Goal: Task Accomplishment & Management: Manage account settings

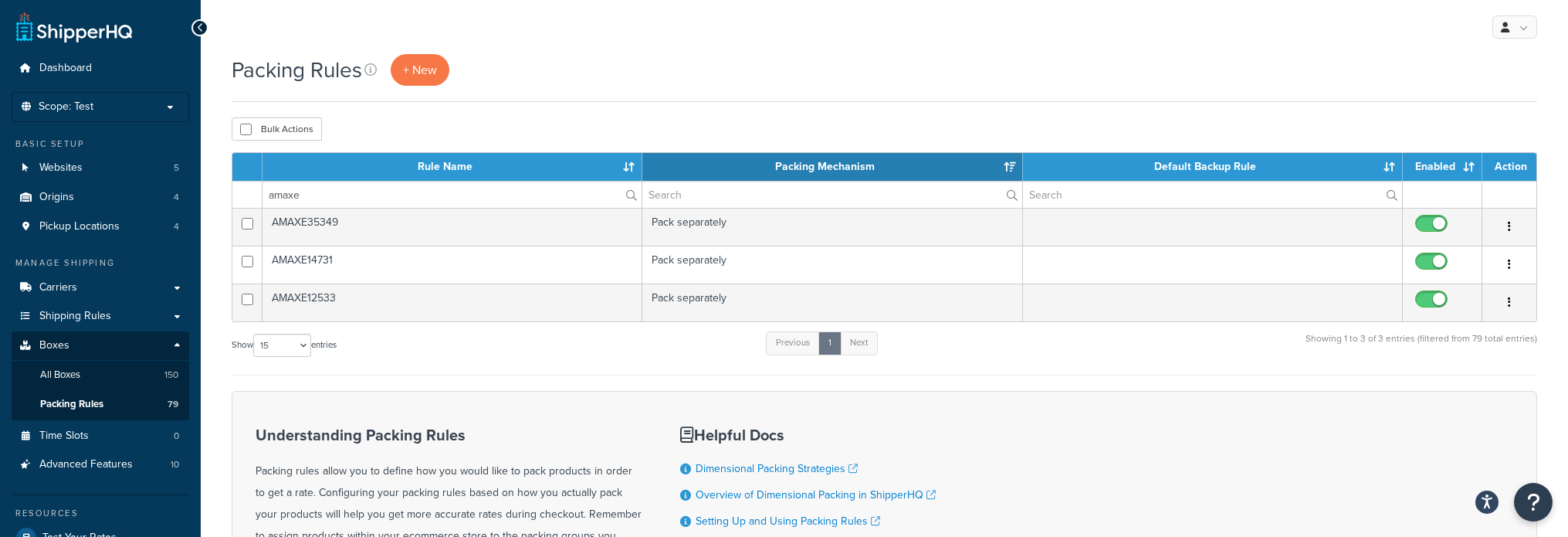
select select "15"
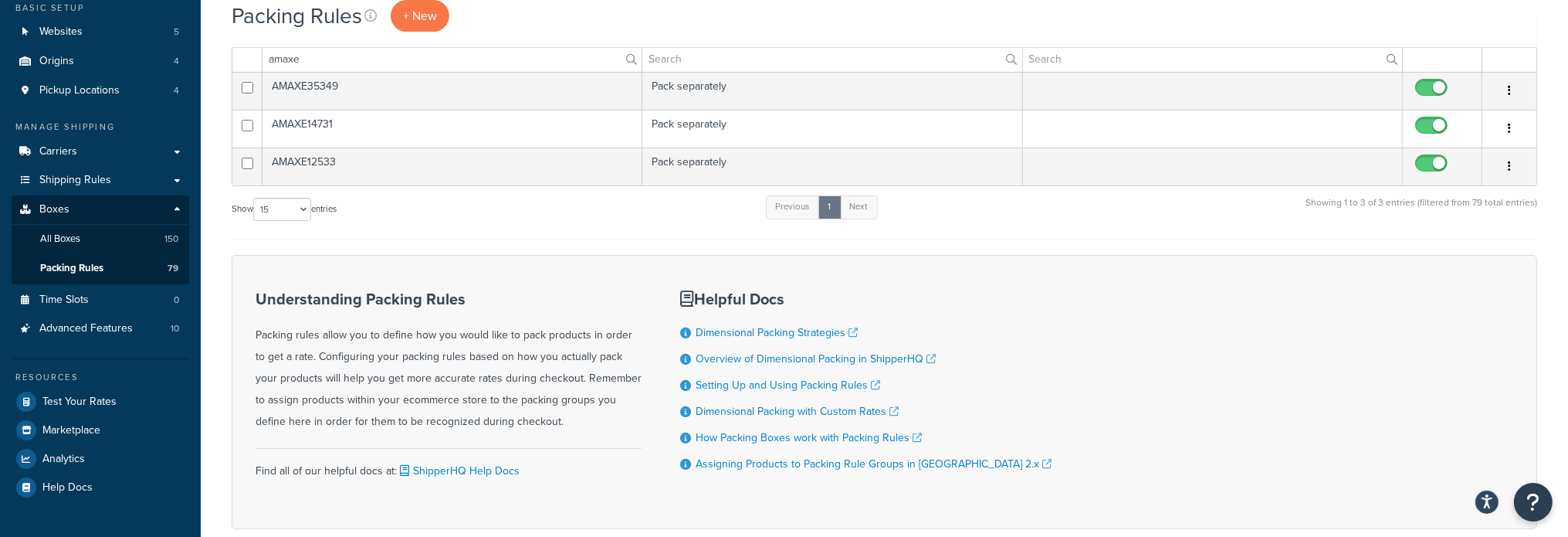
scroll to position [155, 0]
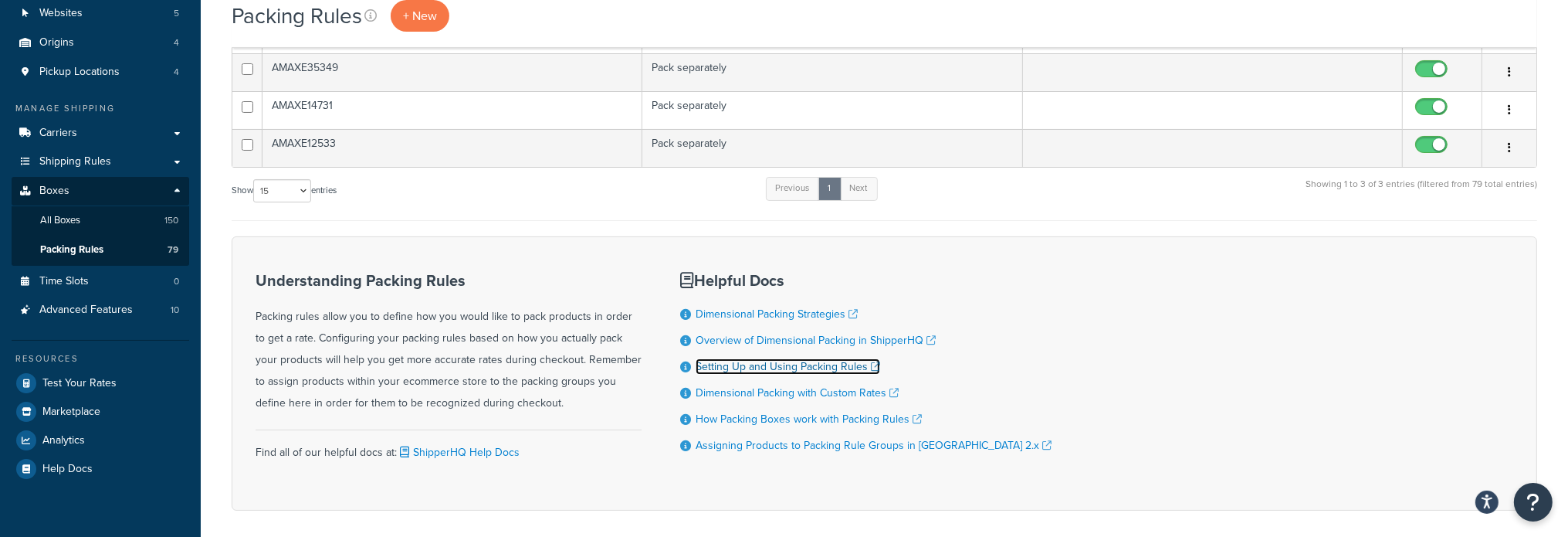
click at [827, 366] on link "Setting Up and Using Packing Rules" at bounding box center [787, 366] width 184 height 16
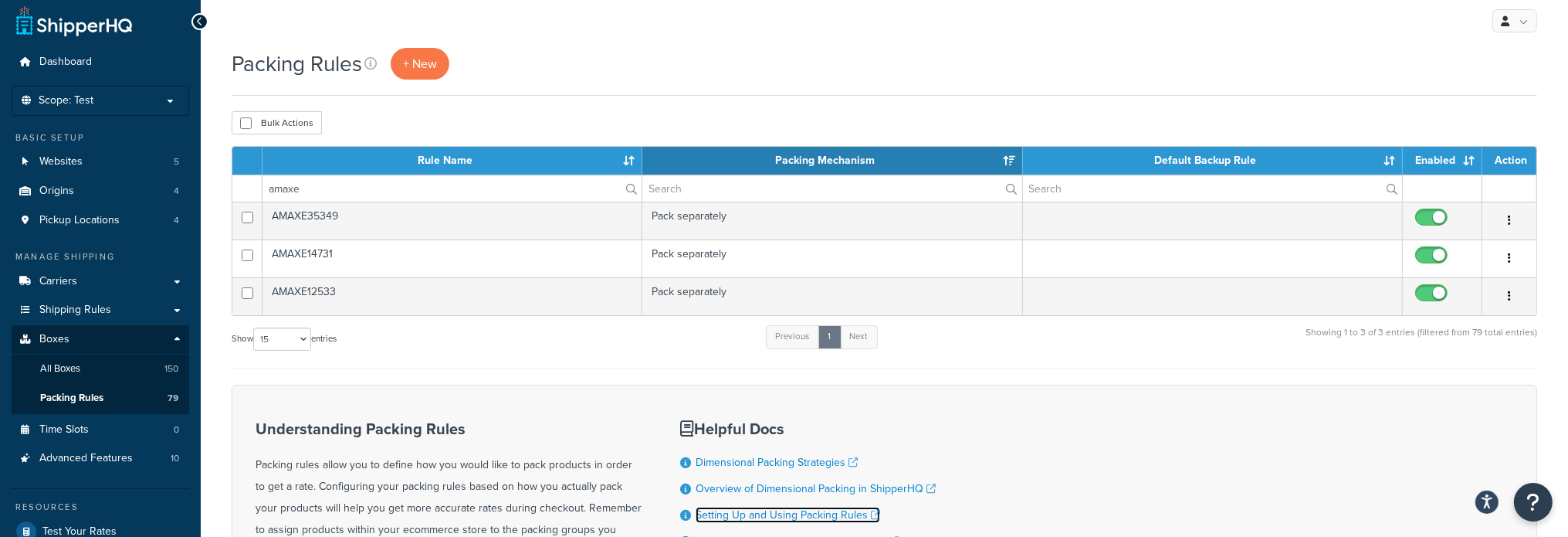
scroll to position [0, 0]
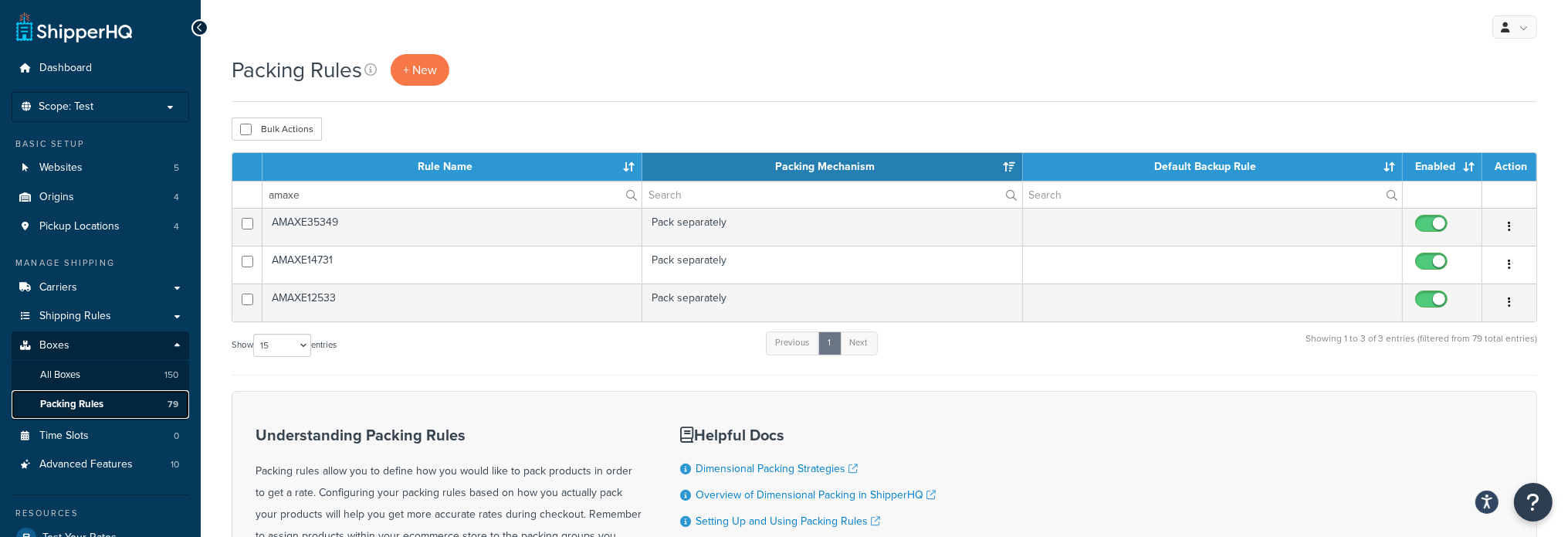
click at [108, 404] on link "Packing Rules 79" at bounding box center [100, 404] width 177 height 28
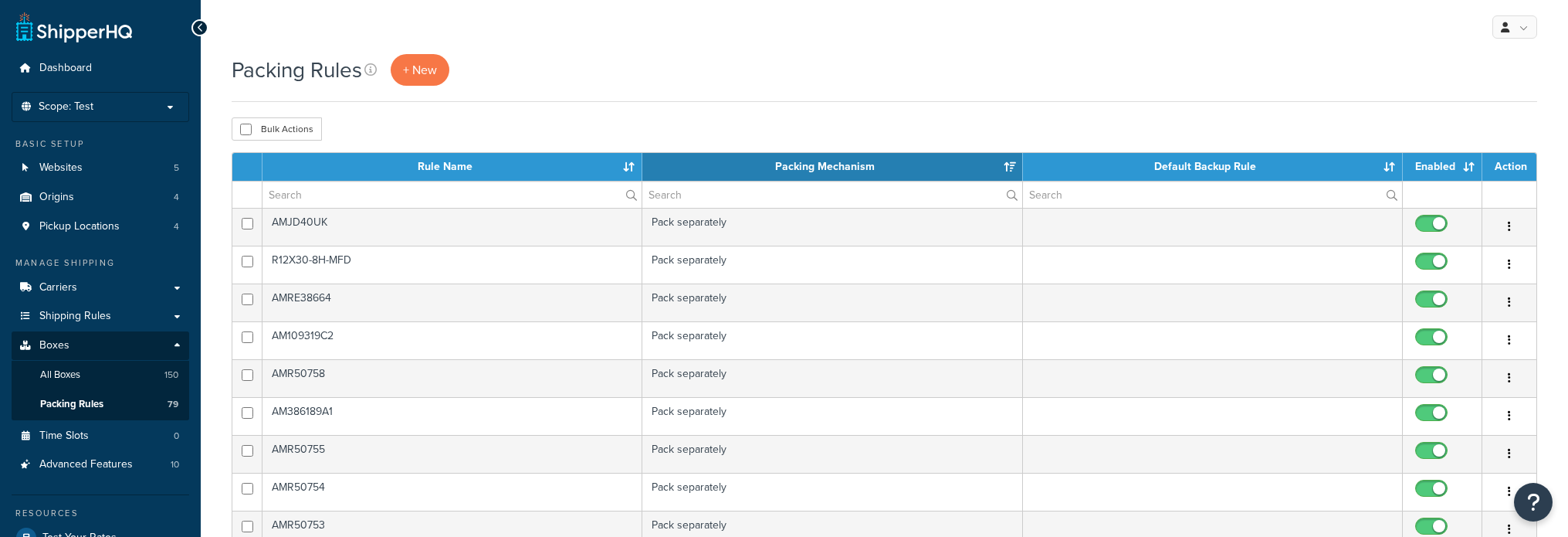
select select "15"
click at [413, 63] on span "+ New" at bounding box center [419, 70] width 34 height 18
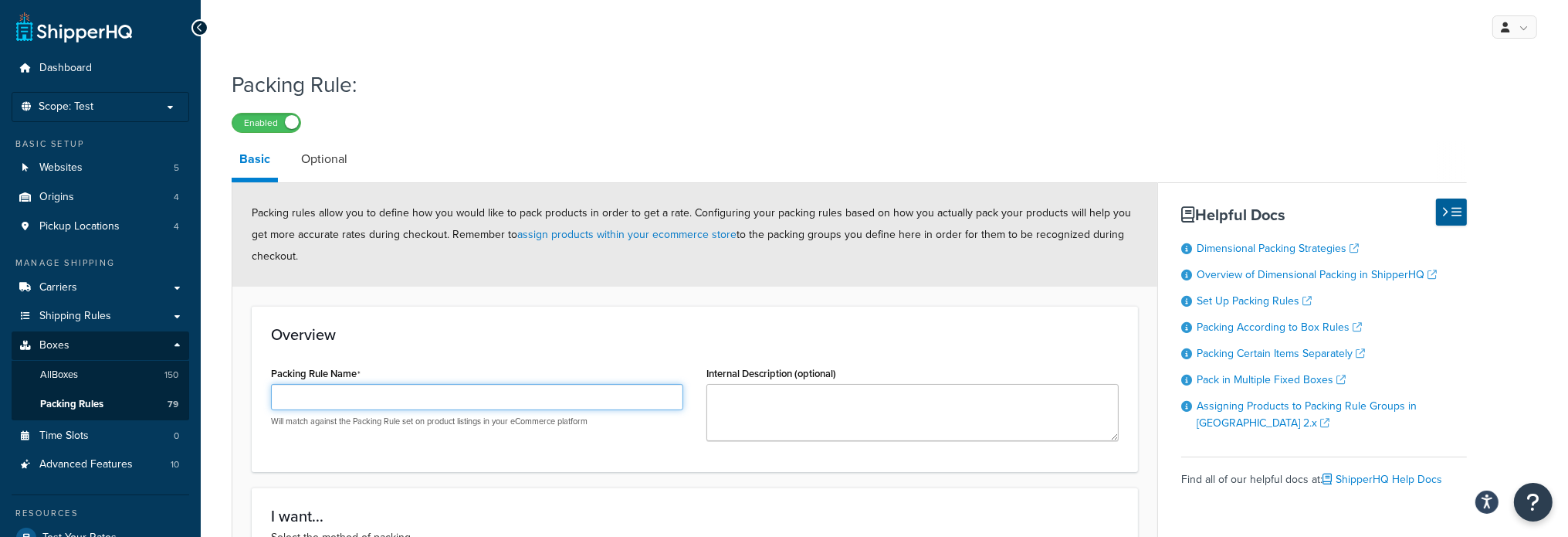
click at [474, 402] on input "Packing Rule Name" at bounding box center [476, 396] width 412 height 26
paste input "AM87726623"
type input "AM87726623"
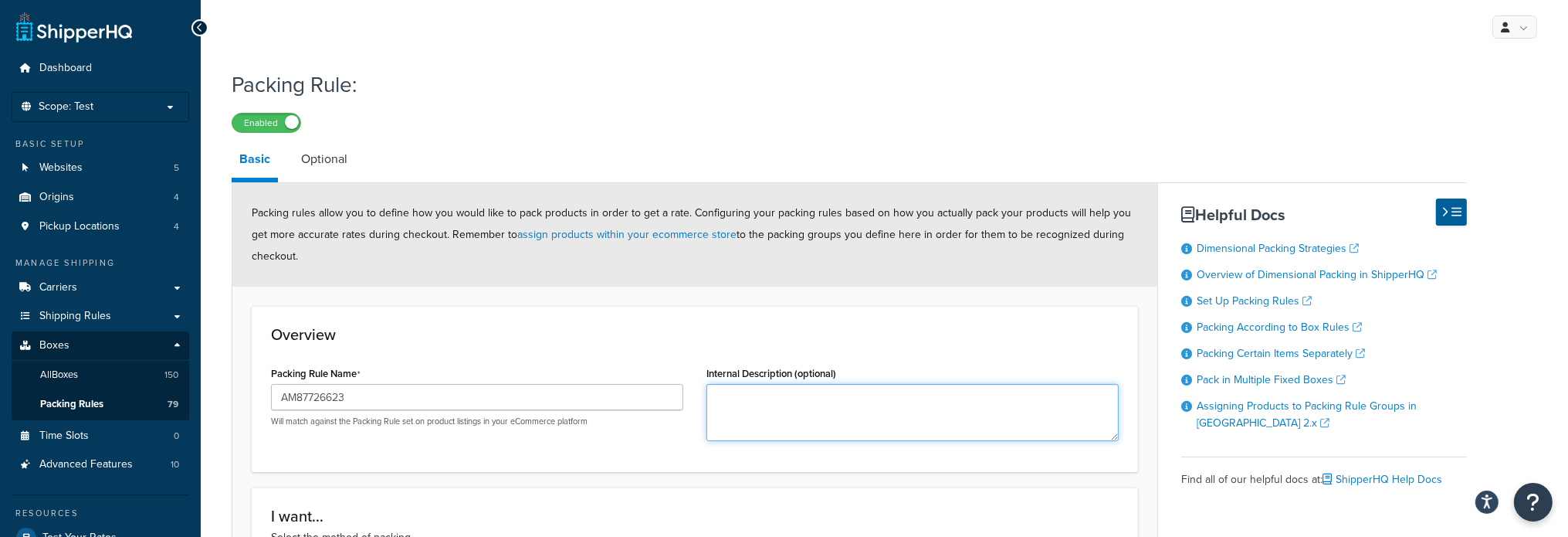
click at [760, 404] on textarea "Internal Description (optional)" at bounding box center [912, 412] width 412 height 57
paste textarea "Straw Spreader Blade, Curved, Left Hand"
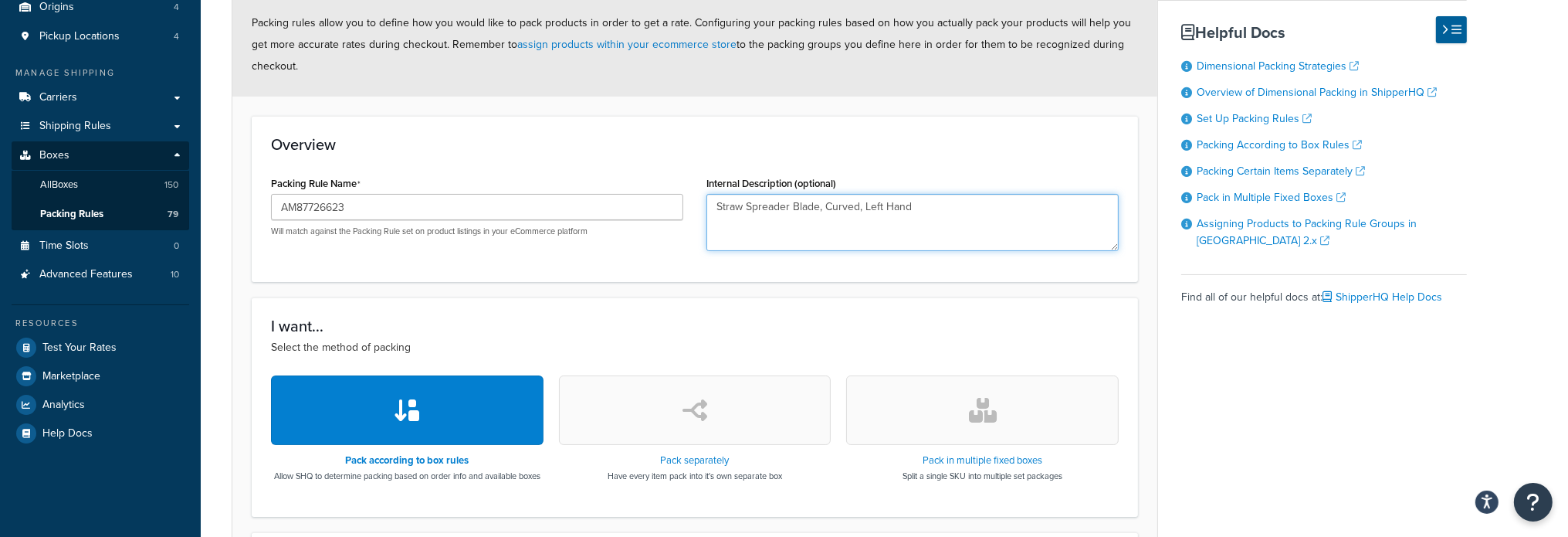
scroll to position [232, 0]
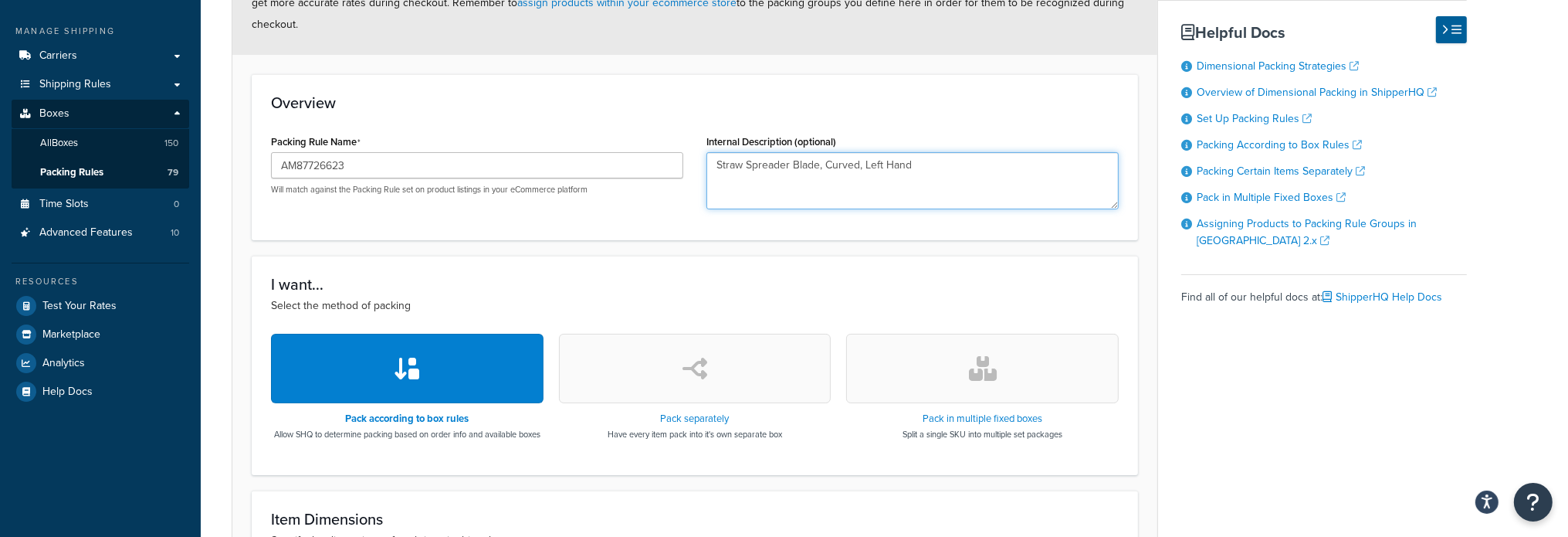
type textarea "Straw Spreader Blade, Curved, Left Hand"
click at [705, 400] on button "button" at bounding box center [695, 368] width 272 height 70
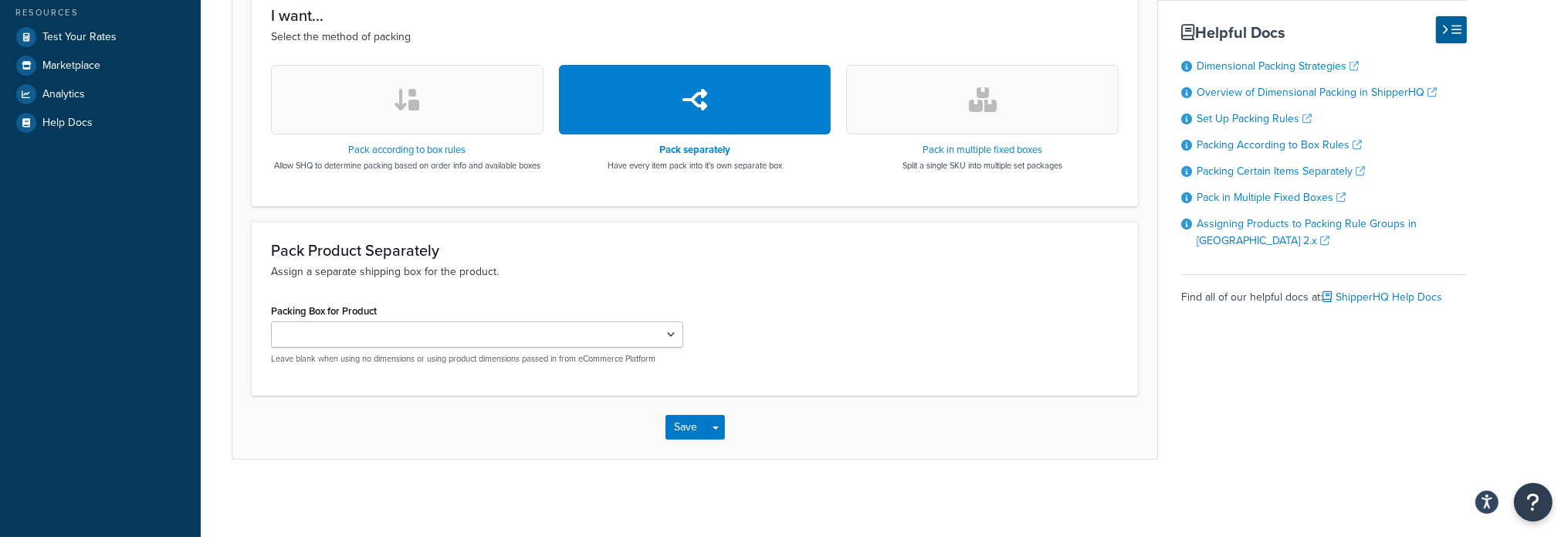
scroll to position [513, 0]
click at [692, 422] on button "Save" at bounding box center [686, 426] width 42 height 24
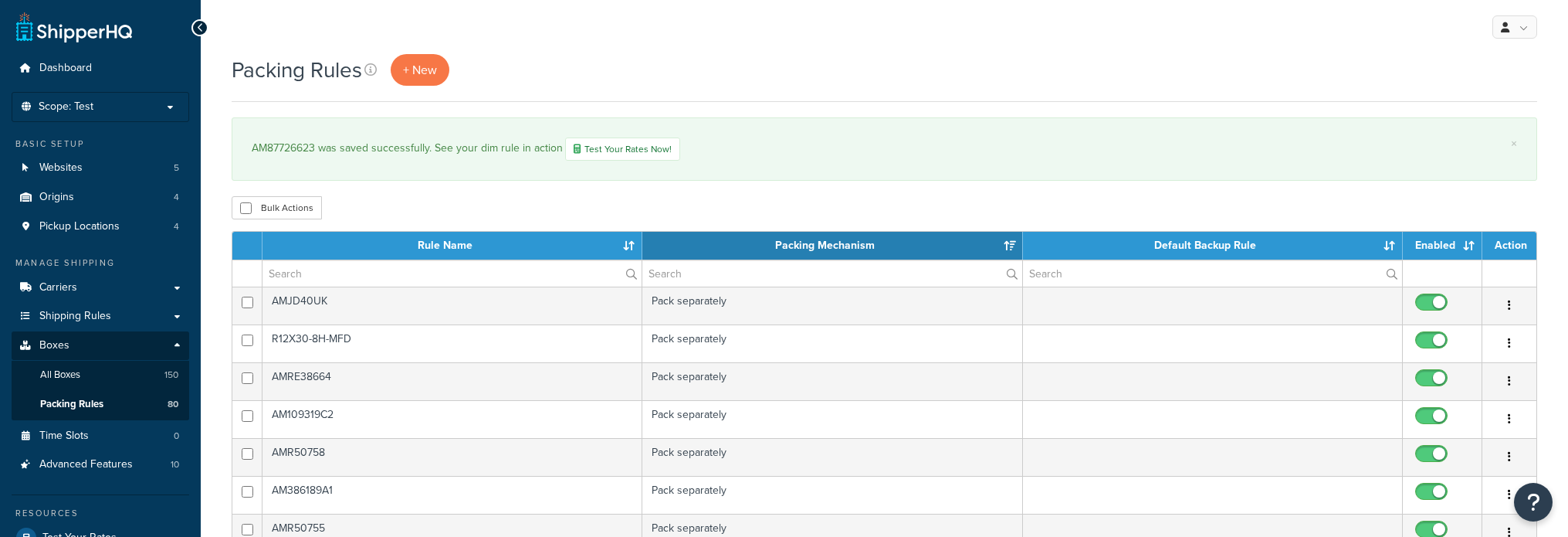
select select "15"
click at [412, 71] on span "+ New" at bounding box center [419, 70] width 34 height 18
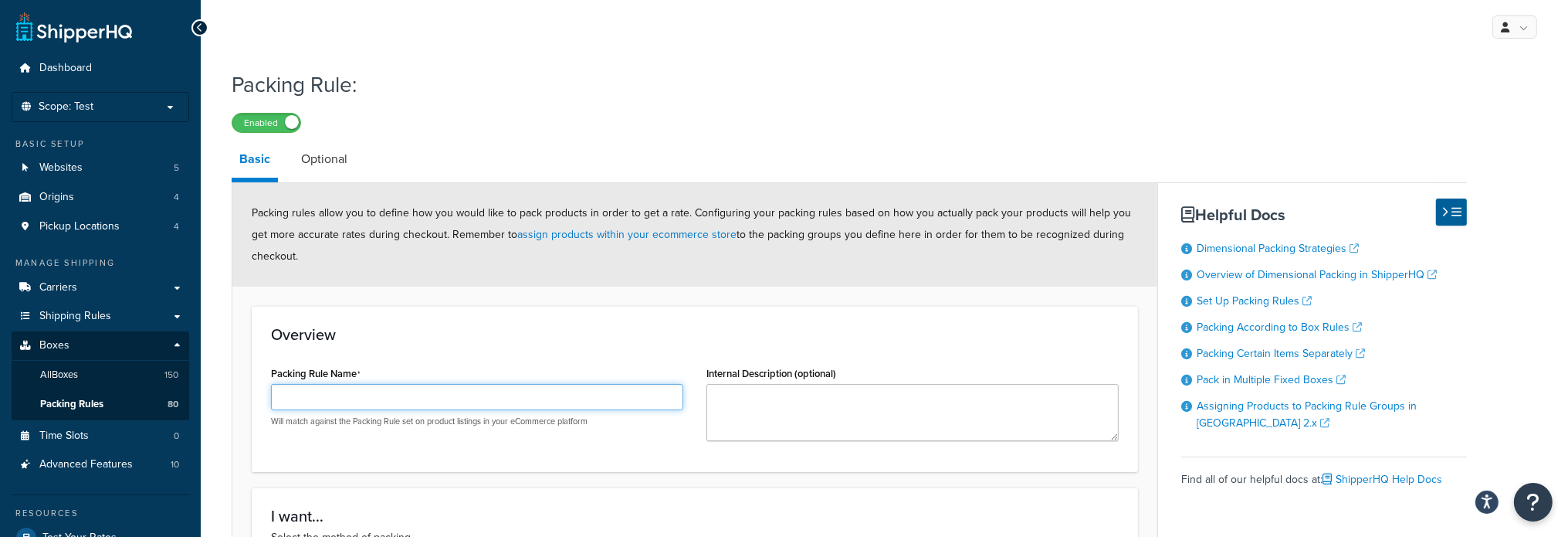
click at [342, 404] on input "Packing Rule Name" at bounding box center [476, 396] width 412 height 26
paste input "AM87726624"
type input "AM87726624"
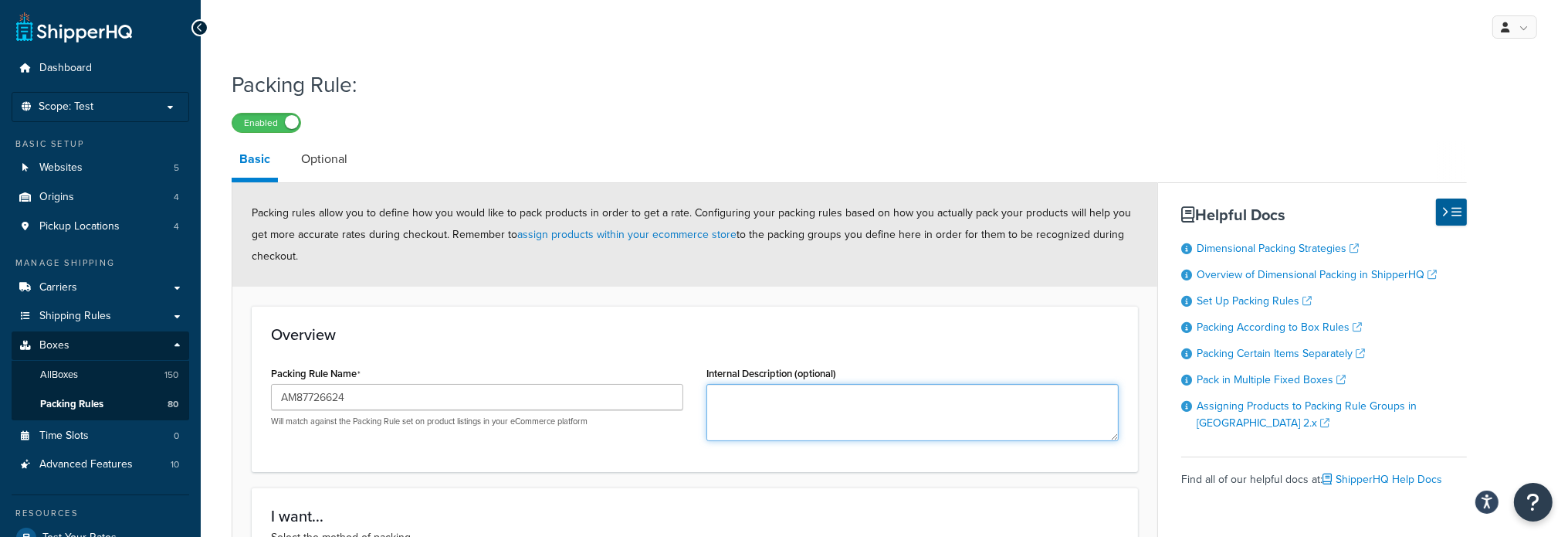
click at [799, 408] on textarea "Internal Description (optional)" at bounding box center [912, 412] width 412 height 57
paste textarea "Straw Spreader Blade, Curved, Right Hand"
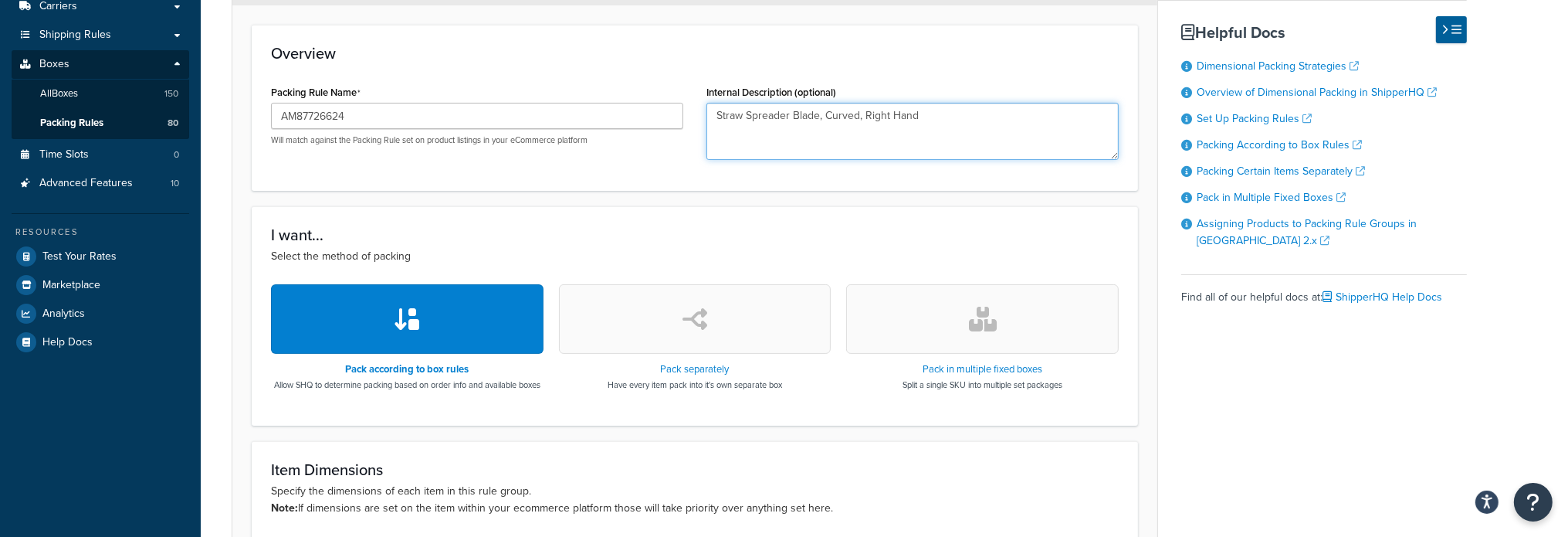
scroll to position [309, 0]
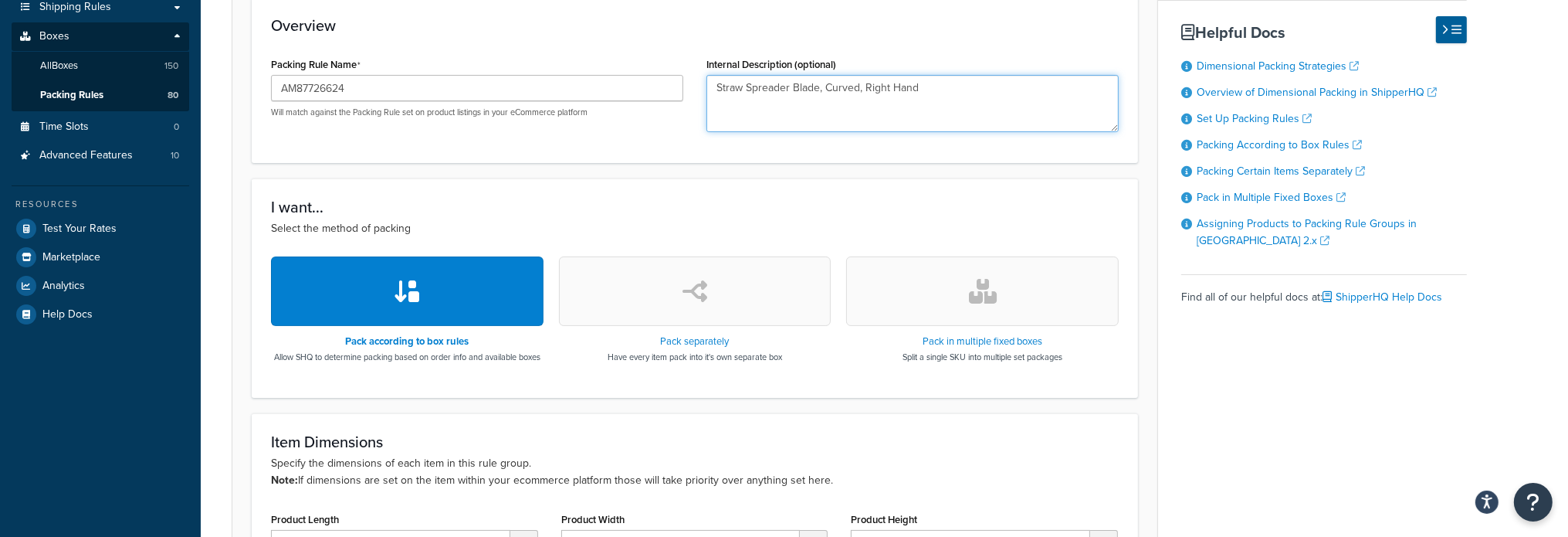
type textarea "Straw Spreader Blade, Curved, Right Hand"
click at [732, 320] on button "button" at bounding box center [695, 291] width 272 height 70
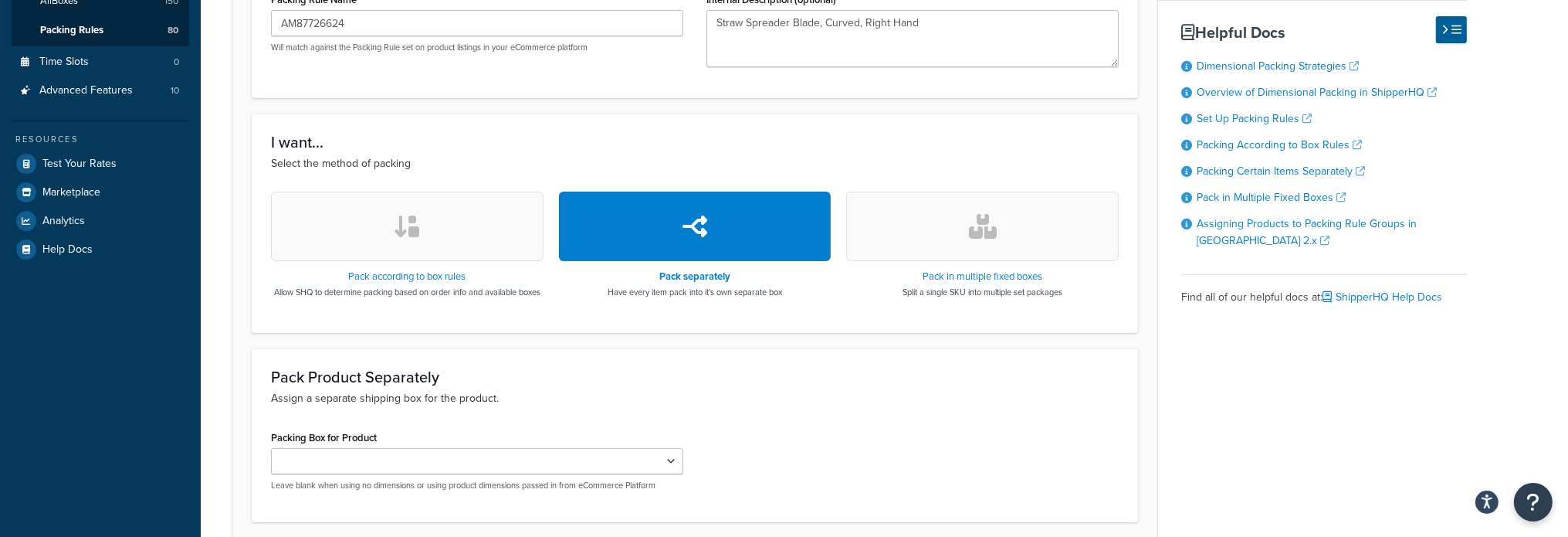
scroll to position [463, 0]
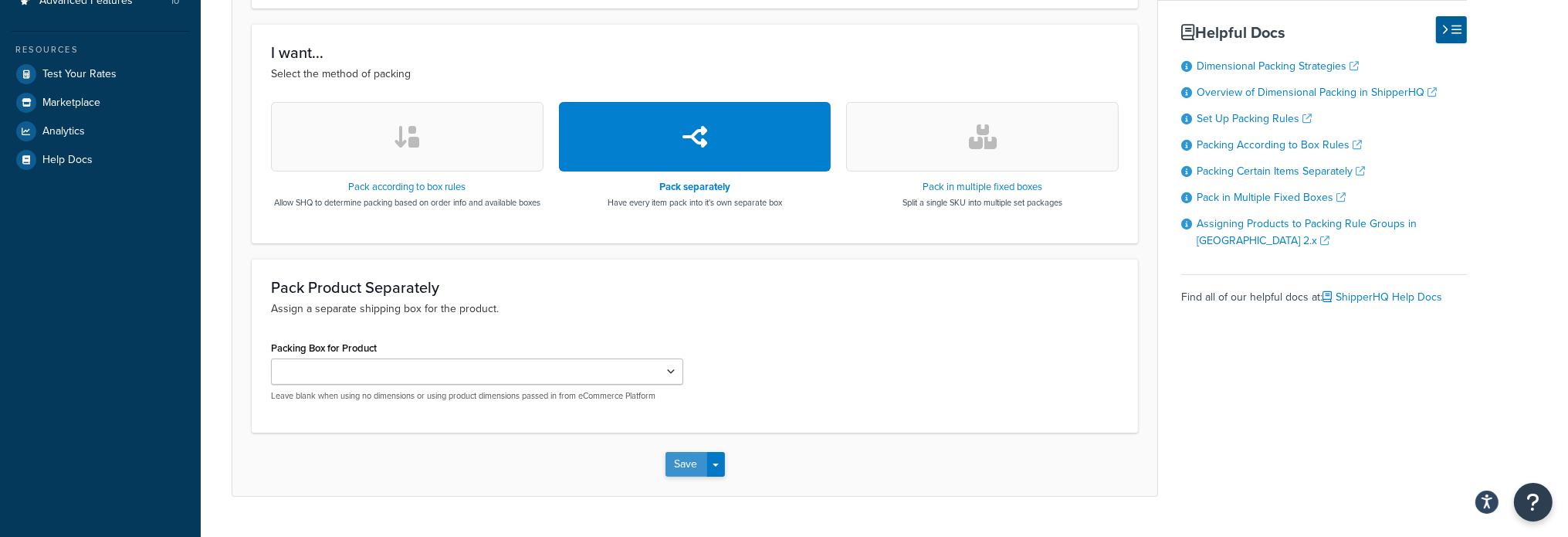
click at [684, 477] on button "Save" at bounding box center [686, 463] width 42 height 24
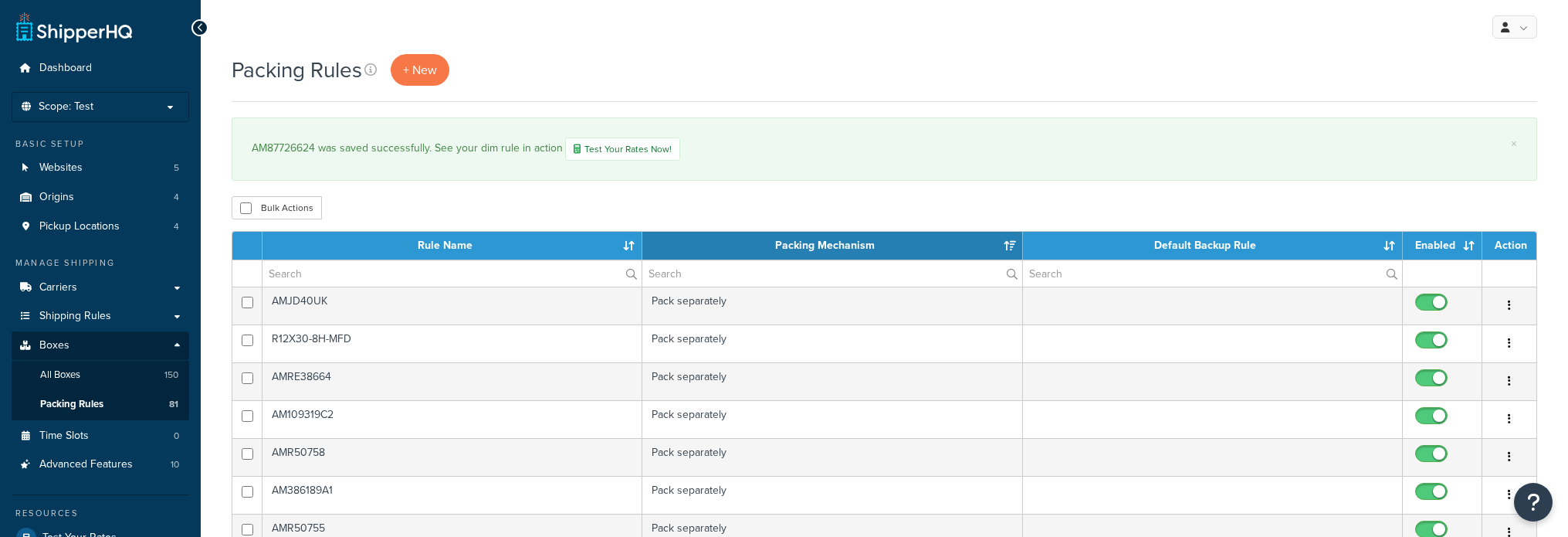
select select "15"
click at [425, 79] on link "+ New" at bounding box center [420, 70] width 59 height 31
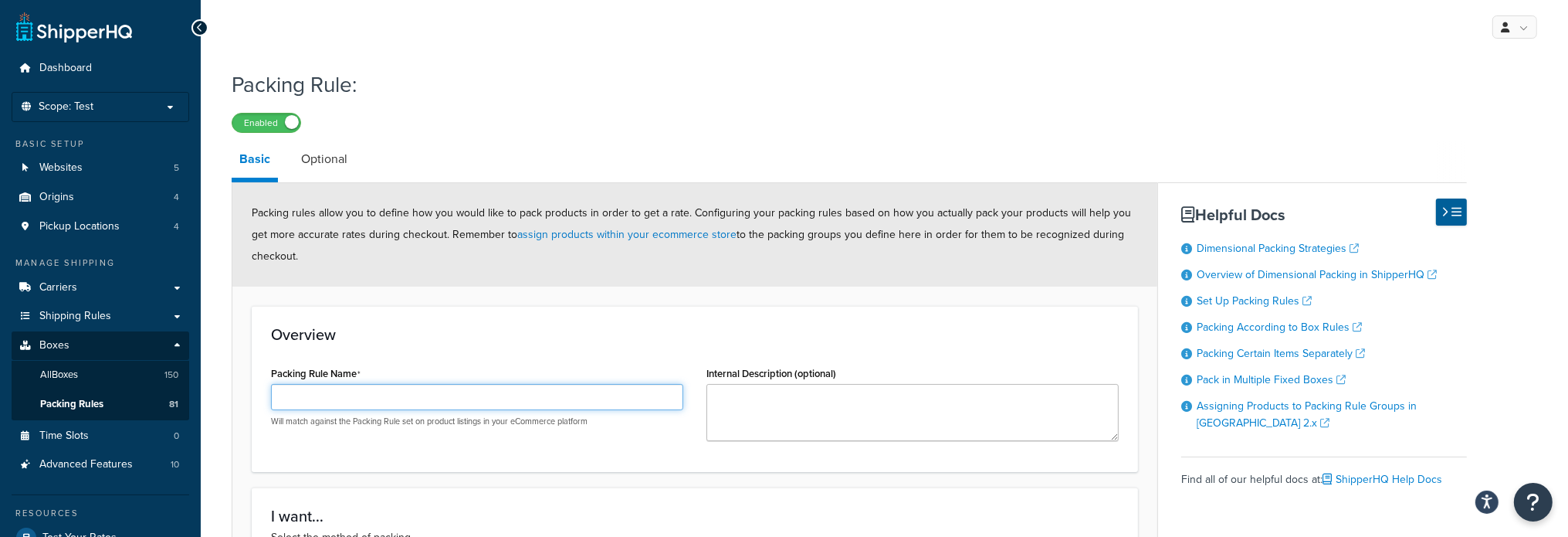
click at [315, 391] on input "Packing Rule Name" at bounding box center [476, 396] width 412 height 26
paste input "AM140189A1"
type input "AM140189A1"
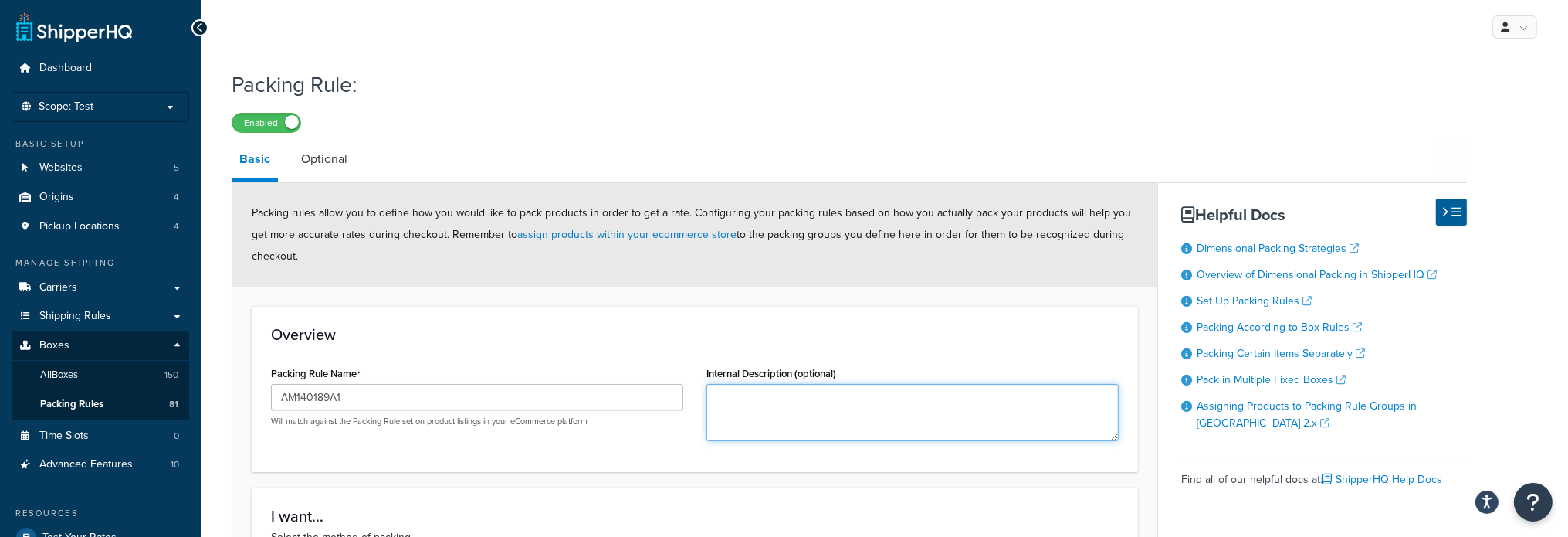
click at [787, 410] on textarea "Internal Description (optional)" at bounding box center [912, 412] width 412 height 57
paste textarea "Spreader Disc"
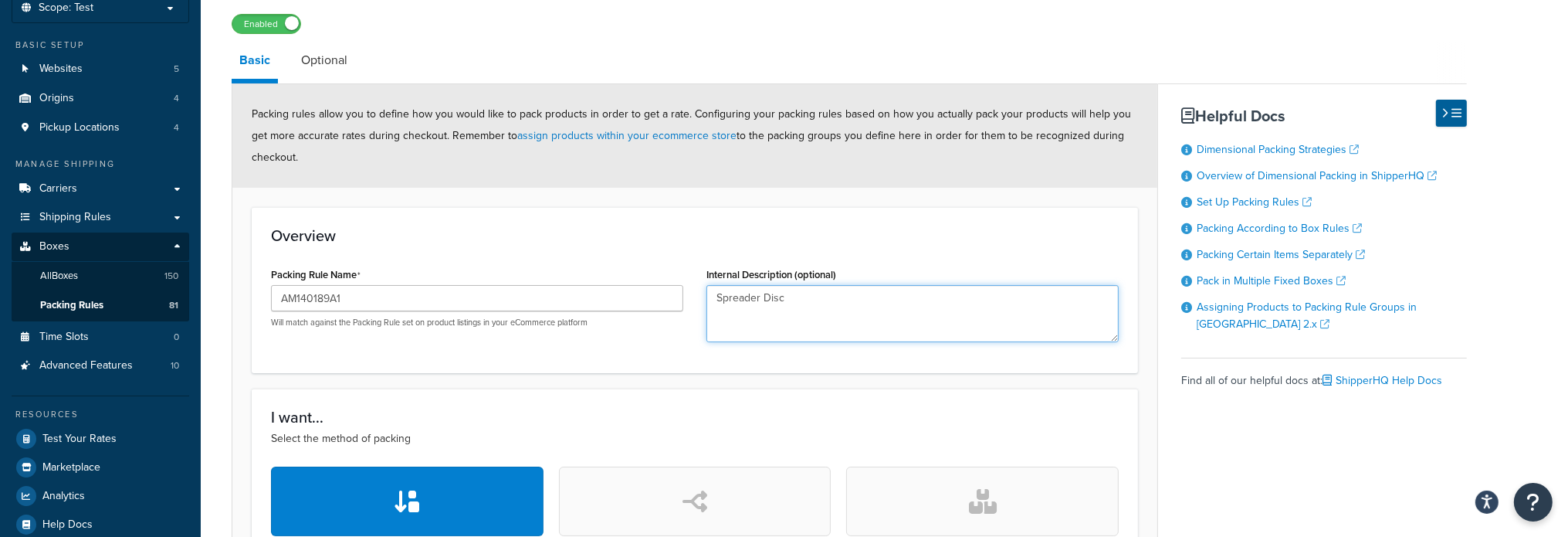
scroll to position [232, 0]
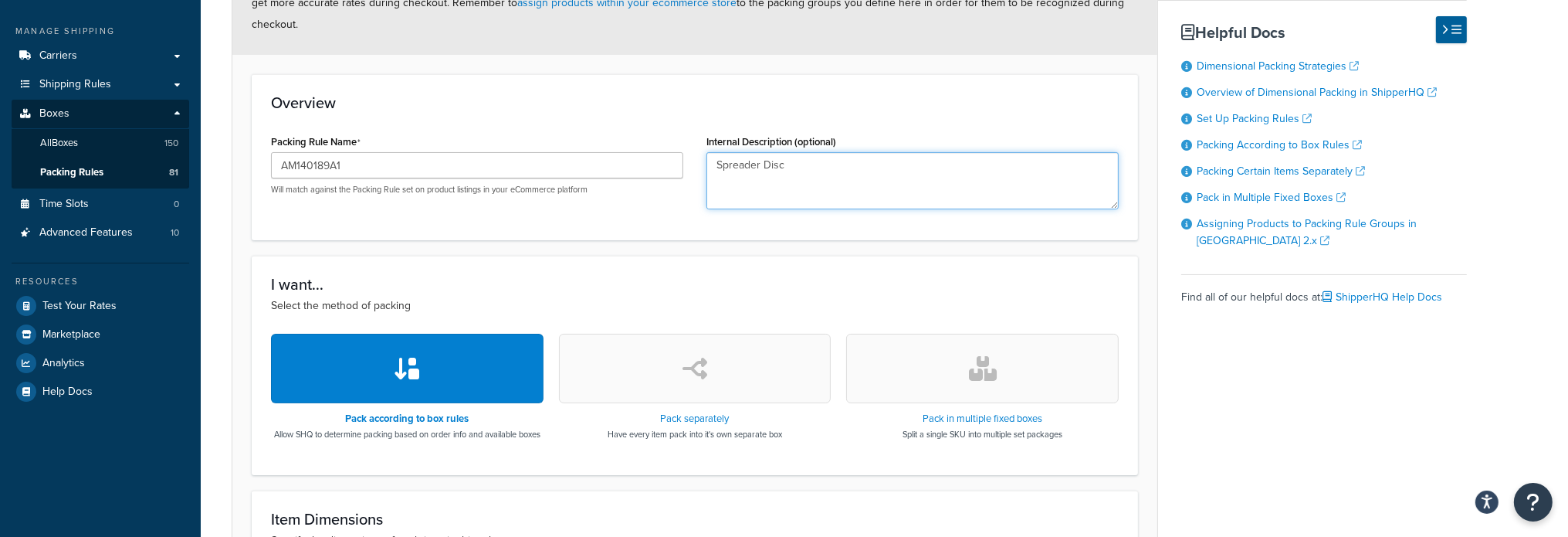
type textarea "Spreader Disc"
click at [645, 400] on button "button" at bounding box center [695, 368] width 272 height 70
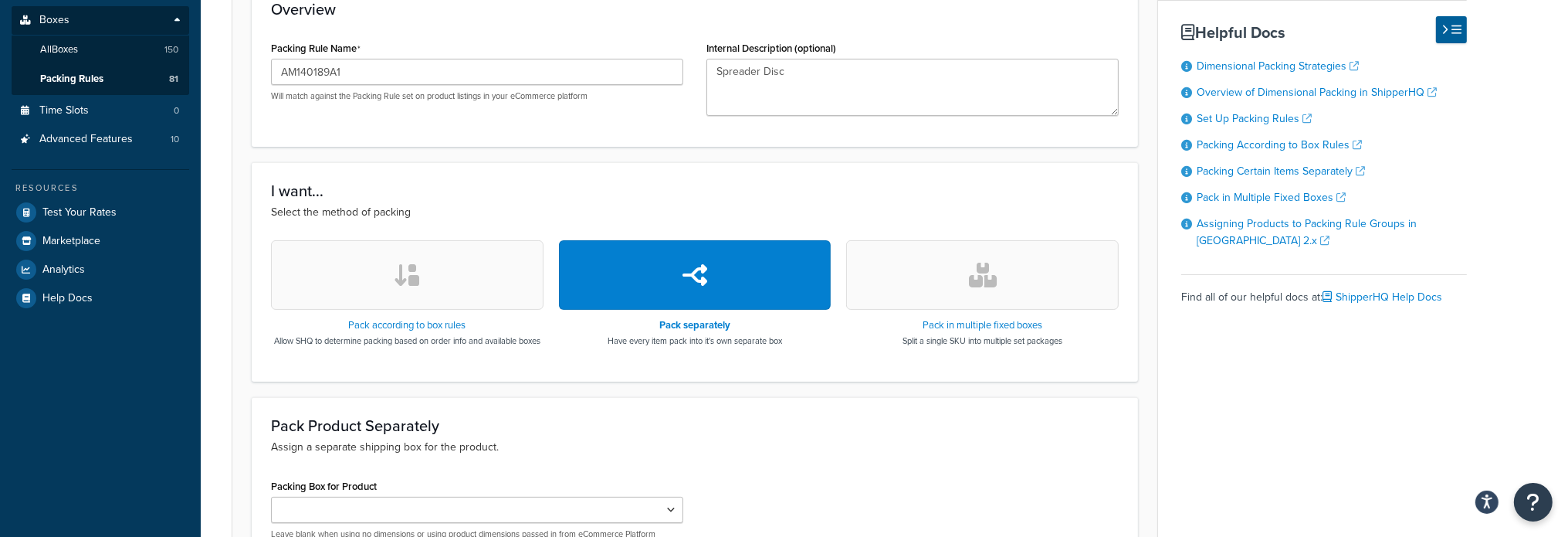
scroll to position [463, 0]
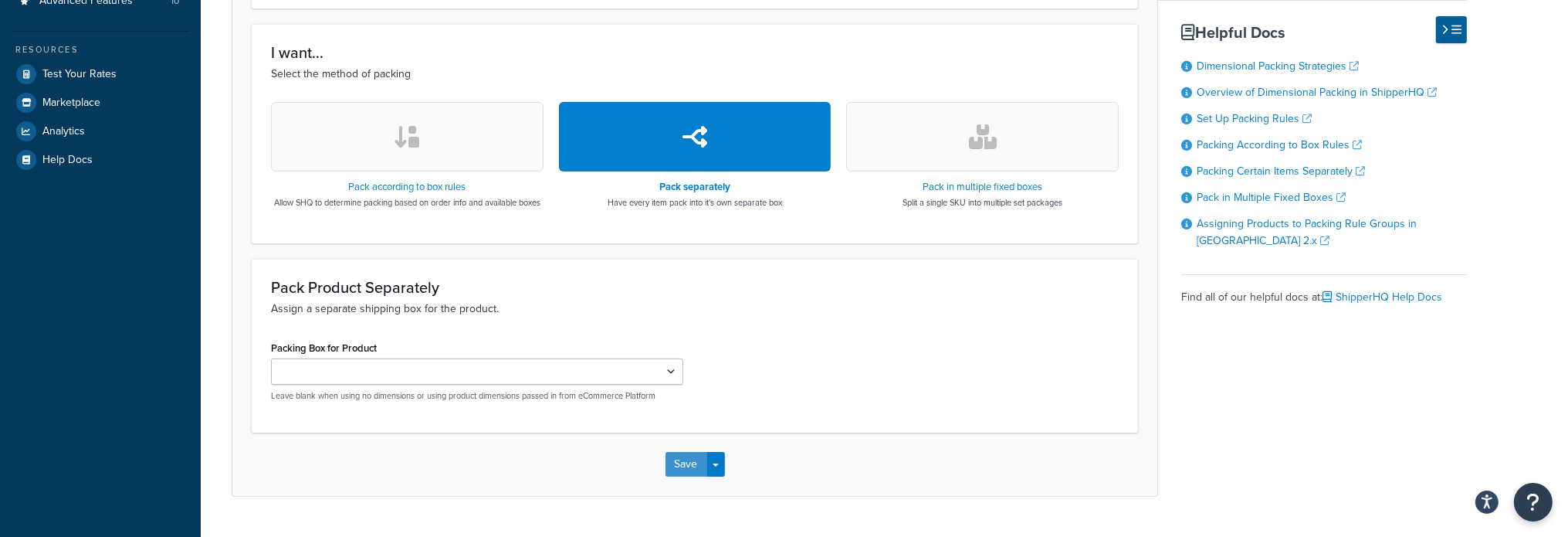
drag, startPoint x: 677, startPoint y: 482, endPoint x: 698, endPoint y: 476, distance: 21.8
click at [678, 477] on button "Save" at bounding box center [686, 463] width 42 height 24
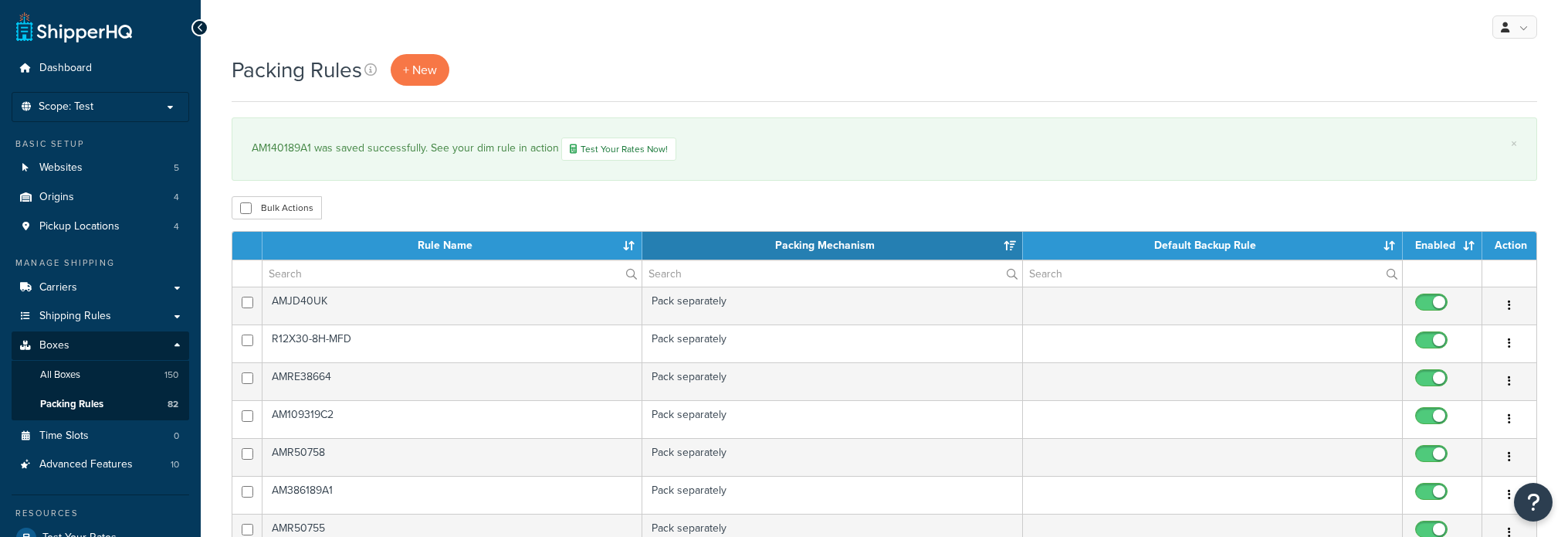
select select "15"
click at [359, 270] on input "text" at bounding box center [451, 272] width 379 height 26
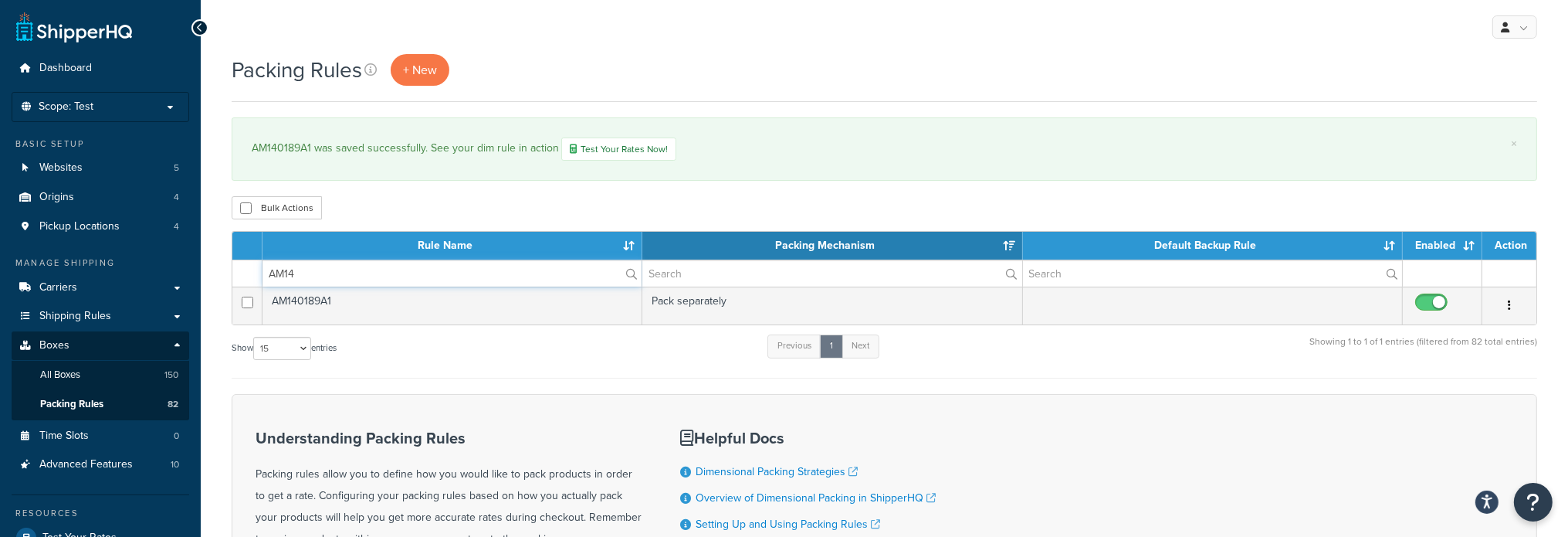
click at [354, 277] on input "AM14" at bounding box center [451, 272] width 379 height 26
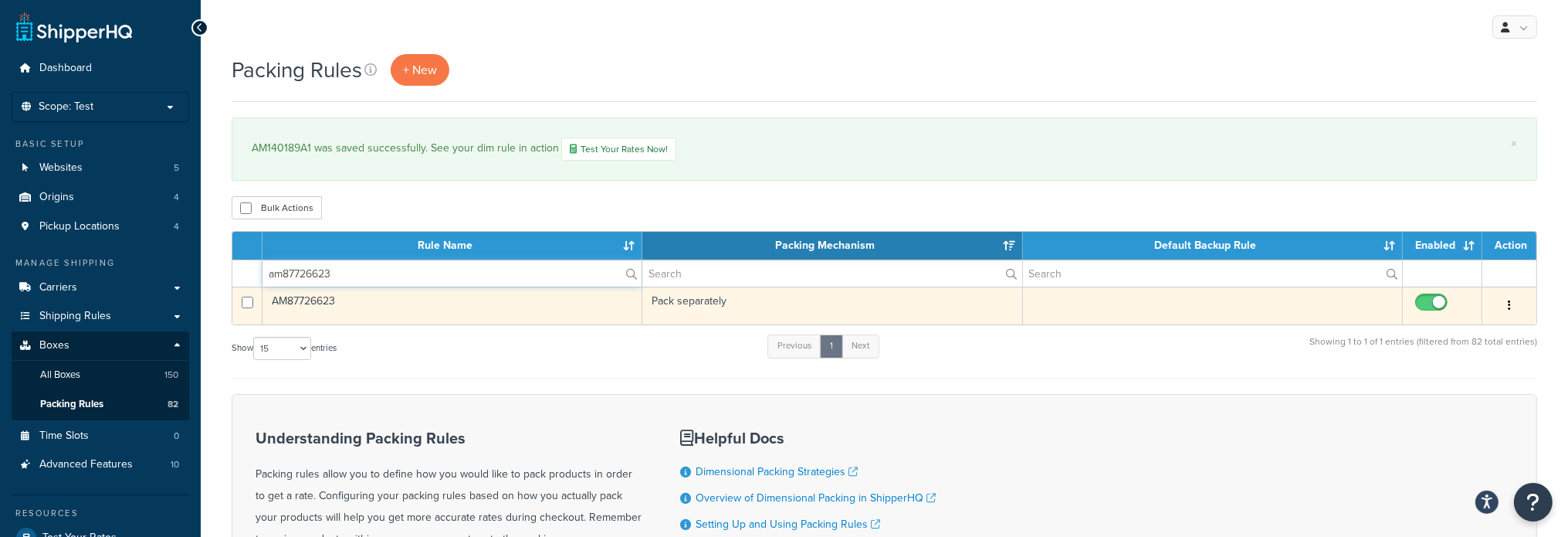
type input "am87726623"
click at [318, 304] on td "AM87726623" at bounding box center [452, 305] width 380 height 38
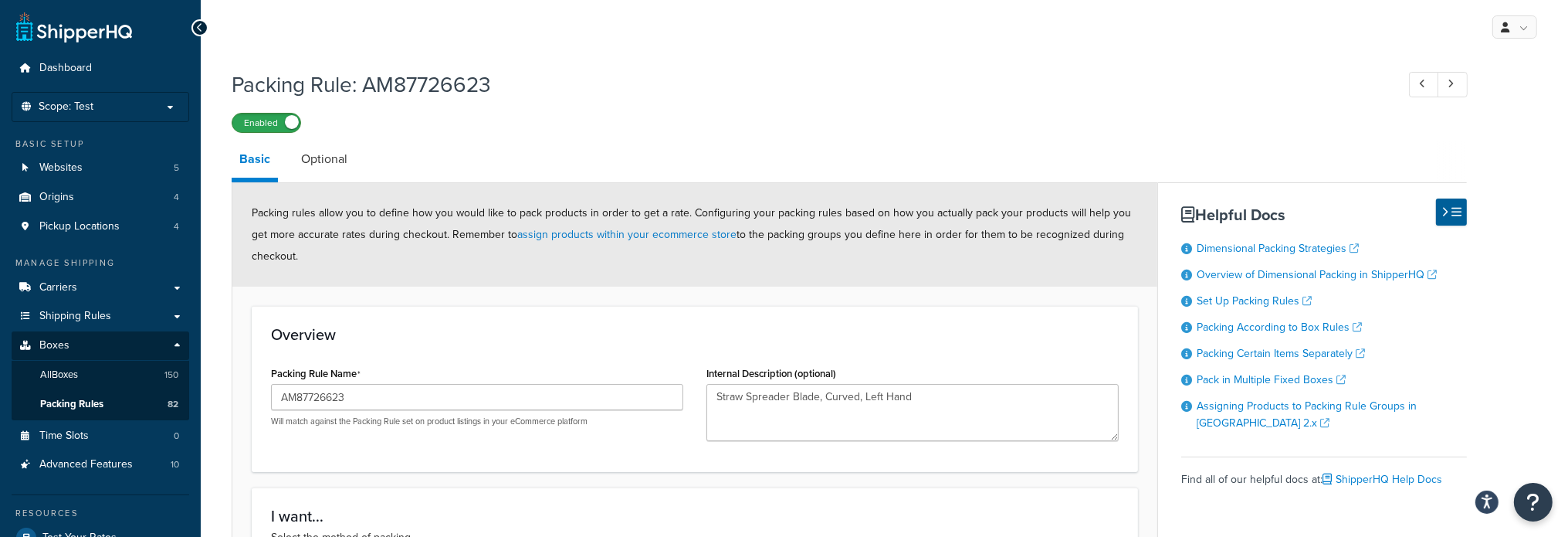
click at [263, 119] on label "Enabled" at bounding box center [266, 123] width 68 height 19
click at [53, 376] on span "All Boxes" at bounding box center [59, 374] width 38 height 13
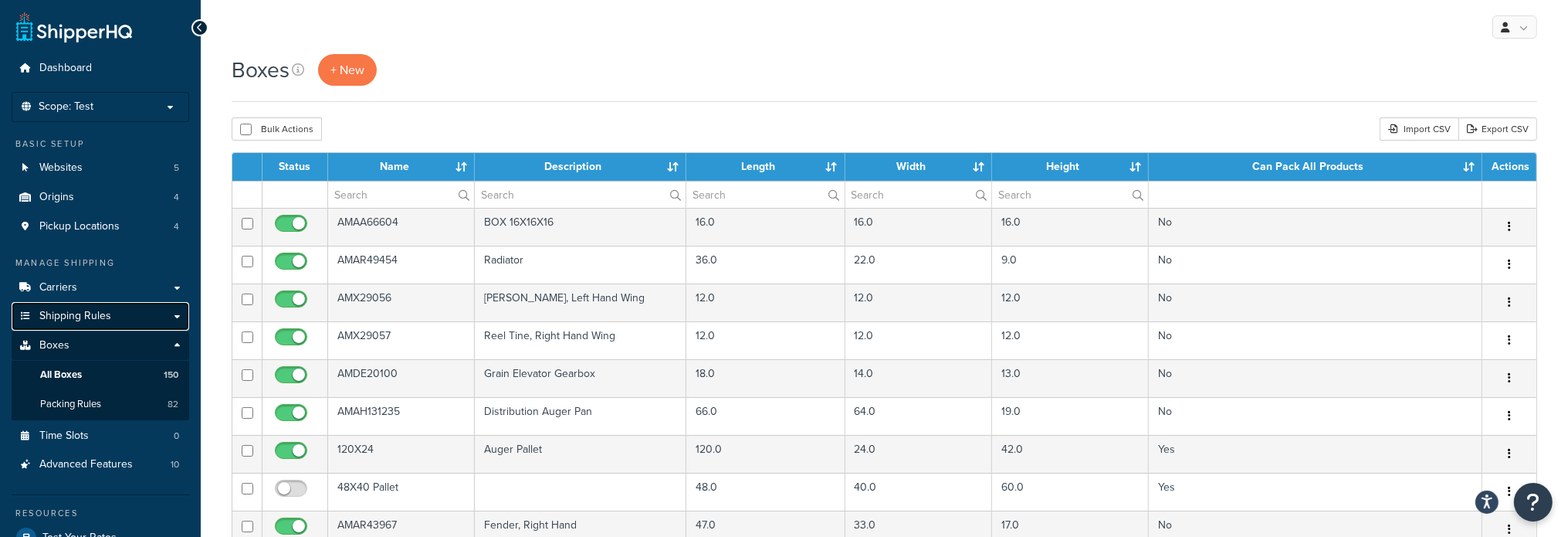
click at [96, 316] on span "Shipping Rules" at bounding box center [75, 316] width 71 height 13
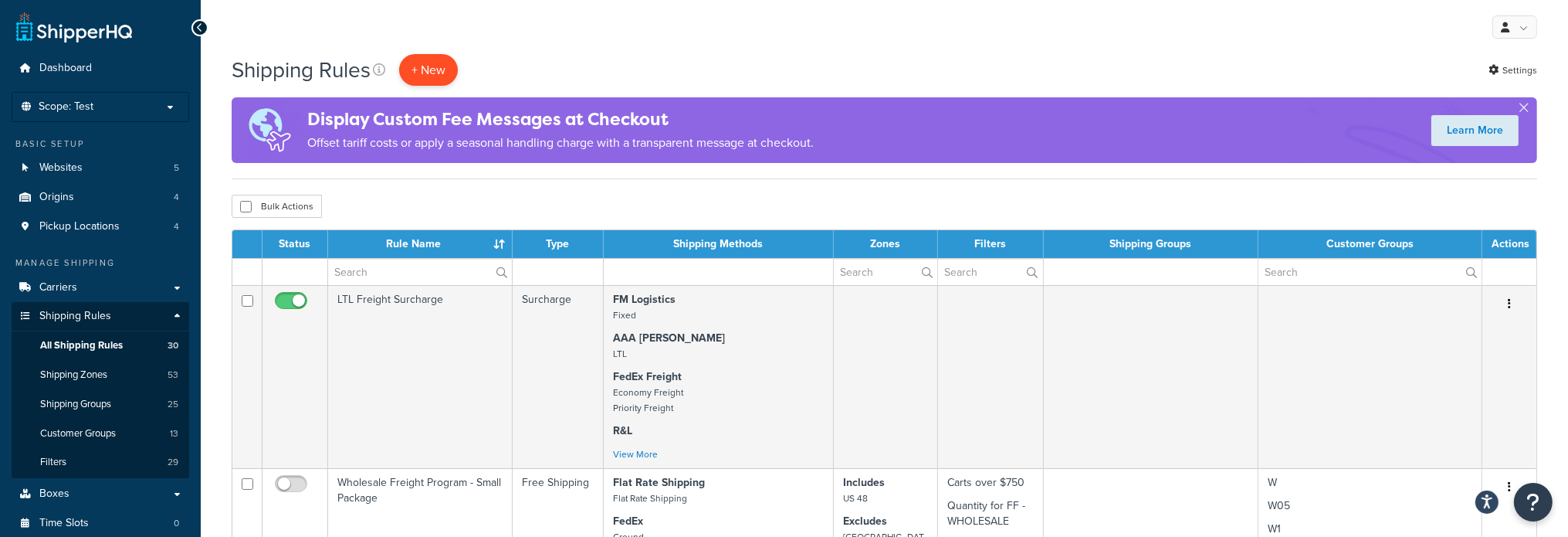
click at [424, 65] on p "+ New" at bounding box center [428, 70] width 59 height 31
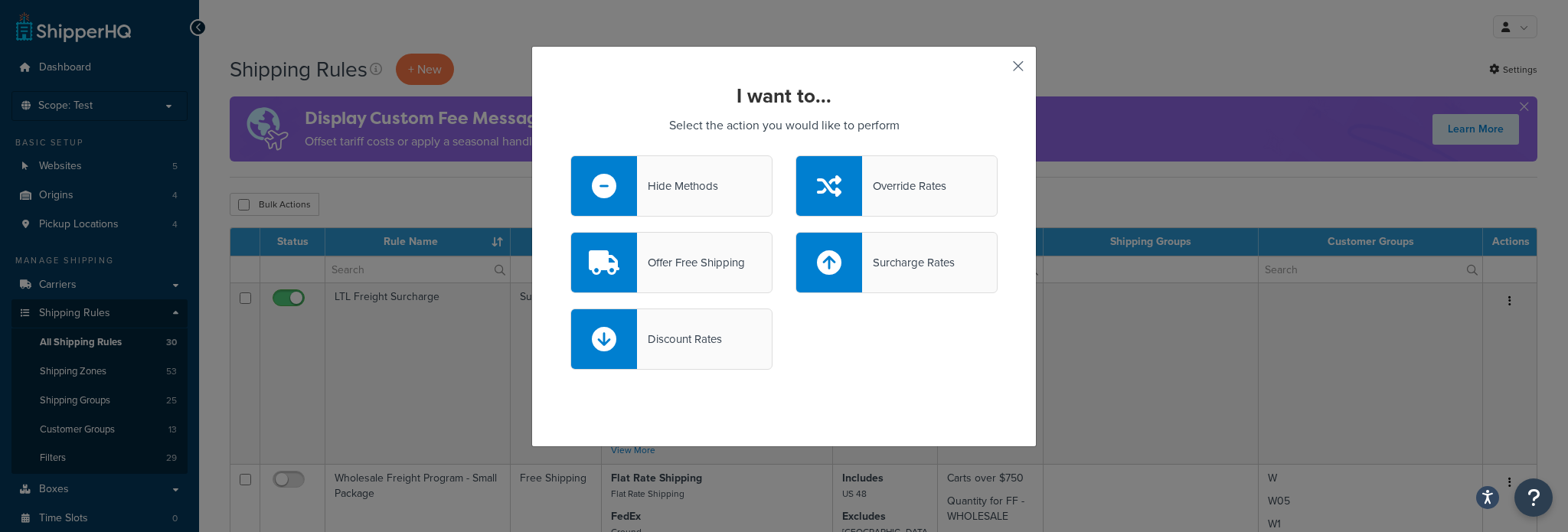
click at [998, 70] on button "button" at bounding box center [995, 72] width 4 height 4
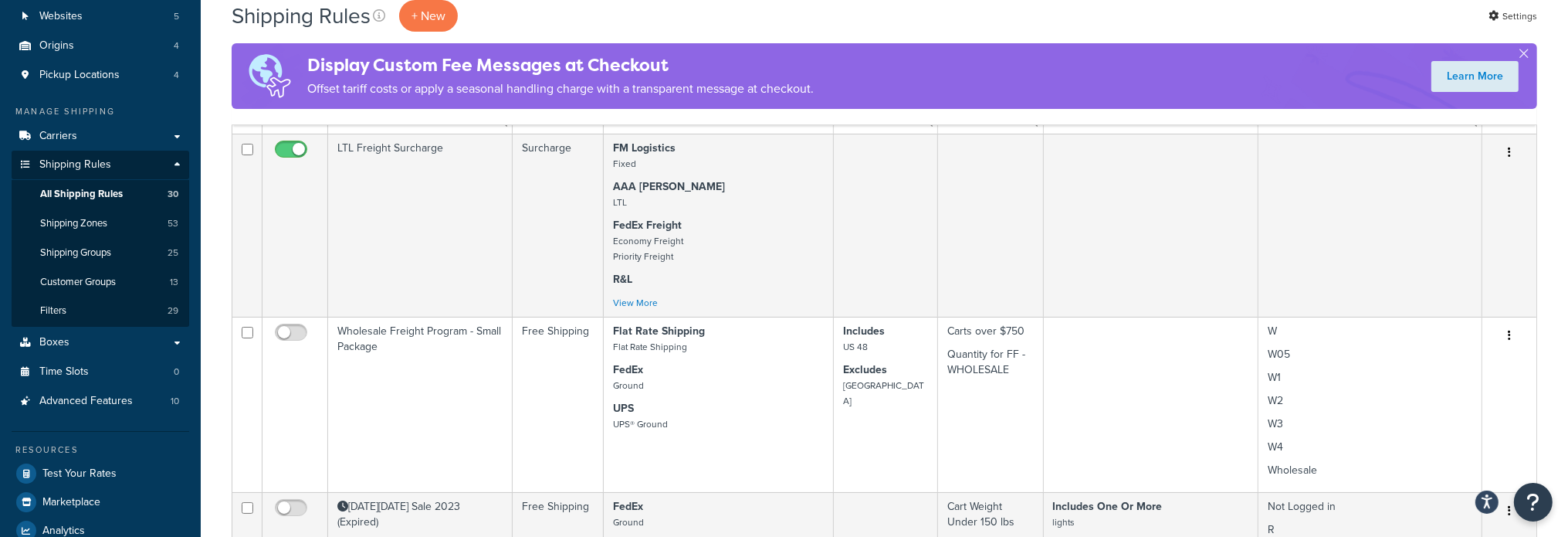
scroll to position [155, 0]
click at [62, 336] on span "Boxes" at bounding box center [54, 339] width 30 height 13
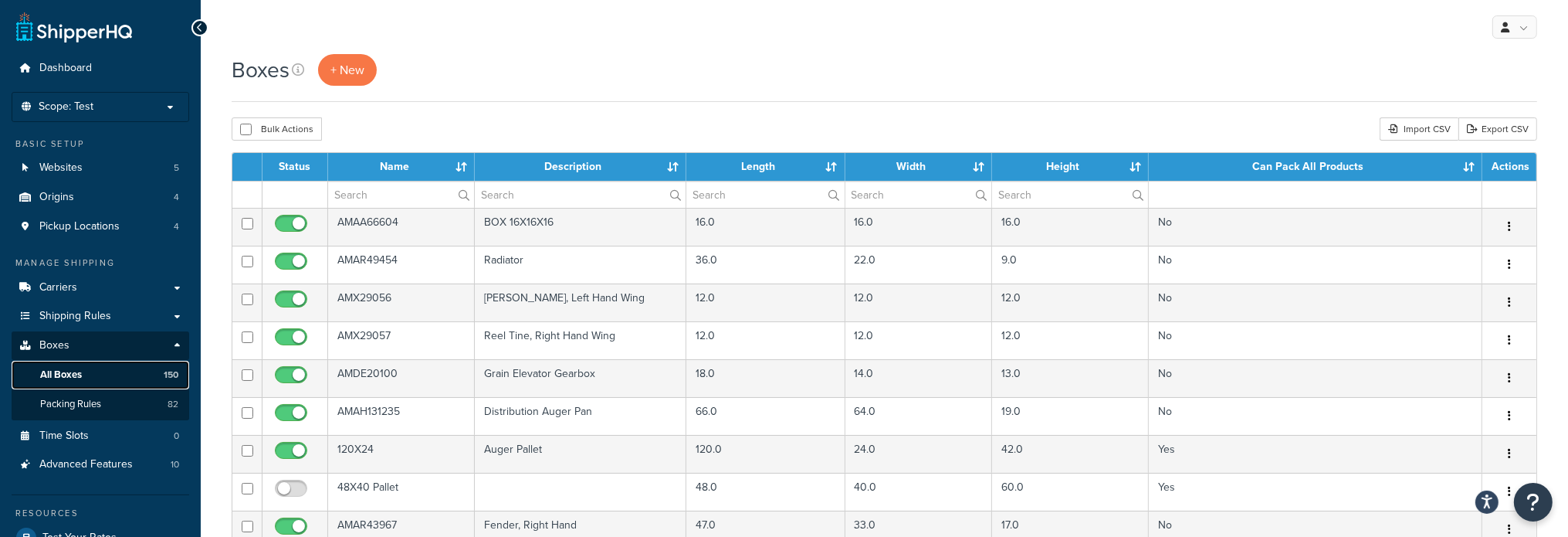
click at [99, 385] on link "All Boxes 150" at bounding box center [100, 374] width 177 height 28
click at [338, 67] on span "+ New" at bounding box center [347, 70] width 34 height 18
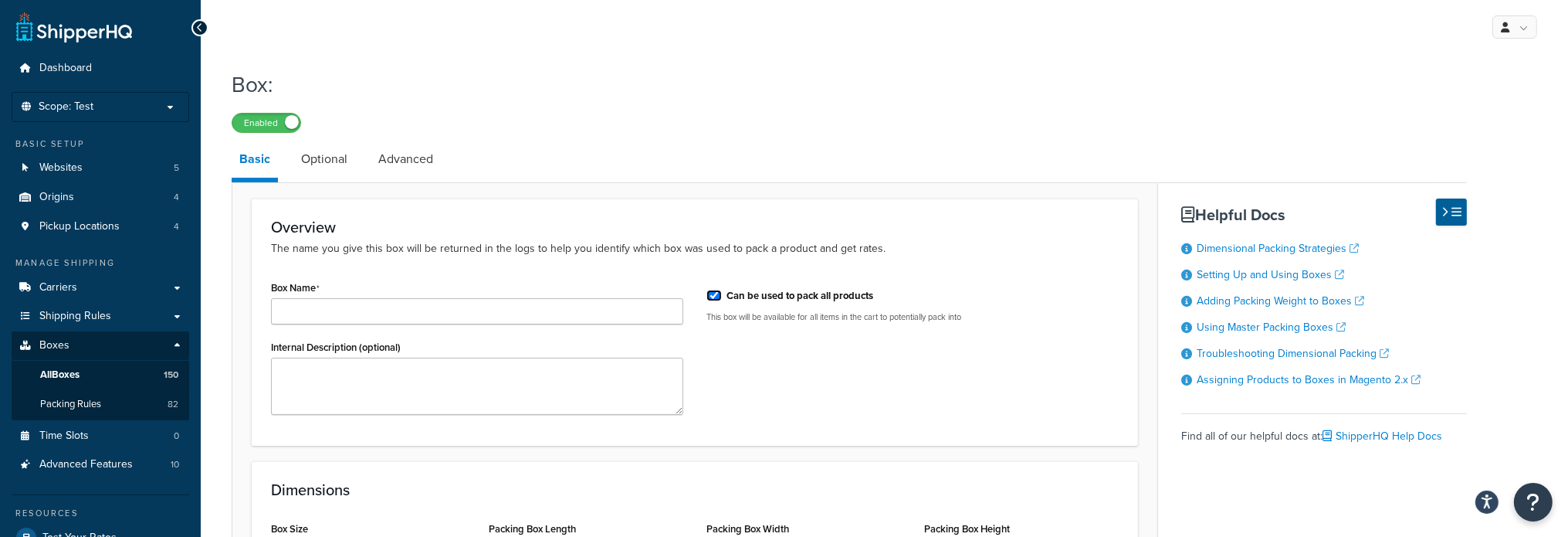
click at [720, 293] on input "Can be used to pack all products" at bounding box center [714, 295] width 16 height 12
checkbox input "false"
click at [67, 404] on span "Packing Rules" at bounding box center [71, 404] width 61 height 13
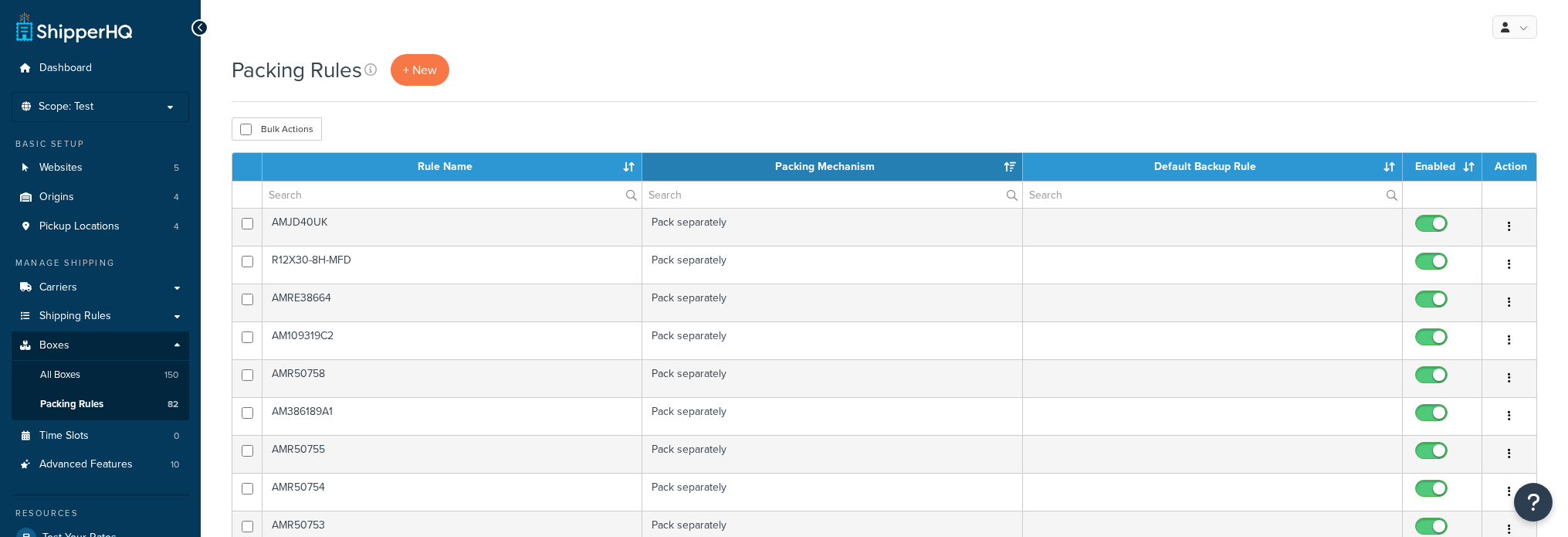
select select "15"
click at [70, 341] on link "Boxes" at bounding box center [100, 345] width 177 height 28
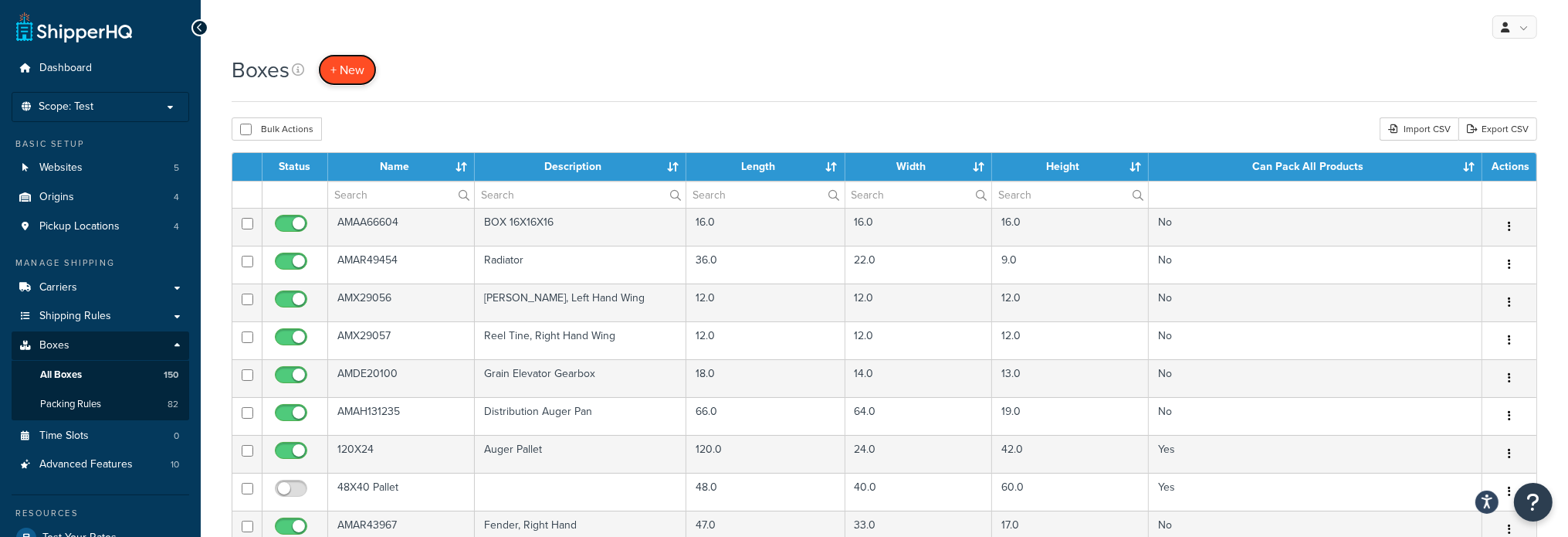
click at [353, 65] on span "+ New" at bounding box center [347, 70] width 34 height 18
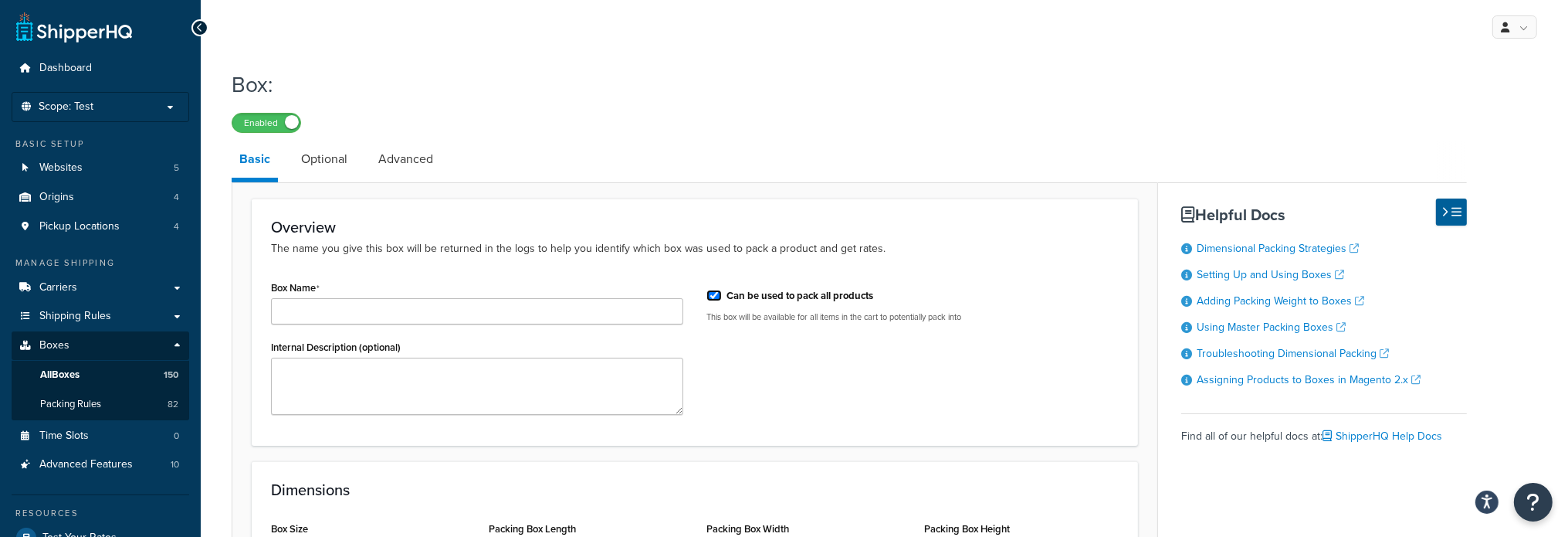
click at [713, 294] on input "Can be used to pack all products" at bounding box center [714, 295] width 16 height 12
checkbox input "false"
paste input "AM87726623"
type input "AM87726623"
click at [319, 376] on textarea "Internal Description (optional)" at bounding box center [476, 385] width 412 height 57
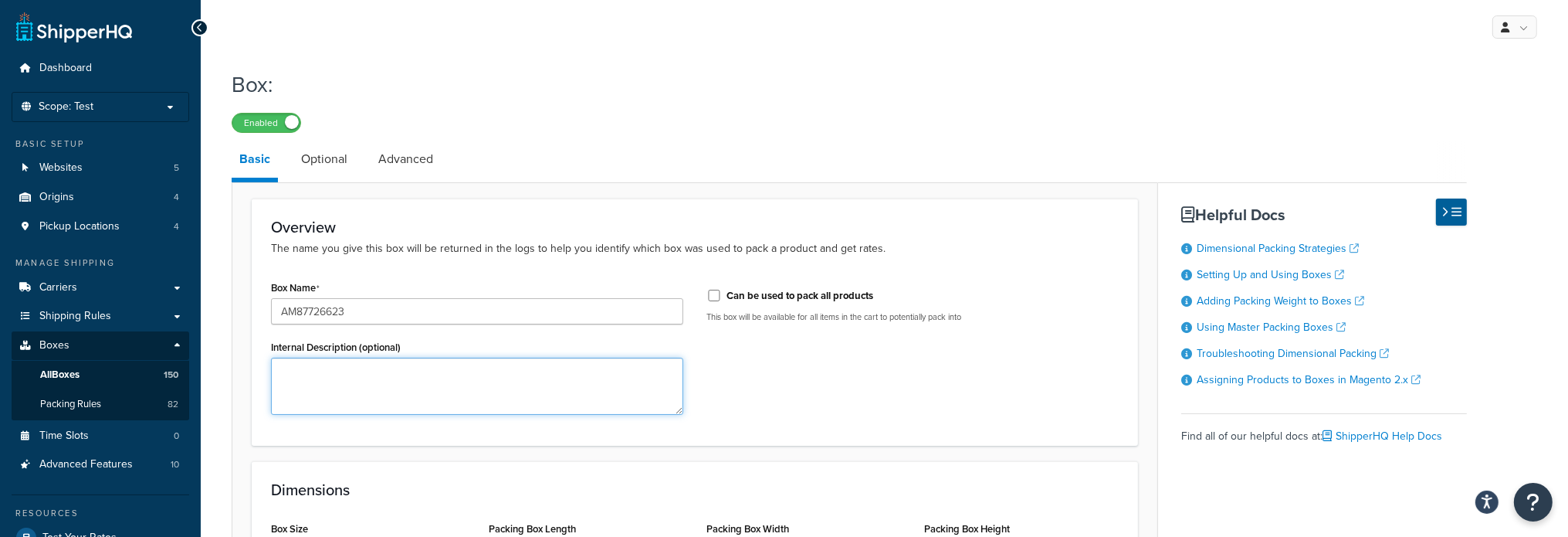
paste textarea "Straw Spreader Blade, Curved, Left Hand"
type textarea "Straw Spreader Blade, Curved, Left Hand"
click at [340, 162] on link "Optional" at bounding box center [324, 159] width 62 height 37
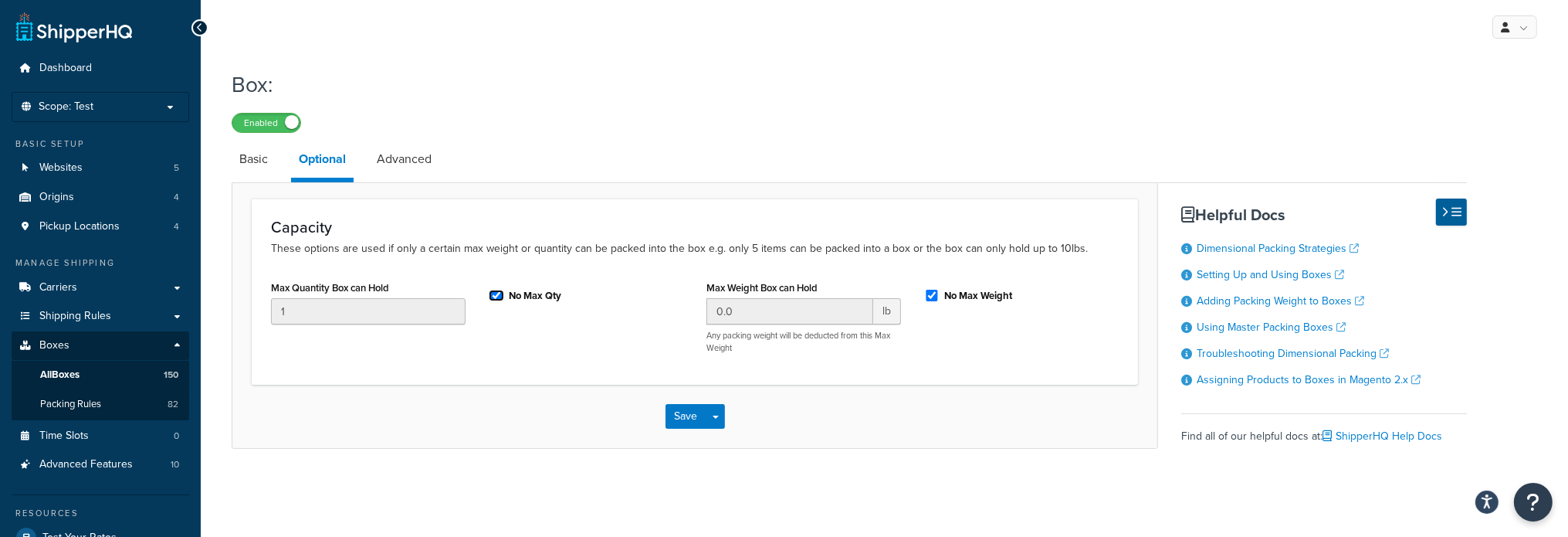
click at [495, 296] on input "No Max Qty" at bounding box center [497, 295] width 16 height 12
checkbox input "false"
click at [341, 317] on input "1" at bounding box center [368, 311] width 195 height 26
type input "1"
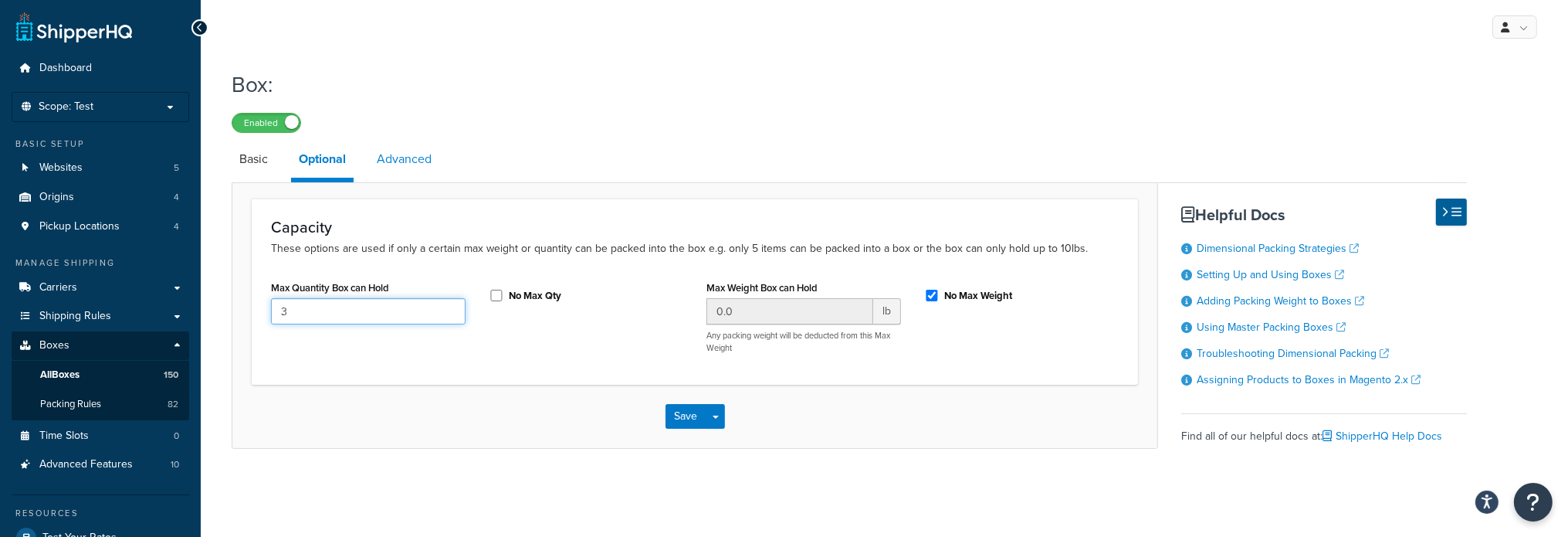
type input "3"
click at [401, 160] on link "Advanced" at bounding box center [404, 159] width 71 height 37
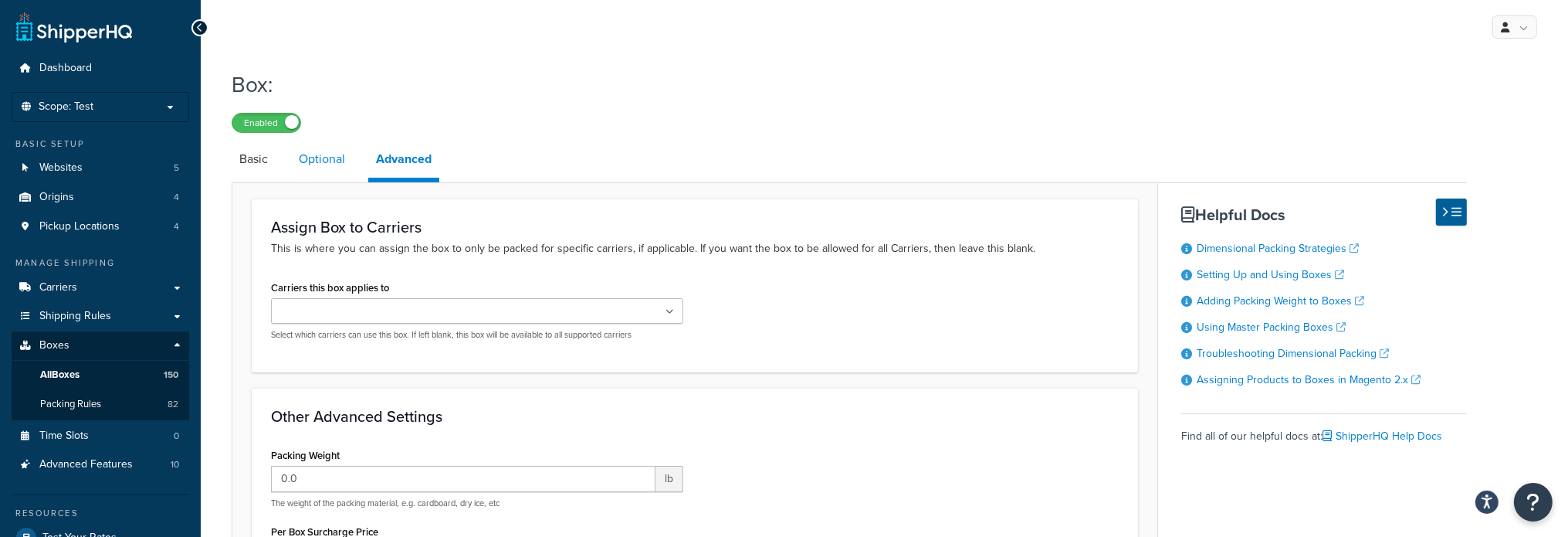
click at [329, 165] on link "Optional" at bounding box center [322, 159] width 62 height 37
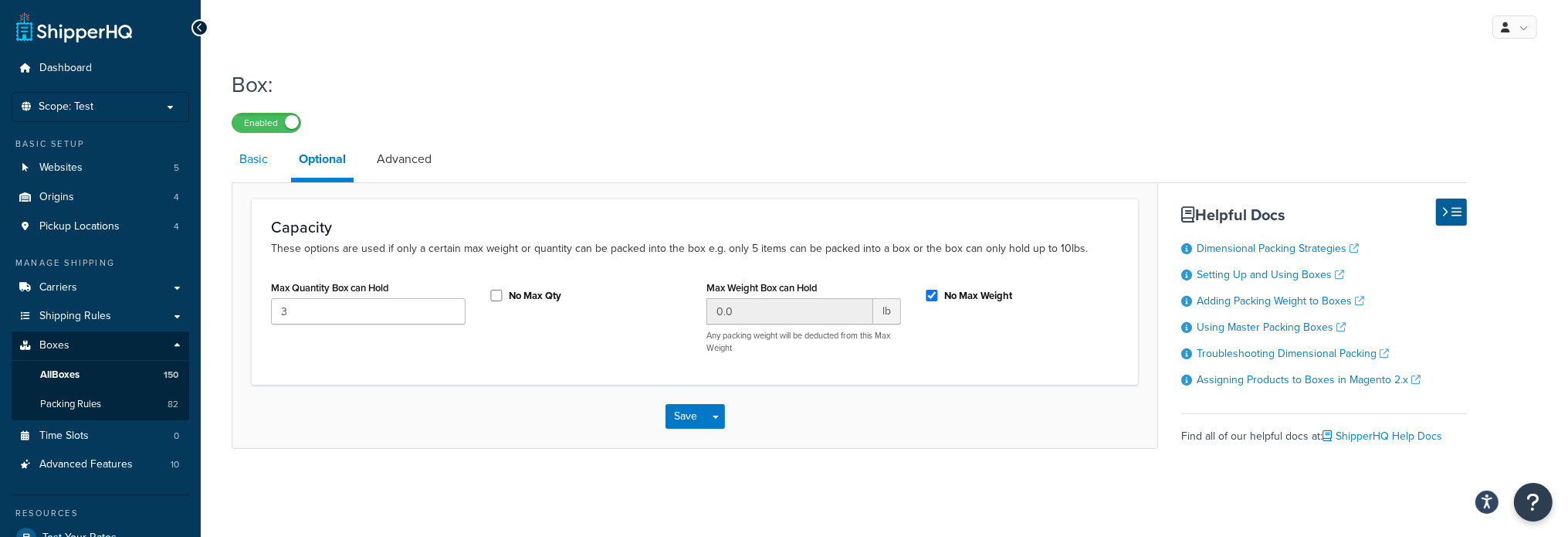
click at [253, 165] on link "Basic" at bounding box center [253, 159] width 44 height 37
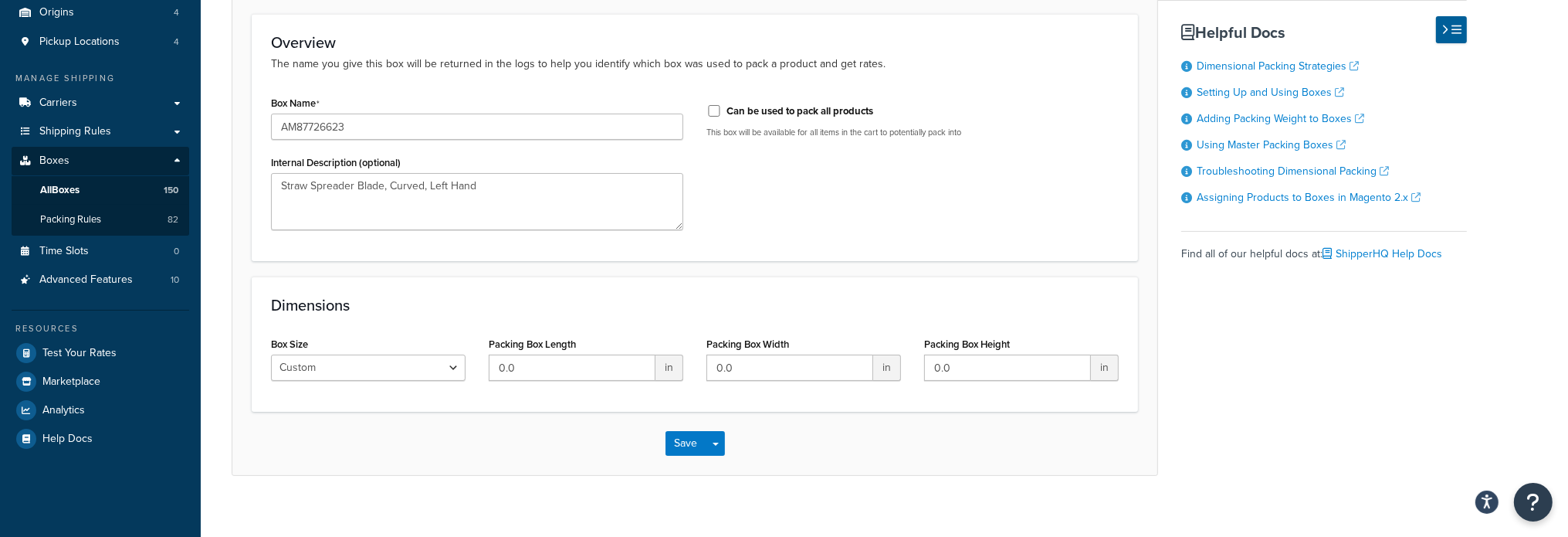
scroll to position [201, 0]
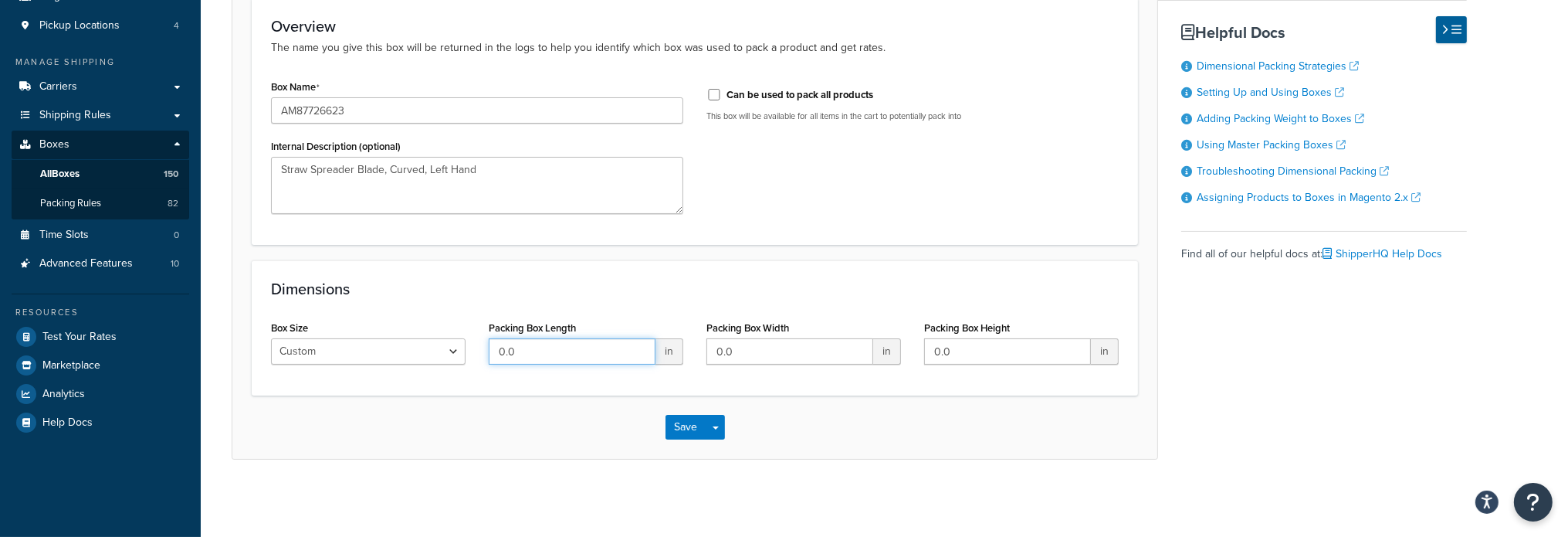
click at [544, 363] on input "0.0" at bounding box center [572, 351] width 166 height 26
click at [544, 364] on div "Packing Box Length 0.0 in" at bounding box center [585, 346] width 217 height 60
type input "10"
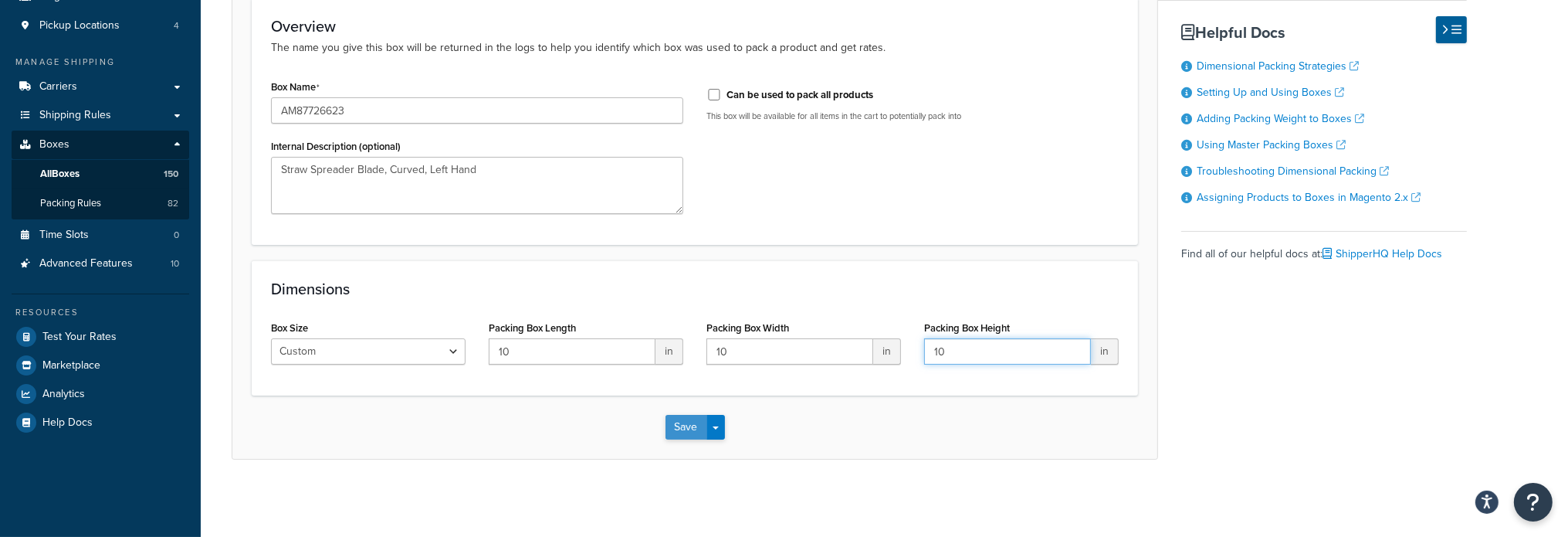
type input "10"
click at [677, 426] on button "Save" at bounding box center [686, 426] width 42 height 24
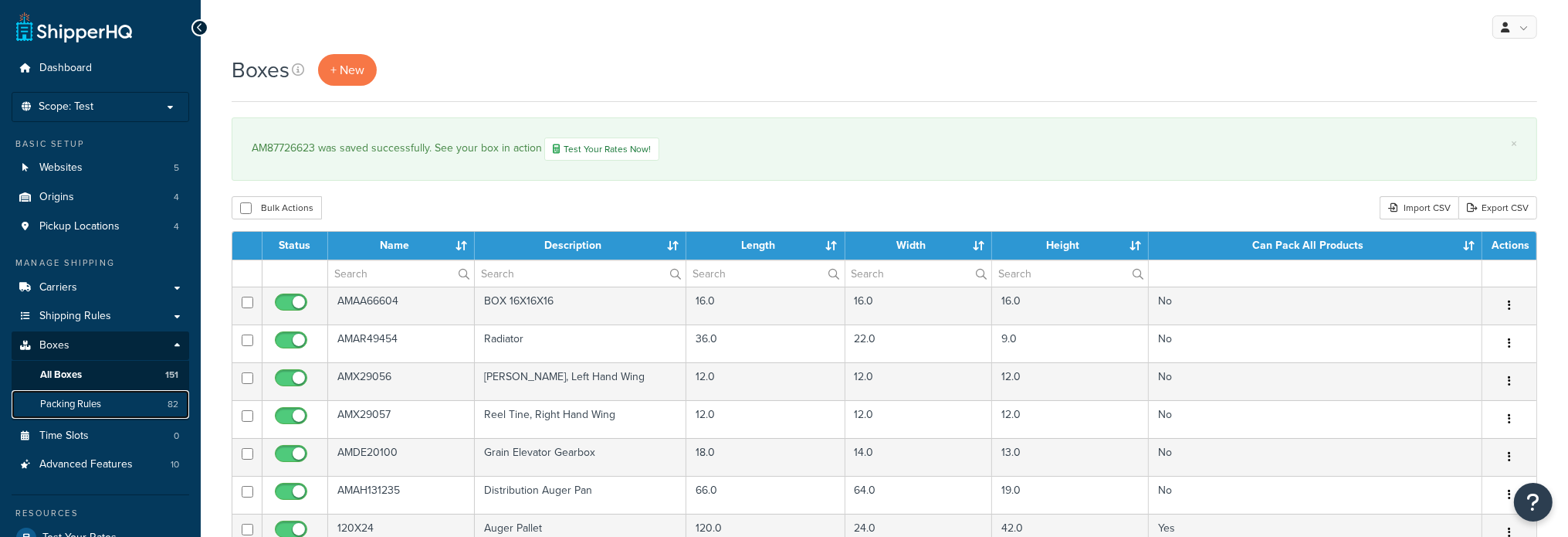
click at [109, 404] on link "Packing Rules 82" at bounding box center [100, 404] width 177 height 28
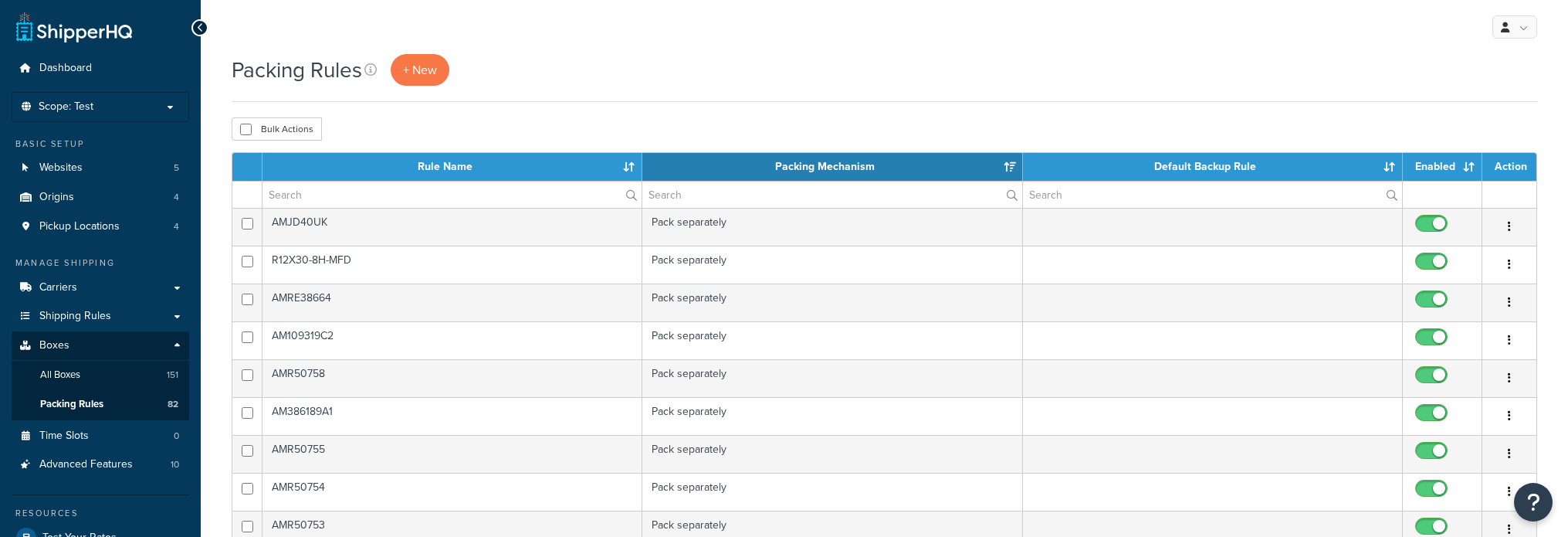
select select "15"
click at [354, 195] on input "text" at bounding box center [451, 194] width 379 height 26
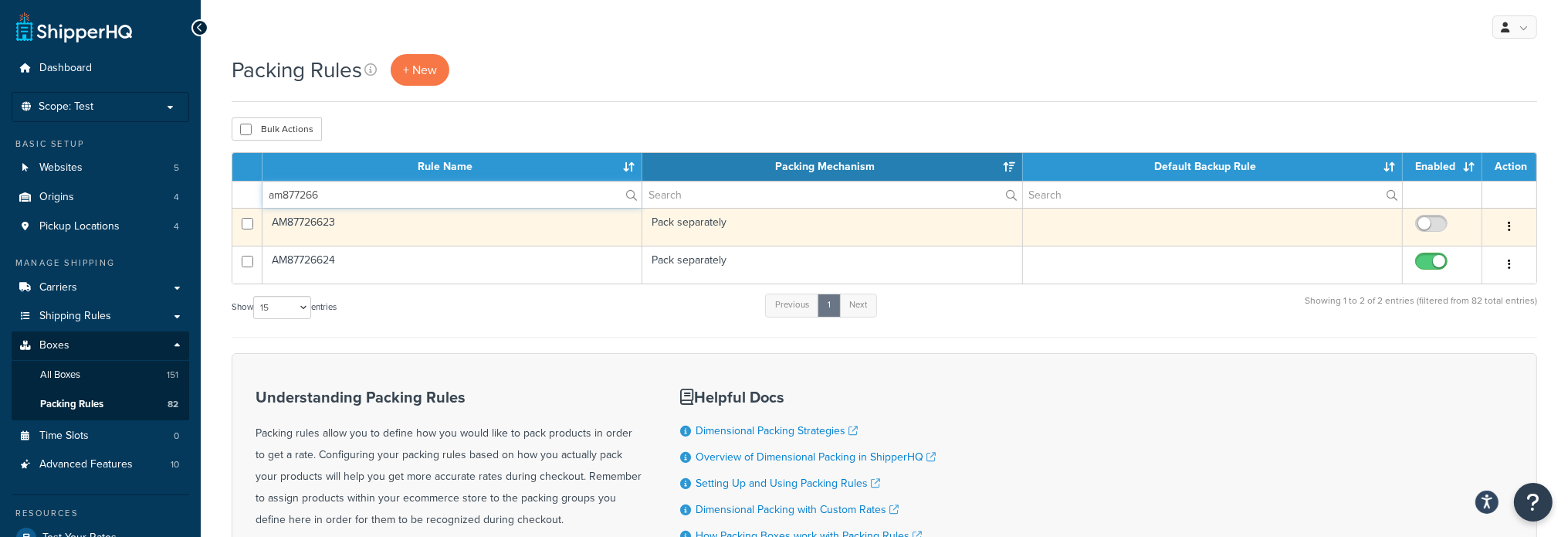
type input "am877266"
click at [334, 225] on td "AM87726623" at bounding box center [452, 227] width 380 height 38
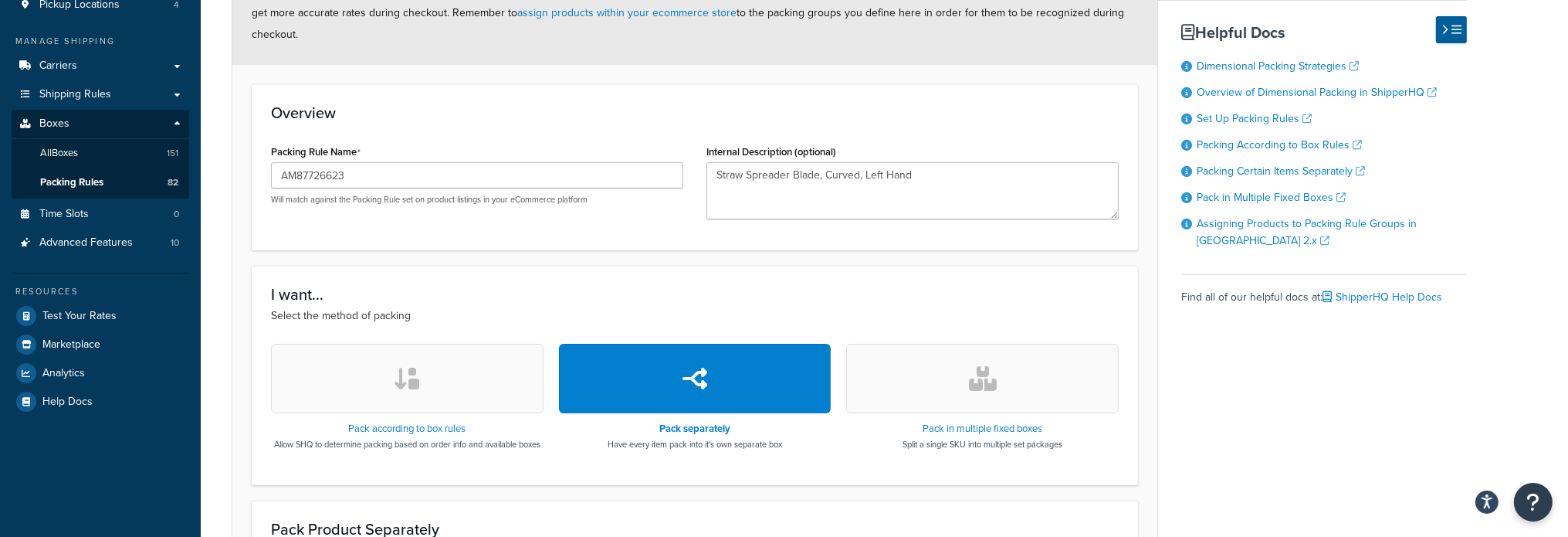
scroll to position [232, 0]
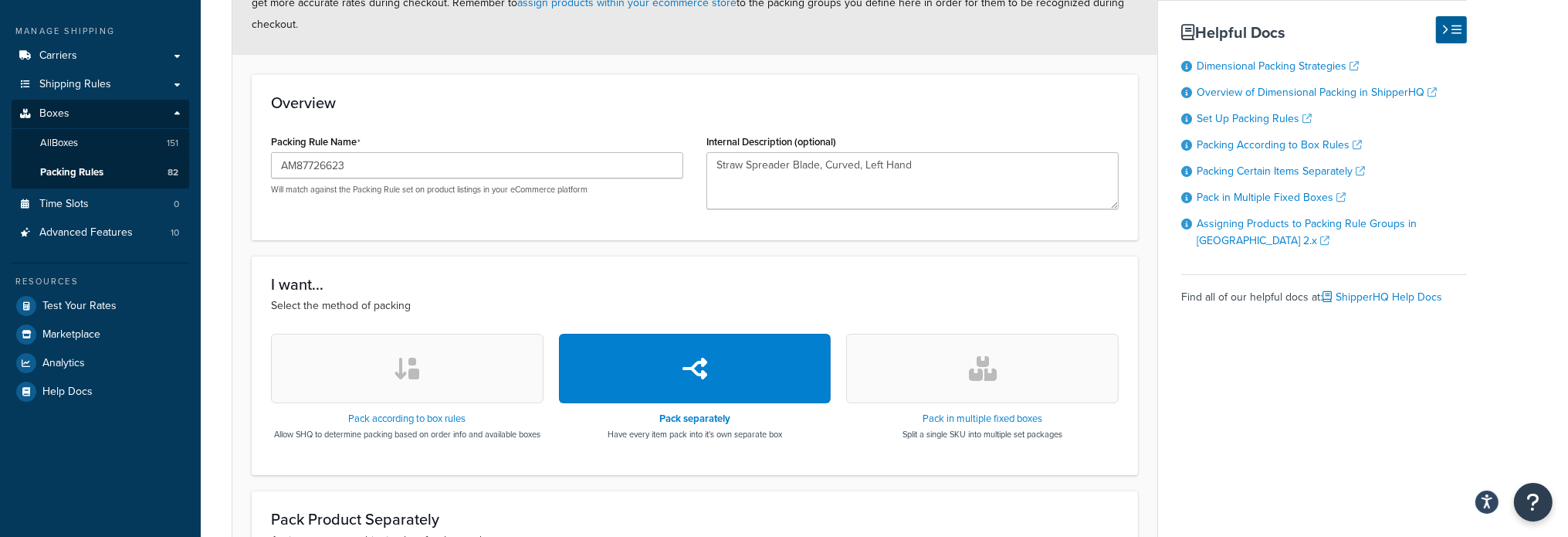
click at [437, 366] on button "button" at bounding box center [407, 368] width 272 height 70
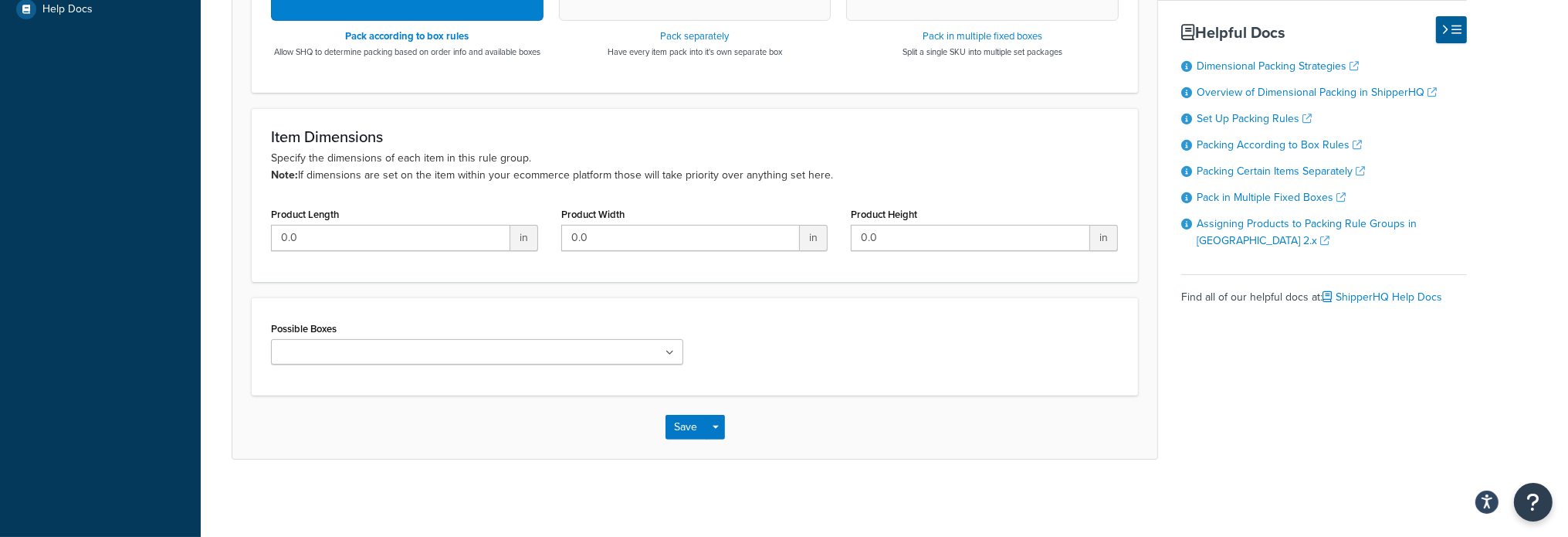
scroll to position [618, 0]
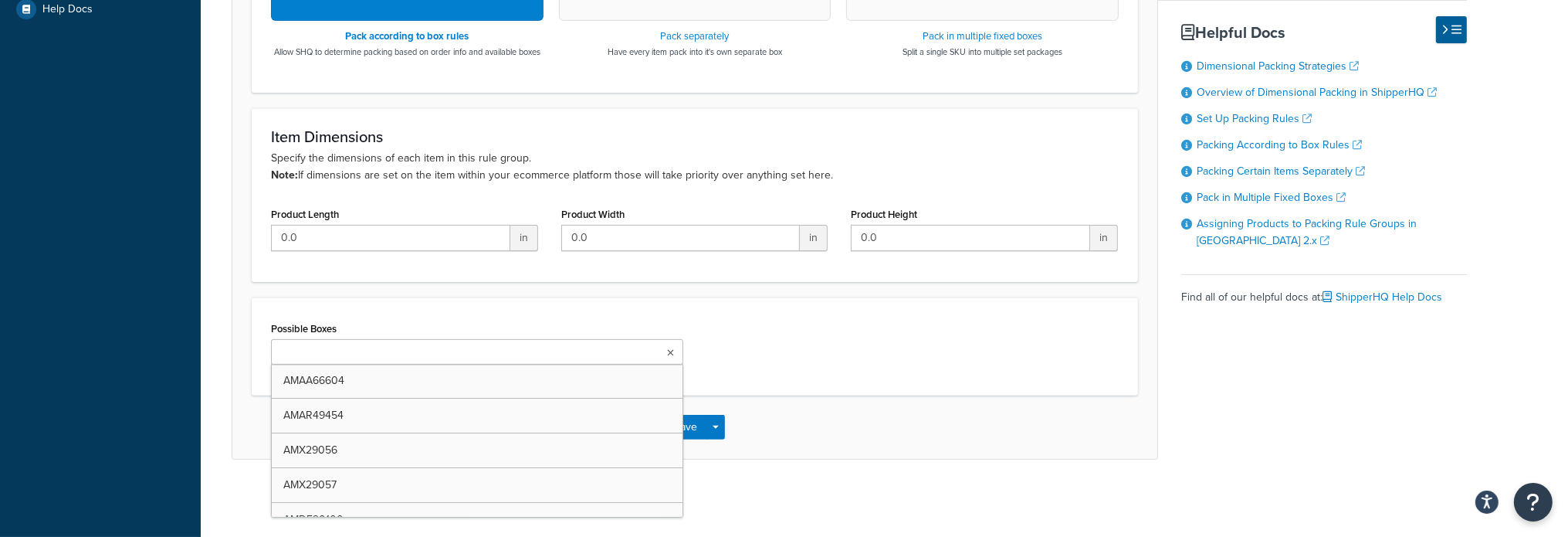
click at [668, 357] on icon at bounding box center [670, 353] width 7 height 9
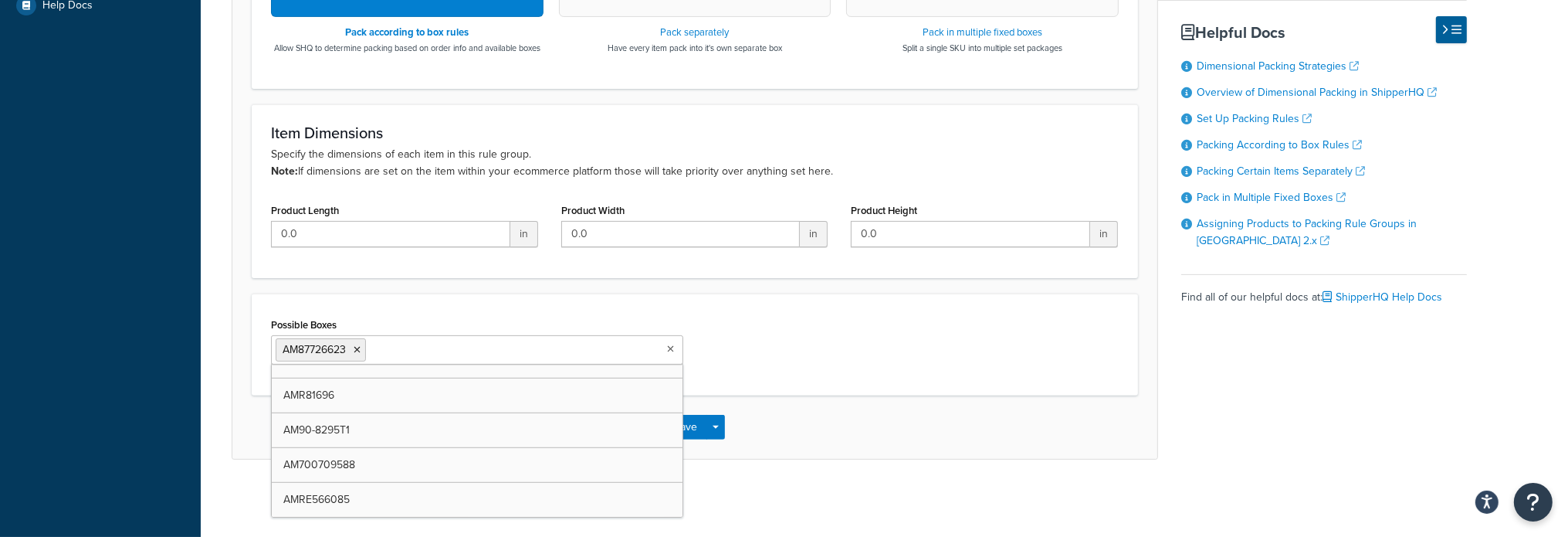
scroll to position [1541, 0]
click at [986, 389] on div "Possible Boxes AM87726623 AMAA66604 AMAR49454 AMX29056 AMX29057 AMDE20100 AMAH1…" at bounding box center [695, 345] width 886 height 102
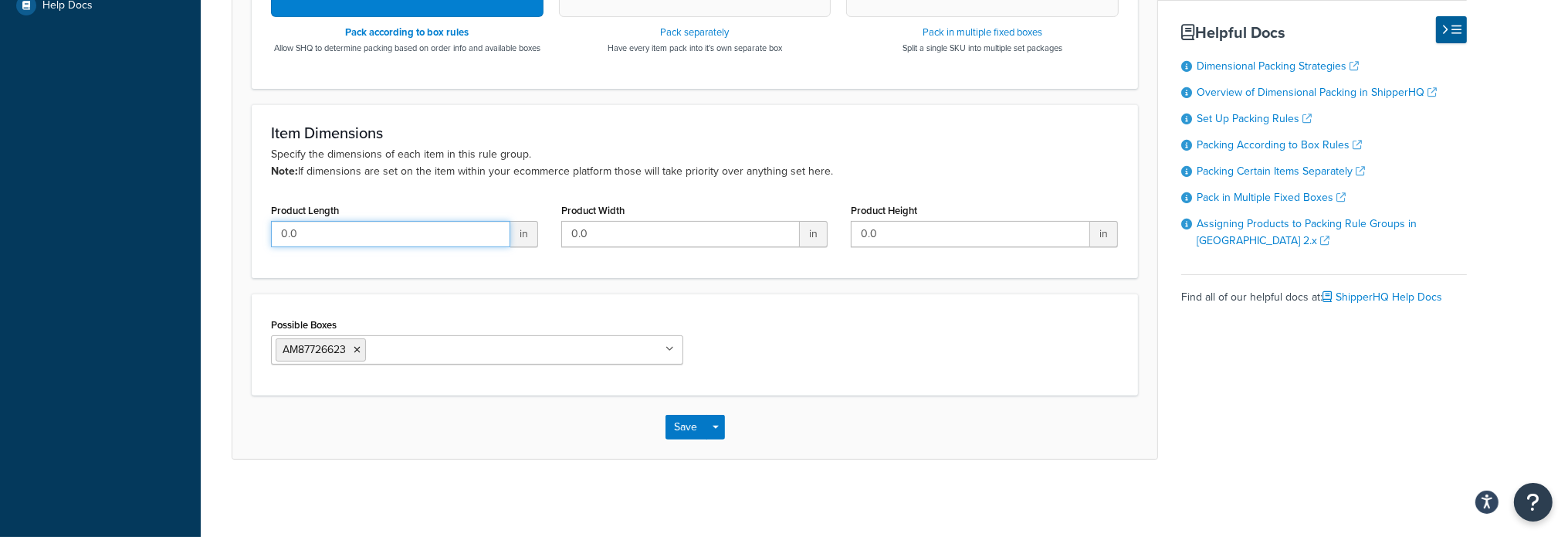
click at [399, 245] on input "0.0" at bounding box center [390, 233] width 239 height 26
drag, startPoint x: 399, startPoint y: 245, endPoint x: 352, endPoint y: 240, distance: 47.3
click at [352, 240] on input "0.0" at bounding box center [390, 233] width 239 height 26
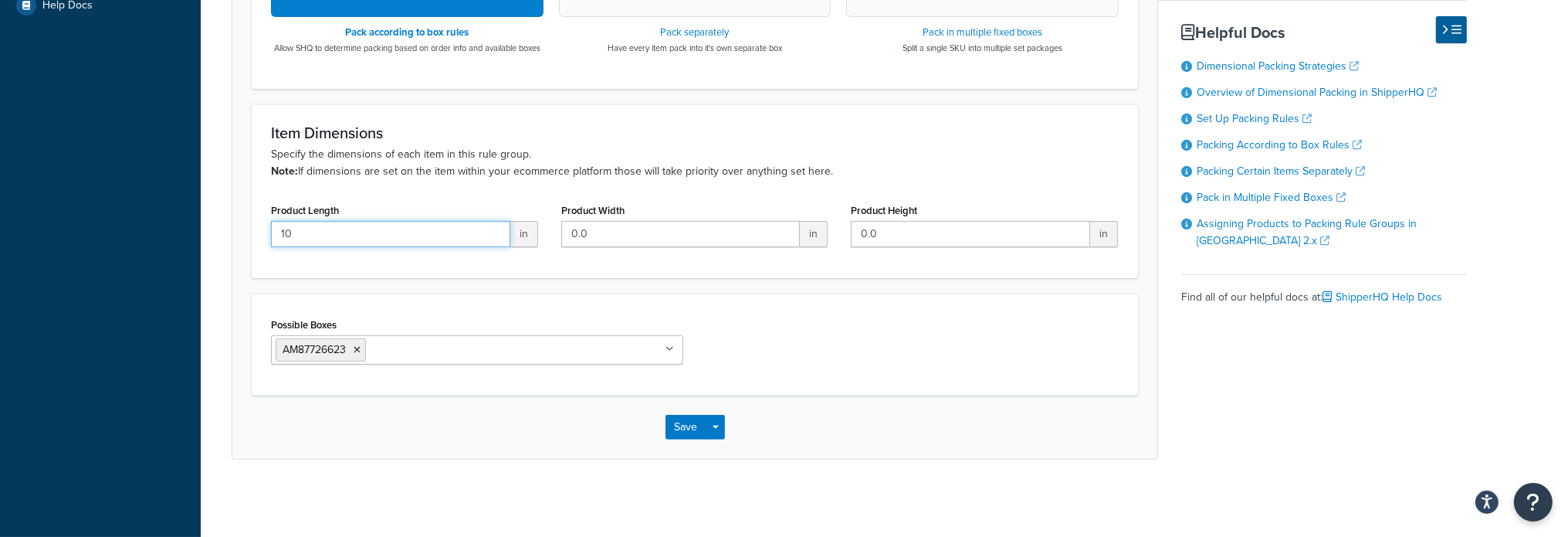
type input "10"
type input "3"
click at [692, 440] on button "Save" at bounding box center [686, 426] width 42 height 24
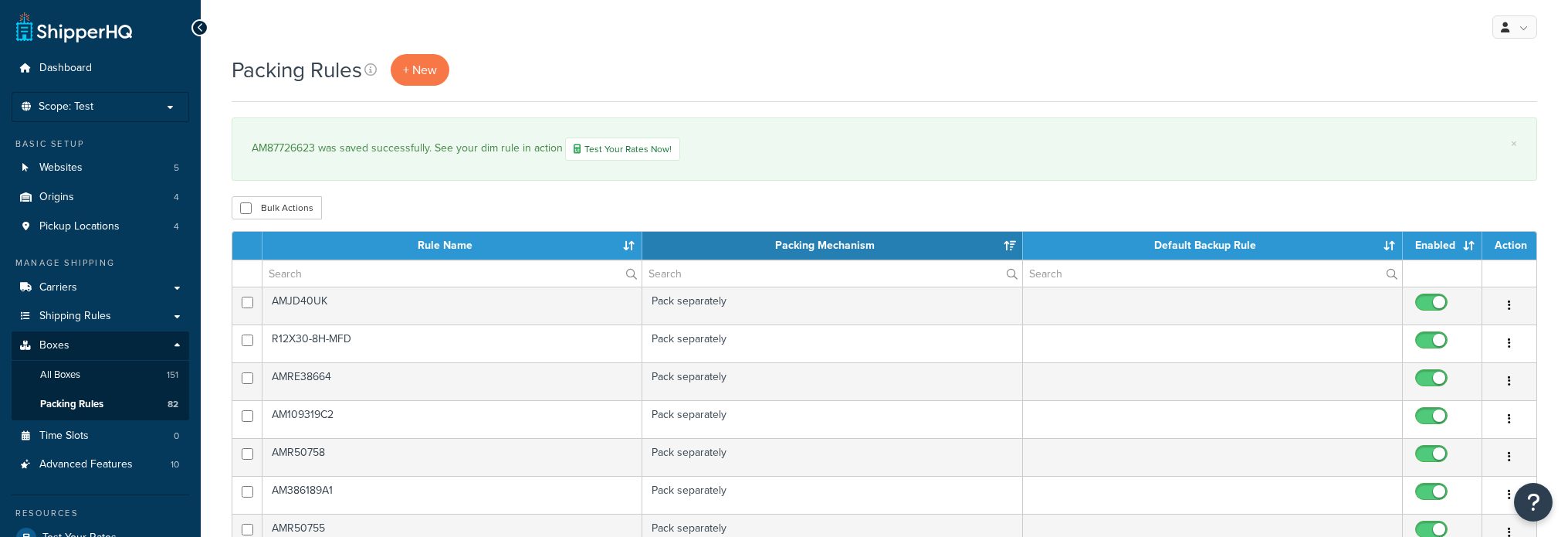
select select "15"
click at [68, 349] on link "Boxes" at bounding box center [100, 345] width 177 height 28
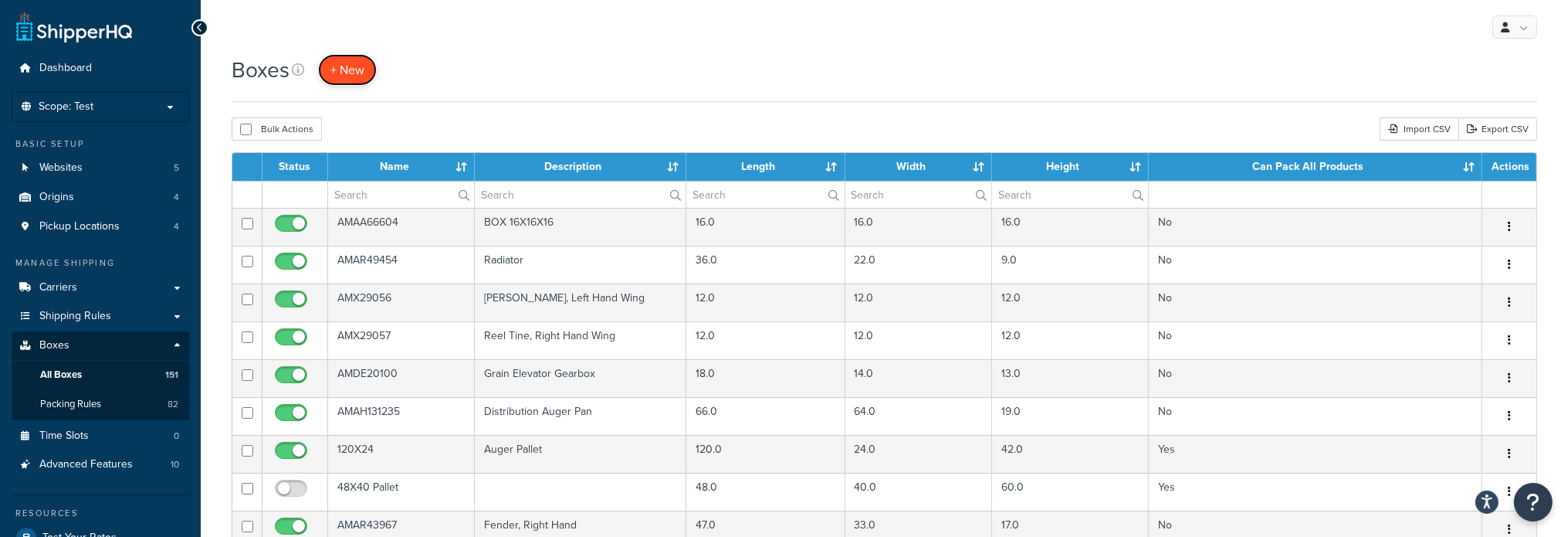
click at [348, 67] on span "+ New" at bounding box center [347, 70] width 34 height 18
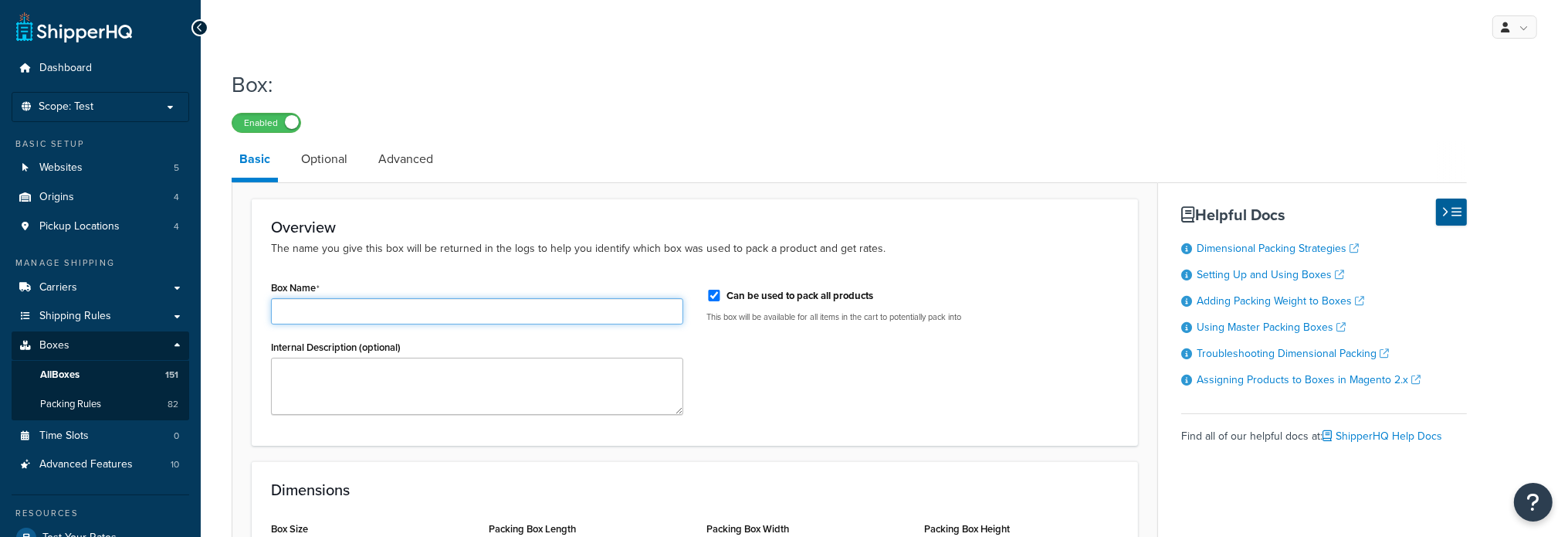
click at [311, 309] on input "Box Name" at bounding box center [476, 311] width 412 height 26
paste input "AM87726624"
type input "AM87726624"
click at [714, 294] on input "Can be used to pack all products" at bounding box center [714, 295] width 16 height 12
checkbox input "false"
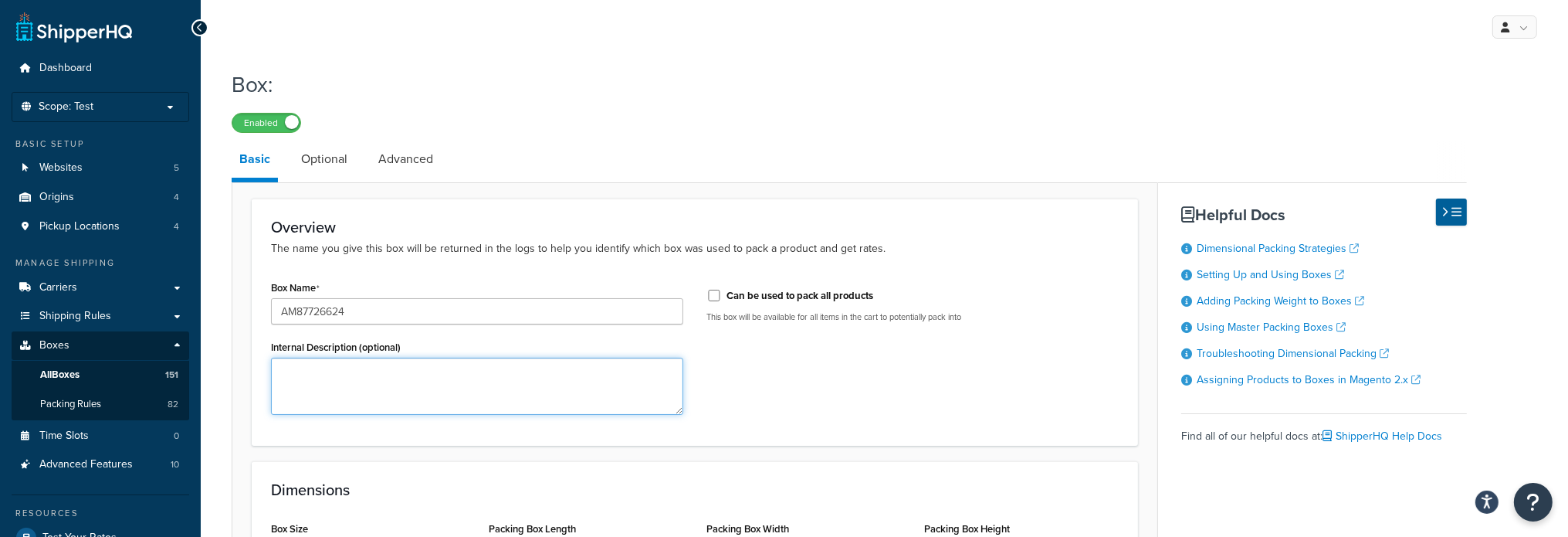
click at [466, 376] on textarea "Internal Description (optional)" at bounding box center [476, 385] width 412 height 57
paste textarea "Straw Spreader Blade, Curved, Right Hand"
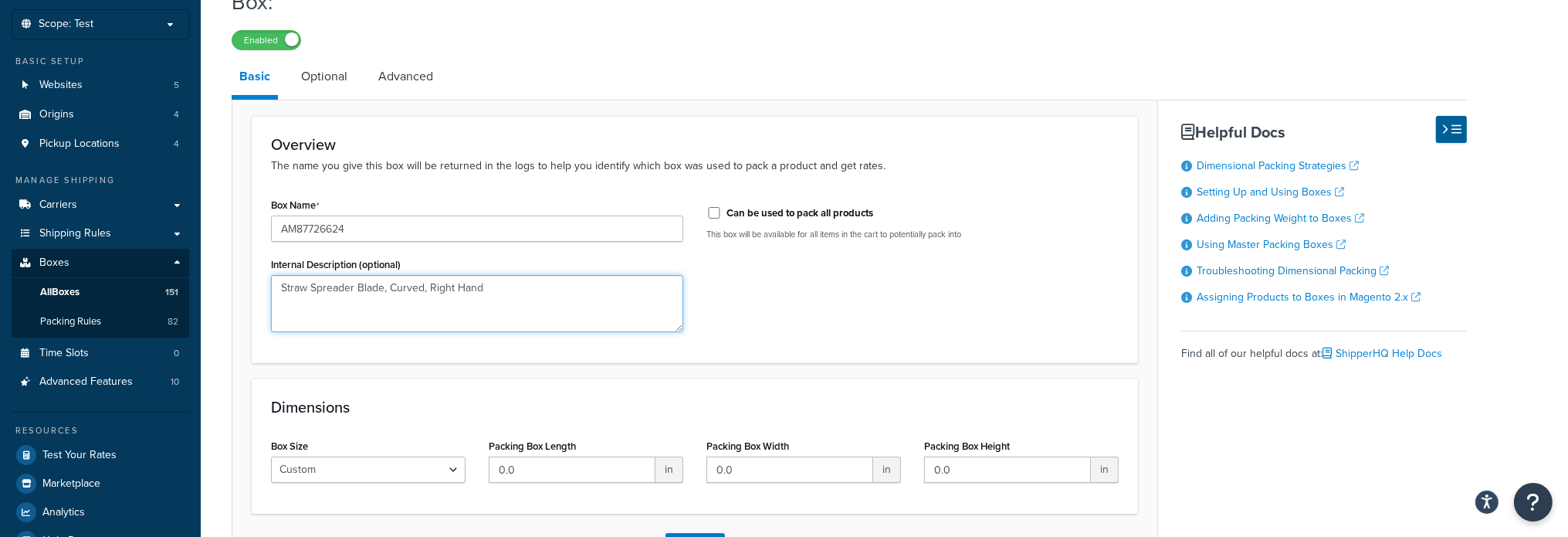
scroll to position [201, 0]
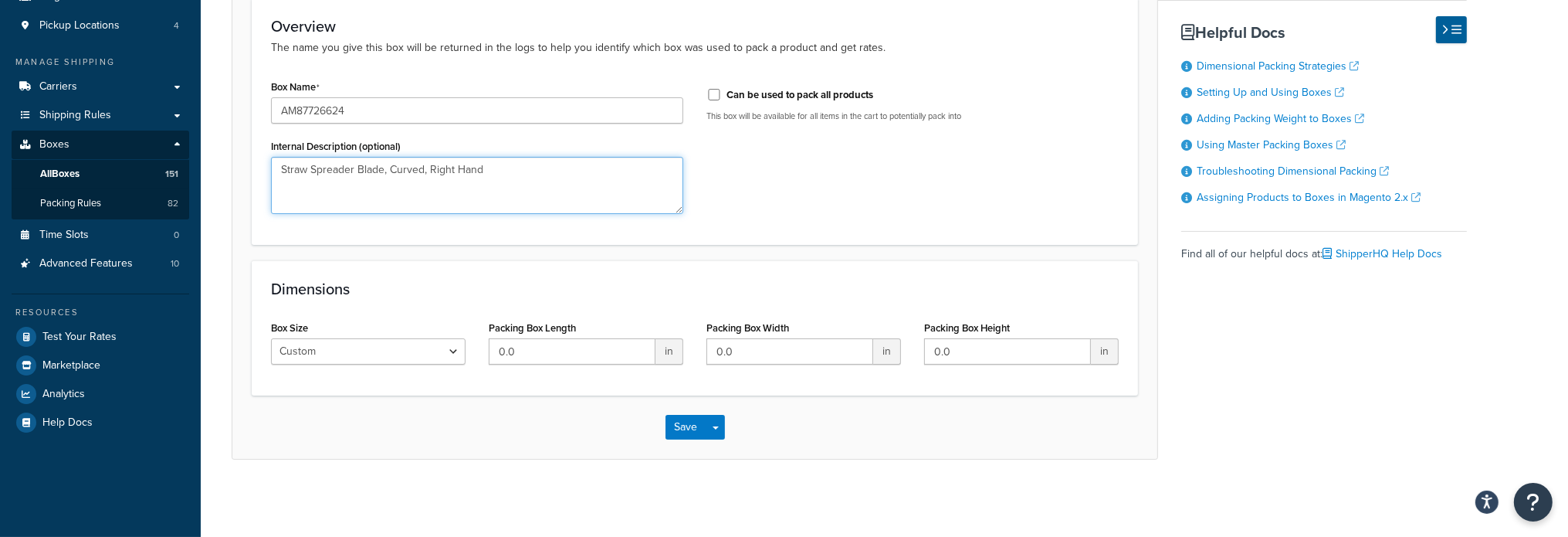
type textarea "Straw Spreader Blade, Curved, Right Hand"
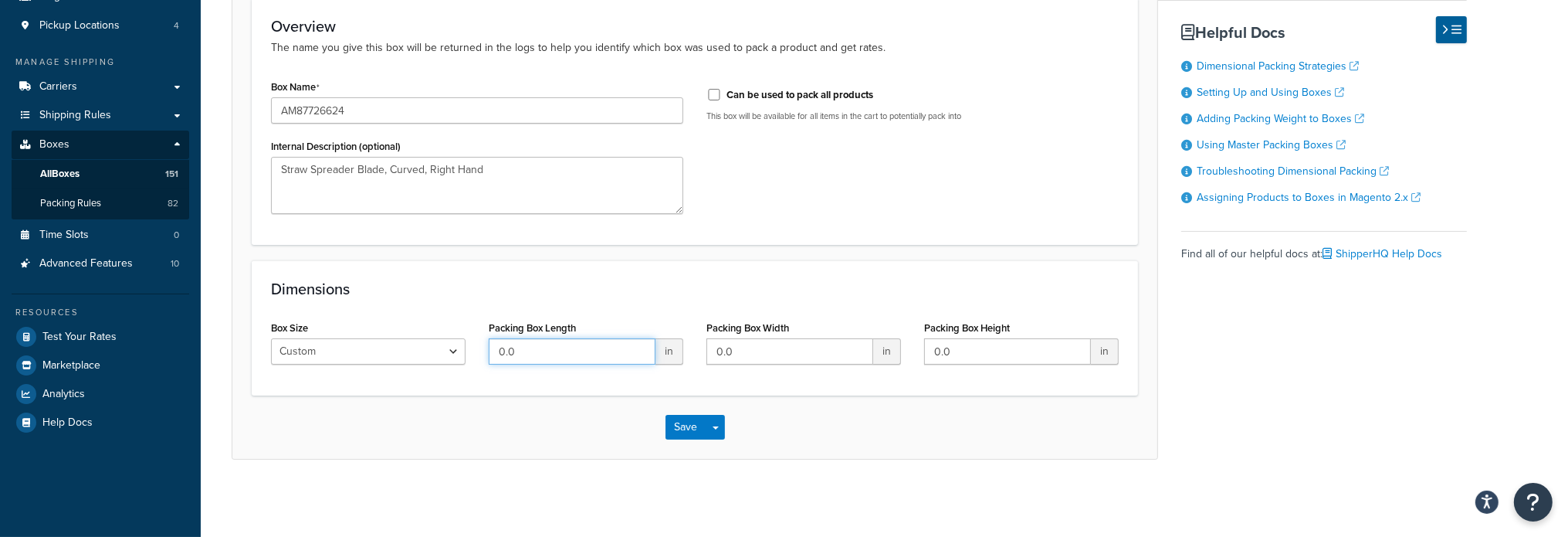
click at [515, 354] on input "0.0" at bounding box center [572, 351] width 166 height 26
type input "10"
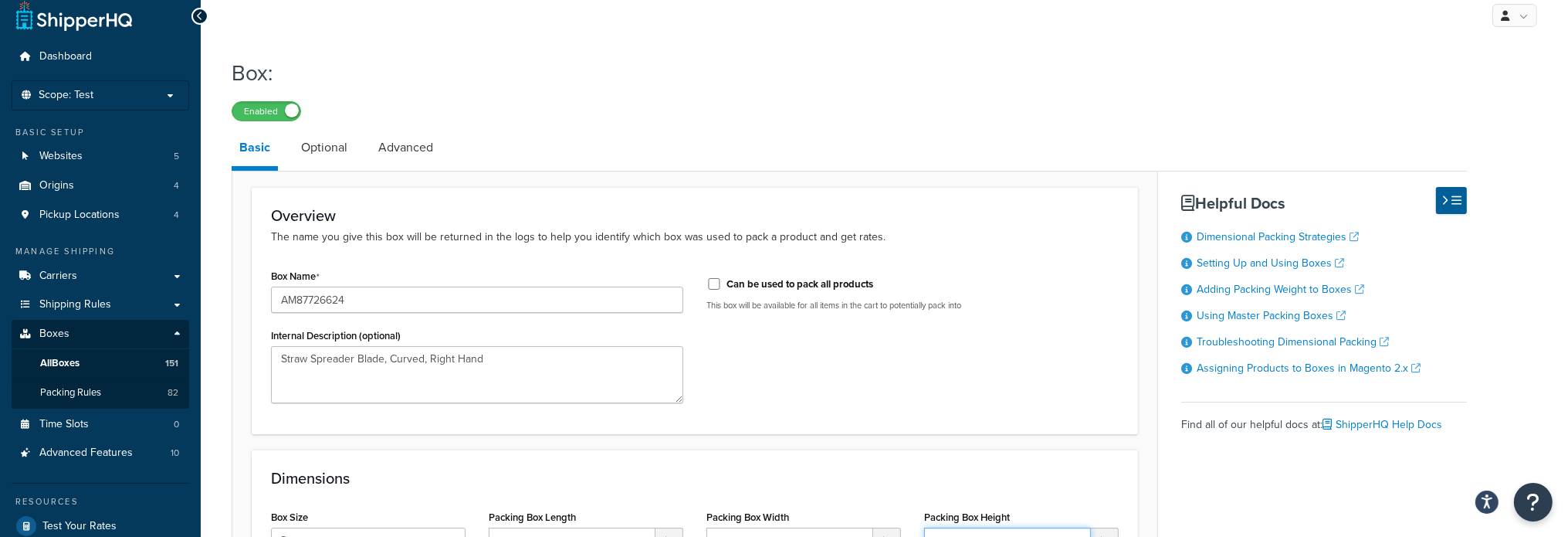
scroll to position [0, 0]
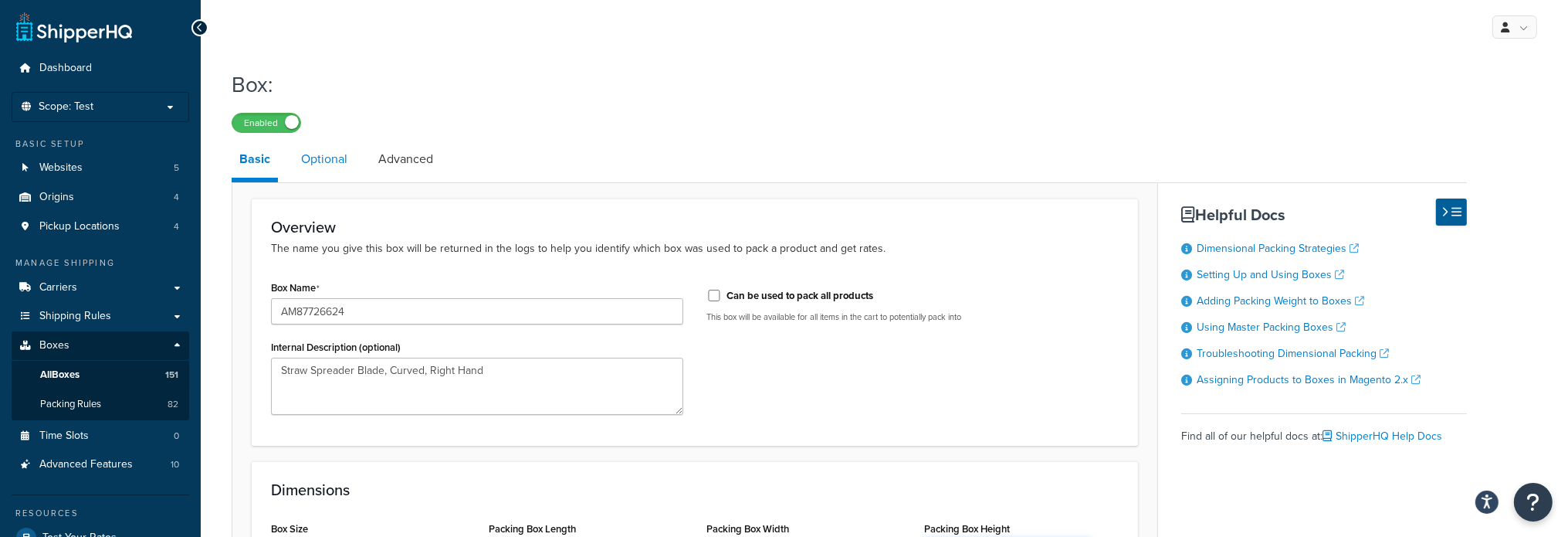
type input "10"
click at [331, 160] on link "Optional" at bounding box center [324, 159] width 62 height 37
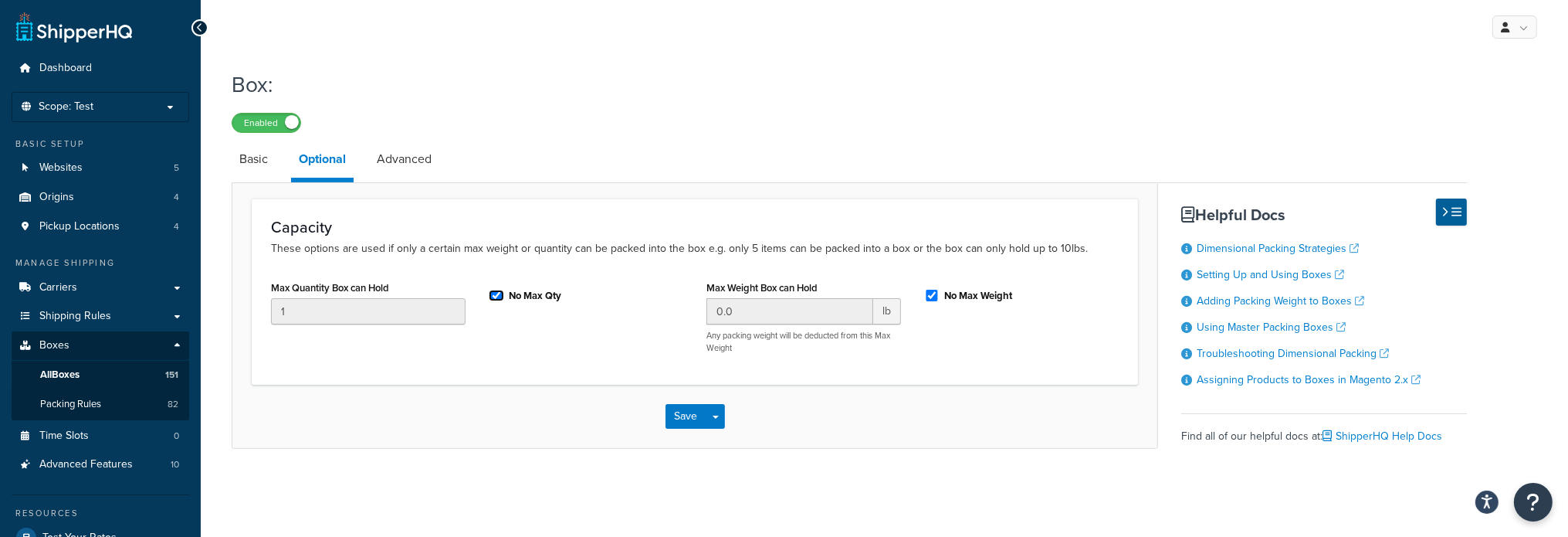
click at [489, 291] on input "No Max Qty" at bounding box center [497, 295] width 16 height 12
checkbox input "false"
click at [298, 302] on input "1" at bounding box center [368, 311] width 195 height 26
type input "3"
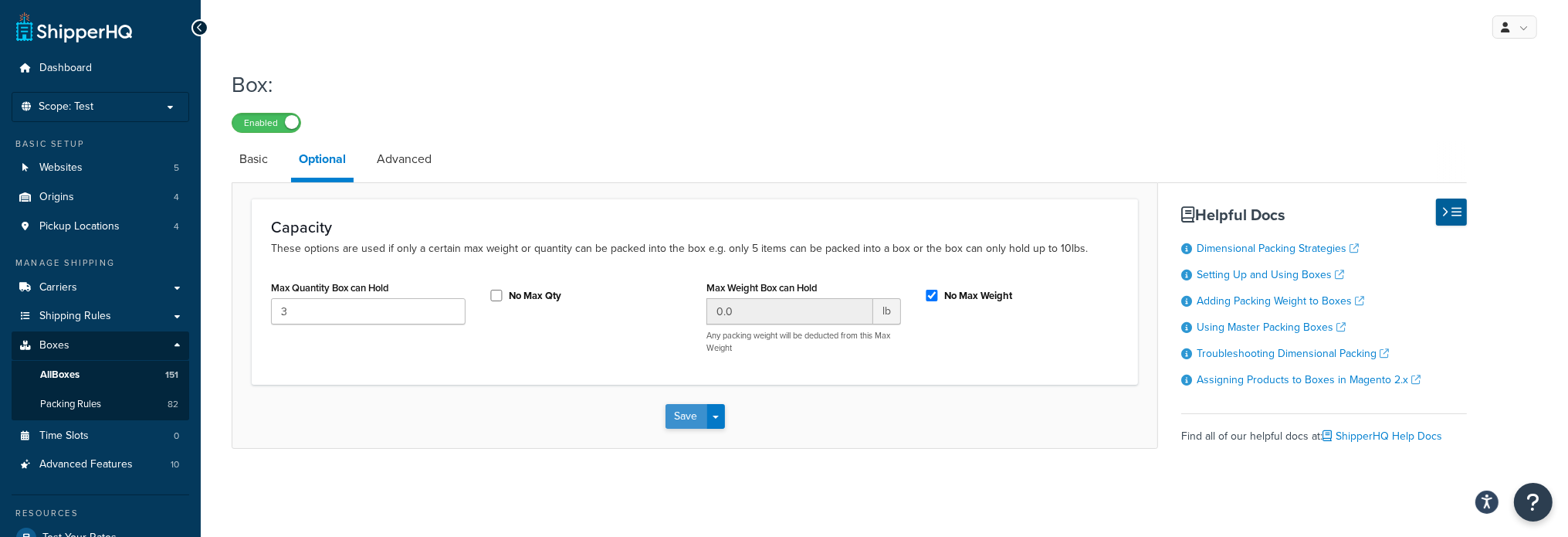
click at [686, 411] on button "Save" at bounding box center [686, 415] width 42 height 24
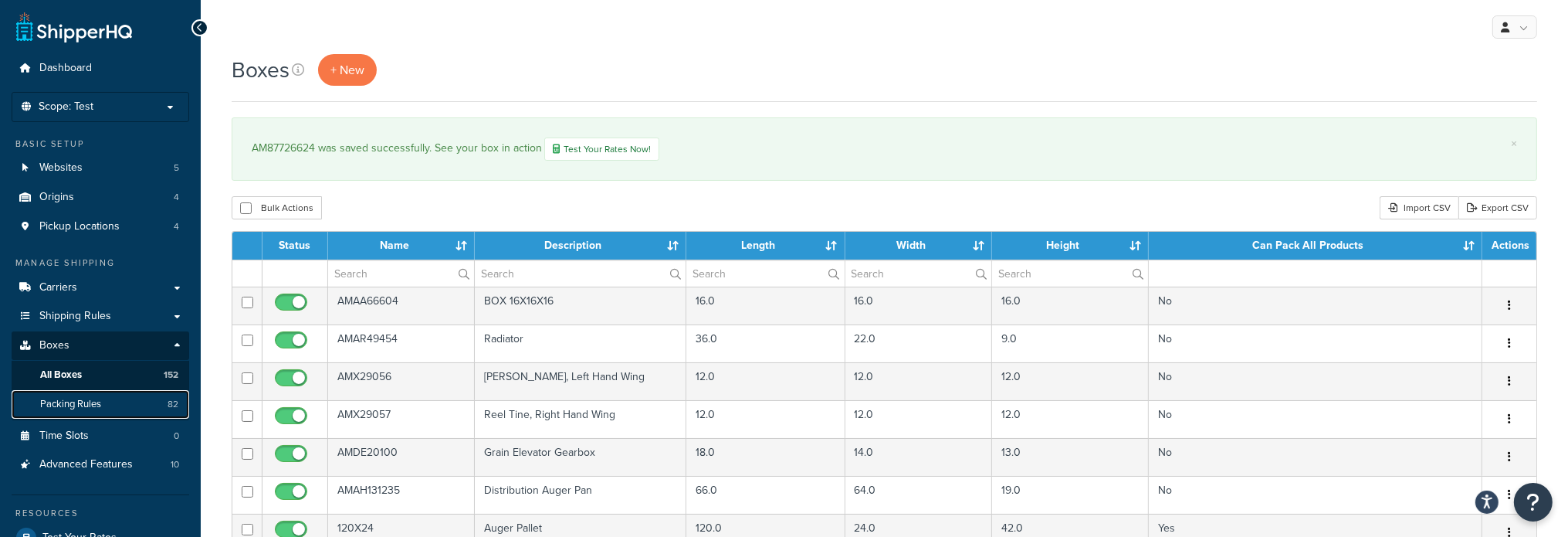
click at [87, 407] on span "Packing Rules" at bounding box center [71, 404] width 61 height 13
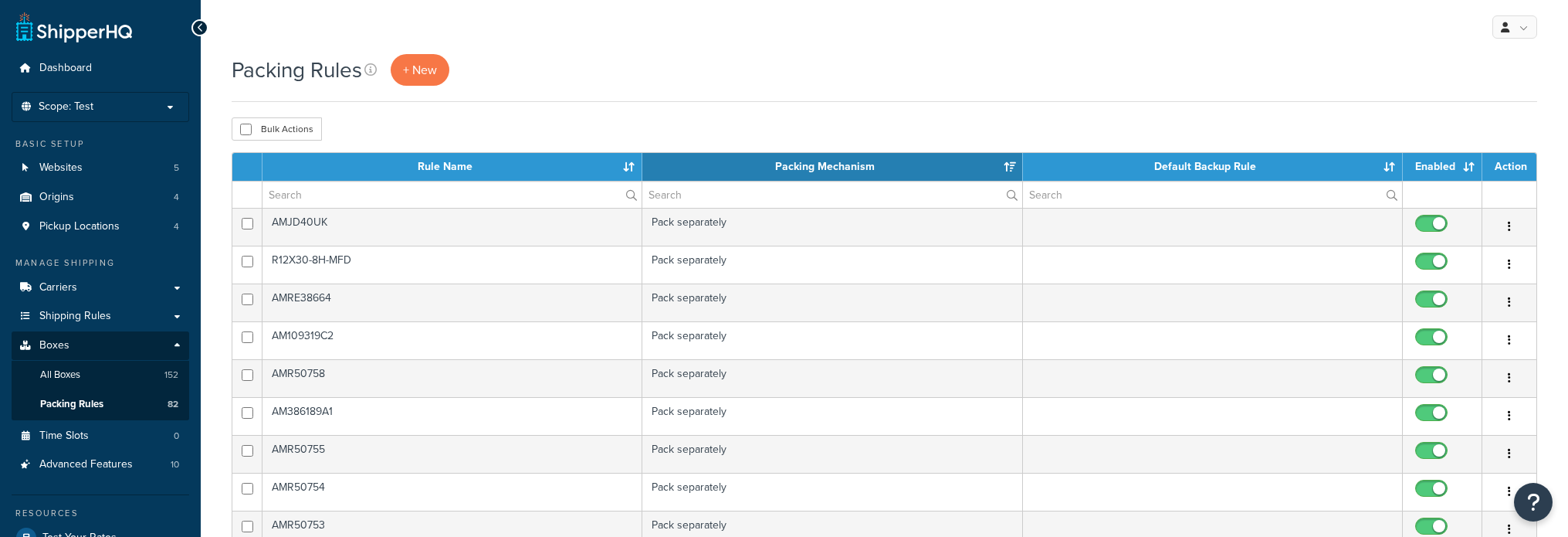
select select "15"
click at [407, 203] on input "text" at bounding box center [451, 194] width 379 height 26
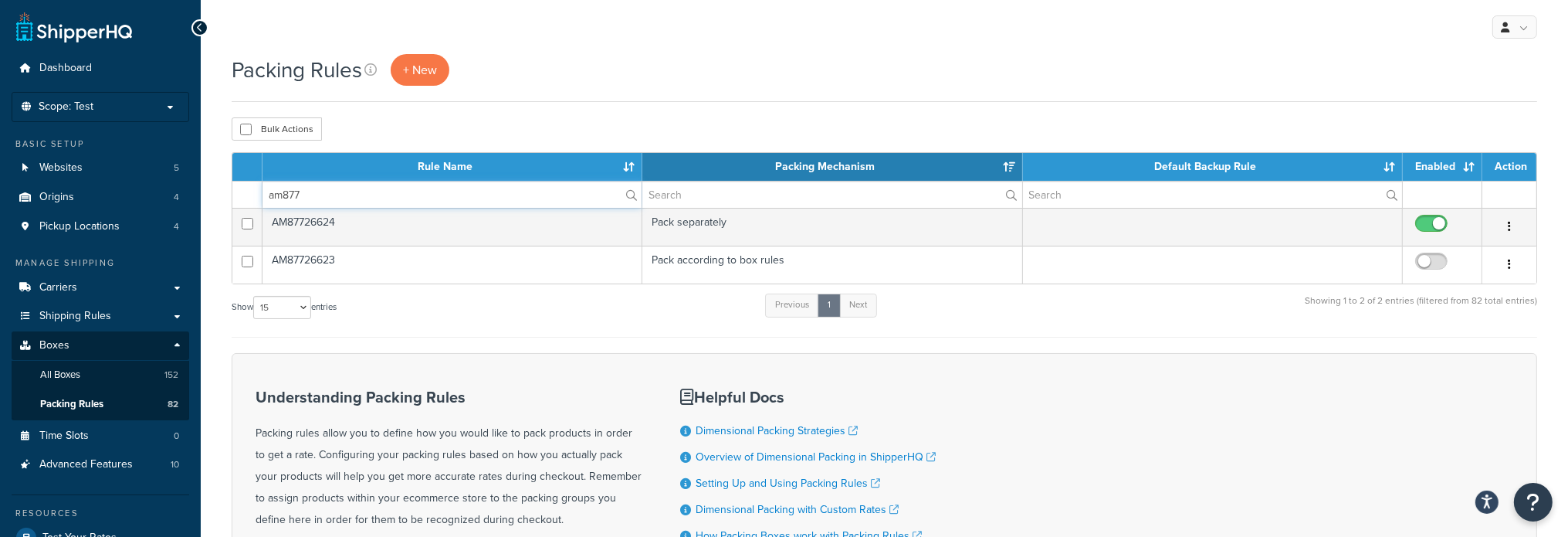
type input "am877"
click at [661, 376] on div "Understanding Packing Rules Packing rules allow you to define how you would lik…" at bounding box center [884, 490] width 1305 height 274
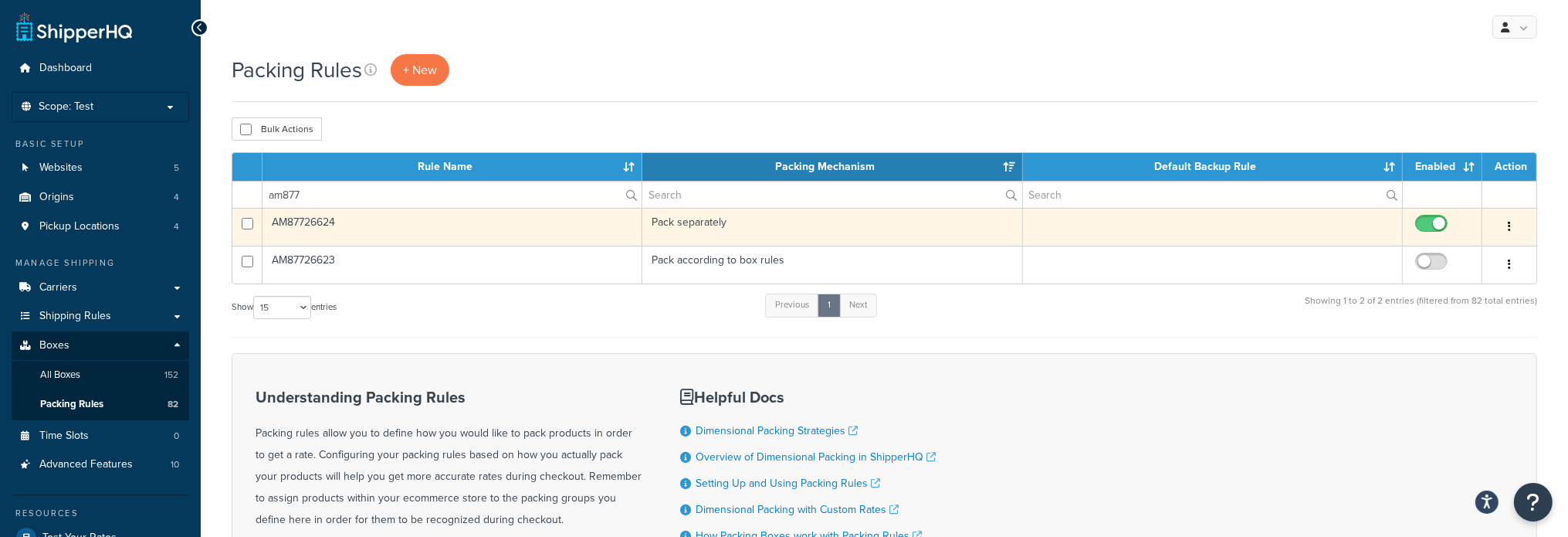
click at [339, 224] on td "AM87726624" at bounding box center [452, 227] width 380 height 38
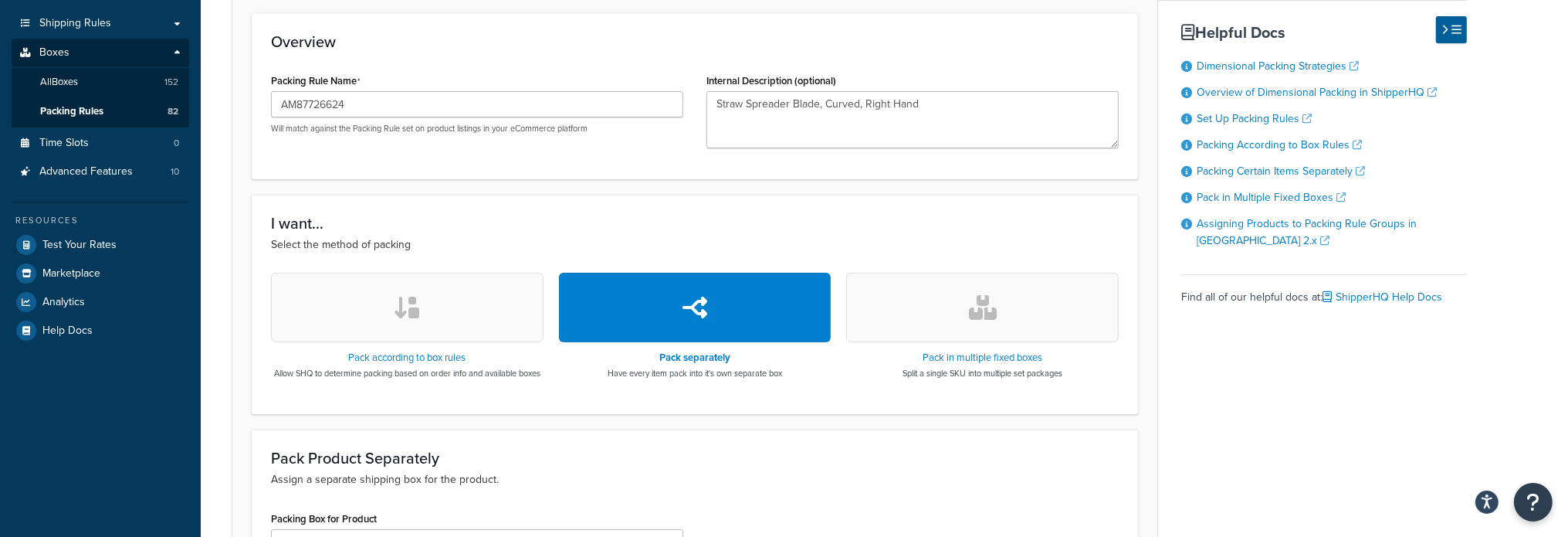
scroll to position [309, 0]
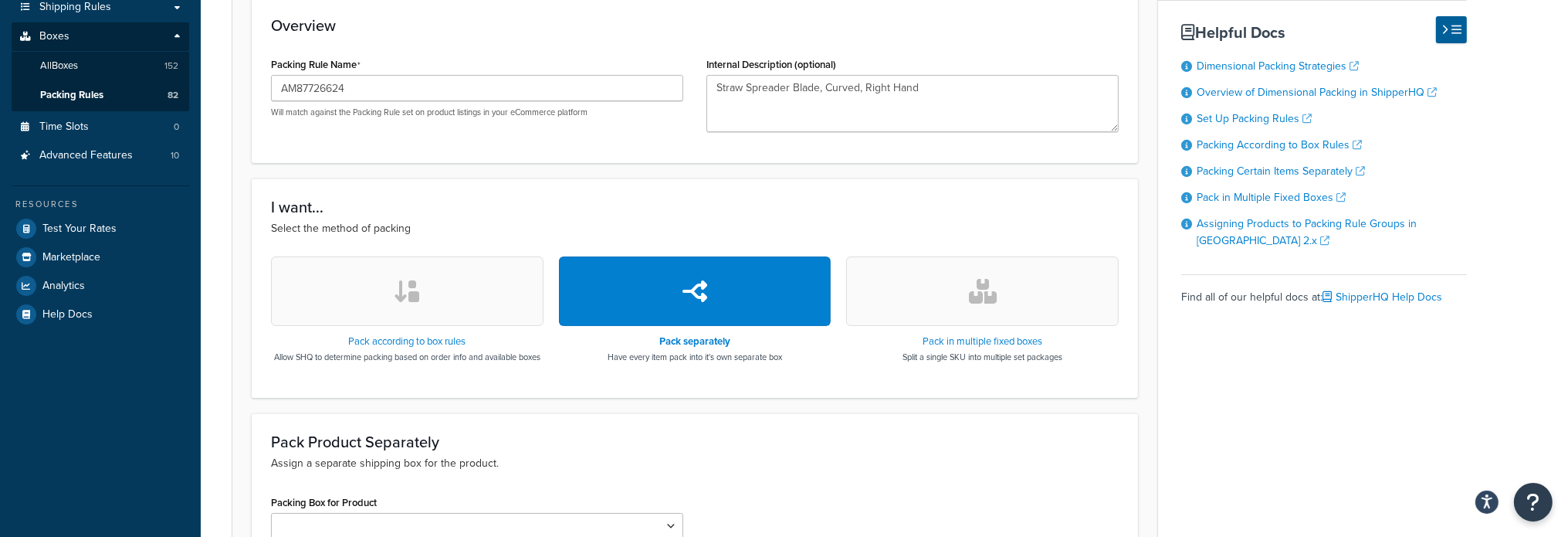
click at [504, 308] on button "button" at bounding box center [407, 291] width 272 height 70
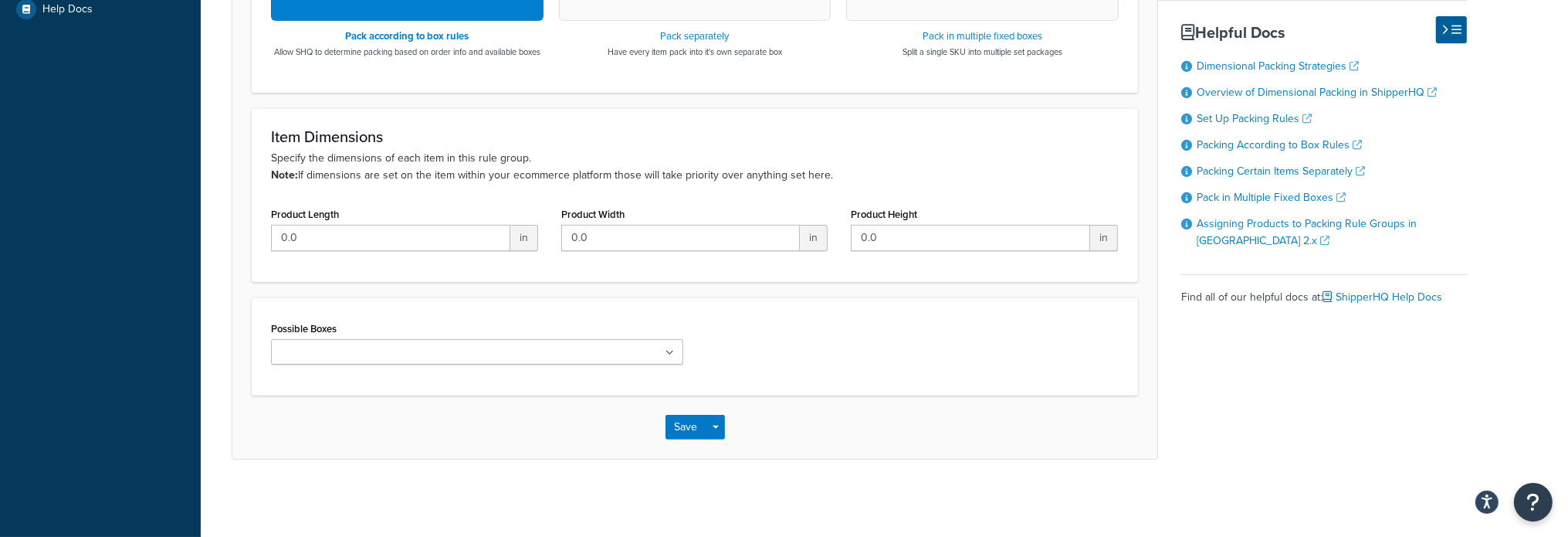
scroll to position [618, 0]
click at [454, 244] on input "0.0" at bounding box center [390, 237] width 239 height 26
click at [429, 251] on input "0.0" at bounding box center [390, 237] width 239 height 26
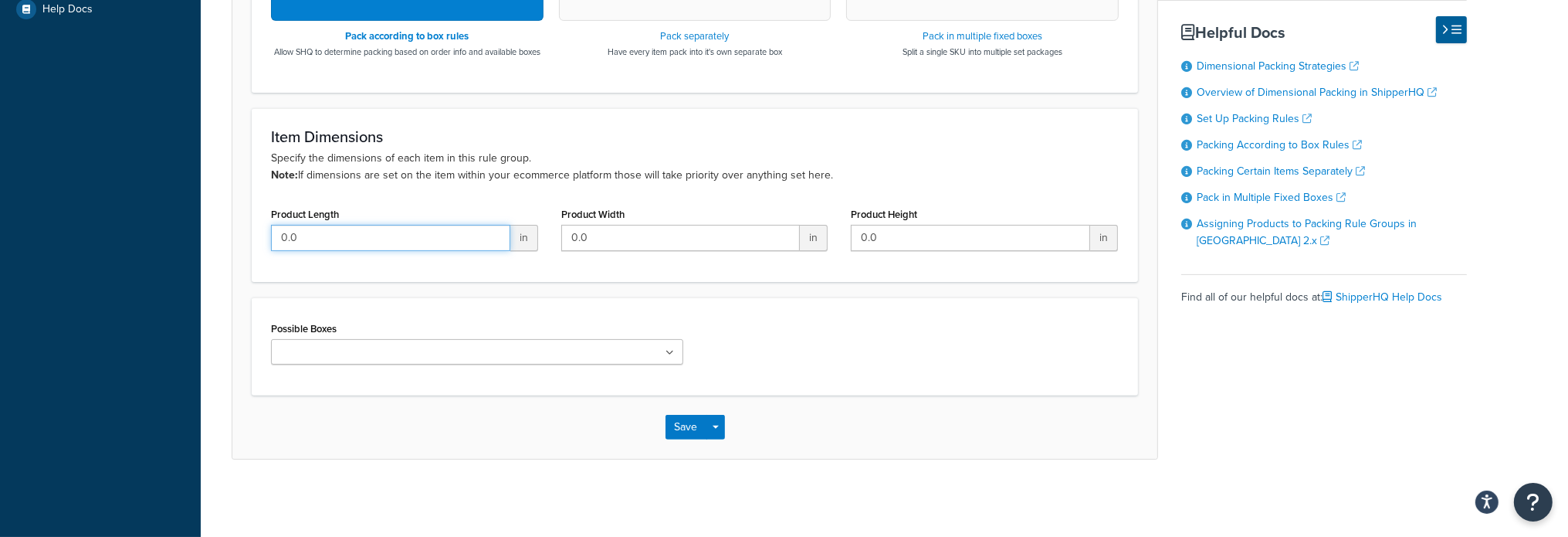
drag, startPoint x: 417, startPoint y: 247, endPoint x: 210, endPoint y: 225, distance: 208.2
type input "10"
type input ".4"
type input "2.75"
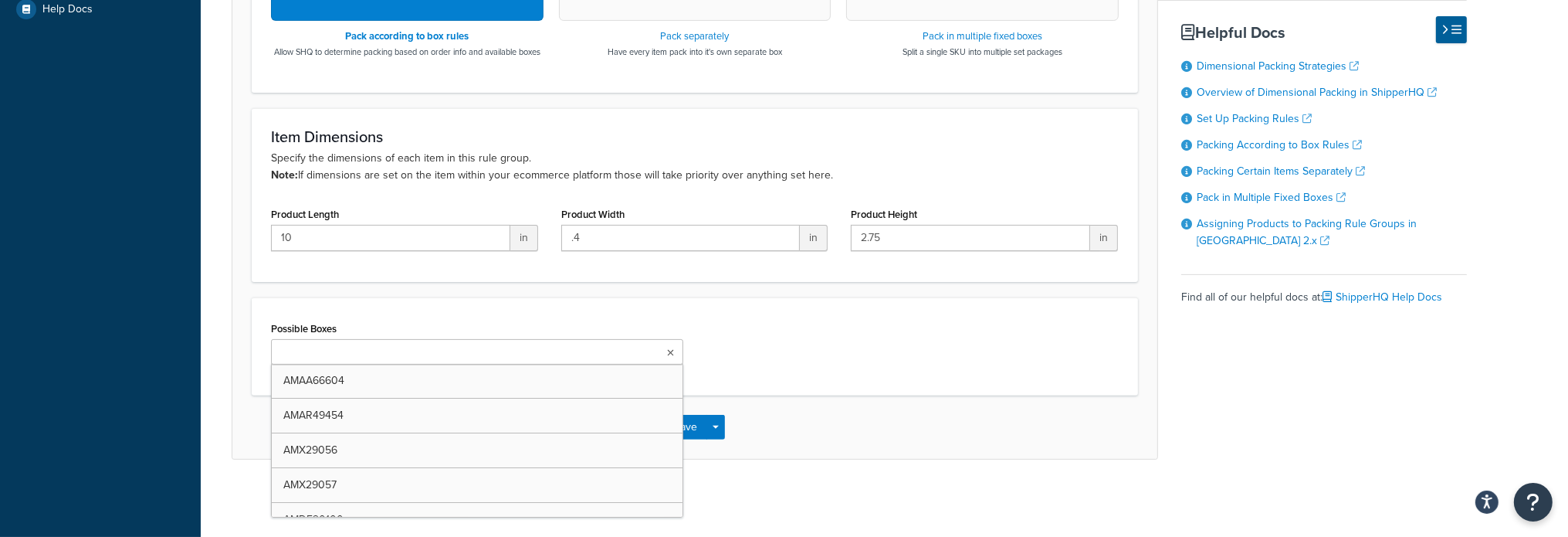
click at [662, 364] on ul at bounding box center [476, 352] width 412 height 25
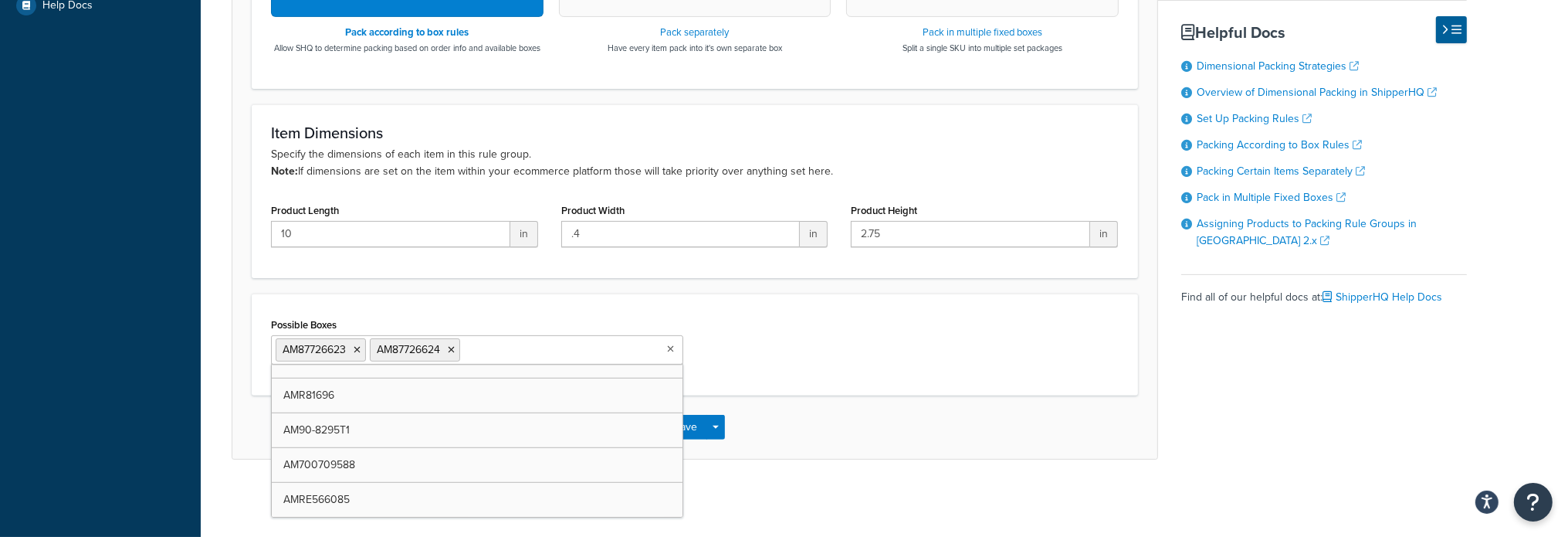
scroll to position [1541, 0]
click at [357, 352] on icon at bounding box center [357, 350] width 7 height 9
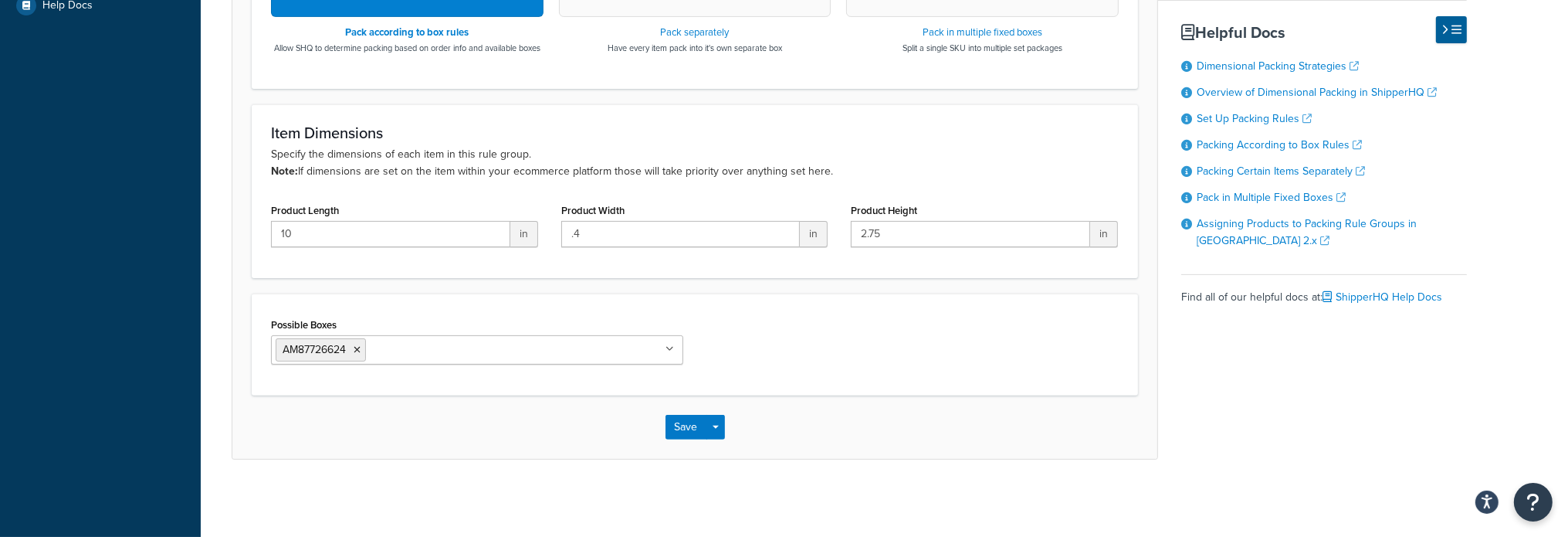
click at [928, 354] on div "Possible Boxes AM87726624 AMAA66604 AMAR49454 AMX29056 AMX29057 AMDE20100 AMAH1…" at bounding box center [695, 345] width 871 height 63
click at [673, 438] on button "Save" at bounding box center [686, 426] width 42 height 24
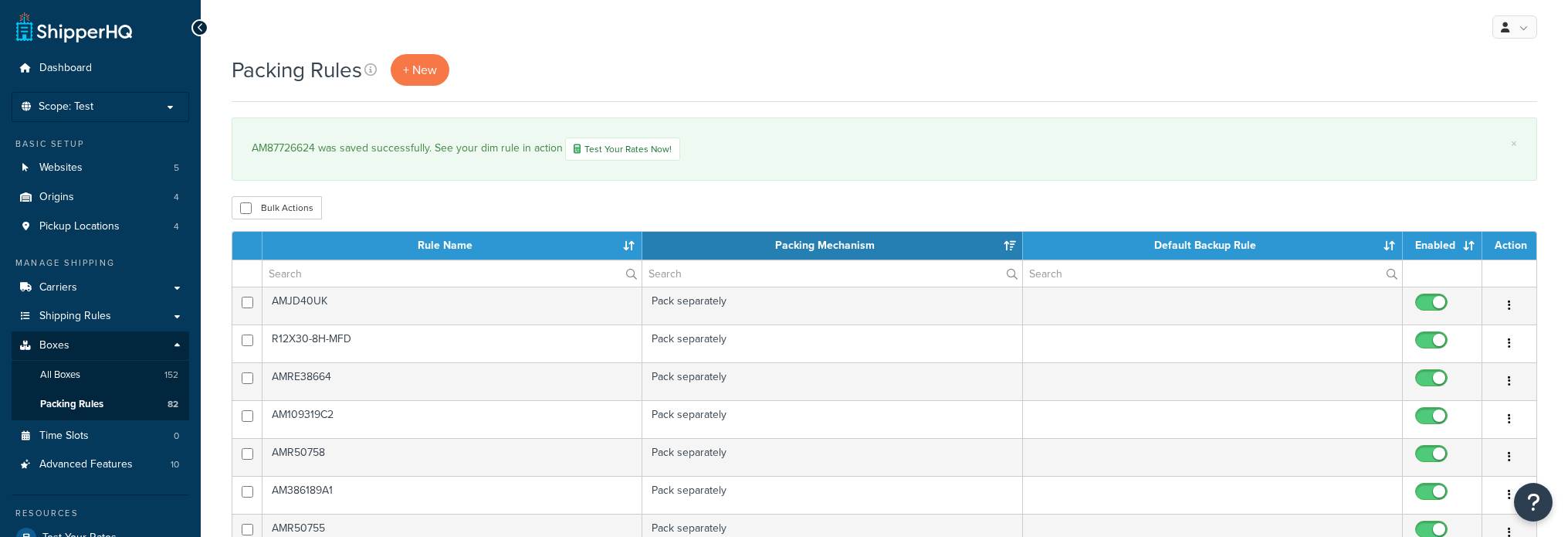
select select "15"
click at [325, 285] on input "text" at bounding box center [451, 272] width 379 height 26
click at [386, 281] on input "text" at bounding box center [451, 272] width 379 height 26
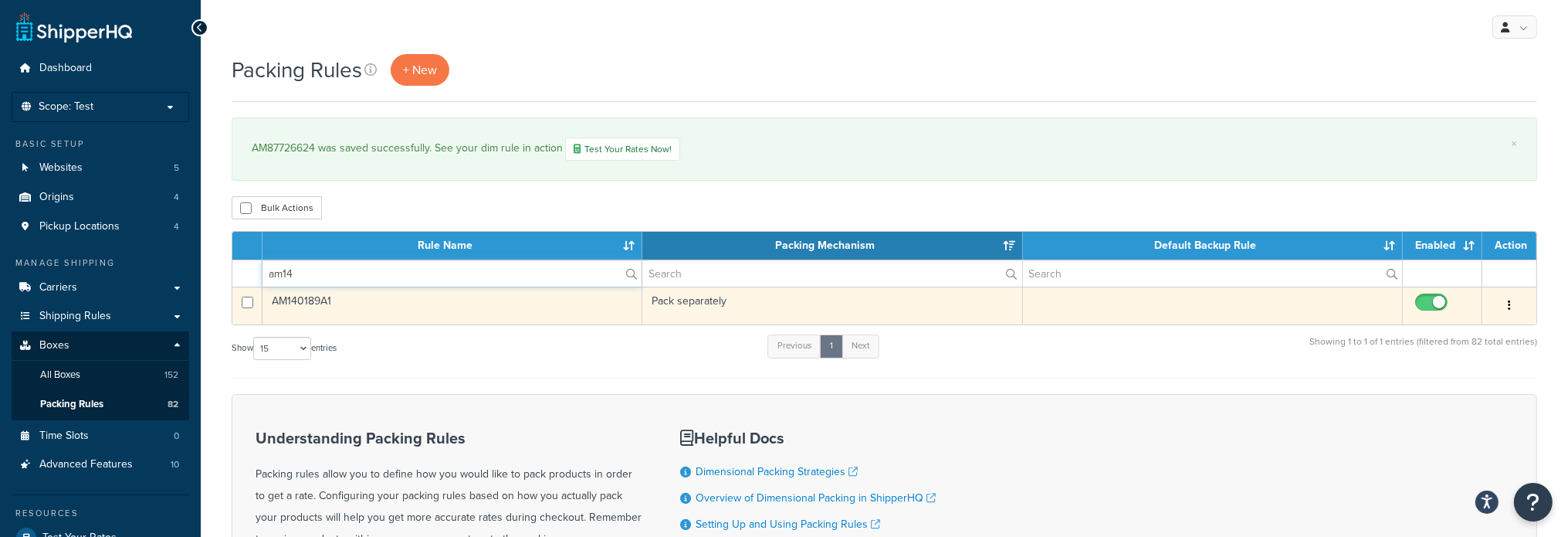
type input "am14"
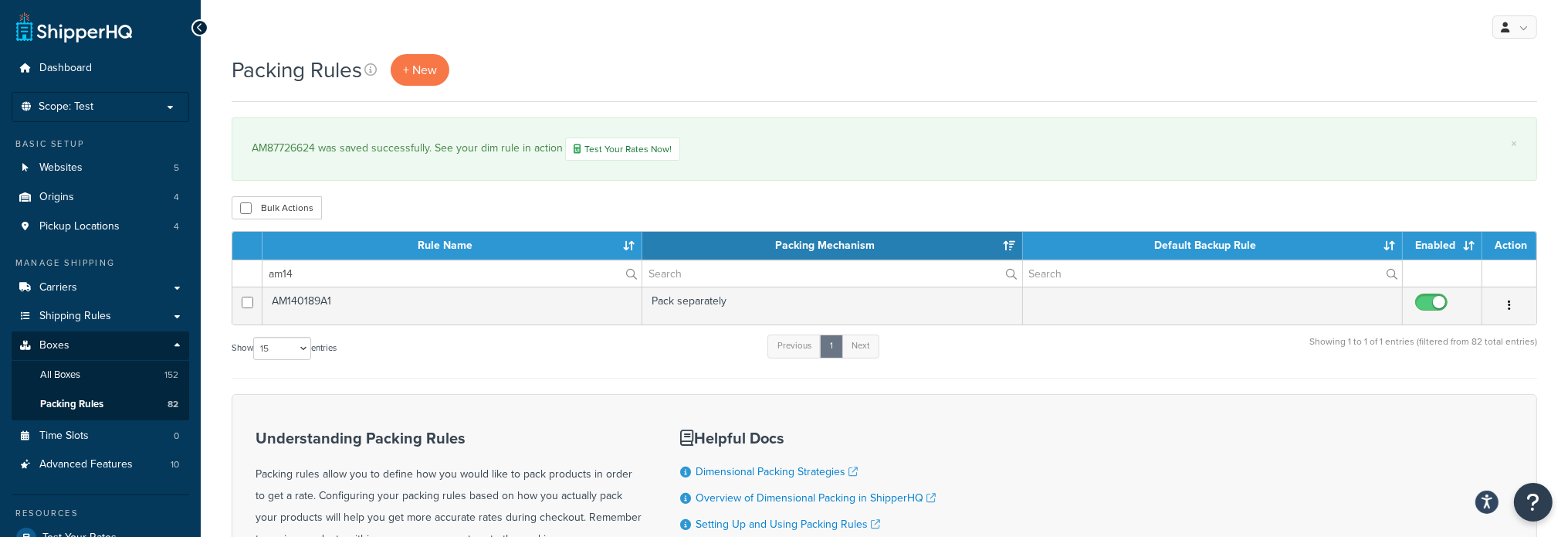
click at [360, 301] on td "AM140189A1" at bounding box center [452, 305] width 380 height 38
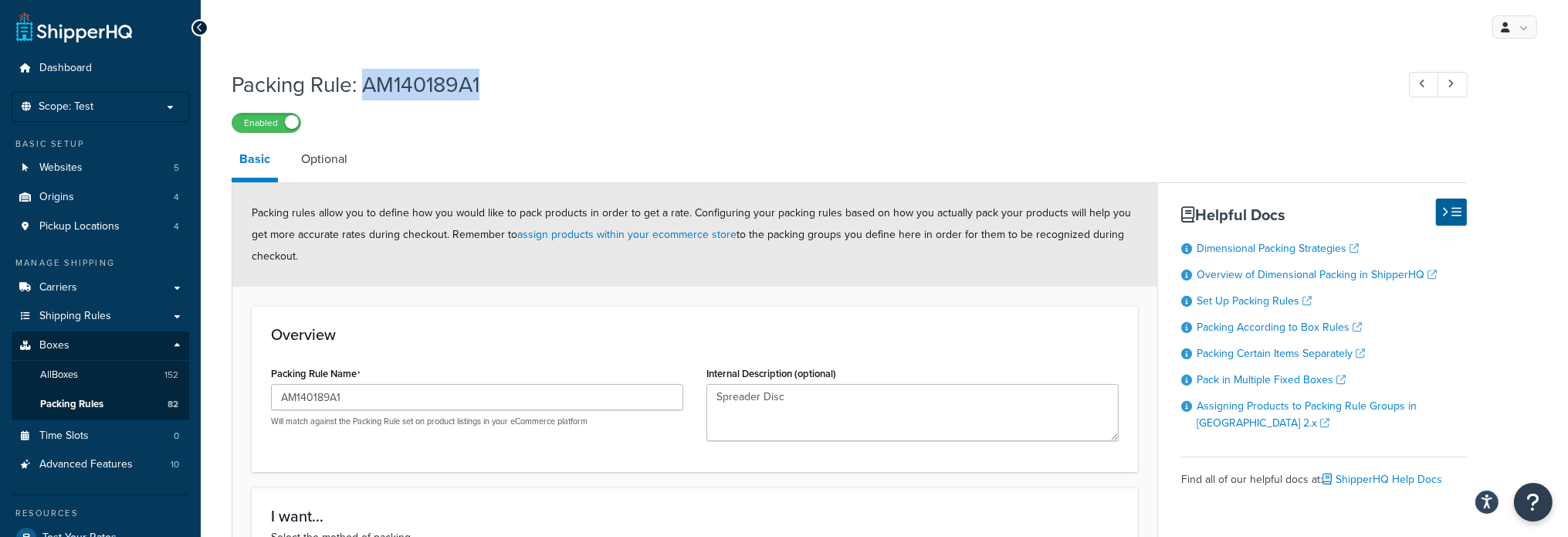
drag, startPoint x: 367, startPoint y: 80, endPoint x: 538, endPoint y: 83, distance: 171.0
click at [538, 83] on h1 "Packing Rule: AM140189A1" at bounding box center [806, 85] width 1149 height 30
copy h1 "AM140189A1"
click at [62, 370] on span "All Boxes" at bounding box center [59, 374] width 38 height 13
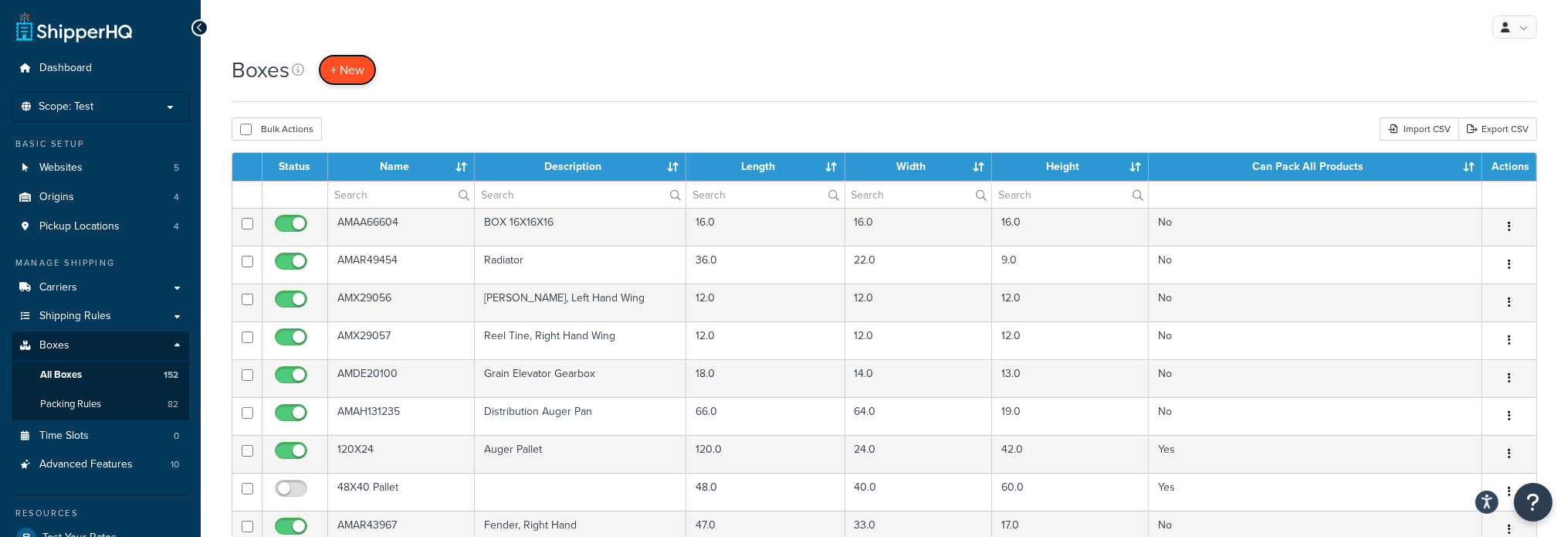
click at [341, 68] on span "+ New" at bounding box center [347, 70] width 34 height 18
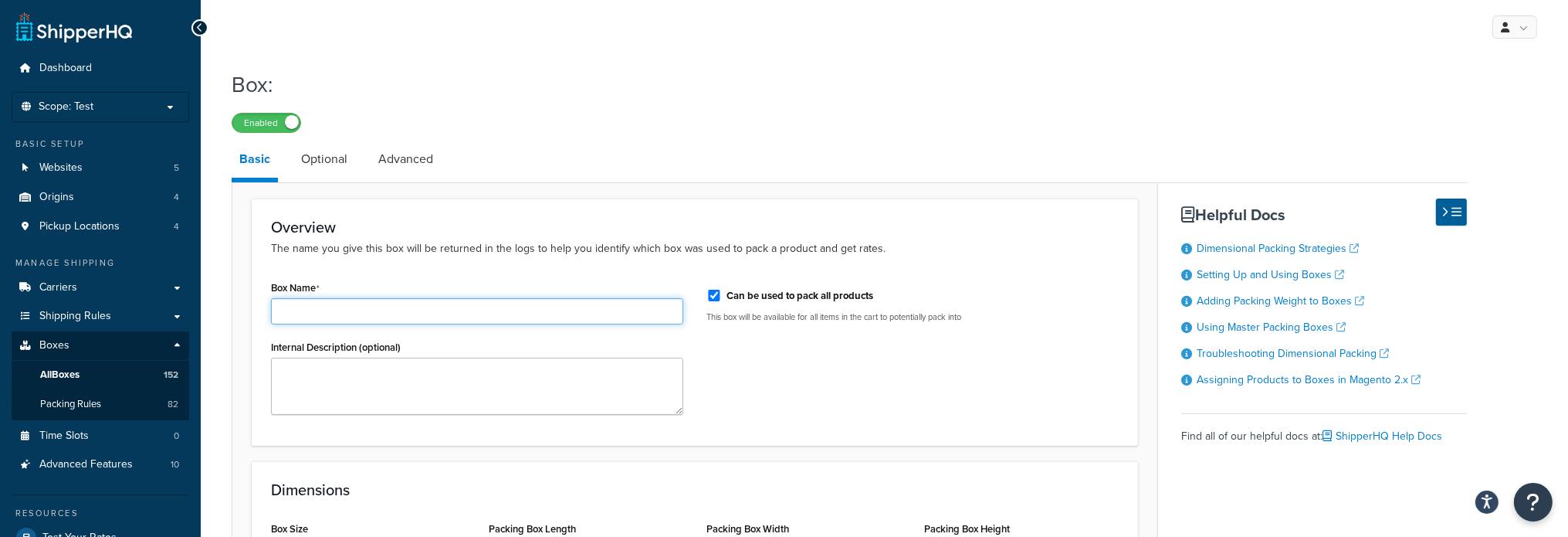
click at [332, 306] on input "Box Name" at bounding box center [476, 311] width 412 height 26
paste input "AM140189A1"
type input "AM140189A1"
click at [717, 293] on input "Can be used to pack all products" at bounding box center [714, 295] width 16 height 12
checkbox input "false"
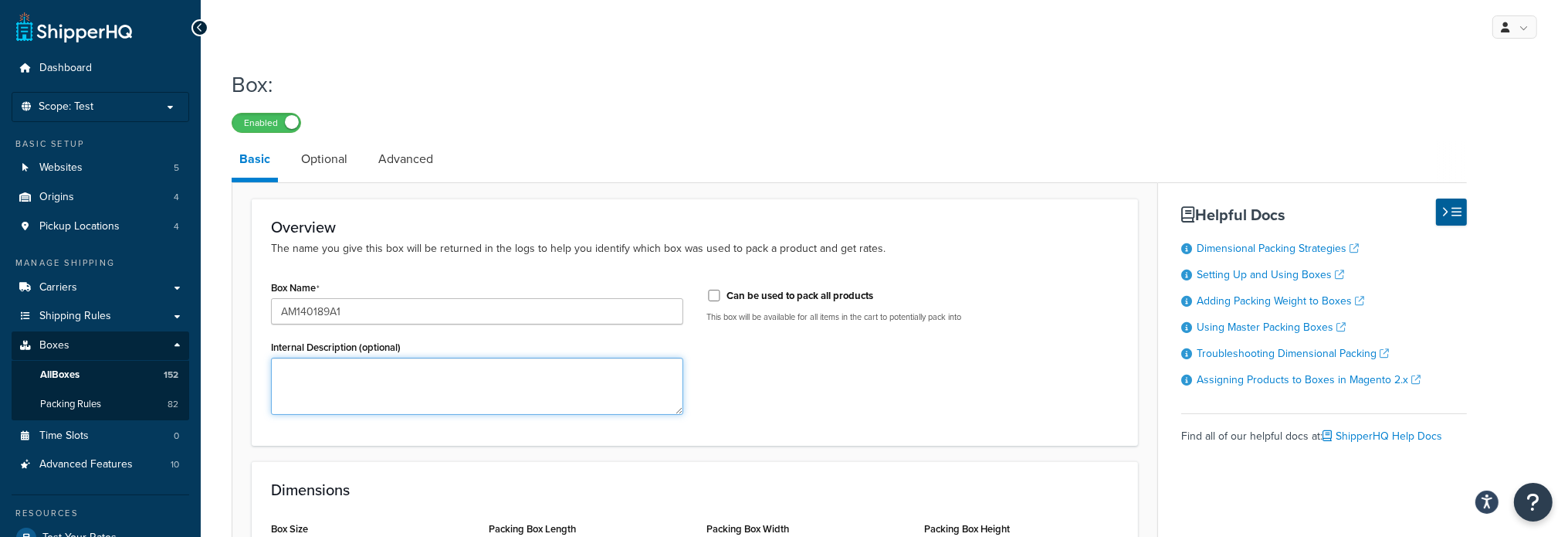
click at [402, 370] on textarea "Internal Description (optional)" at bounding box center [476, 385] width 412 height 57
paste textarea "Spreader Disc"
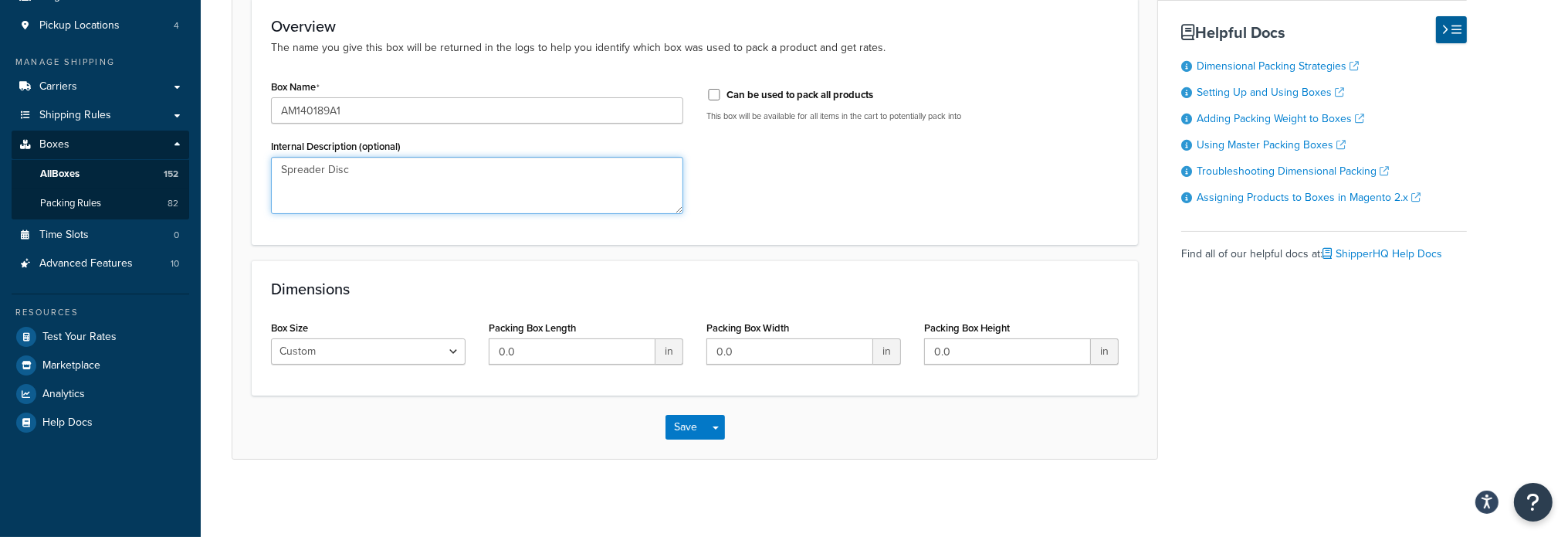
type textarea "Spreader Disc"
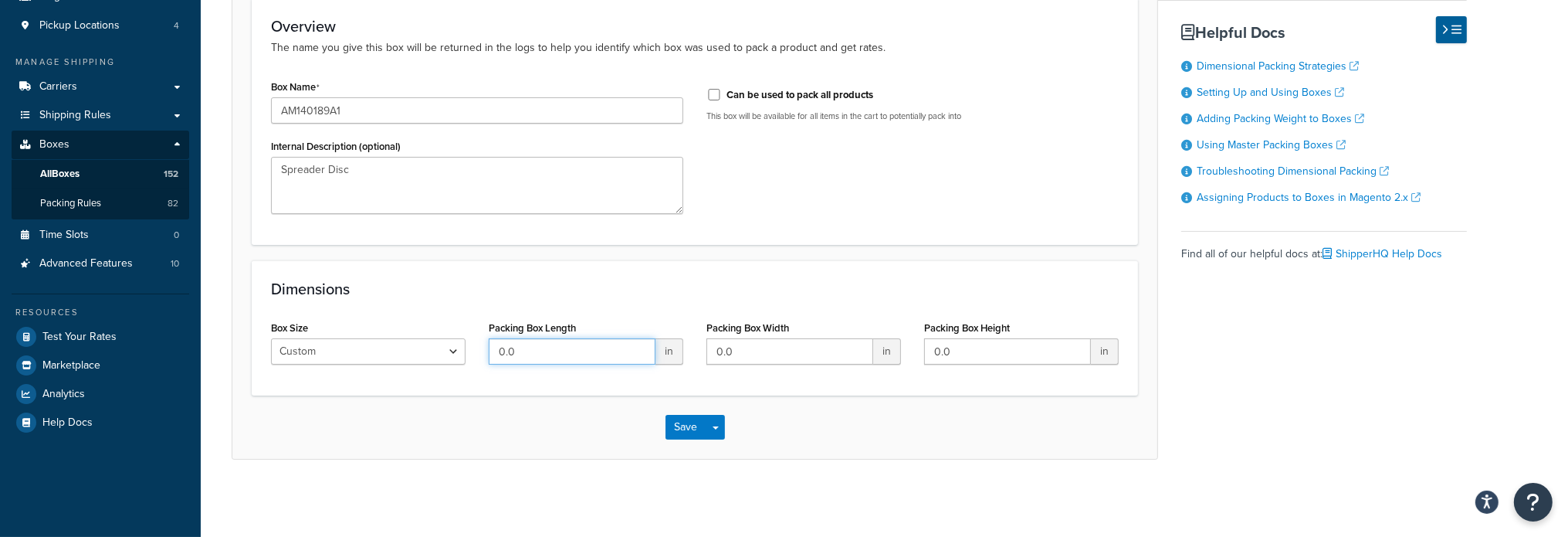
click at [548, 350] on input "0.0" at bounding box center [572, 351] width 166 height 26
type input "36"
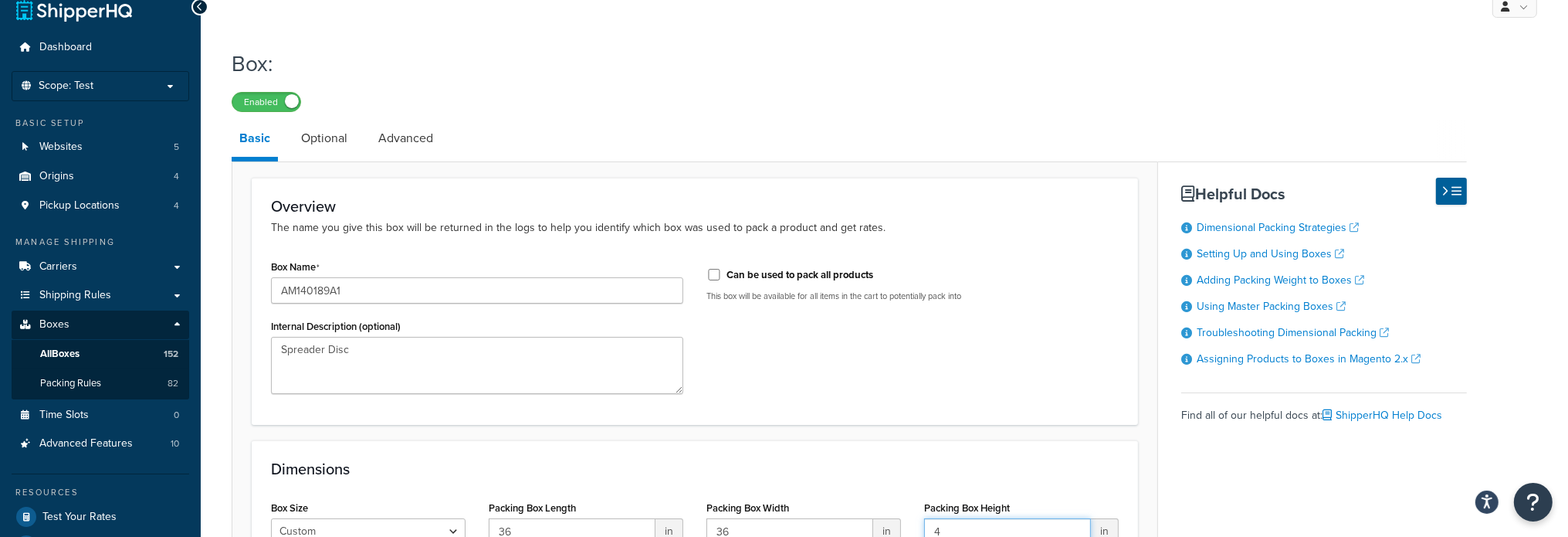
scroll to position [0, 0]
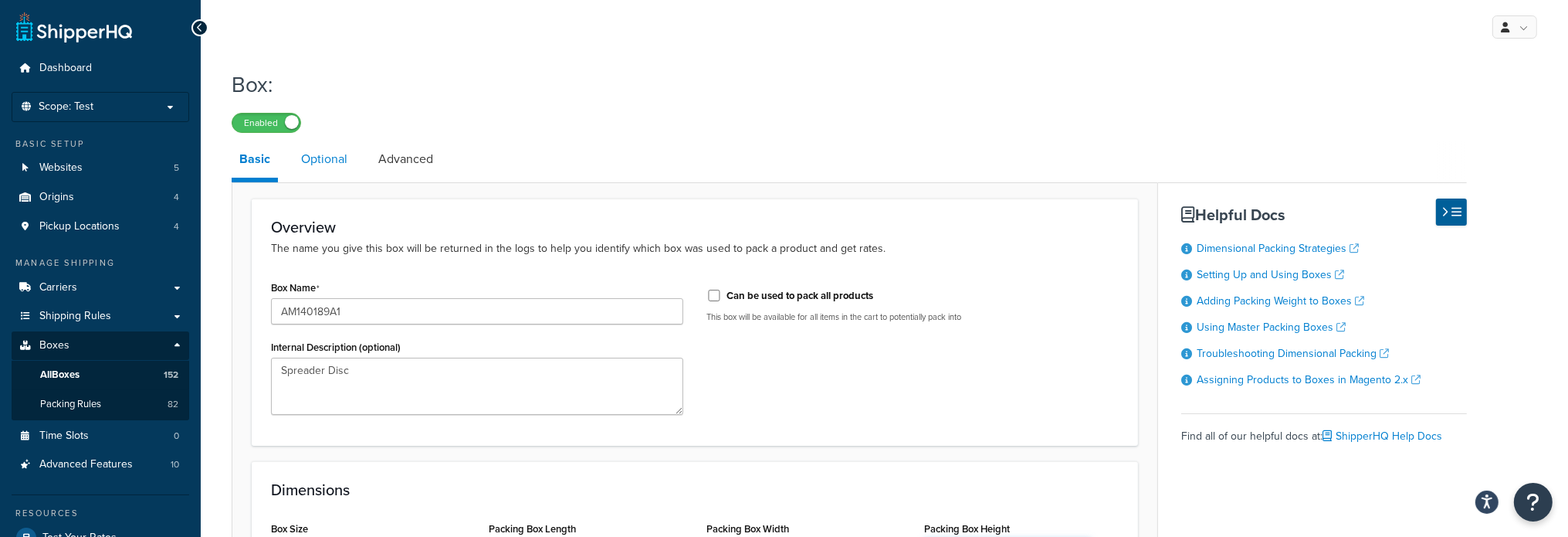
type input "4"
click at [311, 152] on link "Optional" at bounding box center [324, 159] width 62 height 37
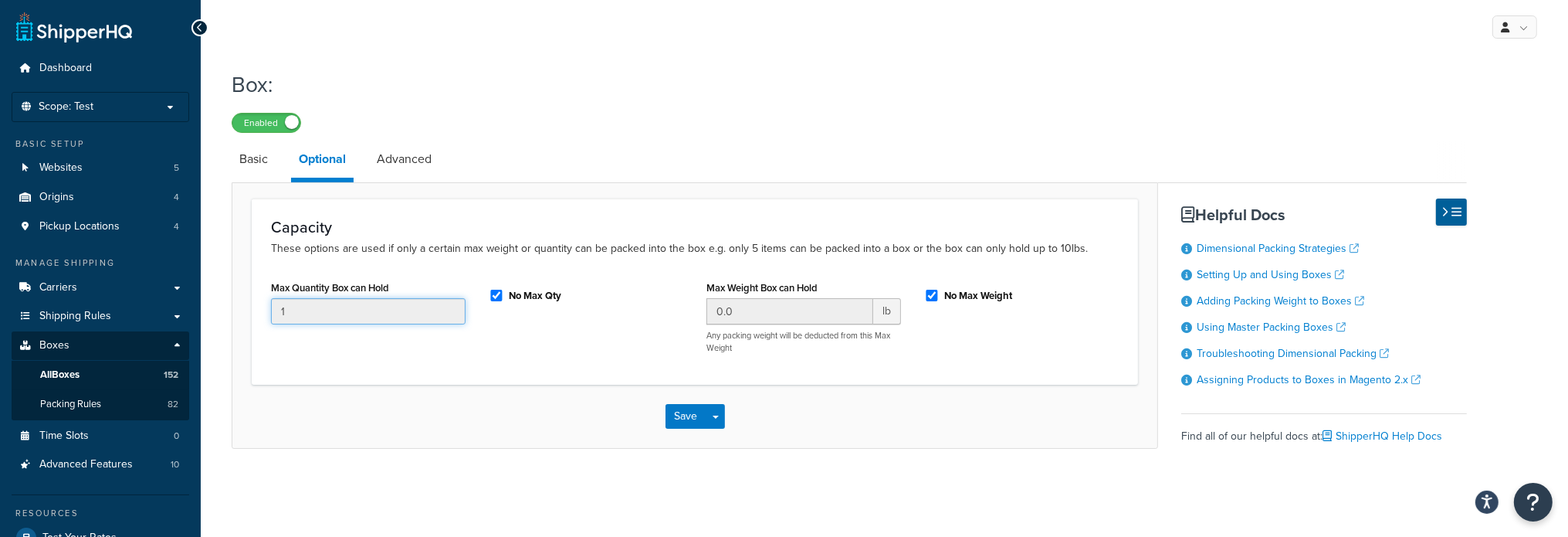
click at [341, 311] on input "1" at bounding box center [368, 311] width 195 height 26
click at [496, 293] on input "No Max Qty" at bounding box center [497, 295] width 16 height 12
checkbox input "false"
click at [376, 323] on input "1" at bounding box center [368, 311] width 195 height 26
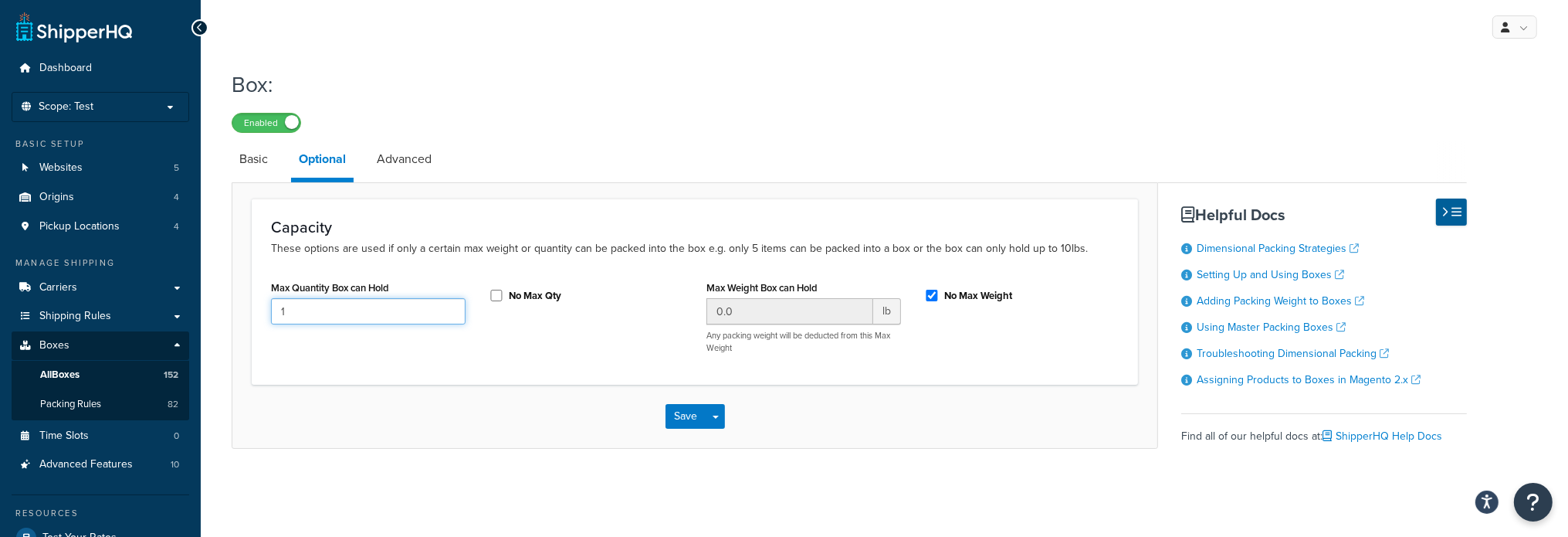
click at [376, 323] on input "1" at bounding box center [368, 311] width 195 height 26
type input "3"
click at [932, 292] on input "No Max Weight" at bounding box center [932, 295] width 16 height 12
checkbox input "false"
click at [784, 313] on input "0.0" at bounding box center [789, 311] width 166 height 26
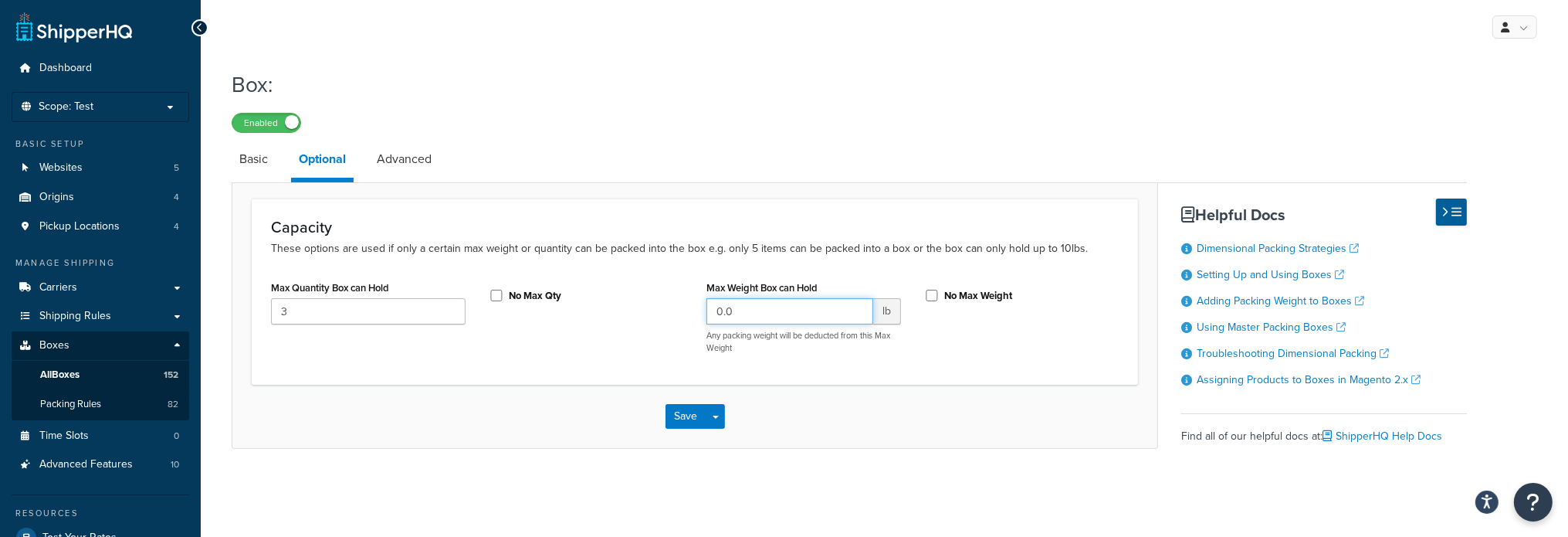
click at [784, 313] on input "0.0" at bounding box center [789, 311] width 166 height 26
type input "50"
click at [666, 416] on button "Save" at bounding box center [686, 415] width 42 height 24
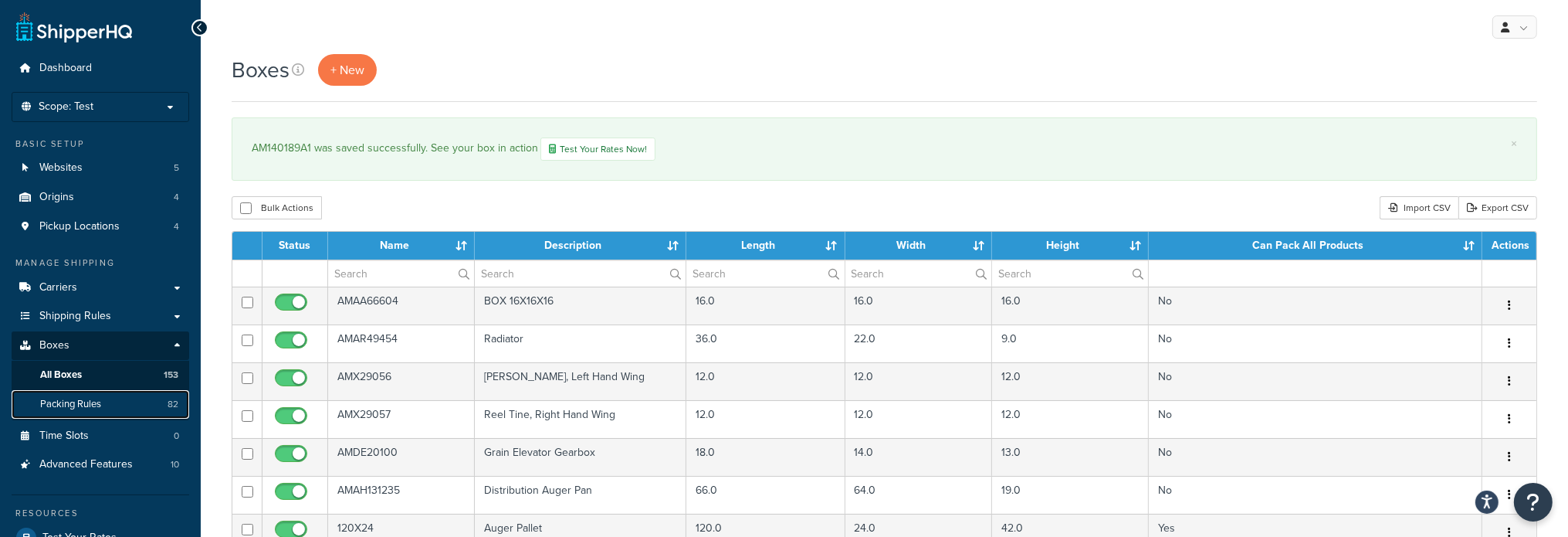
click at [100, 404] on span "Packing Rules" at bounding box center [71, 404] width 61 height 13
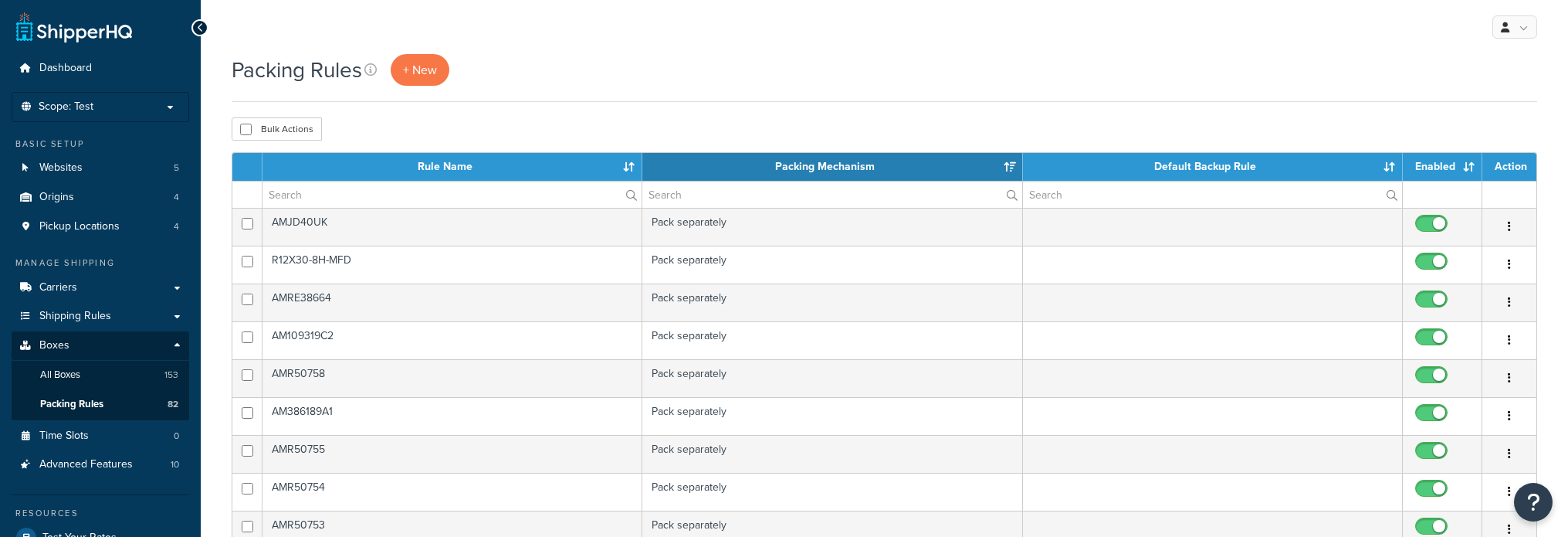
select select "15"
click at [358, 203] on input "text" at bounding box center [451, 194] width 379 height 26
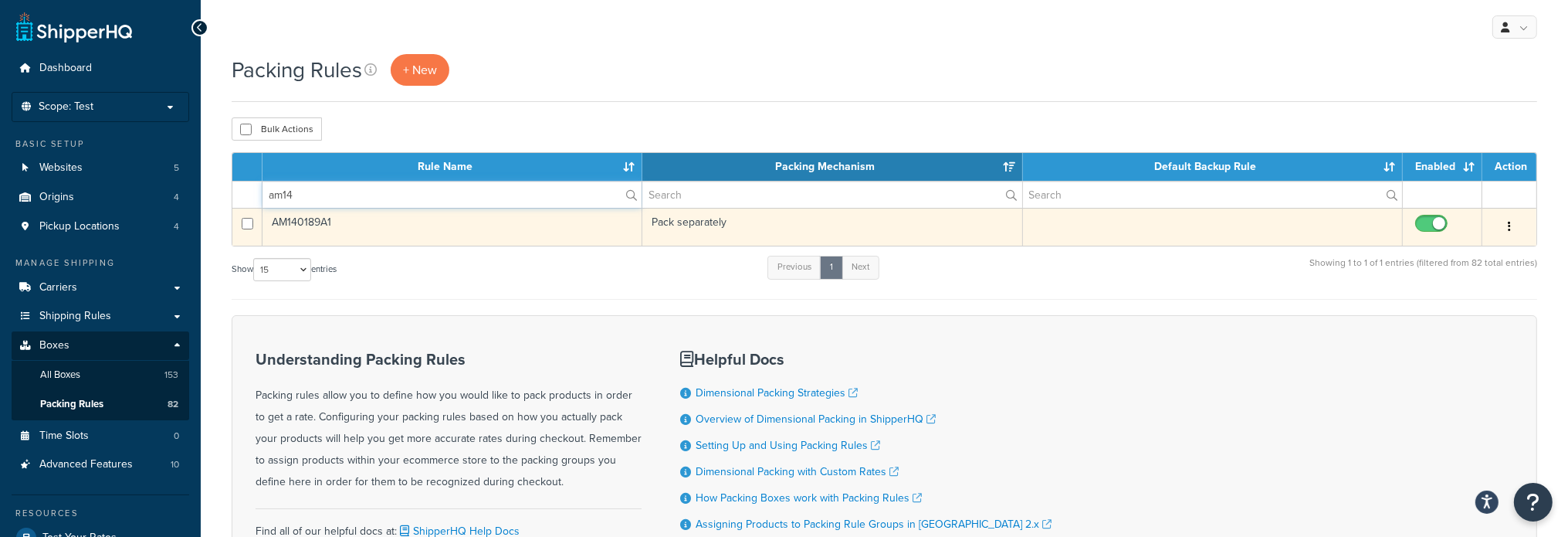
type input "am14"
click at [301, 221] on td "AM140189A1" at bounding box center [452, 227] width 380 height 38
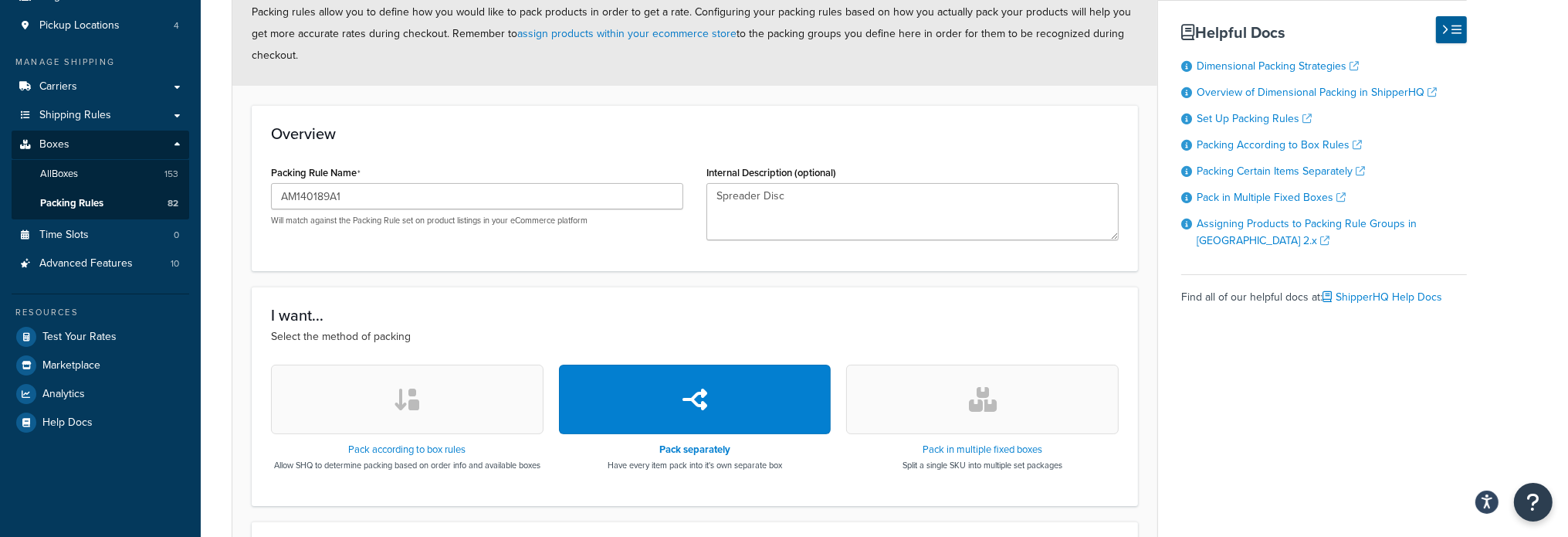
scroll to position [232, 0]
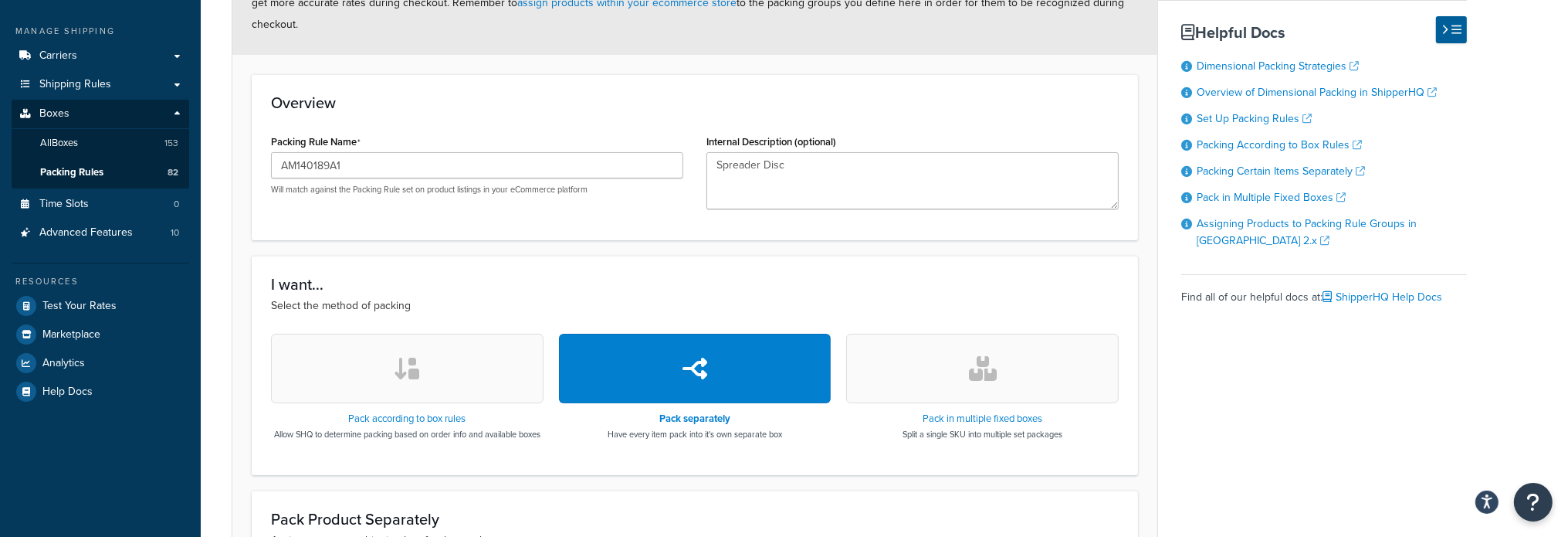
click at [466, 360] on button "button" at bounding box center [407, 368] width 272 height 70
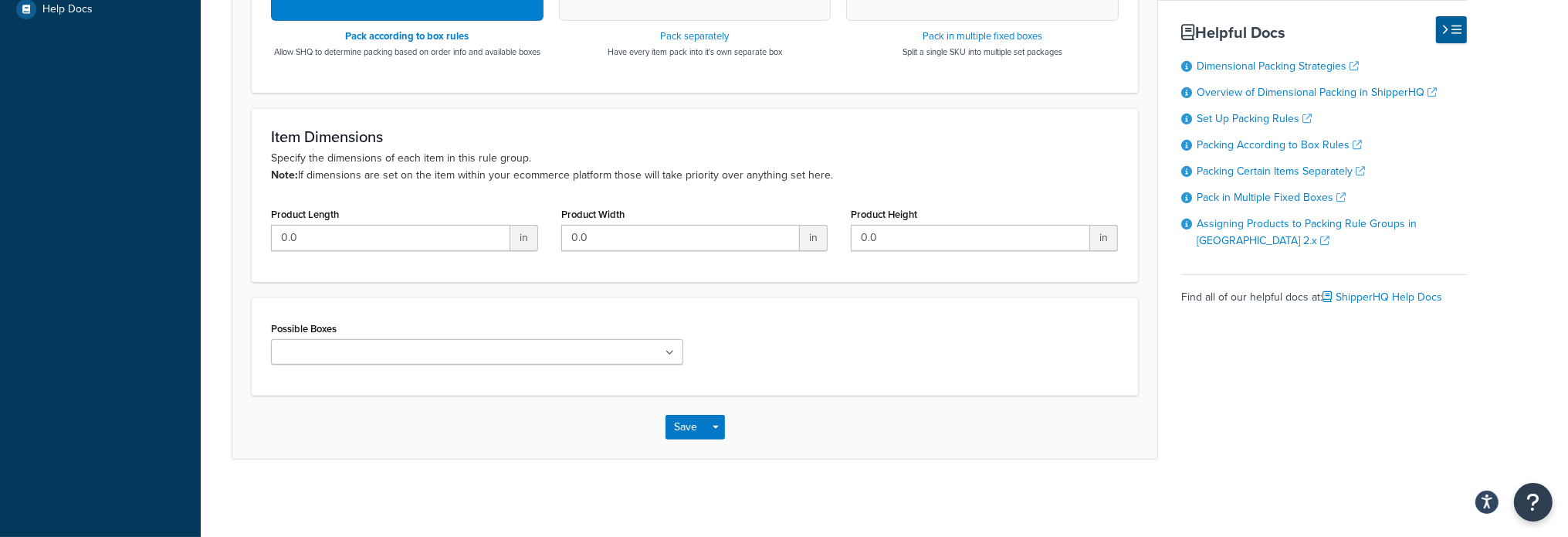
scroll to position [626, 0]
click at [675, 350] on ul at bounding box center [476, 352] width 412 height 25
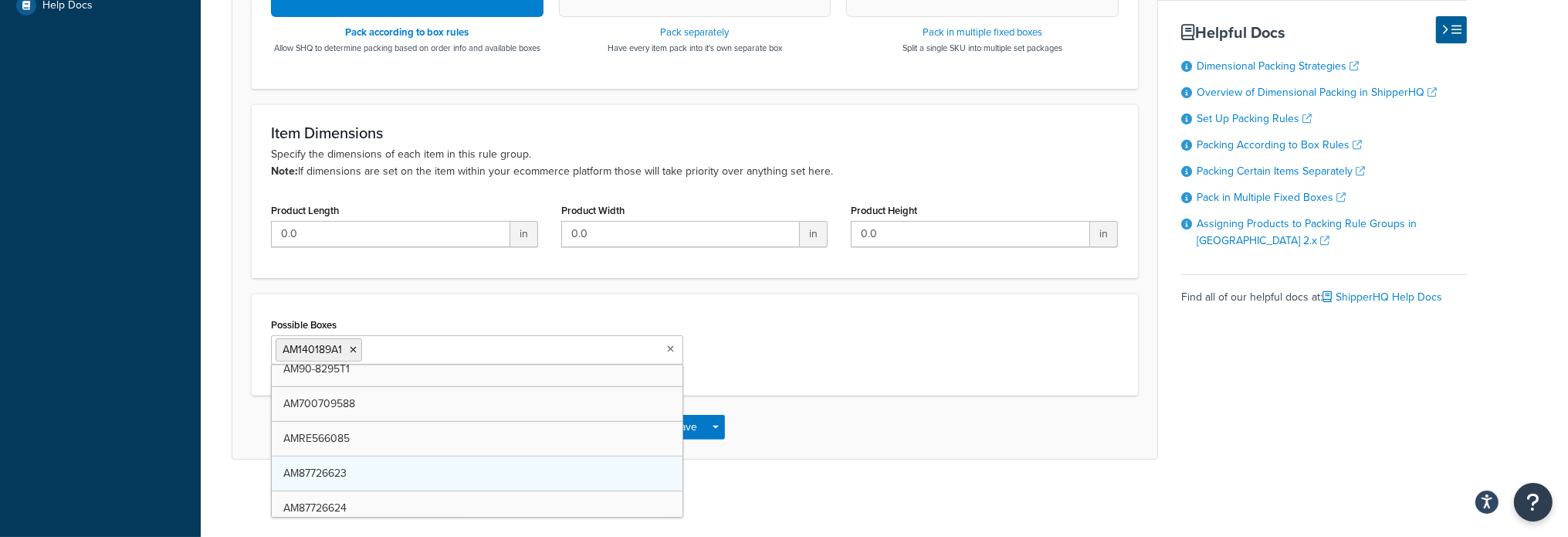
scroll to position [630, 0]
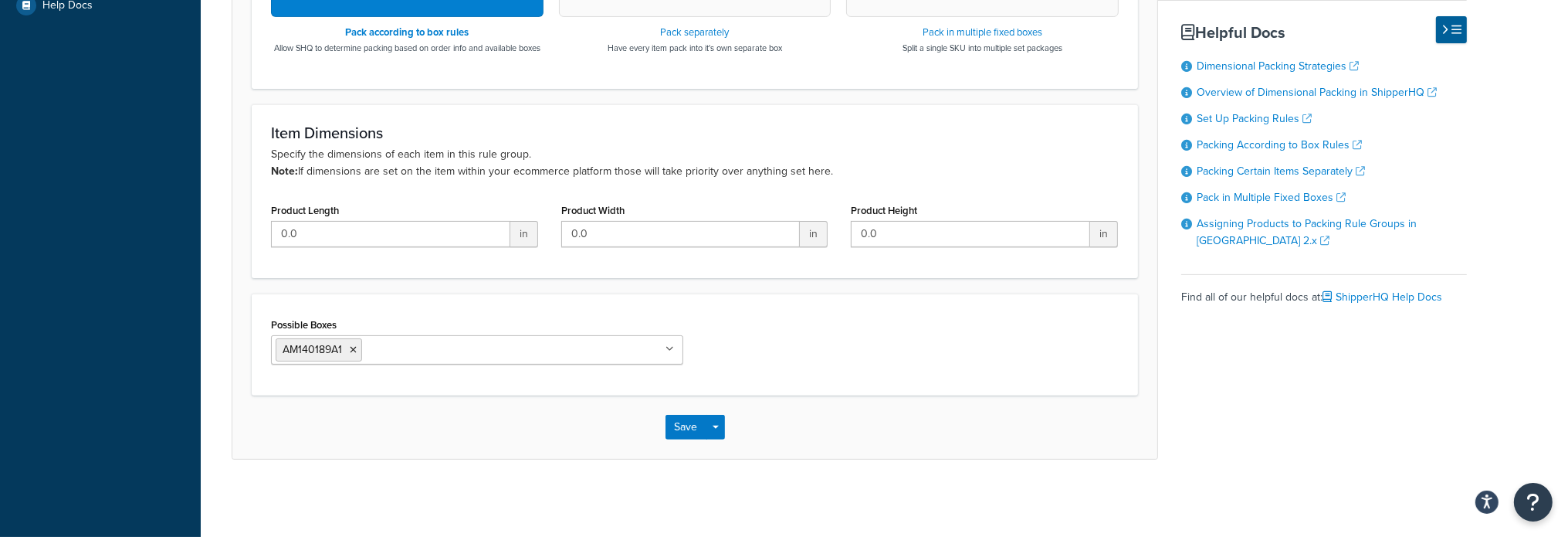
click at [800, 323] on div "Possible Boxes AM140189A1 AMAA66604 AMAR49454 AMX29056 AMX29057 AMDE20100 AMAH1…" at bounding box center [695, 345] width 871 height 63
click at [667, 429] on button "Save" at bounding box center [686, 426] width 42 height 24
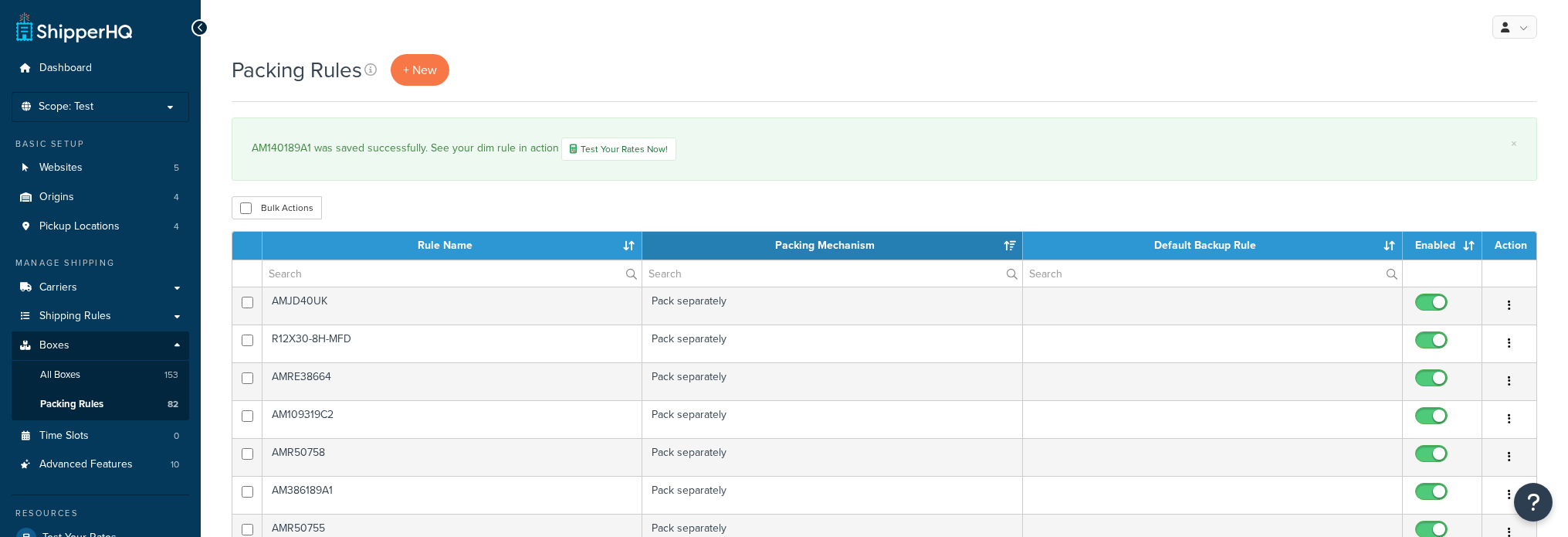
select select "15"
click at [349, 277] on input "text" at bounding box center [451, 272] width 379 height 26
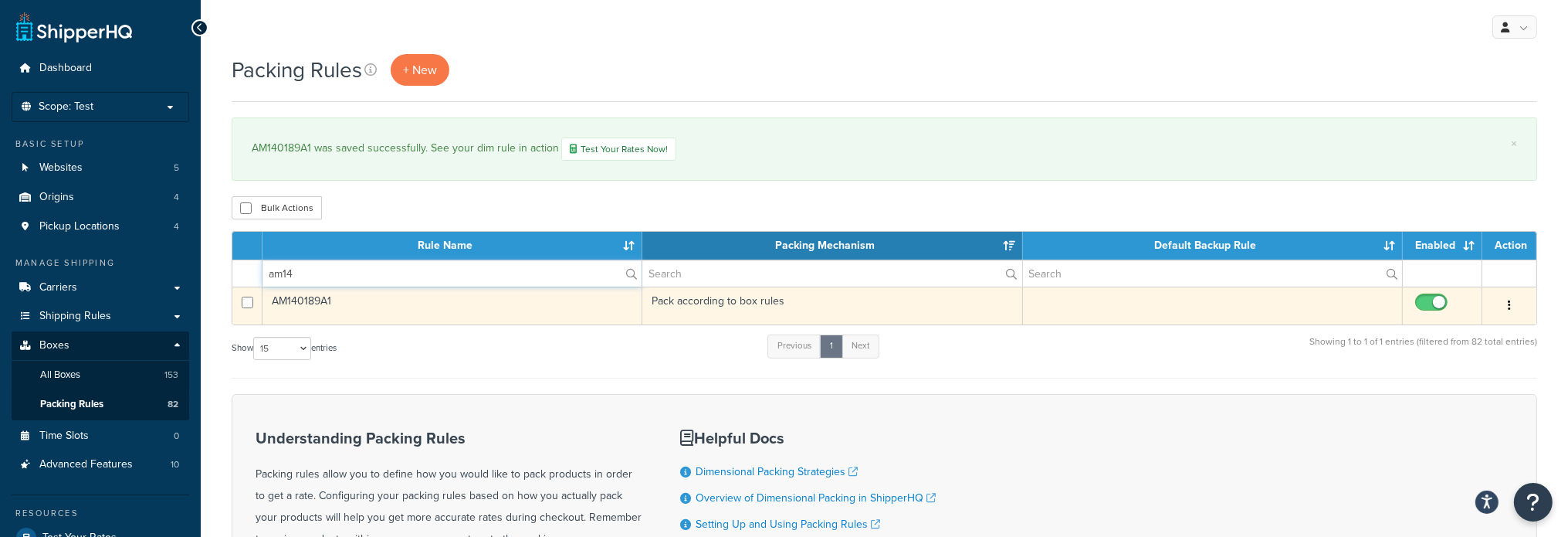
type input "am14"
click at [1424, 299] on input "checkbox" at bounding box center [1433, 306] width 42 height 20
checkbox input "false"
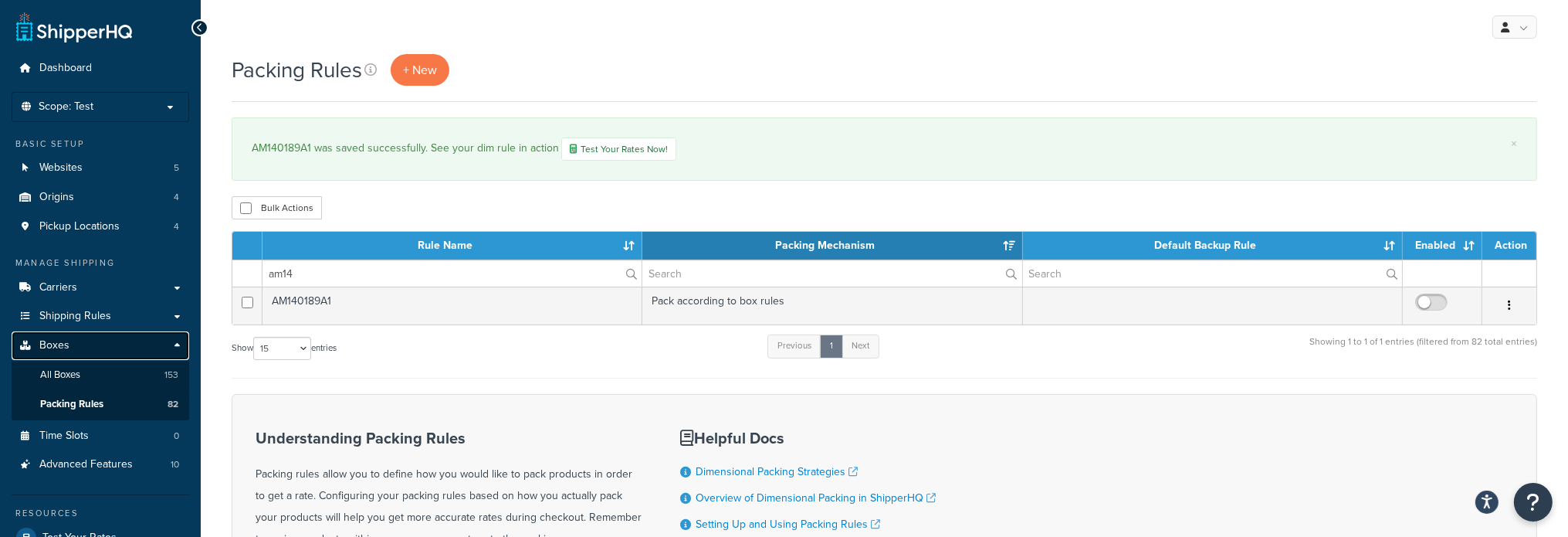
click at [67, 343] on span "Boxes" at bounding box center [54, 345] width 30 height 13
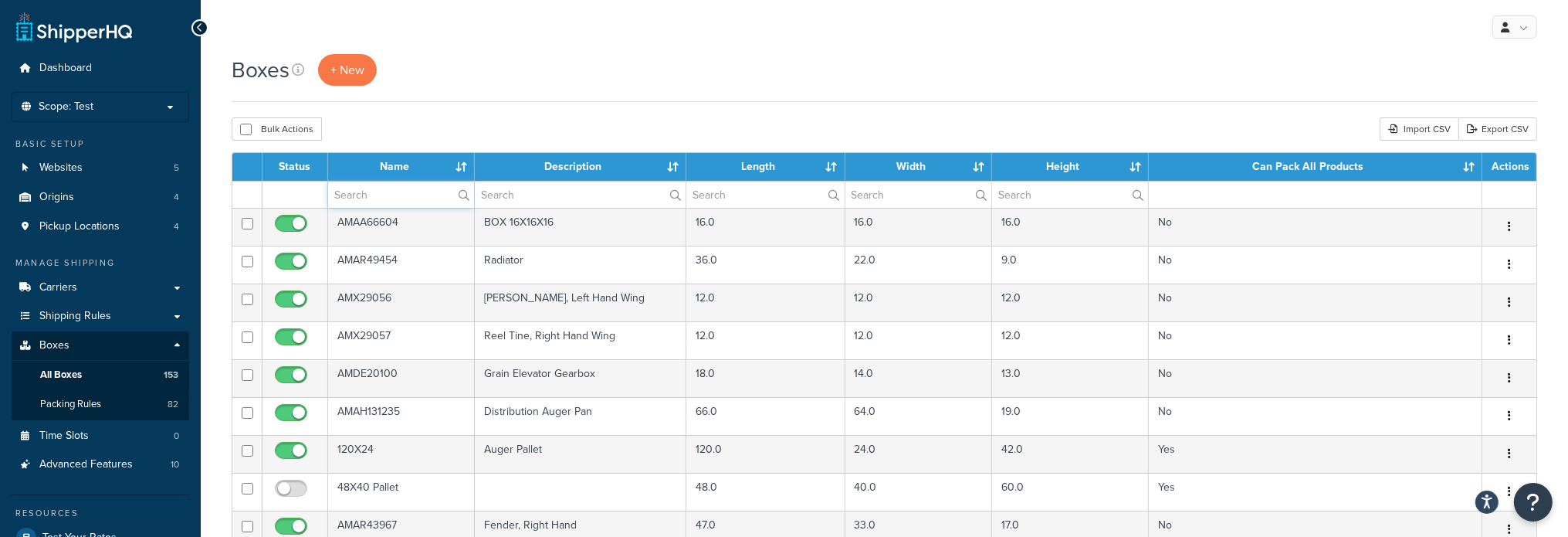
click at [410, 200] on input "text" at bounding box center [401, 194] width 146 height 26
type input "am"
click at [397, 200] on input "am" at bounding box center [401, 194] width 146 height 26
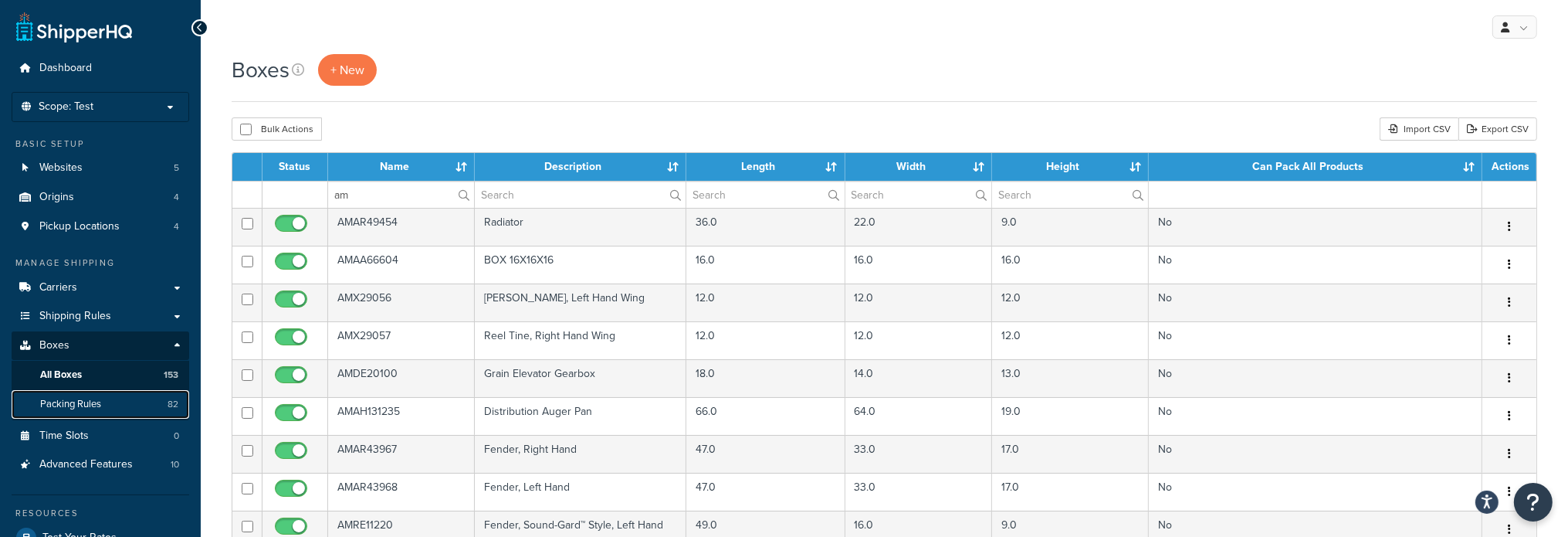
click at [78, 410] on span "Packing Rules" at bounding box center [71, 404] width 61 height 13
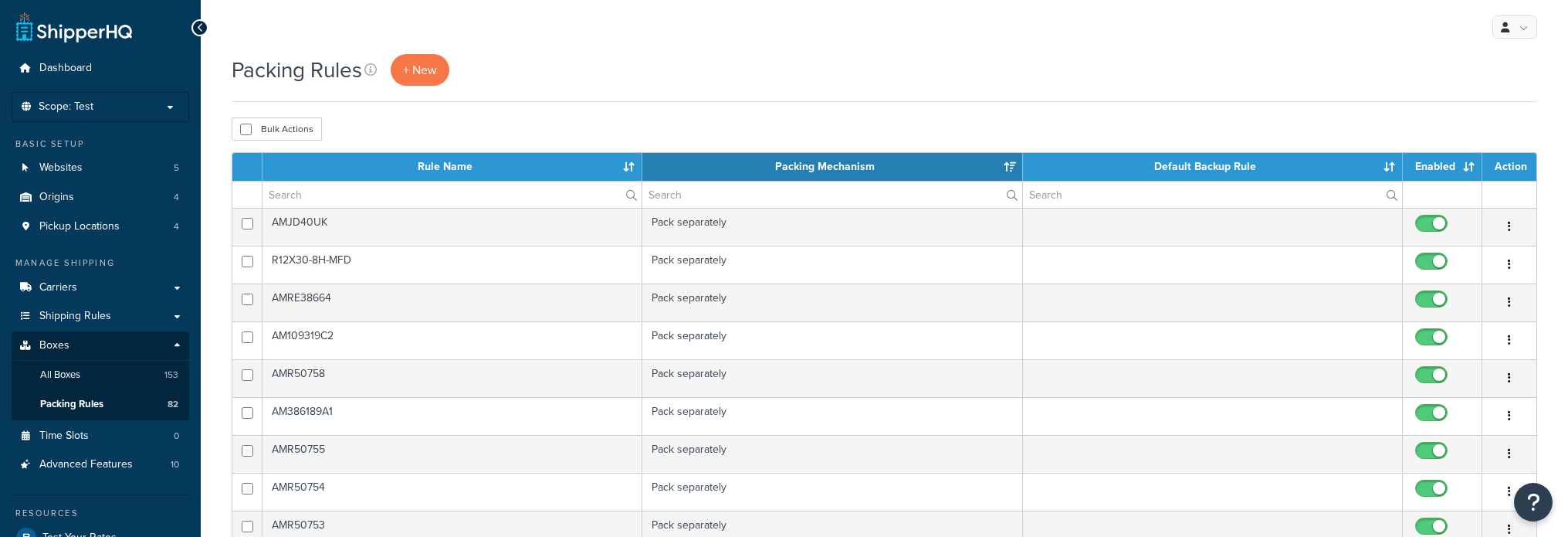
select select "15"
click at [319, 188] on input "text" at bounding box center [451, 194] width 379 height 26
drag, startPoint x: 319, startPoint y: 195, endPoint x: 240, endPoint y: 195, distance: 79.0
click at [240, 195] on tr "am" at bounding box center [884, 194] width 1304 height 27
click at [372, 178] on th "Rule Name" at bounding box center [452, 166] width 380 height 27
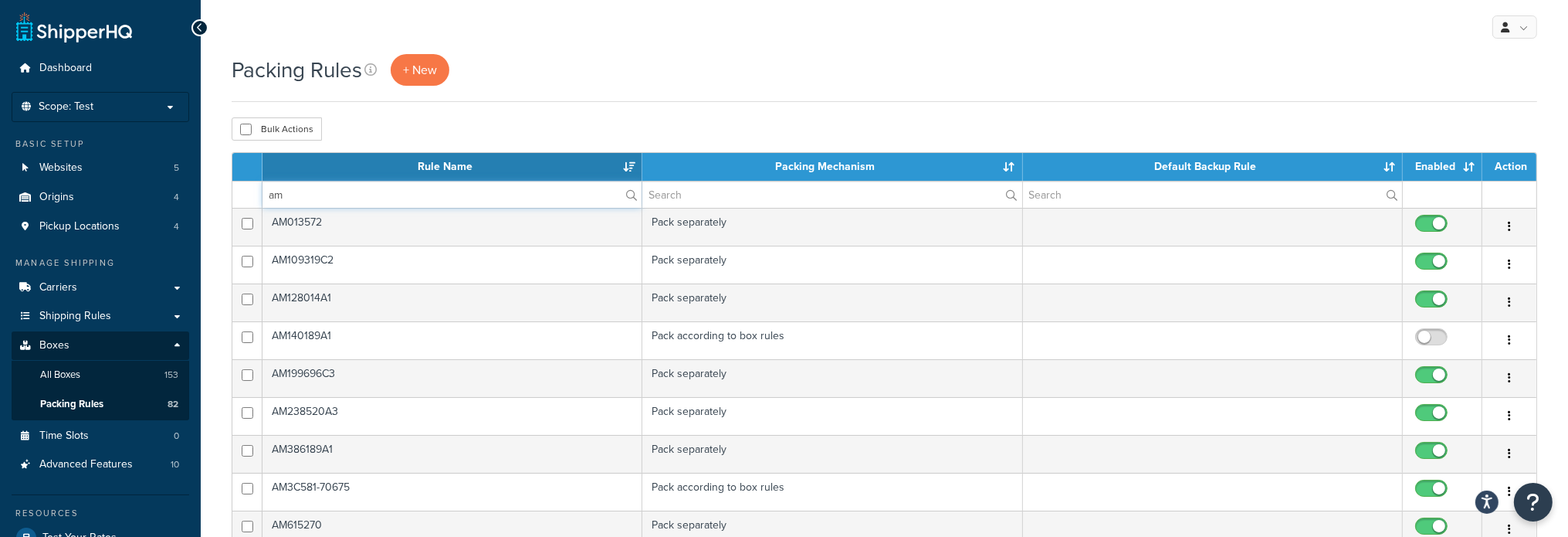
click at [358, 187] on input "am" at bounding box center [451, 194] width 379 height 26
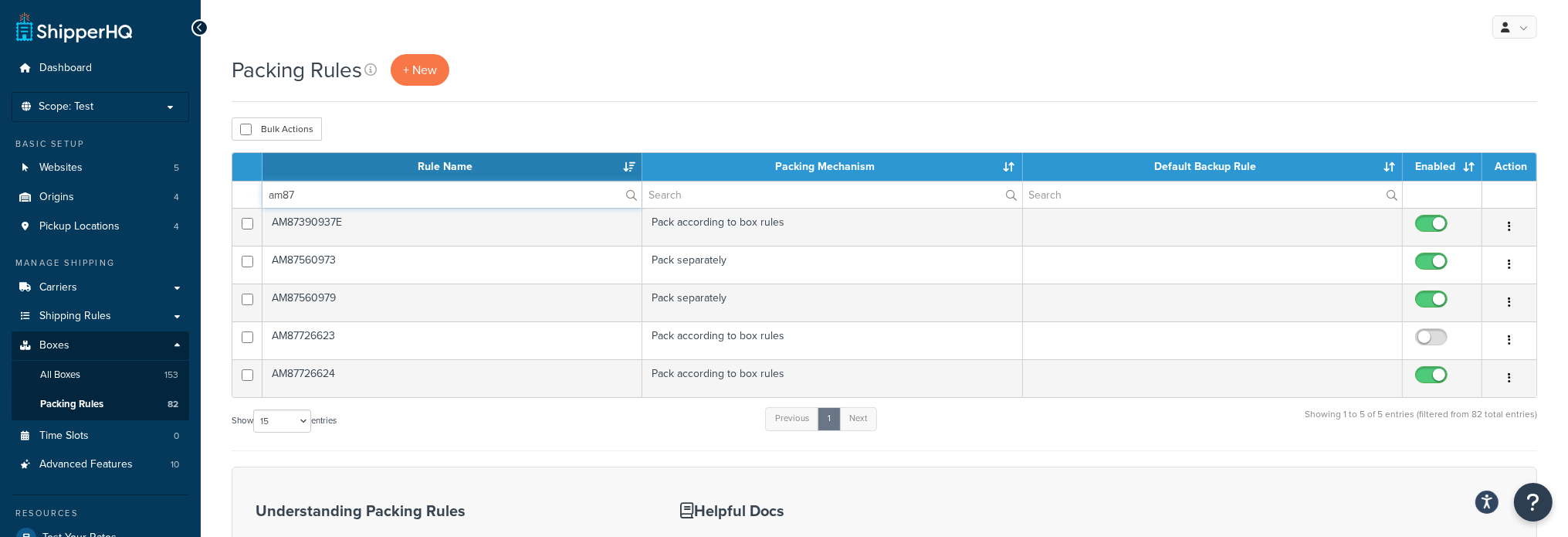
type input "am87"
click at [566, 89] on div "Packing Rules + New" at bounding box center [884, 78] width 1305 height 48
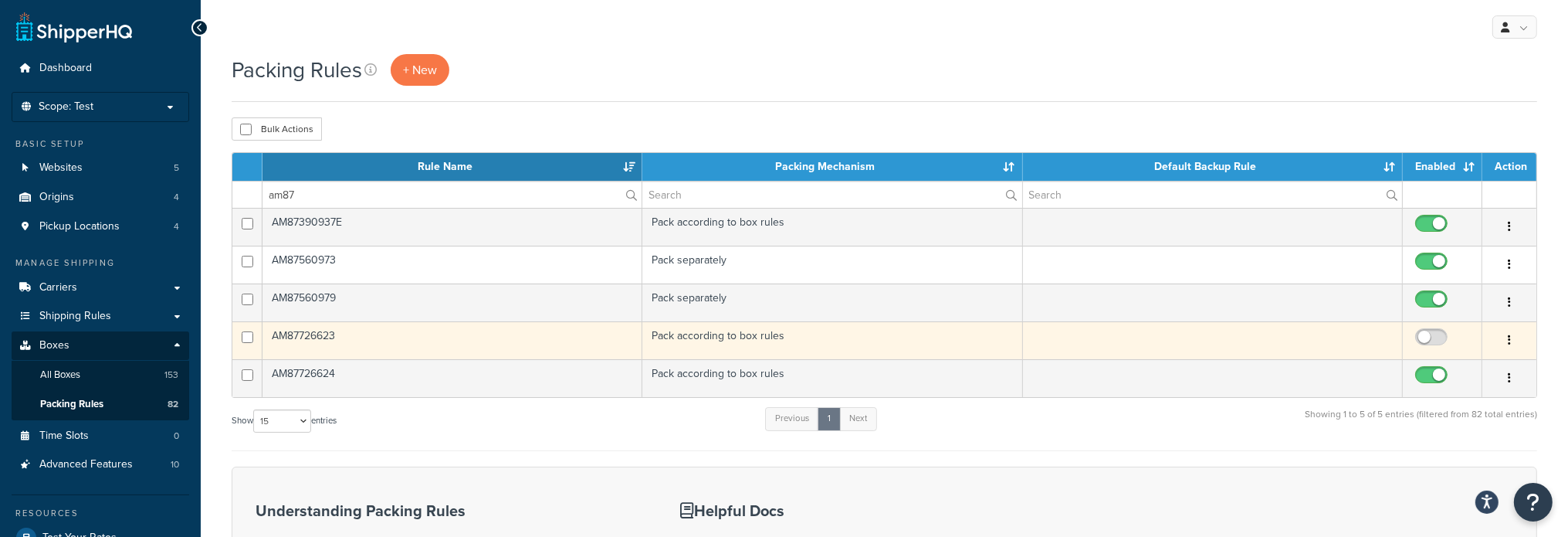
click at [294, 337] on td "AM87726623" at bounding box center [452, 340] width 380 height 38
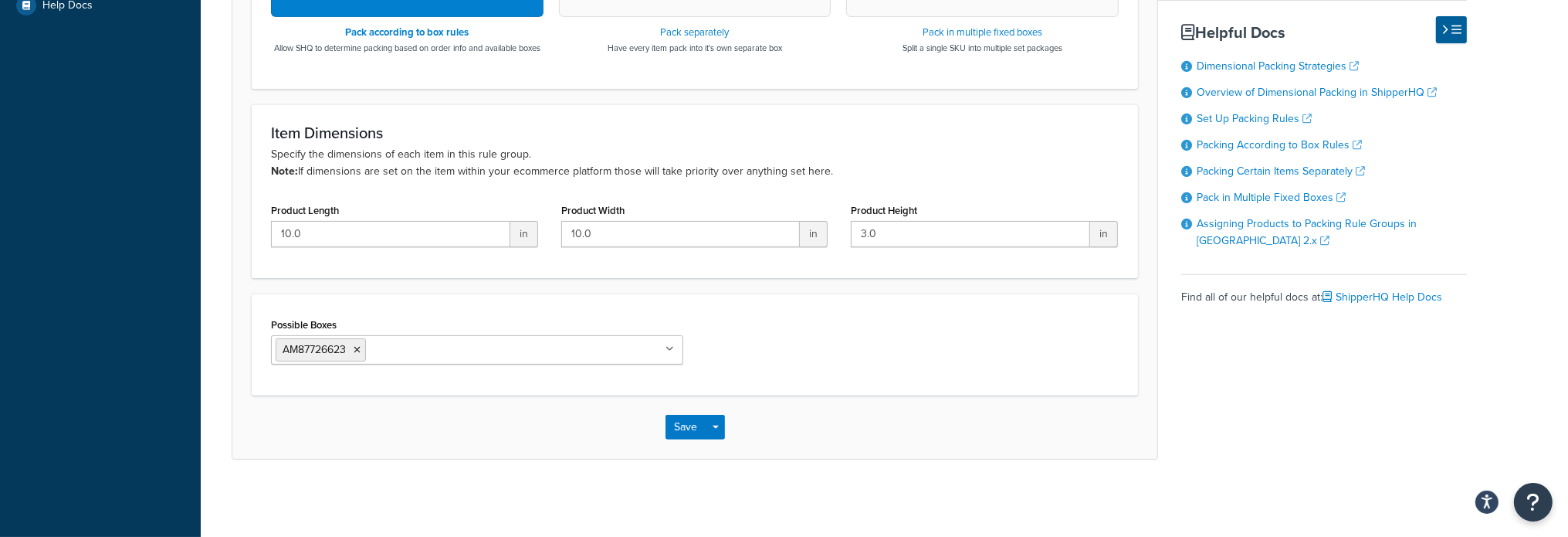
scroll to position [630, 0]
click at [683, 423] on button "Save" at bounding box center [686, 426] width 42 height 24
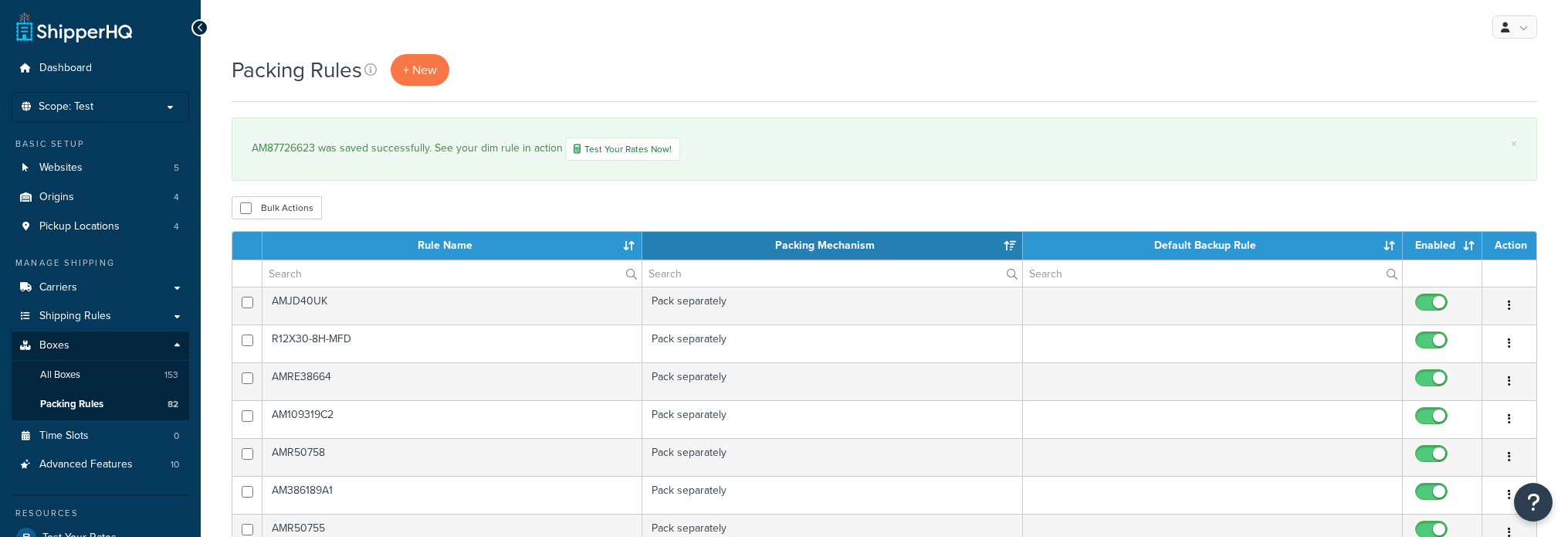
select select "15"
click at [82, 405] on span "Packing Rules" at bounding box center [71, 404] width 64 height 13
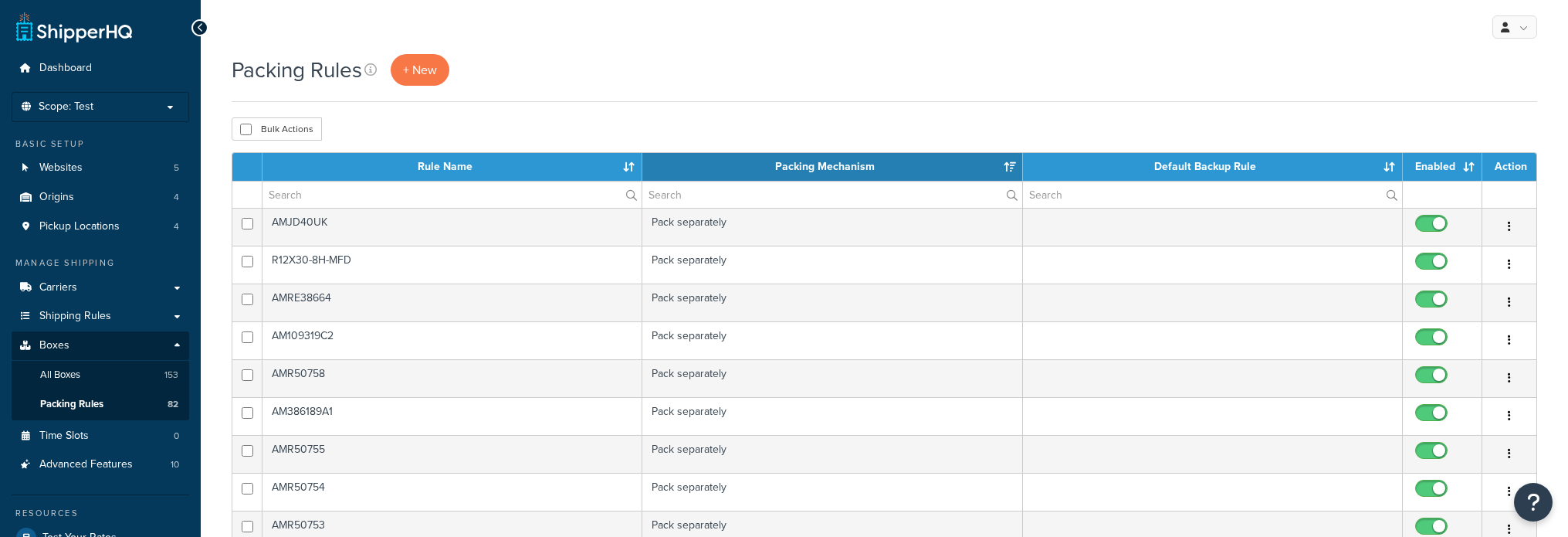
select select "15"
click at [415, 201] on input "text" at bounding box center [451, 194] width 379 height 26
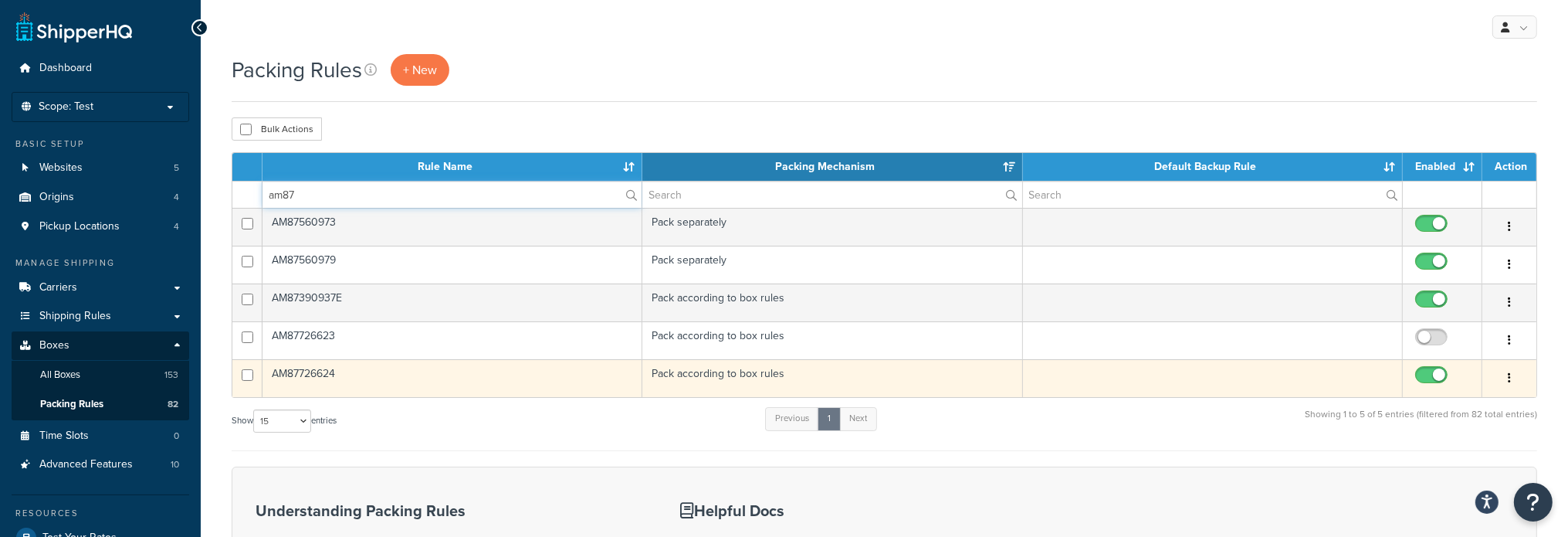
type input "am87"
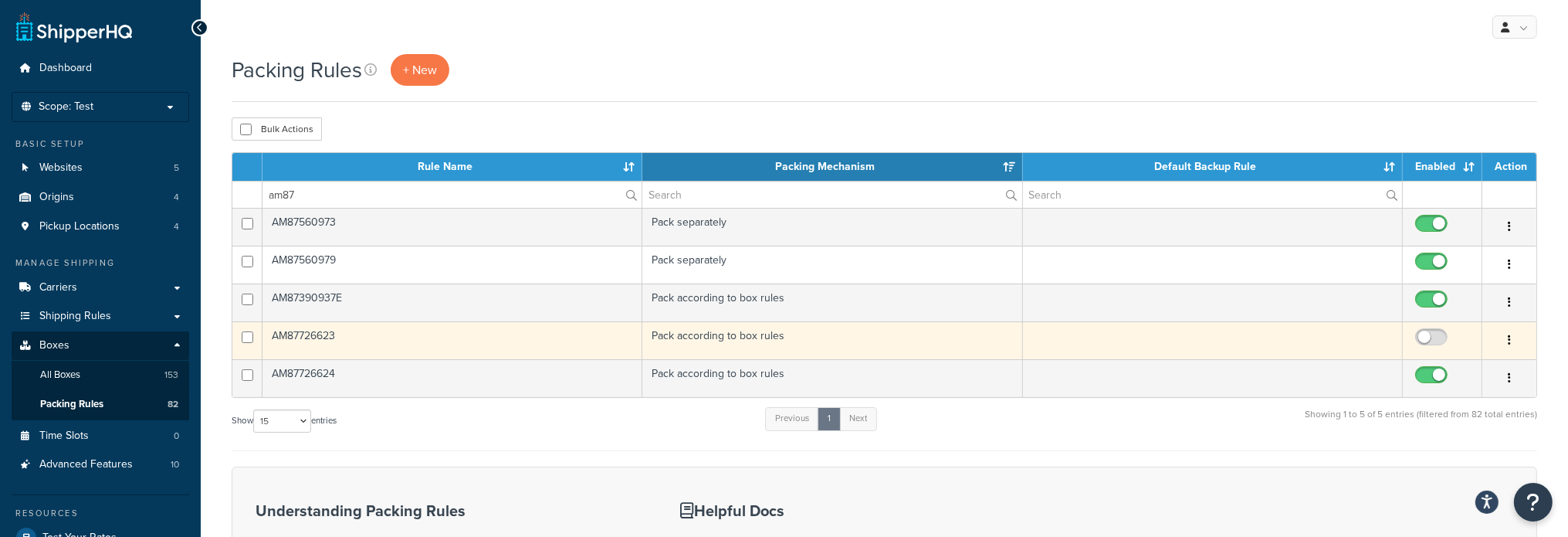
click at [326, 337] on td "AM87726623" at bounding box center [452, 340] width 380 height 38
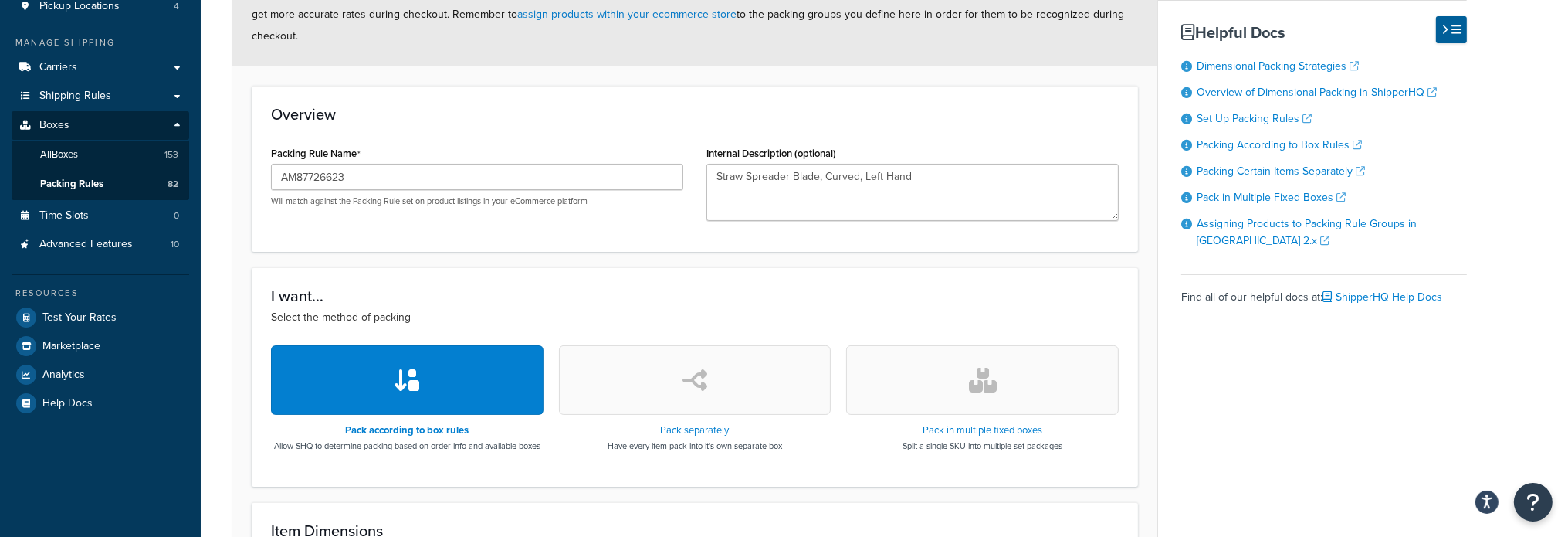
scroll to position [232, 0]
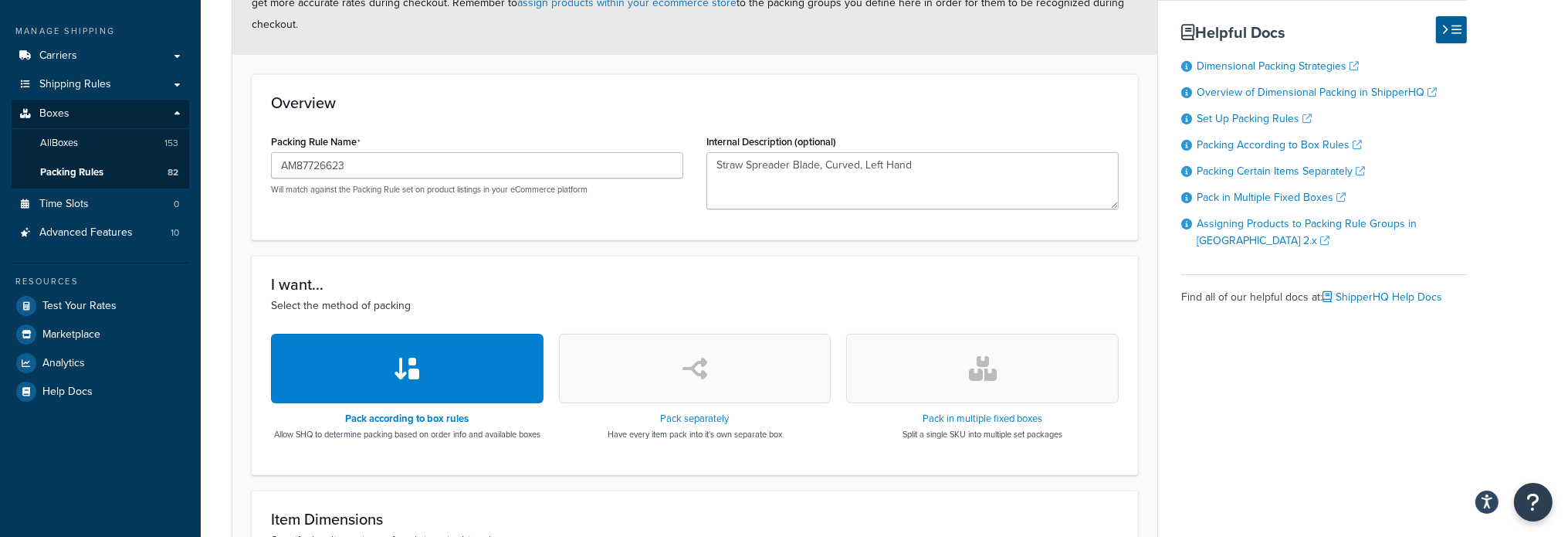
click at [636, 385] on button "button" at bounding box center [695, 368] width 272 height 70
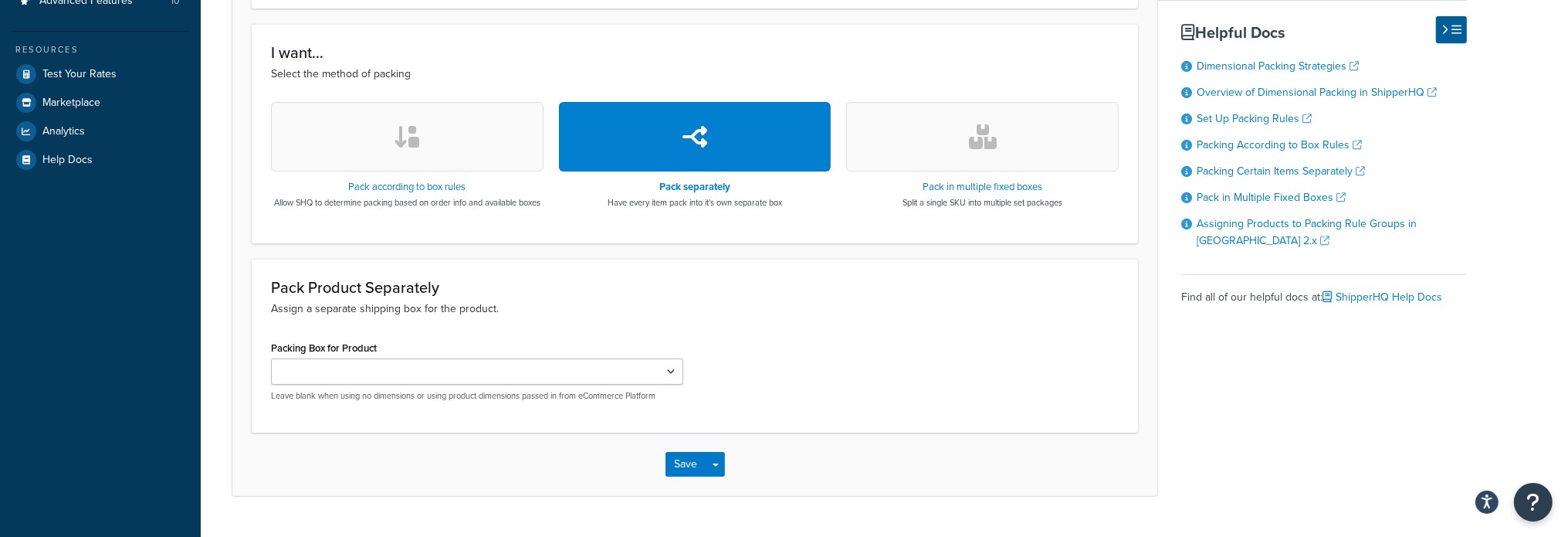
scroll to position [513, 0]
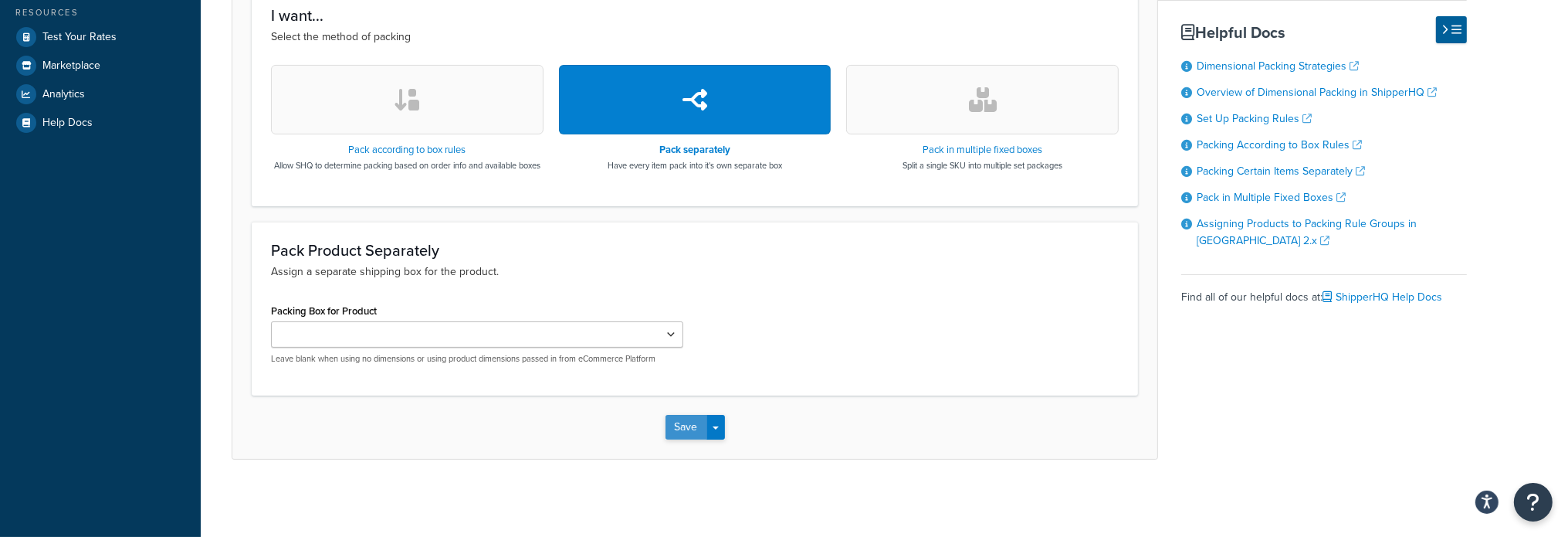
click at [668, 423] on button "Save" at bounding box center [686, 426] width 42 height 24
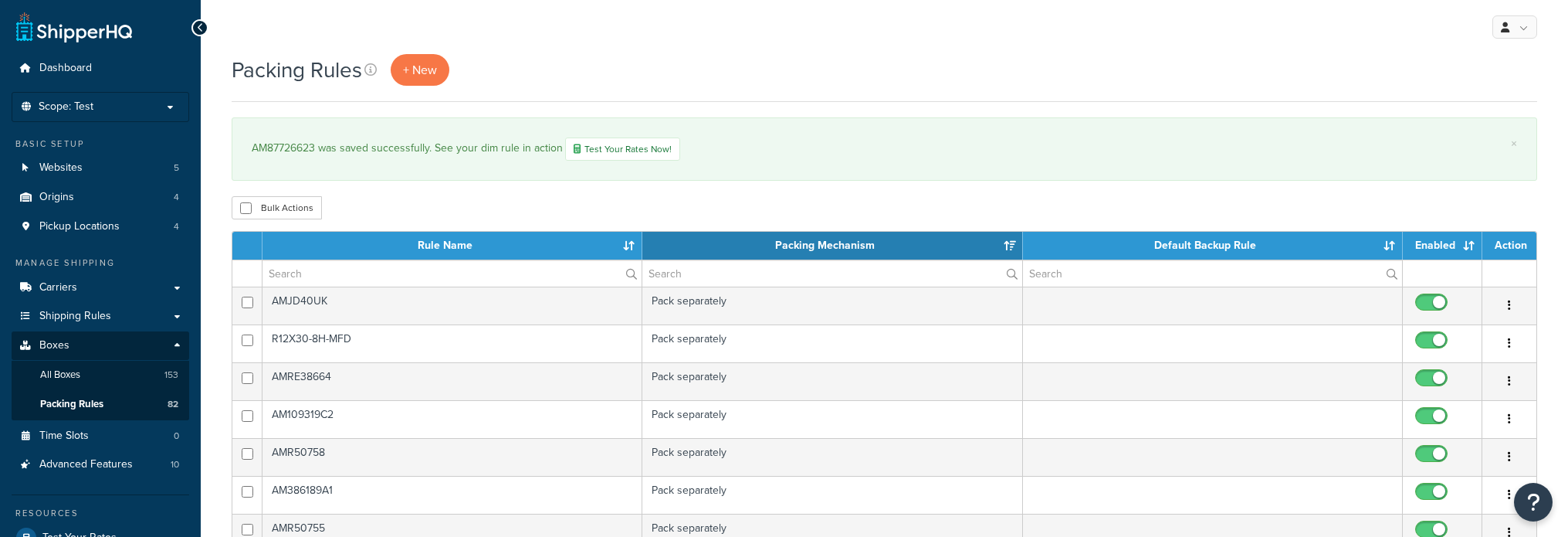
select select "15"
click at [341, 276] on input "text" at bounding box center [451, 272] width 379 height 26
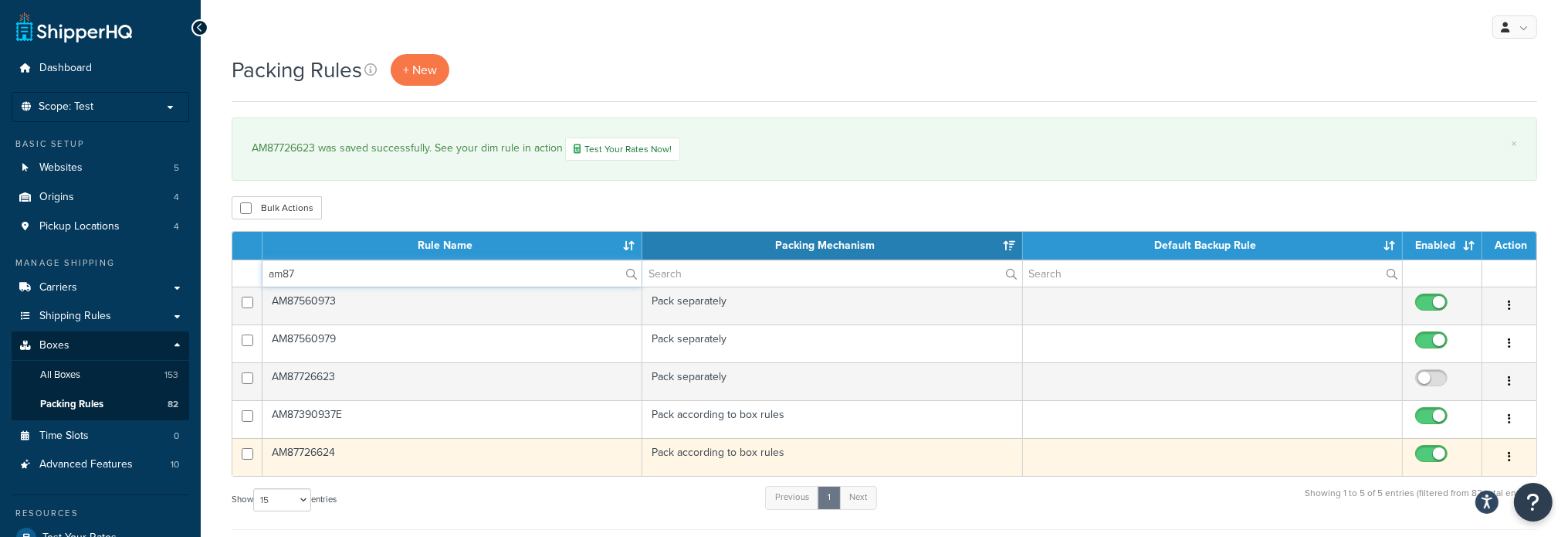
type input "am87"
click at [303, 451] on td "AM87726624" at bounding box center [452, 457] width 380 height 38
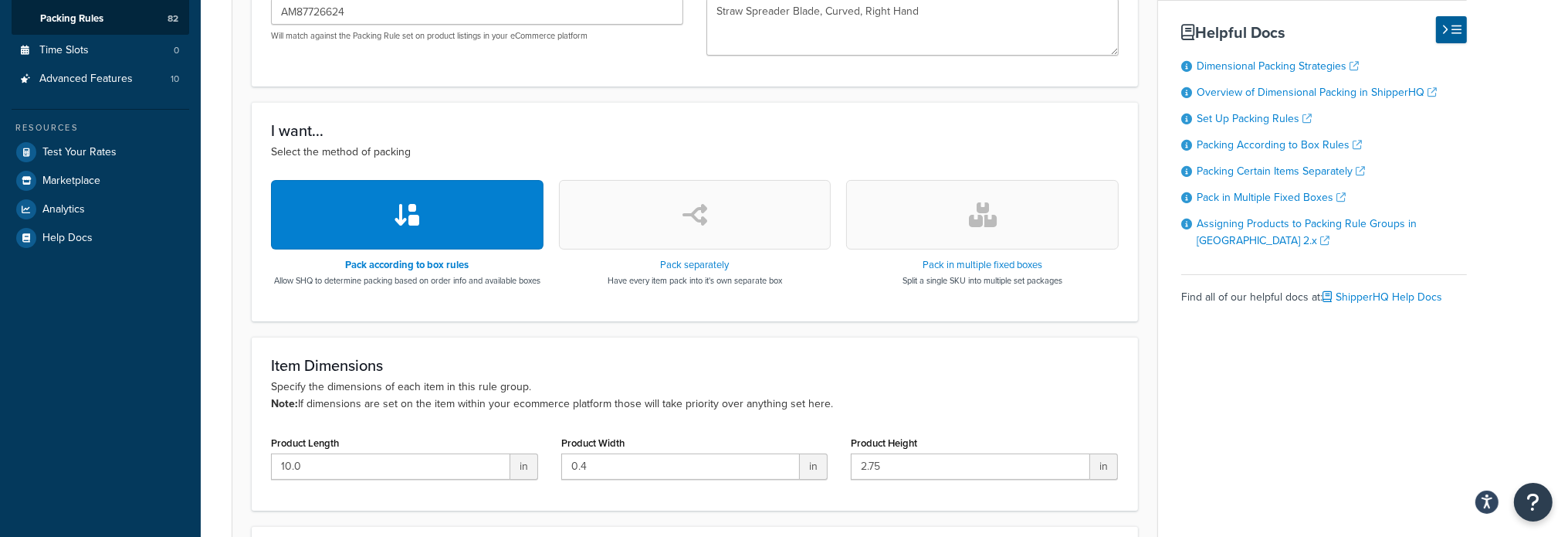
scroll to position [386, 0]
click at [701, 219] on icon "button" at bounding box center [695, 214] width 24 height 24
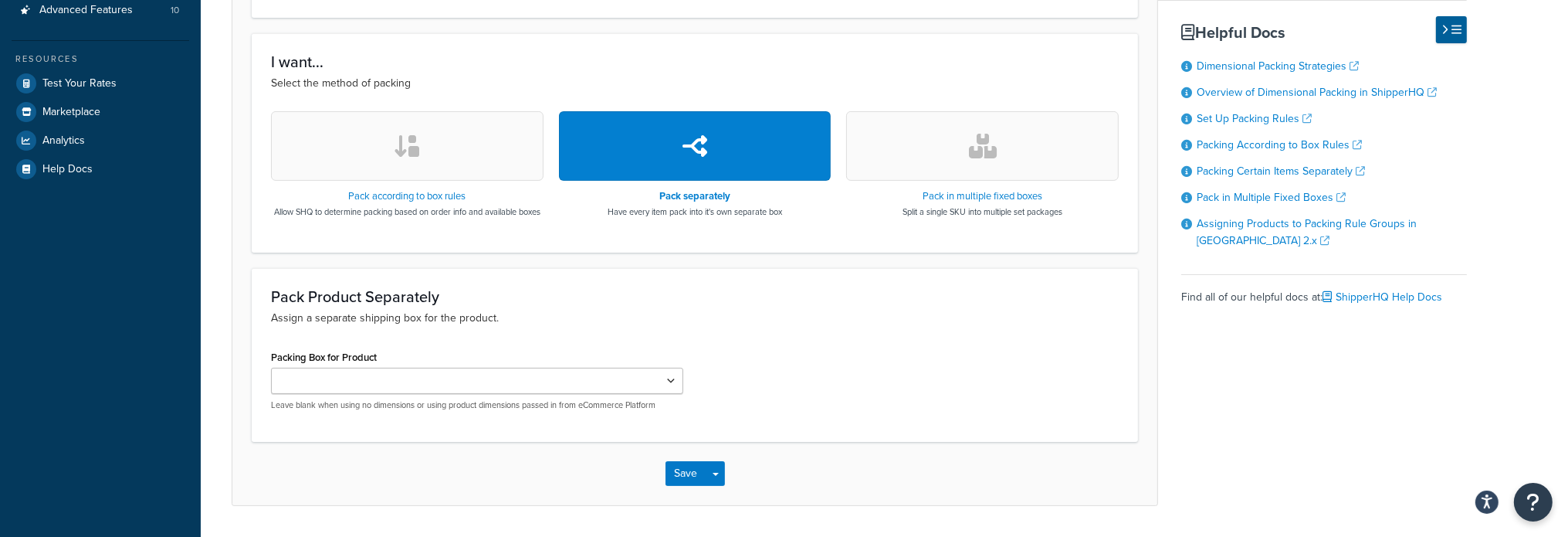
scroll to position [513, 0]
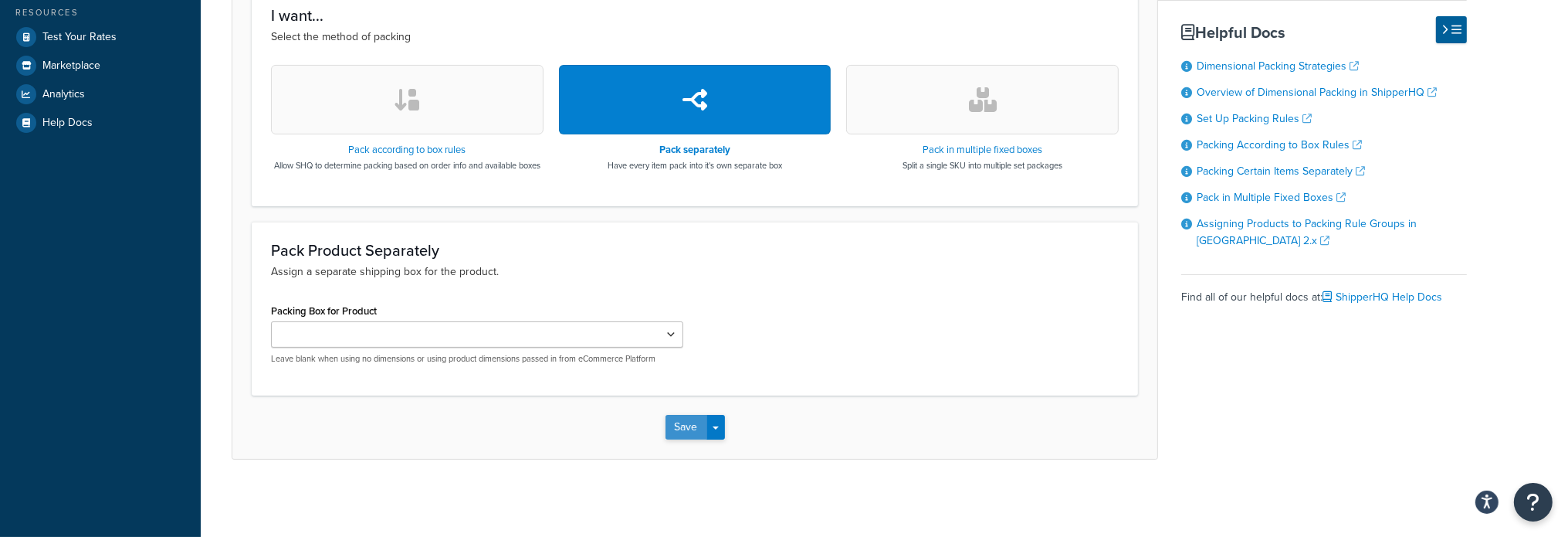
click at [679, 429] on button "Save" at bounding box center [686, 426] width 42 height 24
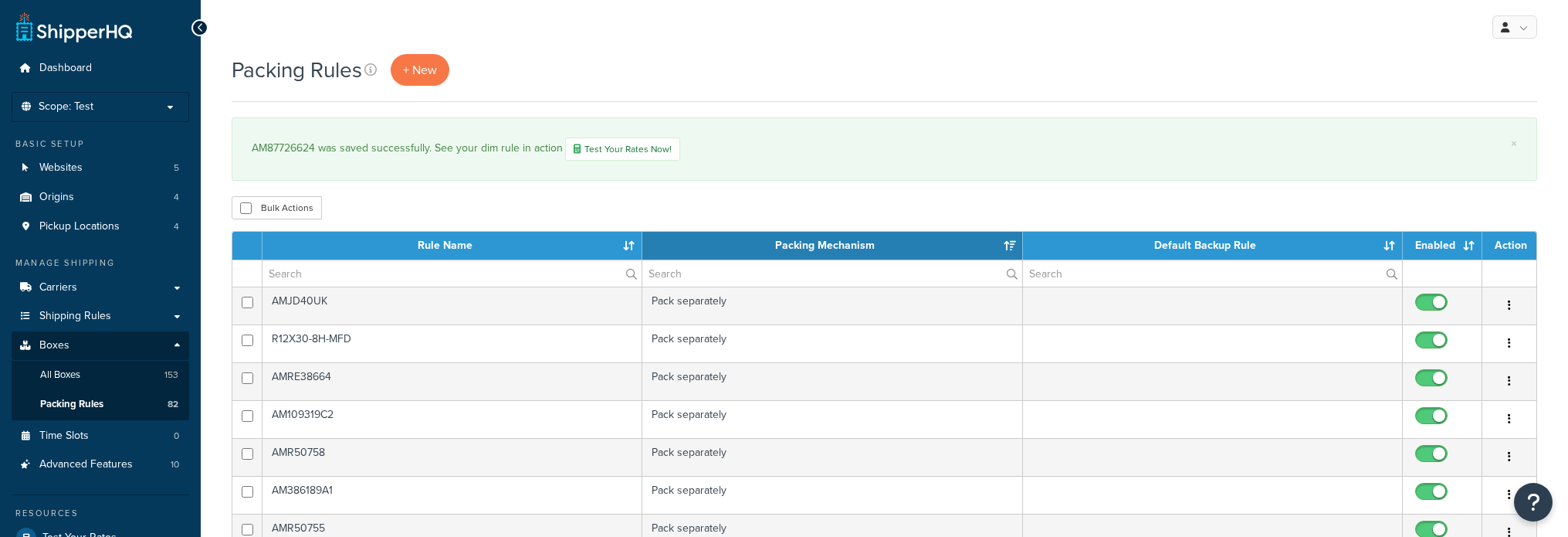
select select "15"
click at [327, 272] on input "text" at bounding box center [451, 272] width 379 height 26
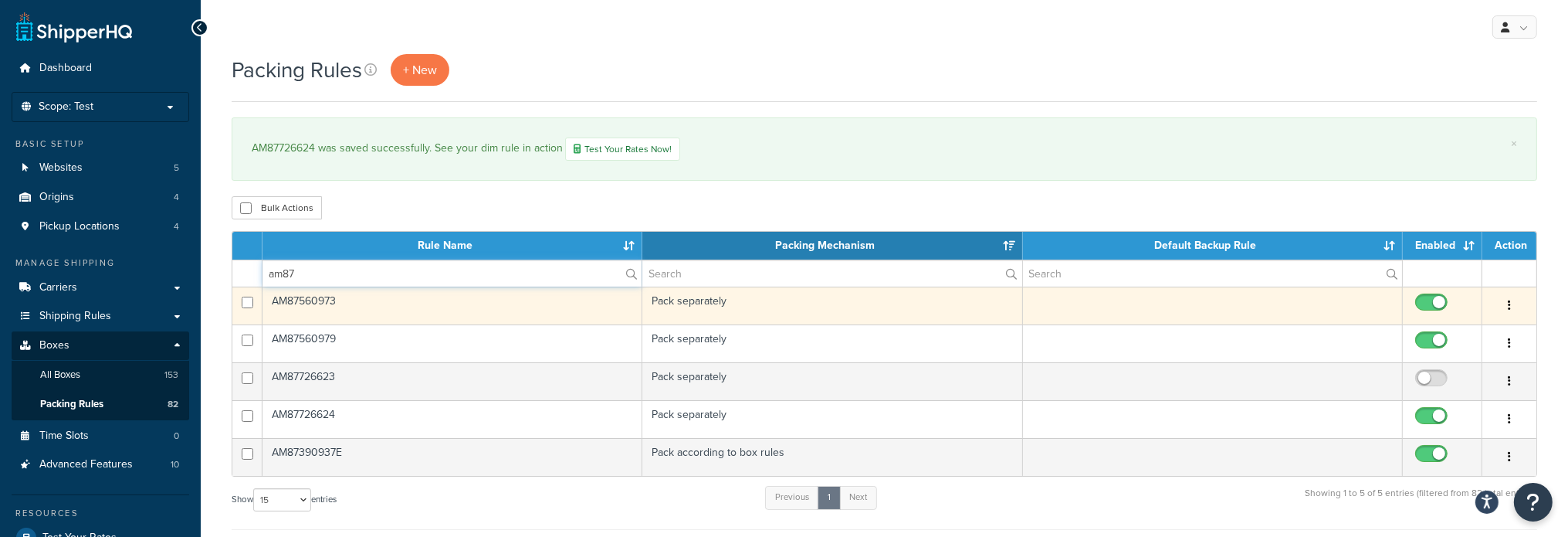
type input "am87726623"
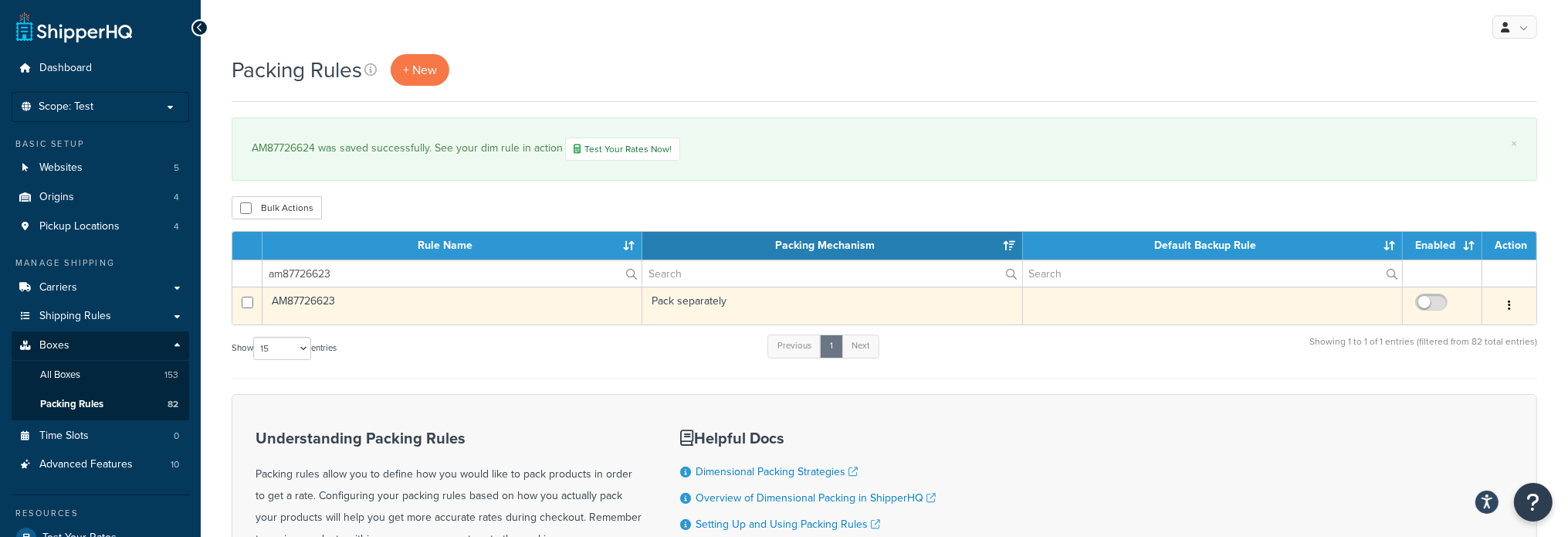
click at [324, 299] on td "AM87726623" at bounding box center [452, 305] width 380 height 38
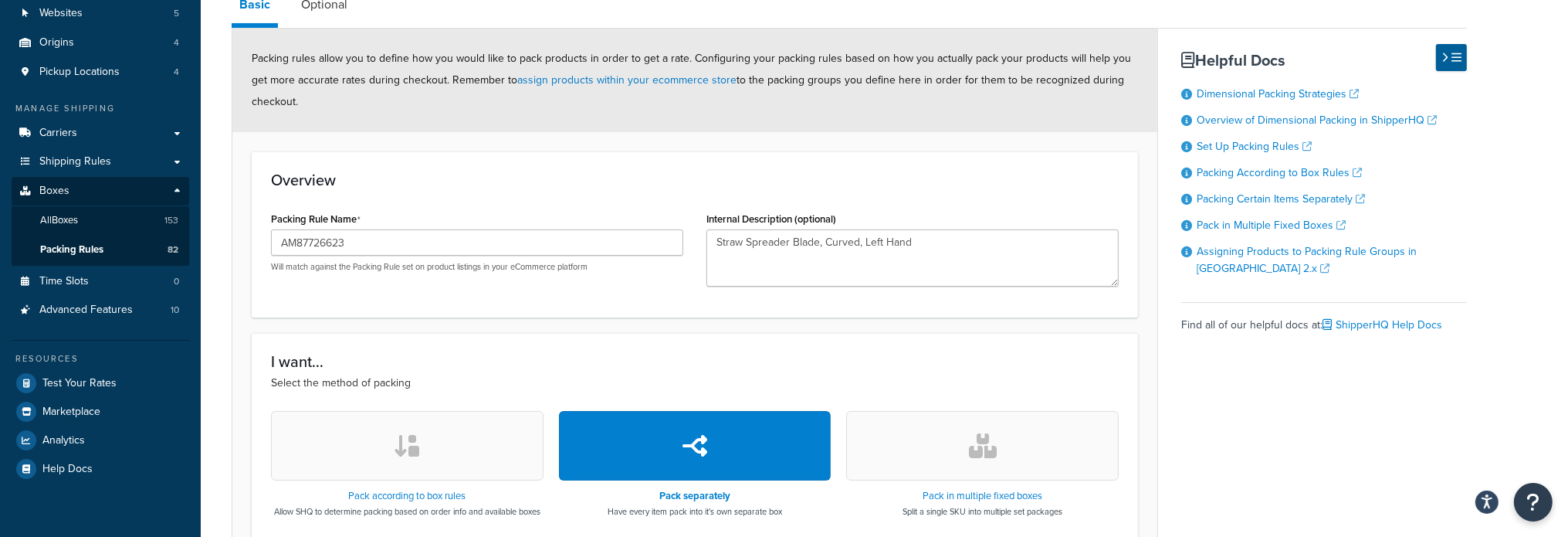
scroll to position [232, 0]
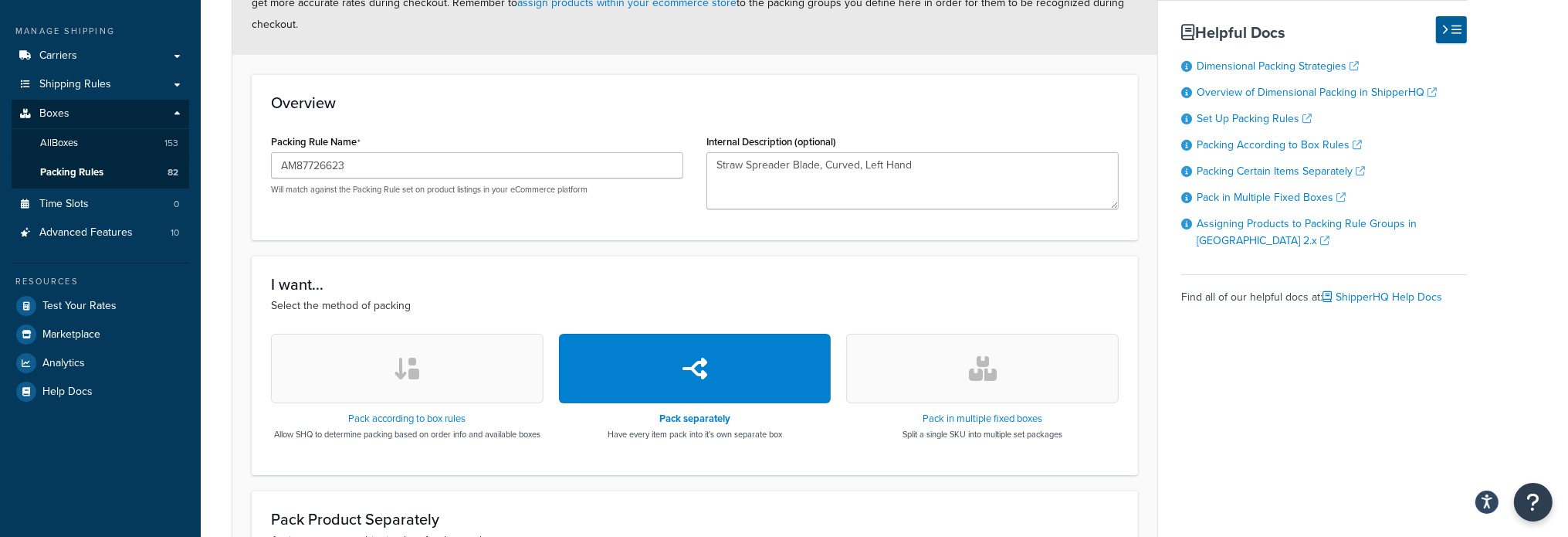
click at [473, 358] on button "button" at bounding box center [407, 368] width 272 height 70
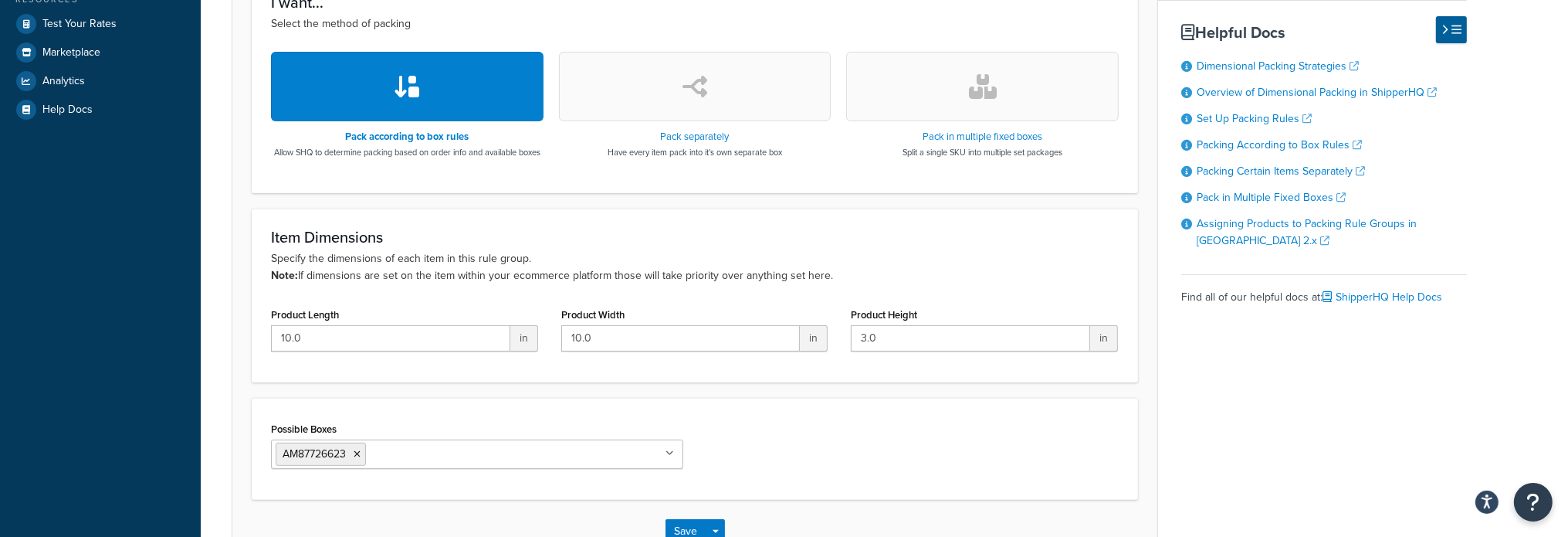
scroll to position [541, 0]
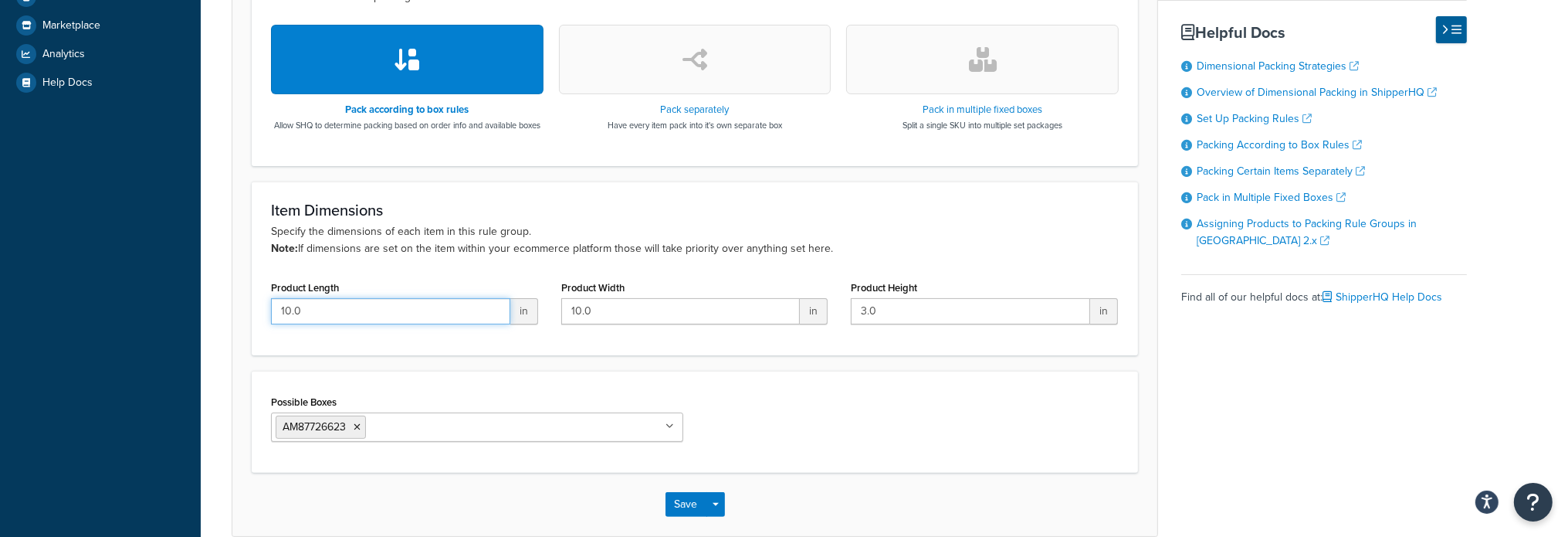
click at [428, 316] on input "10.0" at bounding box center [390, 311] width 239 height 26
type input "12"
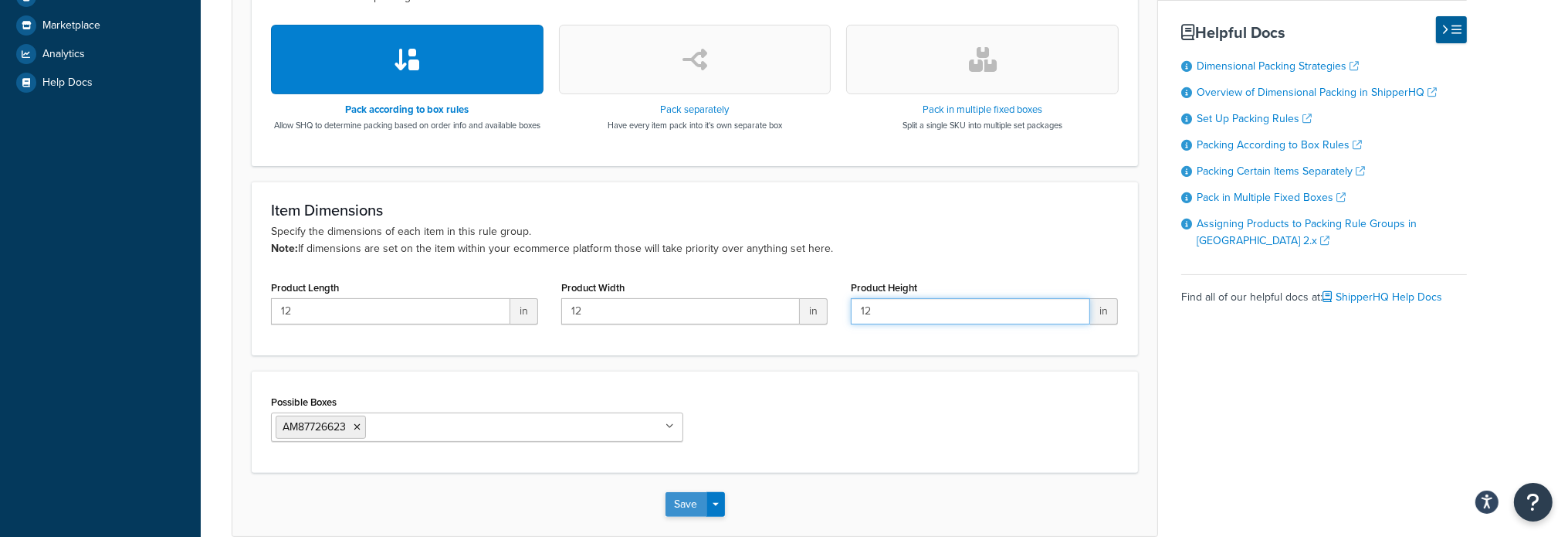
type input "12"
click at [685, 517] on button "Save" at bounding box center [686, 504] width 42 height 24
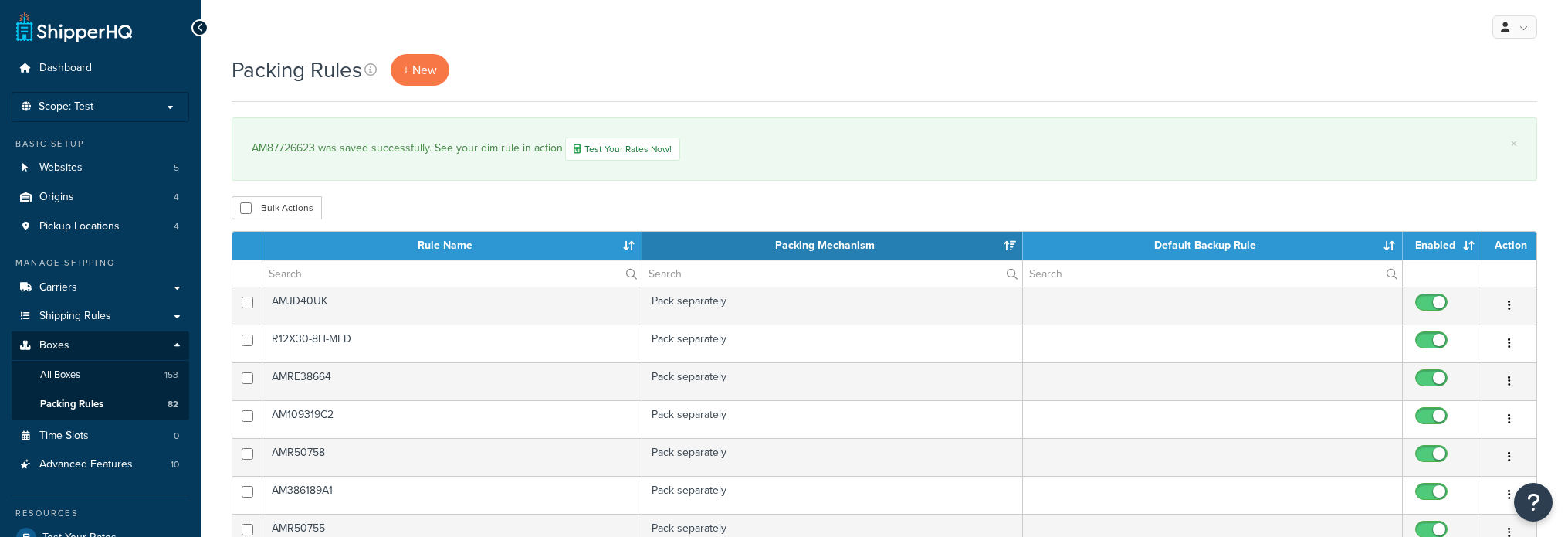
select select "15"
click at [306, 271] on input "text" at bounding box center [451, 272] width 379 height 26
click at [76, 375] on span "All Boxes" at bounding box center [60, 374] width 40 height 13
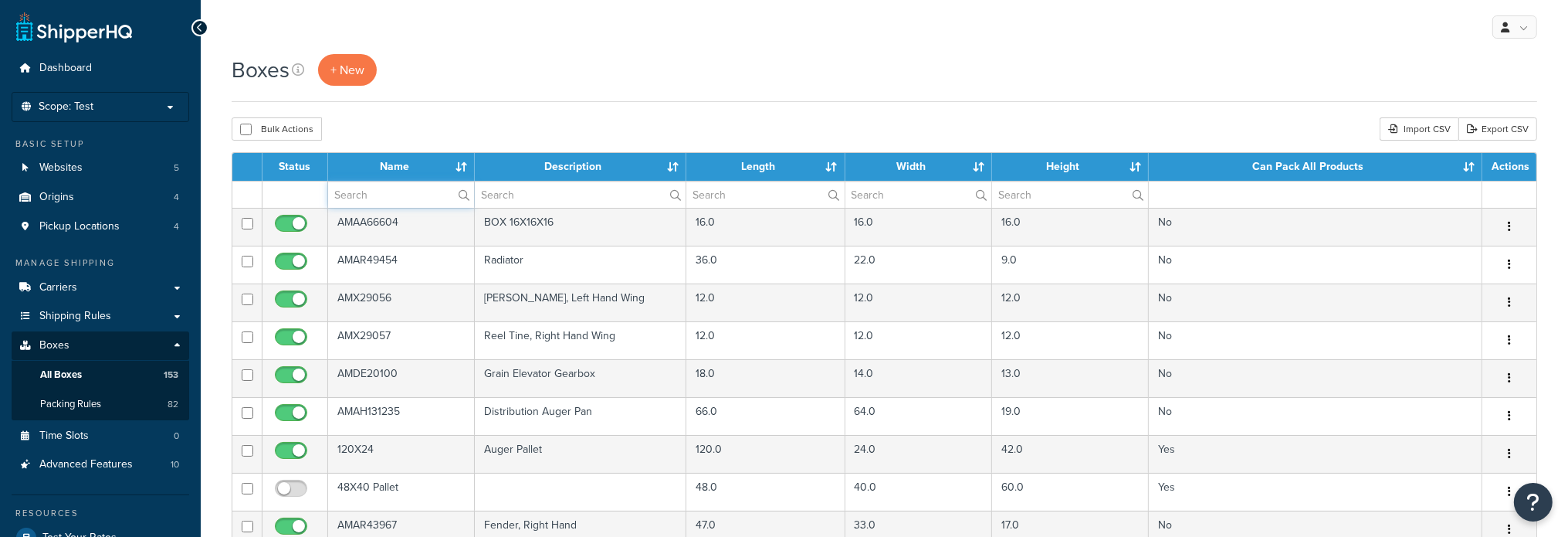
click at [410, 198] on input "text" at bounding box center [401, 194] width 146 height 26
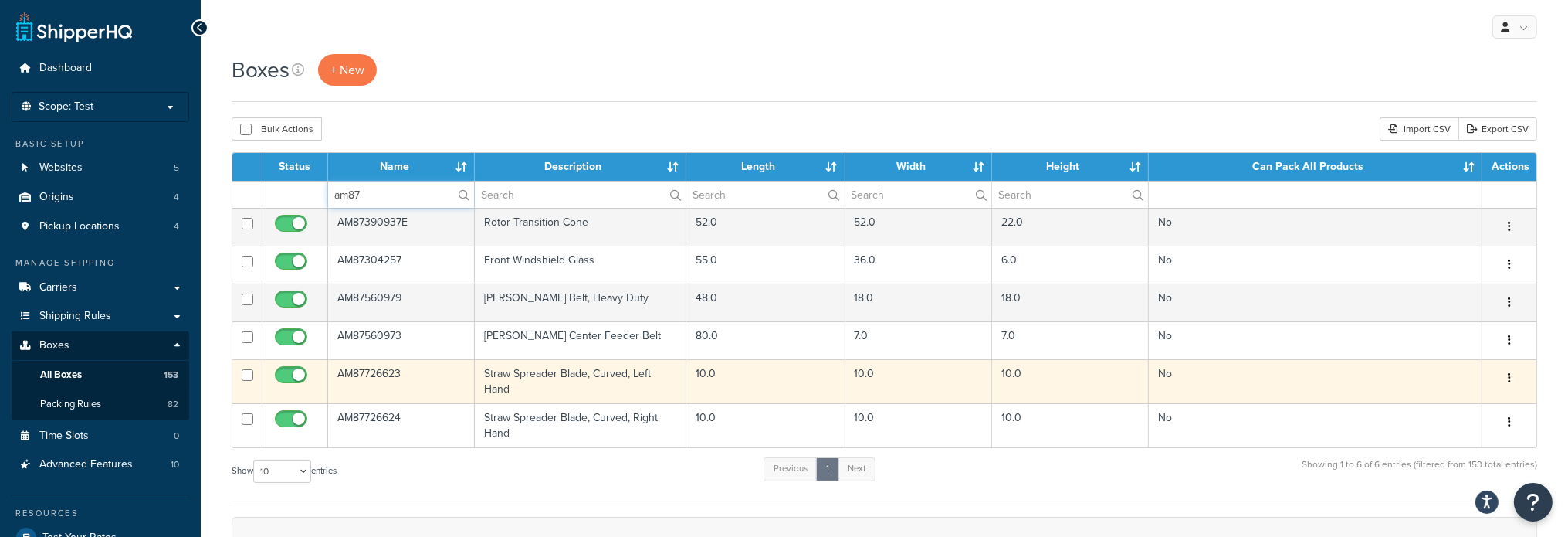
type input "am87"
click at [395, 376] on td "AM87726623" at bounding box center [401, 381] width 147 height 44
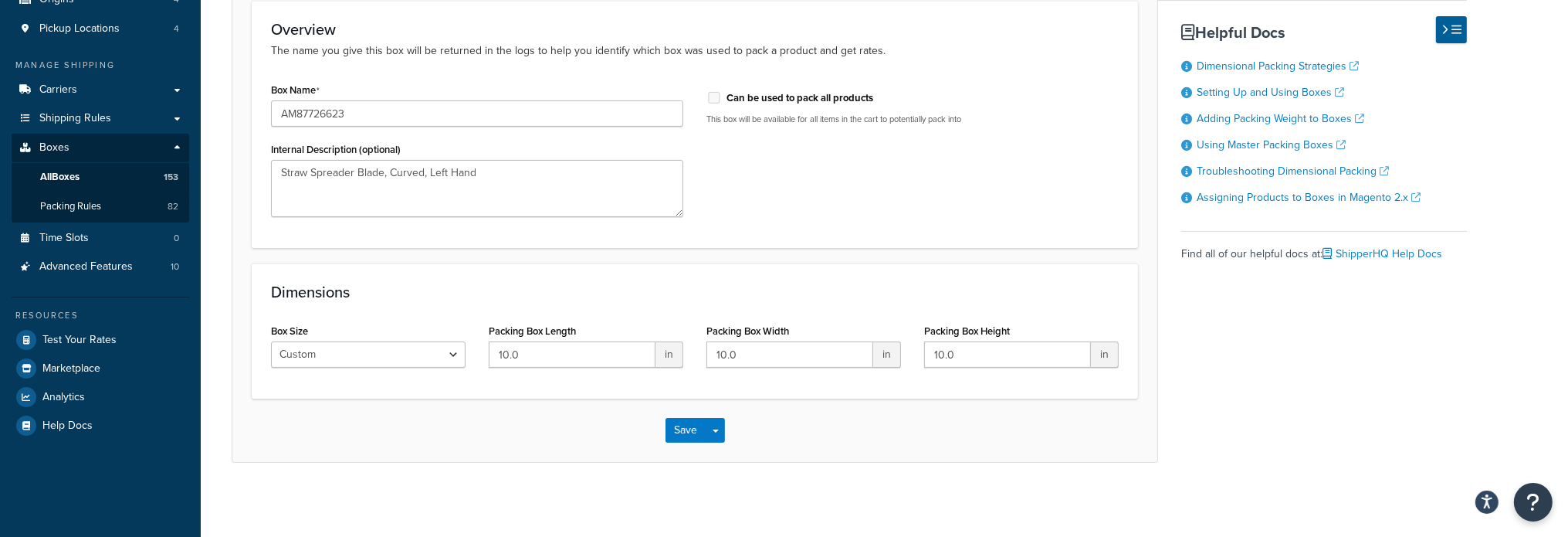
scroll to position [201, 0]
click at [557, 357] on input "10.0" at bounding box center [572, 351] width 166 height 26
type input "12"
click at [744, 354] on input "10.0" at bounding box center [789, 351] width 166 height 26
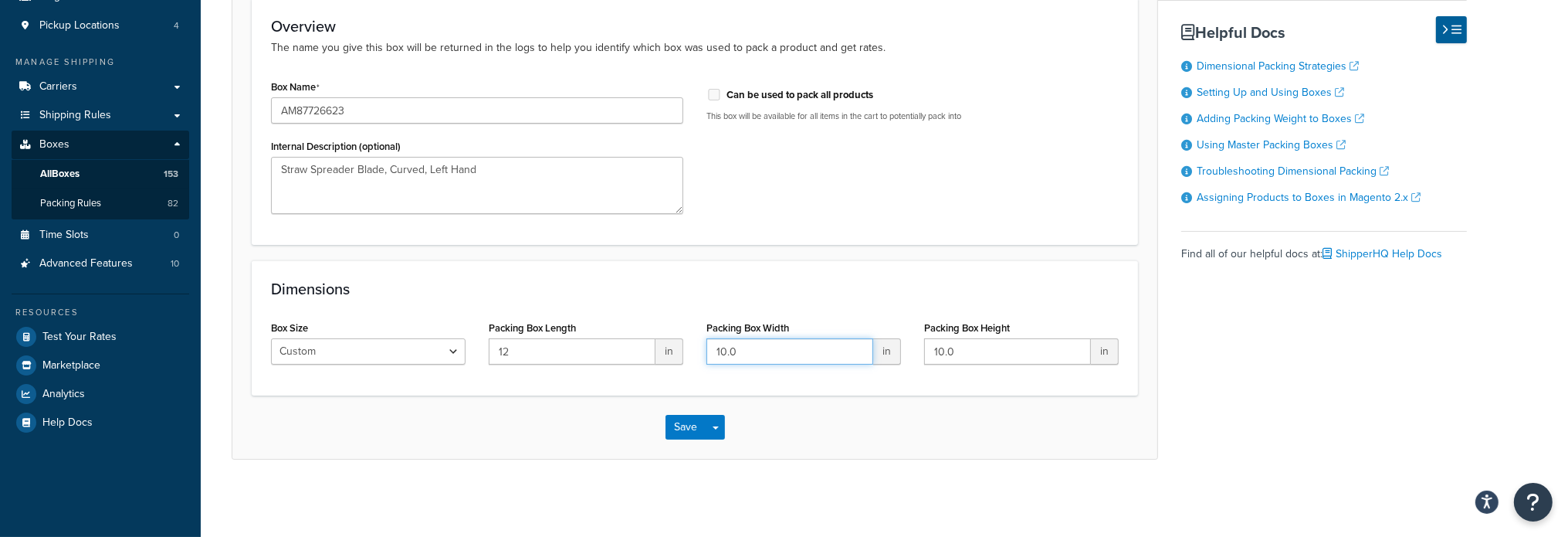
click at [744, 354] on input "10.0" at bounding box center [789, 351] width 166 height 26
type input "12"
click at [970, 342] on input "10.0" at bounding box center [1007, 351] width 166 height 26
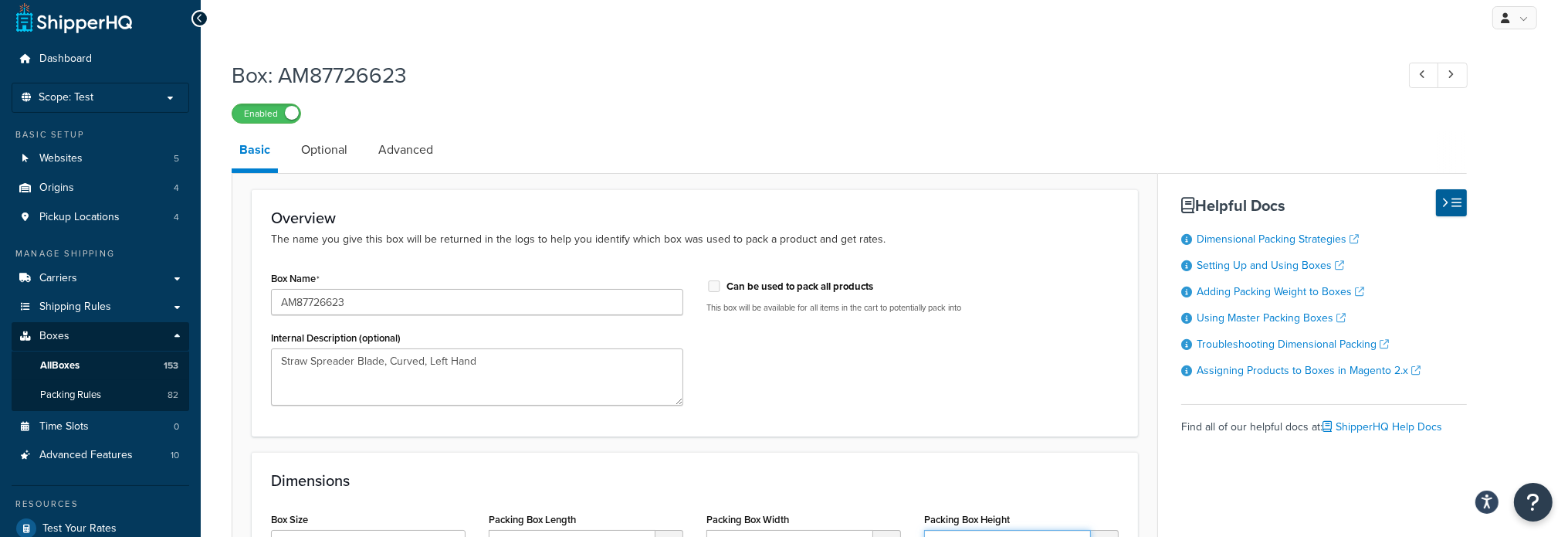
scroll to position [0, 0]
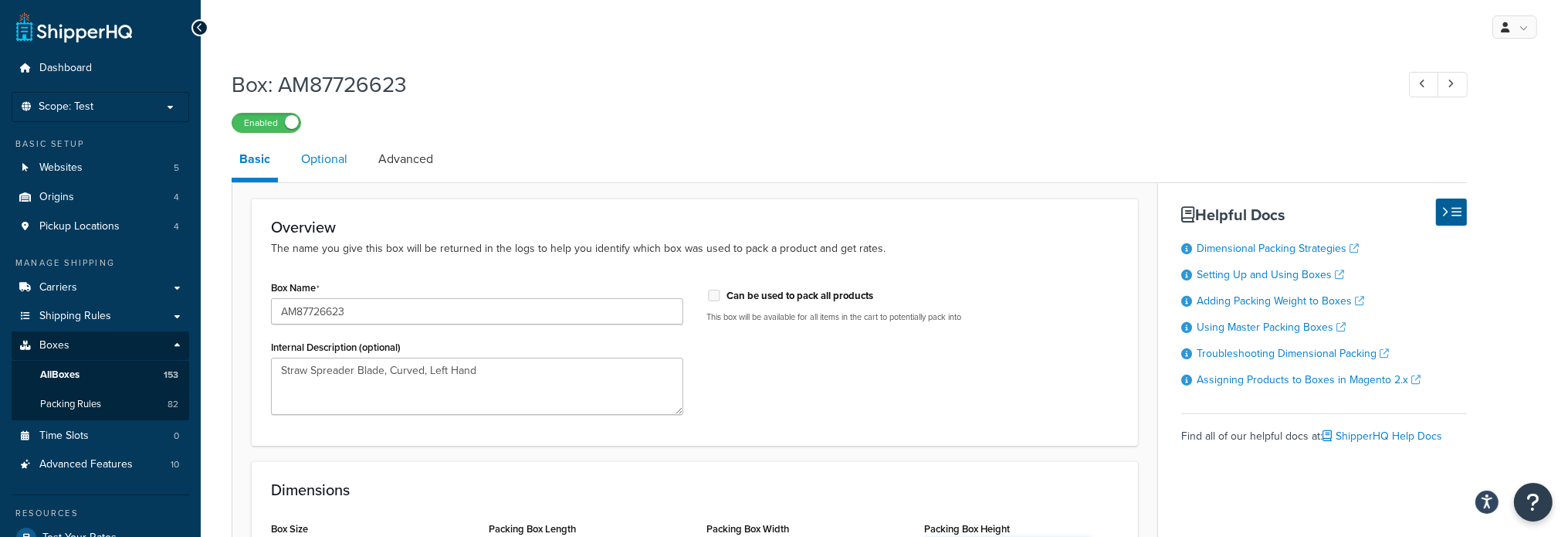
type input "12"
click at [338, 164] on link "Optional" at bounding box center [324, 159] width 62 height 37
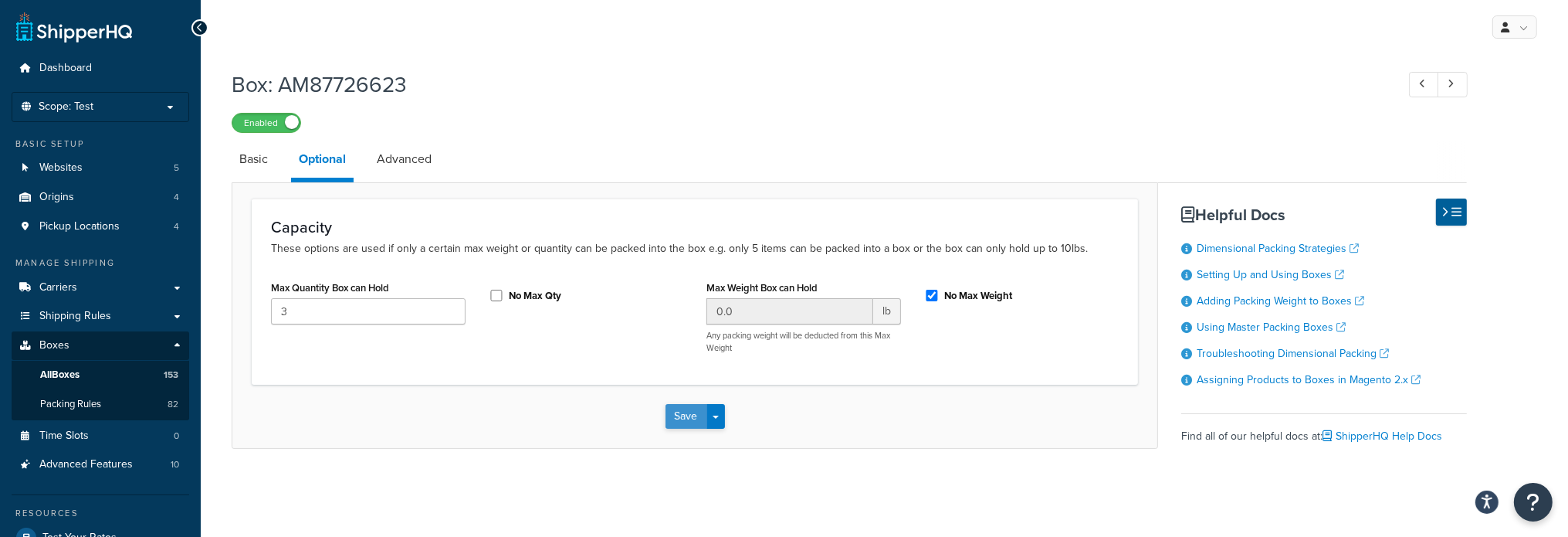
click at [673, 409] on button "Save" at bounding box center [686, 415] width 42 height 24
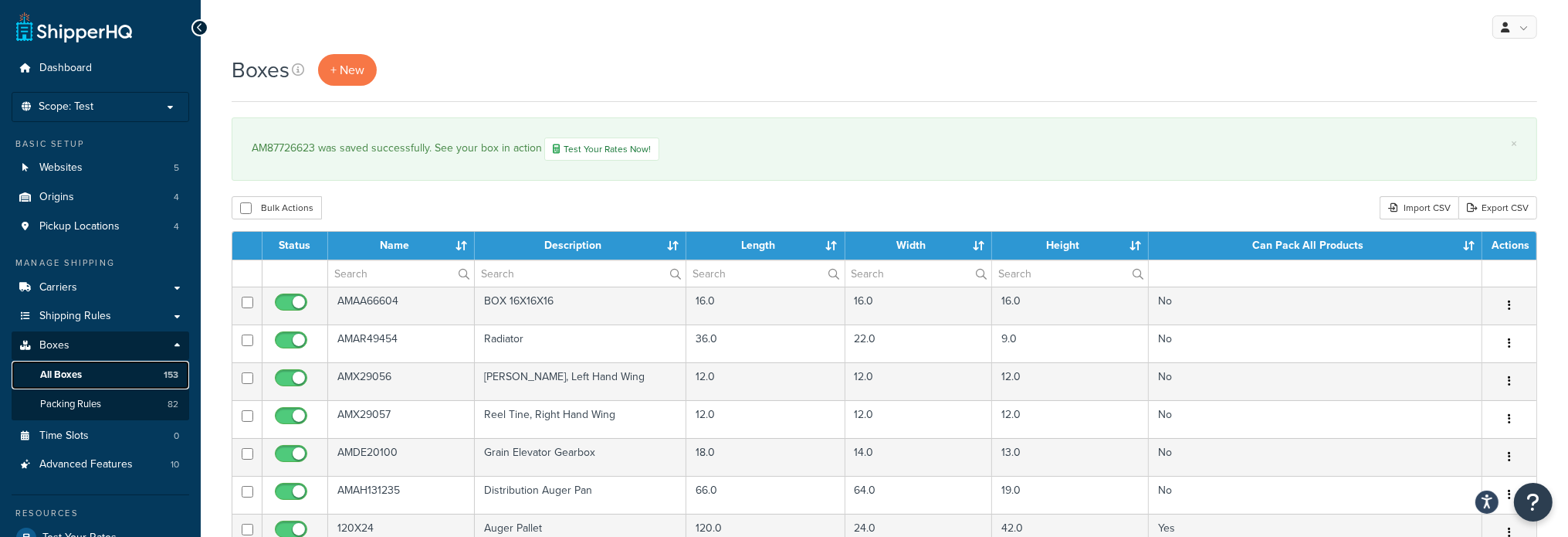
click at [99, 368] on link "All Boxes 153" at bounding box center [100, 374] width 177 height 28
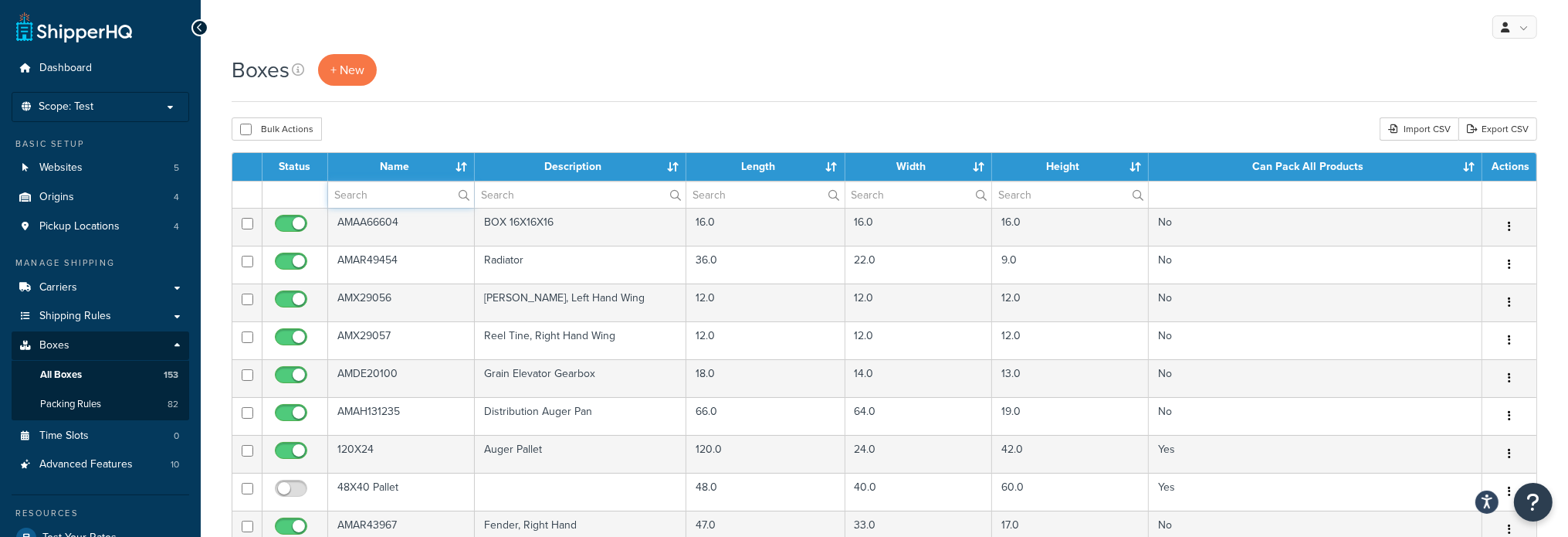
click at [402, 196] on input "text" at bounding box center [401, 194] width 146 height 26
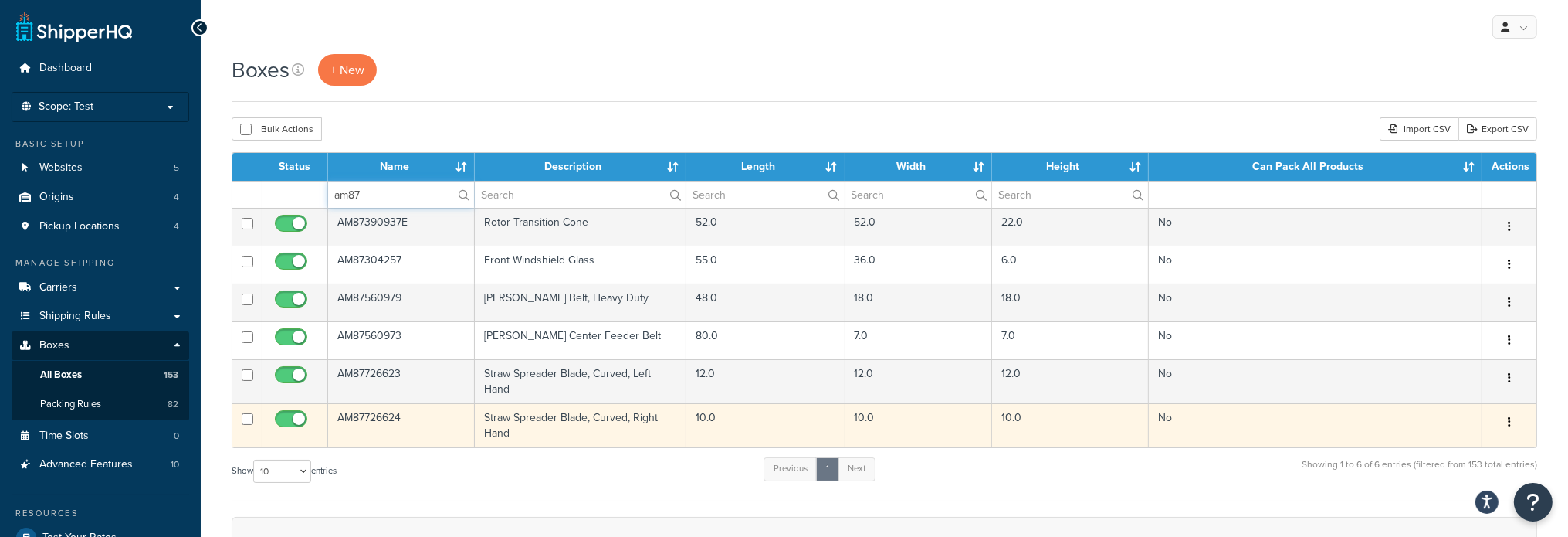
type input "am87"
click at [402, 420] on td "AM87726624" at bounding box center [401, 425] width 147 height 44
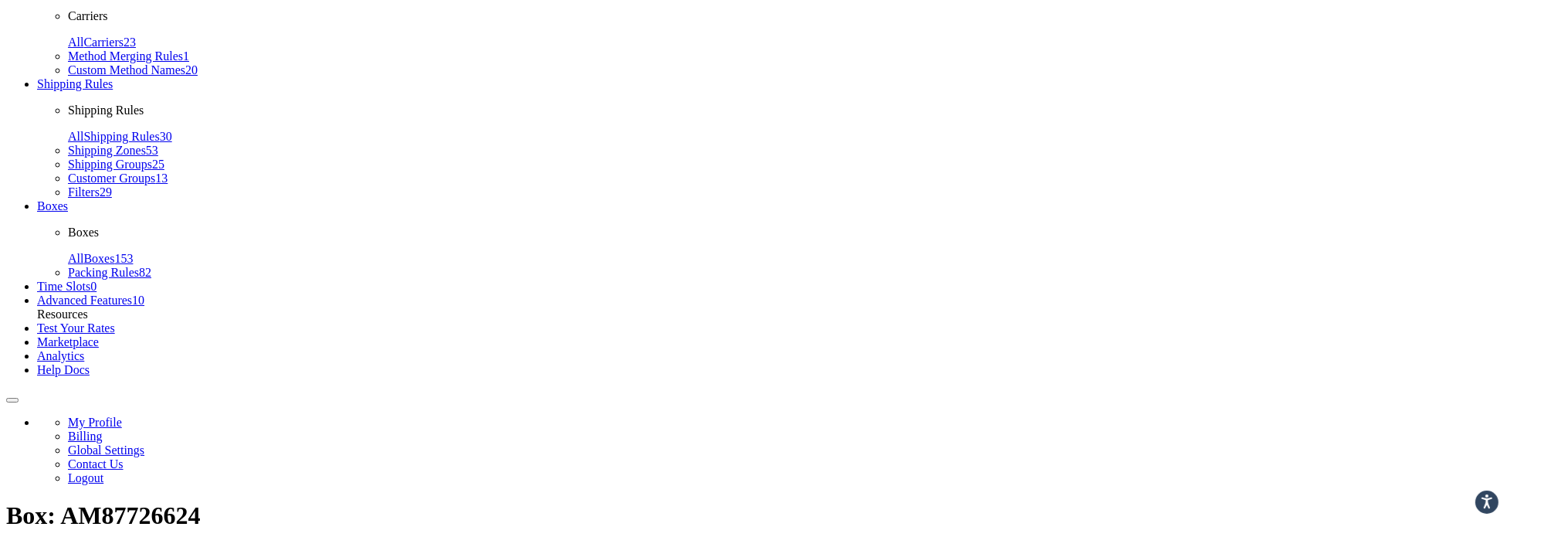
type input "12"
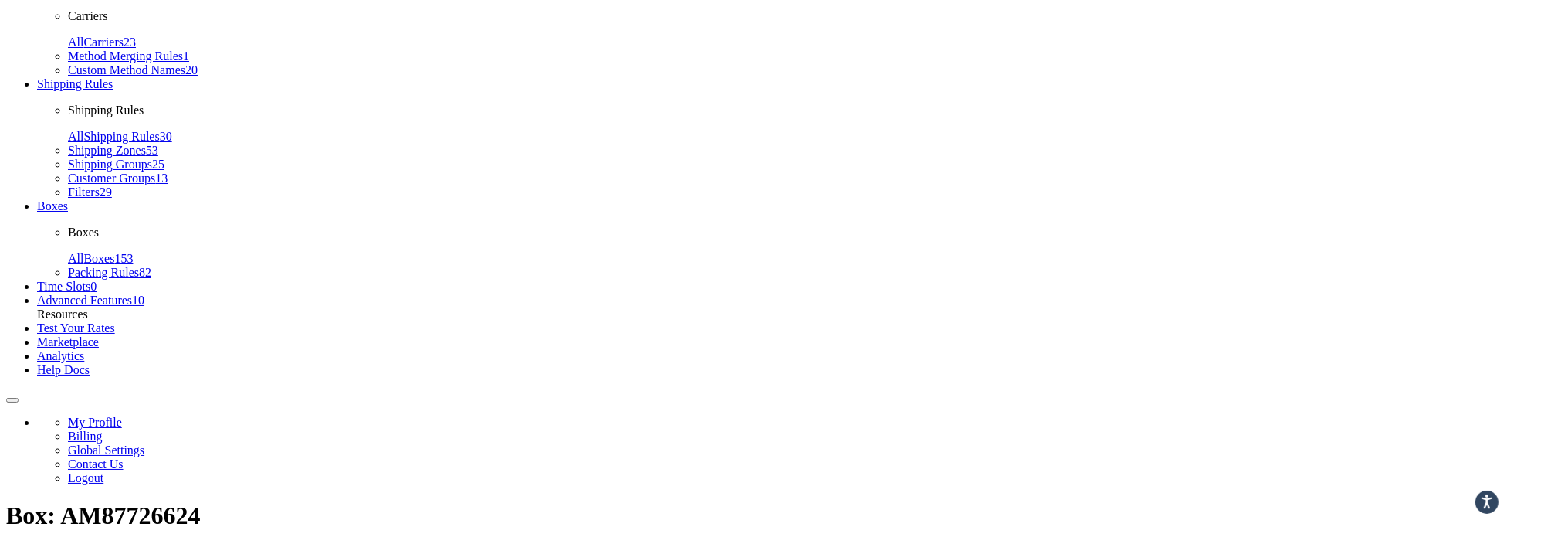
type input "12"
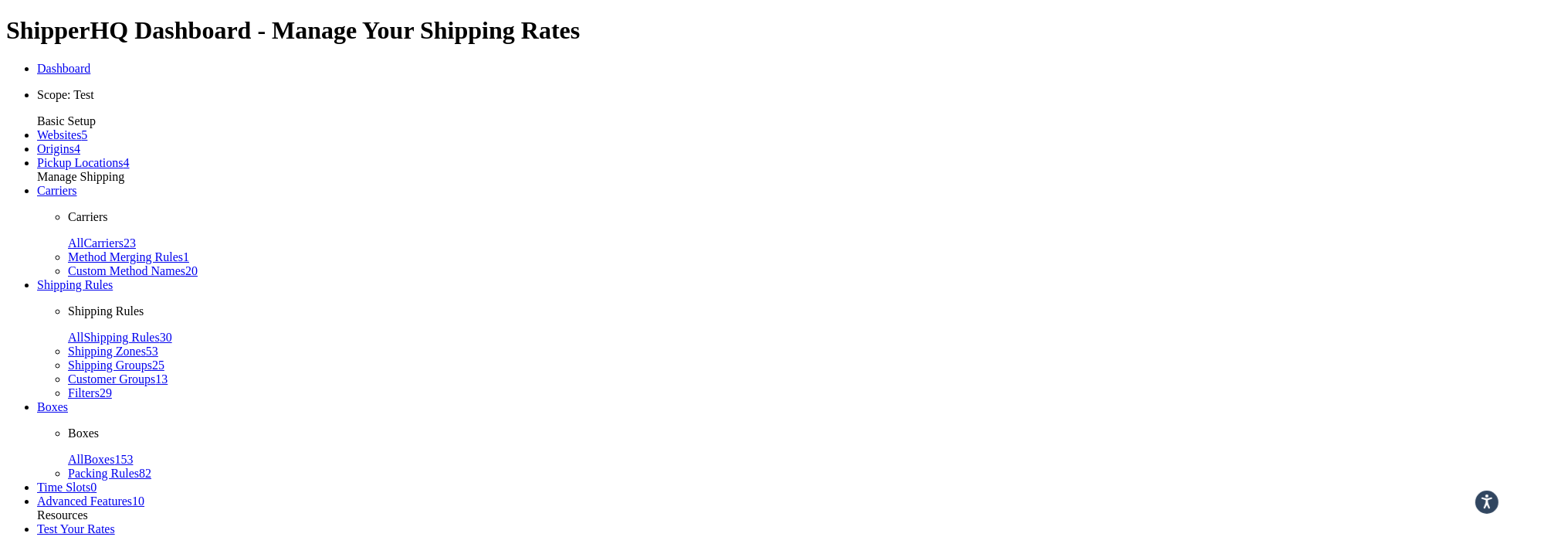
type input "12"
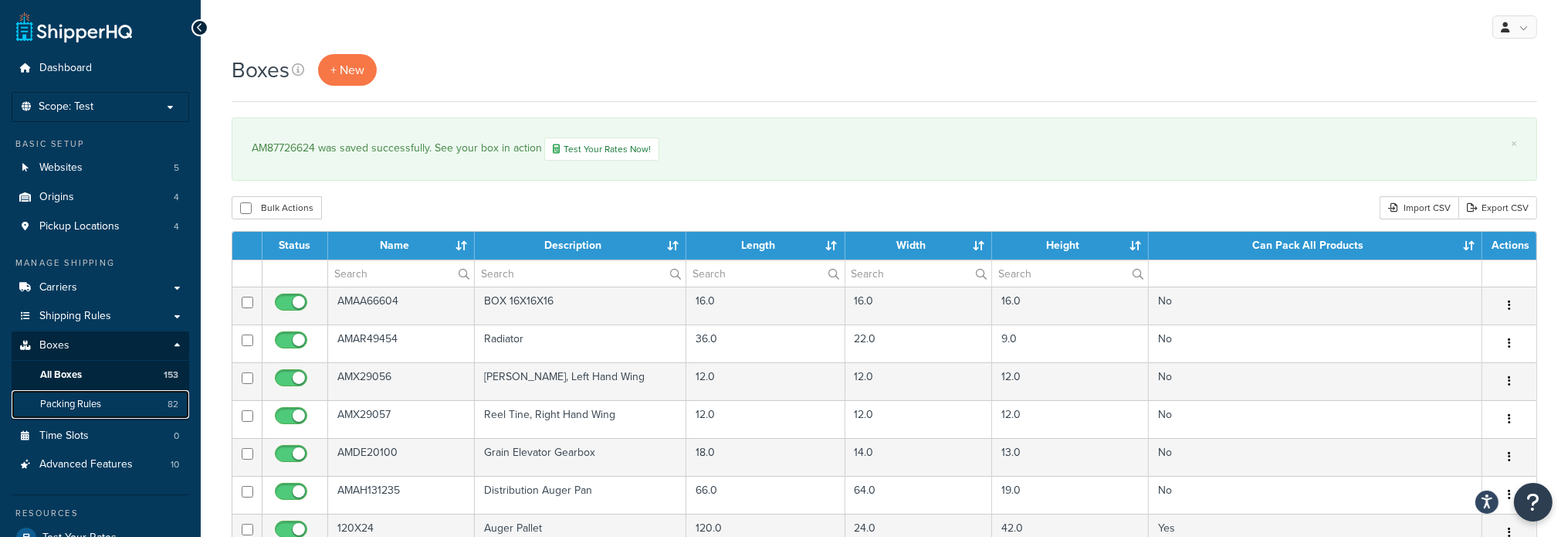
click at [82, 401] on span "Packing Rules" at bounding box center [71, 404] width 61 height 13
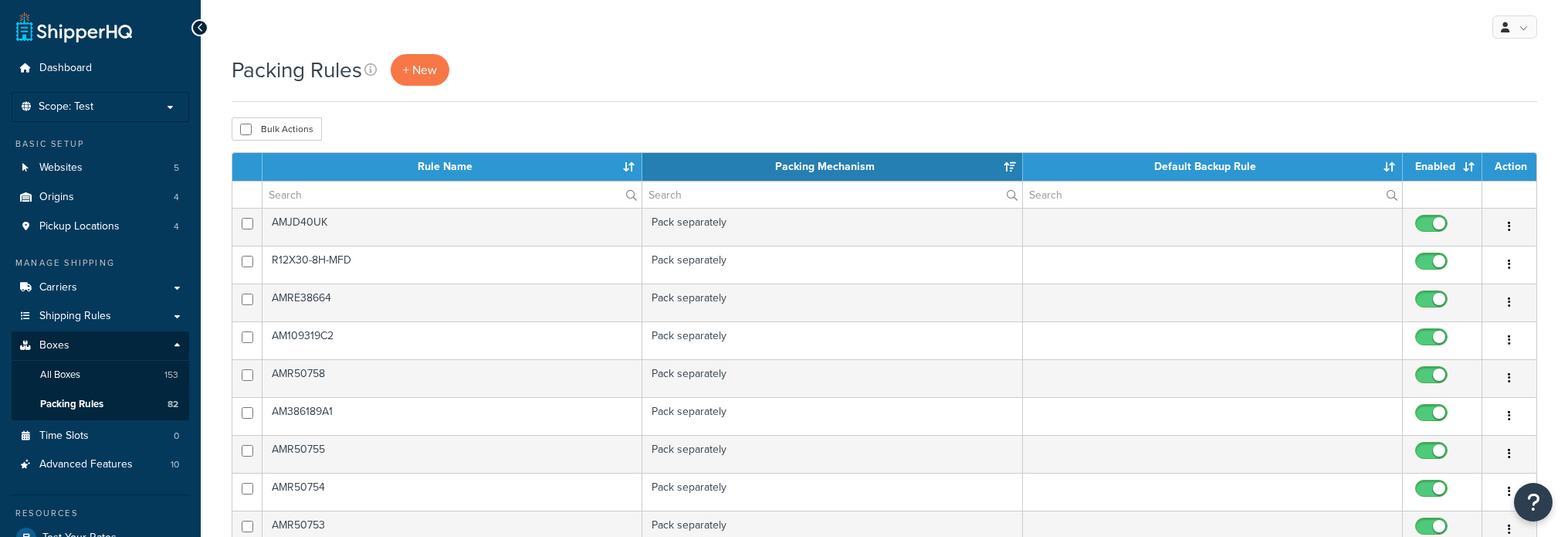
select select "15"
click at [373, 195] on input "text" at bounding box center [451, 194] width 379 height 26
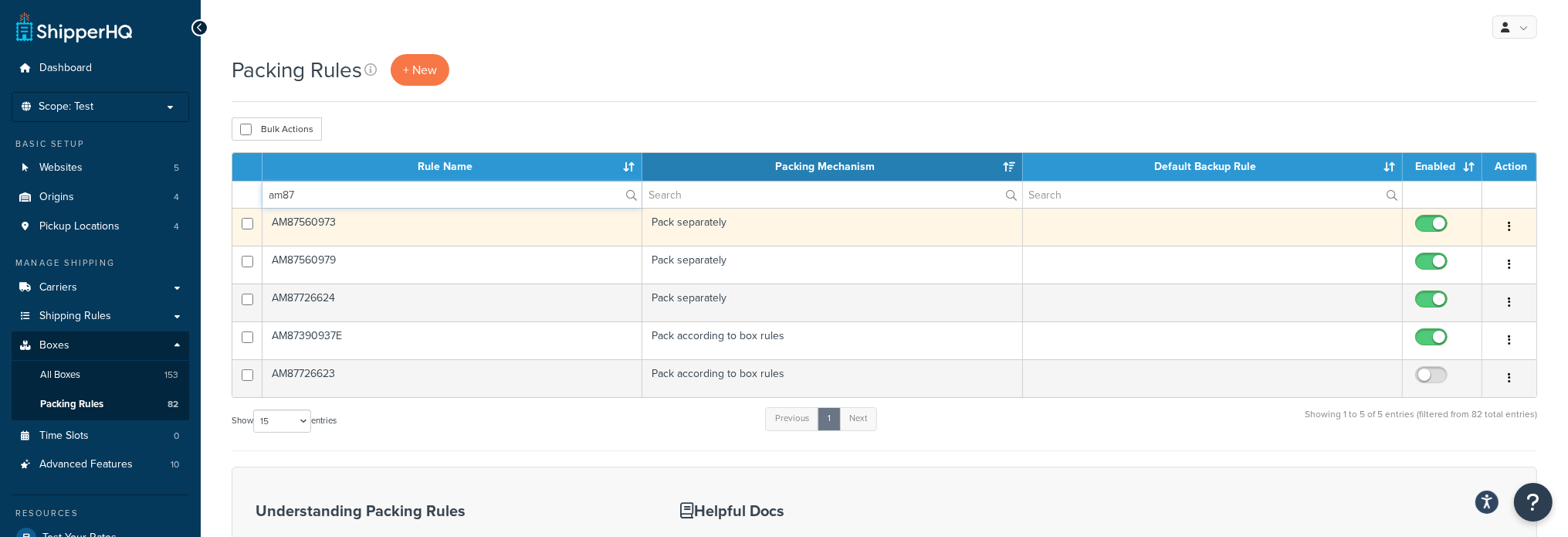
type input "am87"
click at [332, 221] on td "AM87560973" at bounding box center [452, 227] width 380 height 38
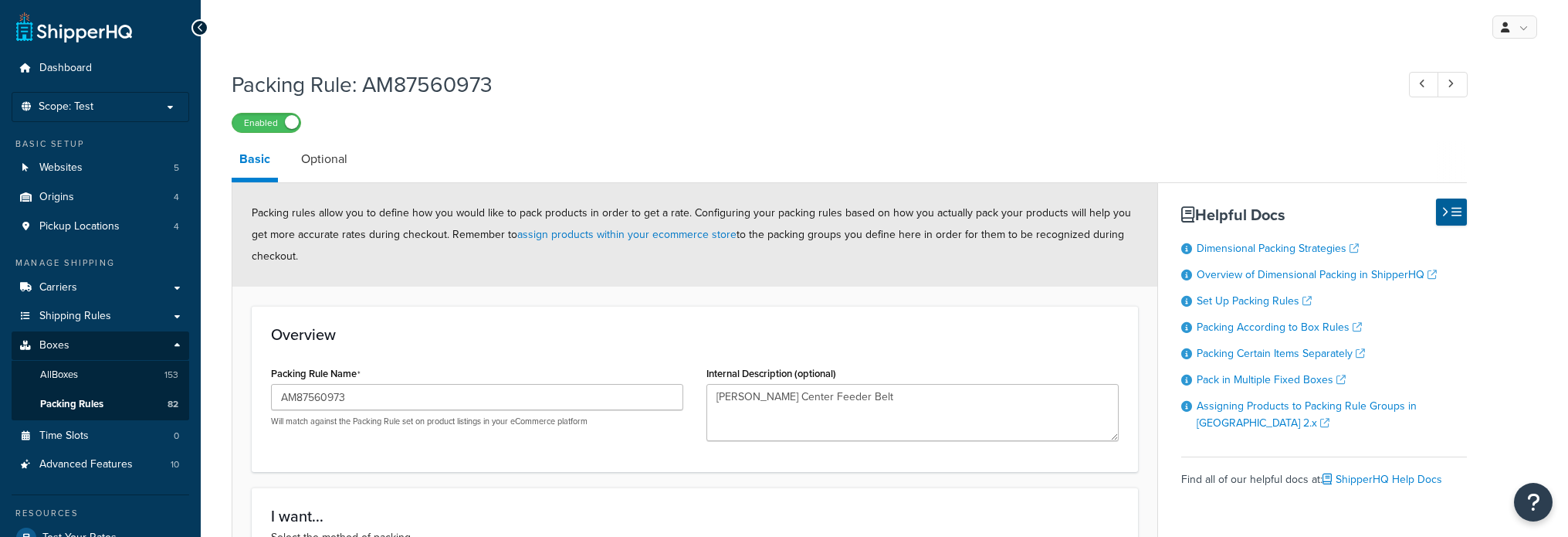
select select "733875"
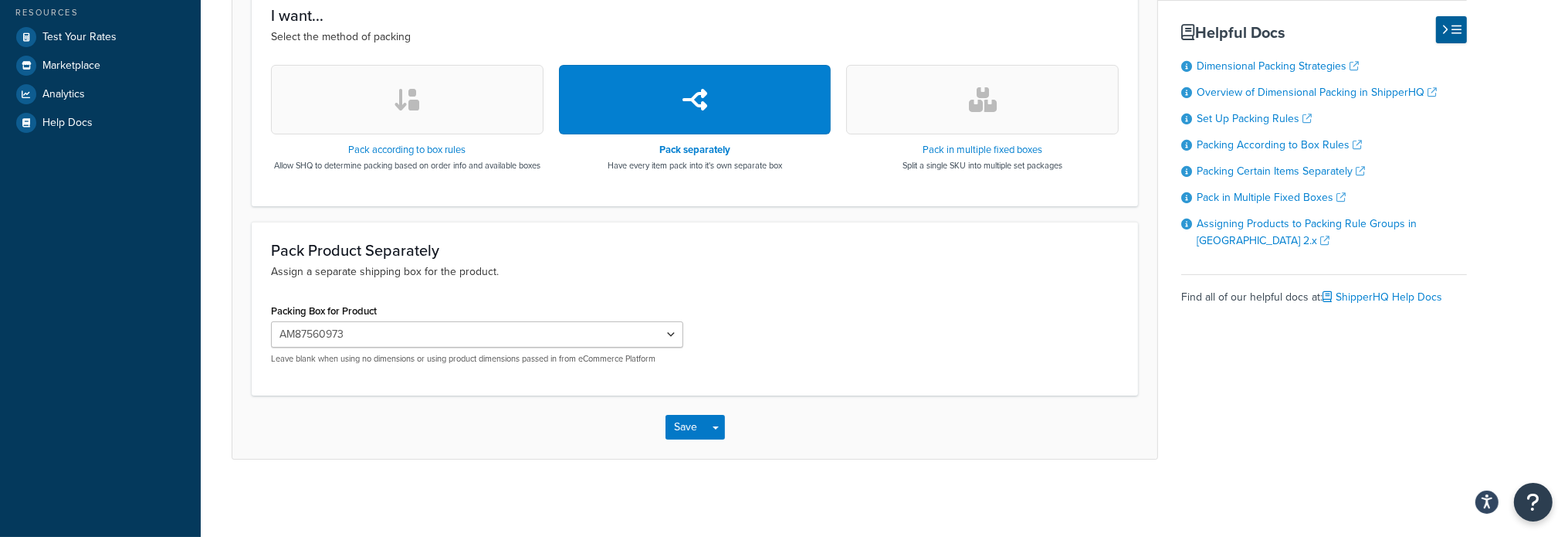
scroll to position [513, 0]
click at [681, 423] on button "Save" at bounding box center [686, 426] width 42 height 24
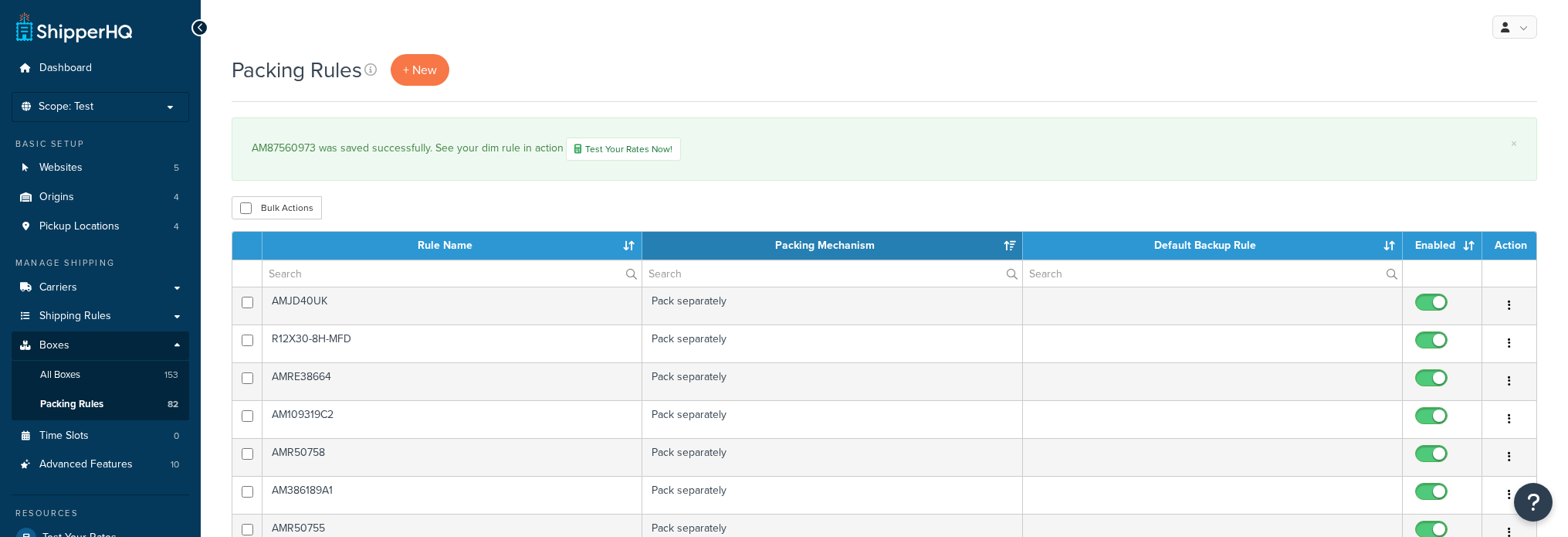
select select "15"
click at [298, 270] on input "text" at bounding box center [451, 272] width 379 height 26
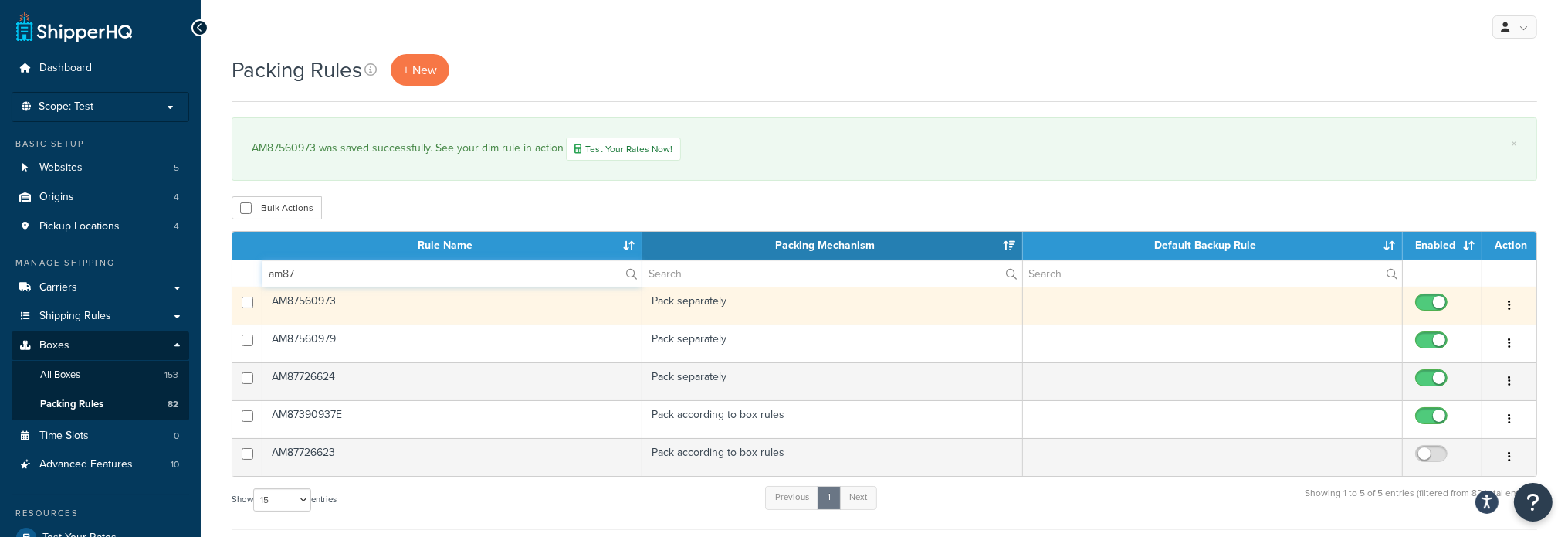
type input "am87"
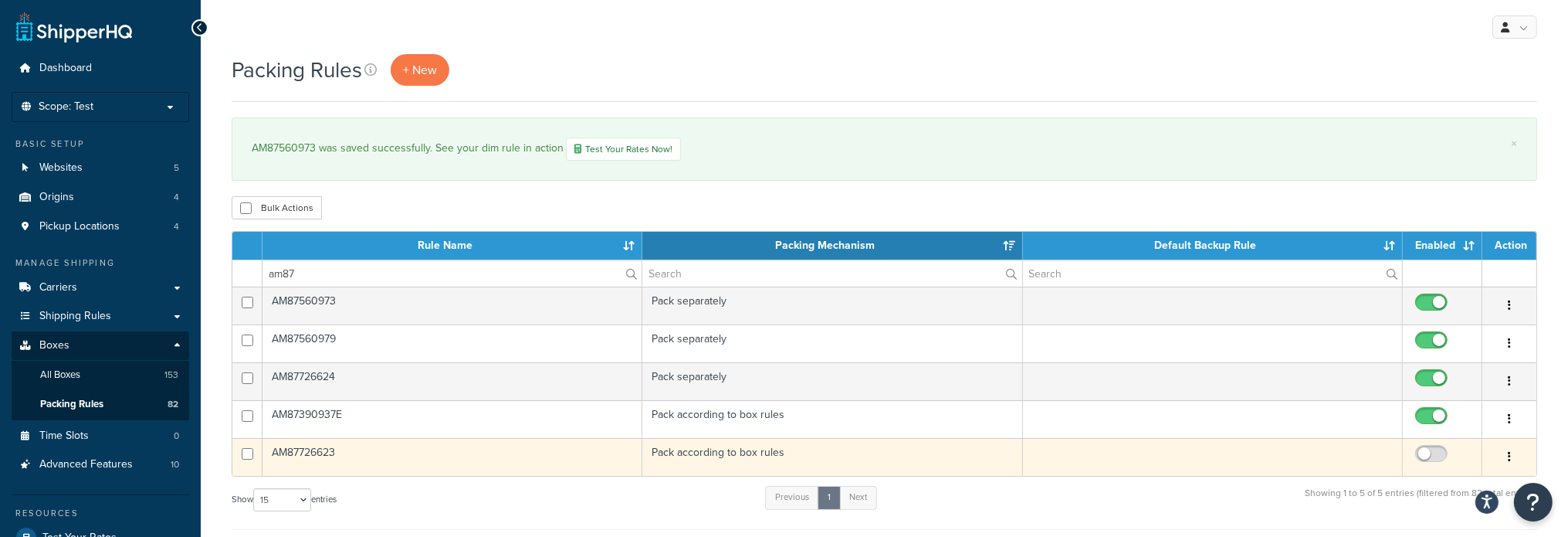
click at [337, 449] on td "AM87726623" at bounding box center [452, 457] width 380 height 38
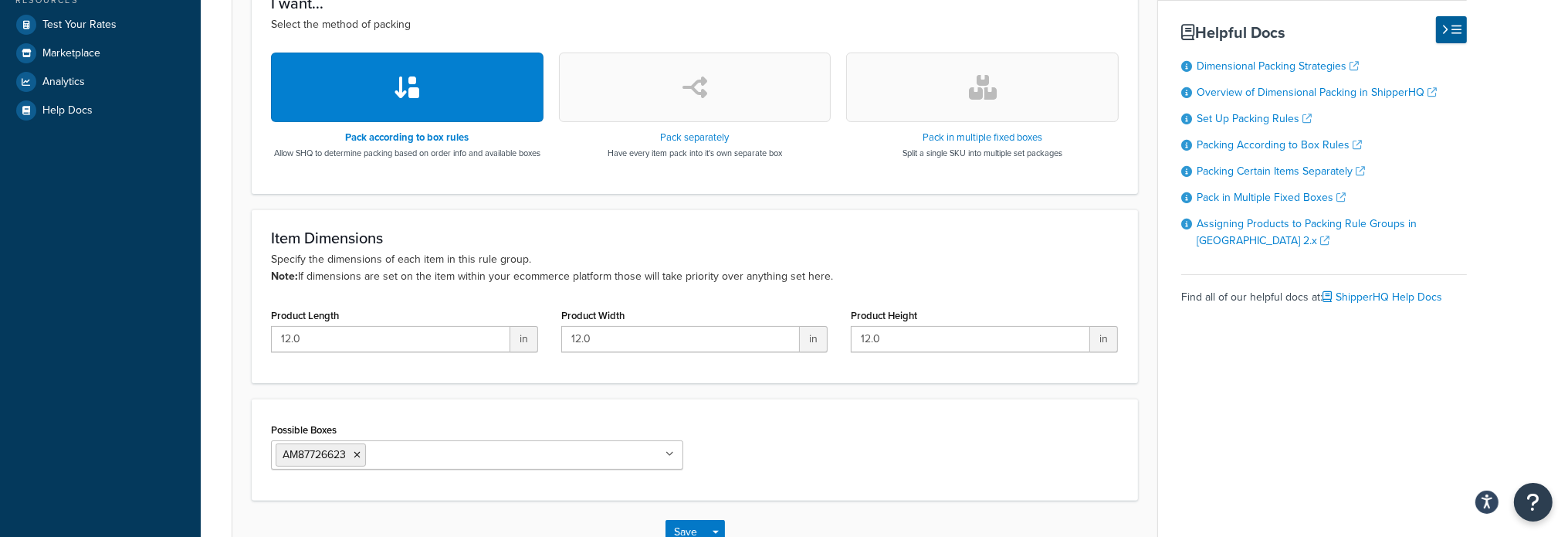
scroll to position [541, 0]
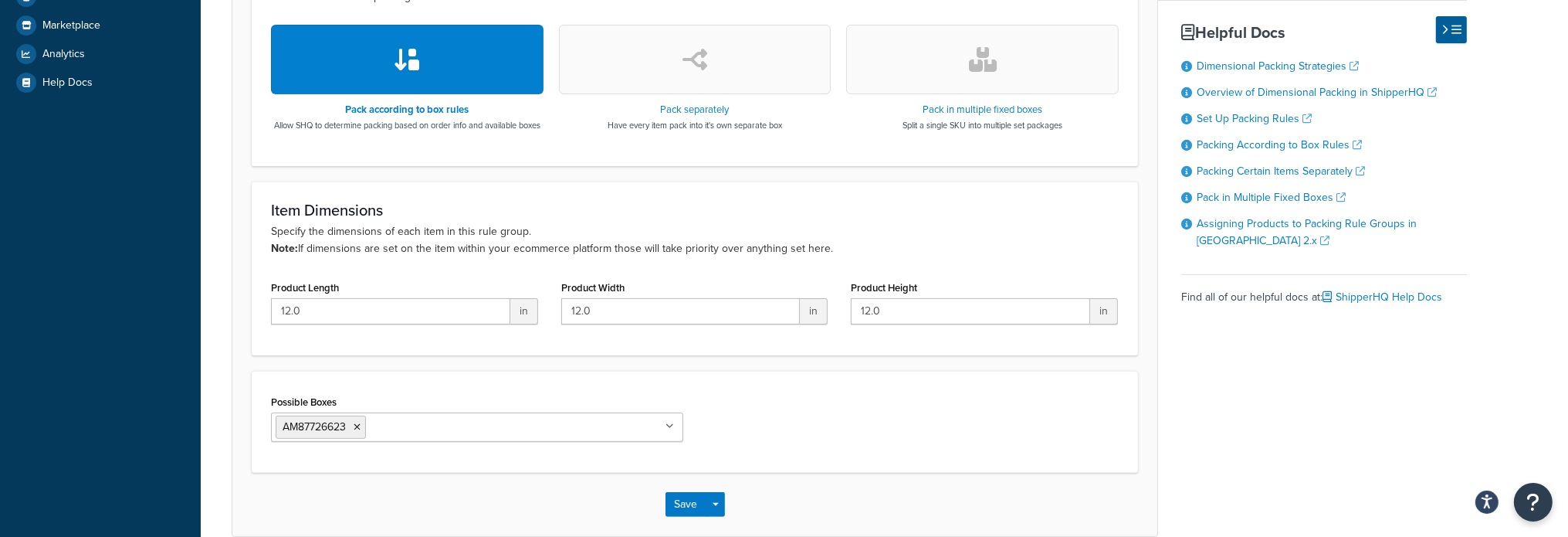
click at [681, 64] on button "button" at bounding box center [695, 59] width 272 height 70
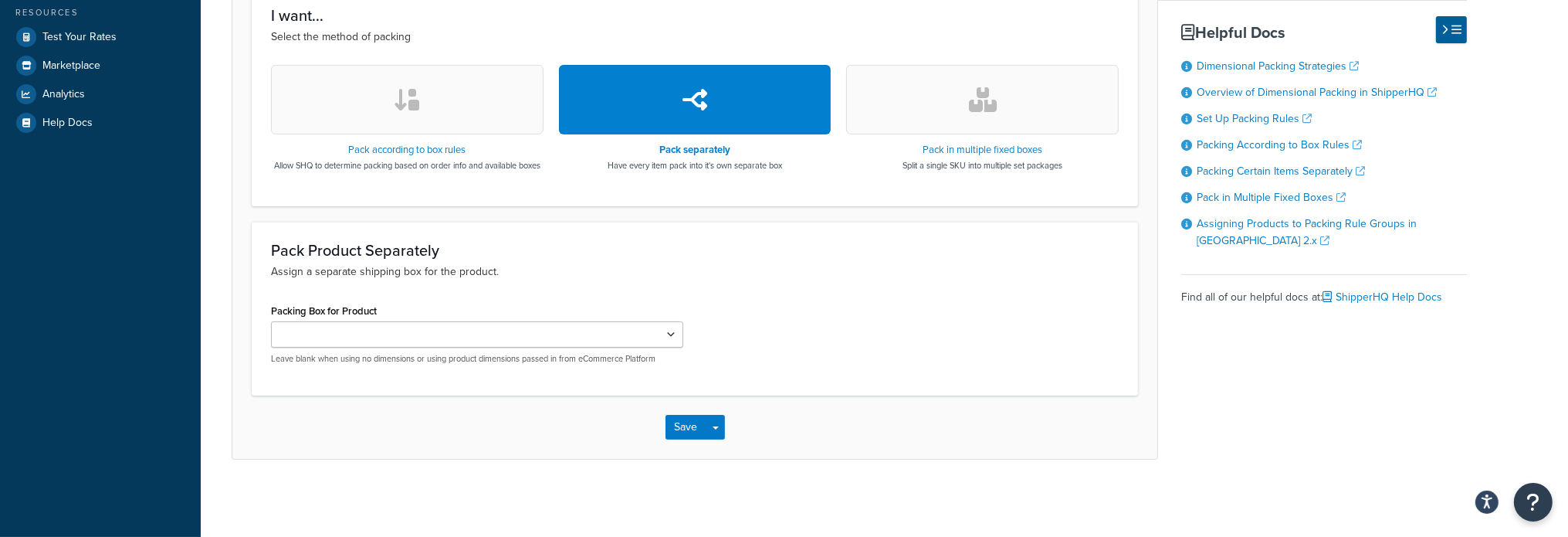
scroll to position [513, 0]
click at [673, 422] on button "Save" at bounding box center [686, 426] width 42 height 24
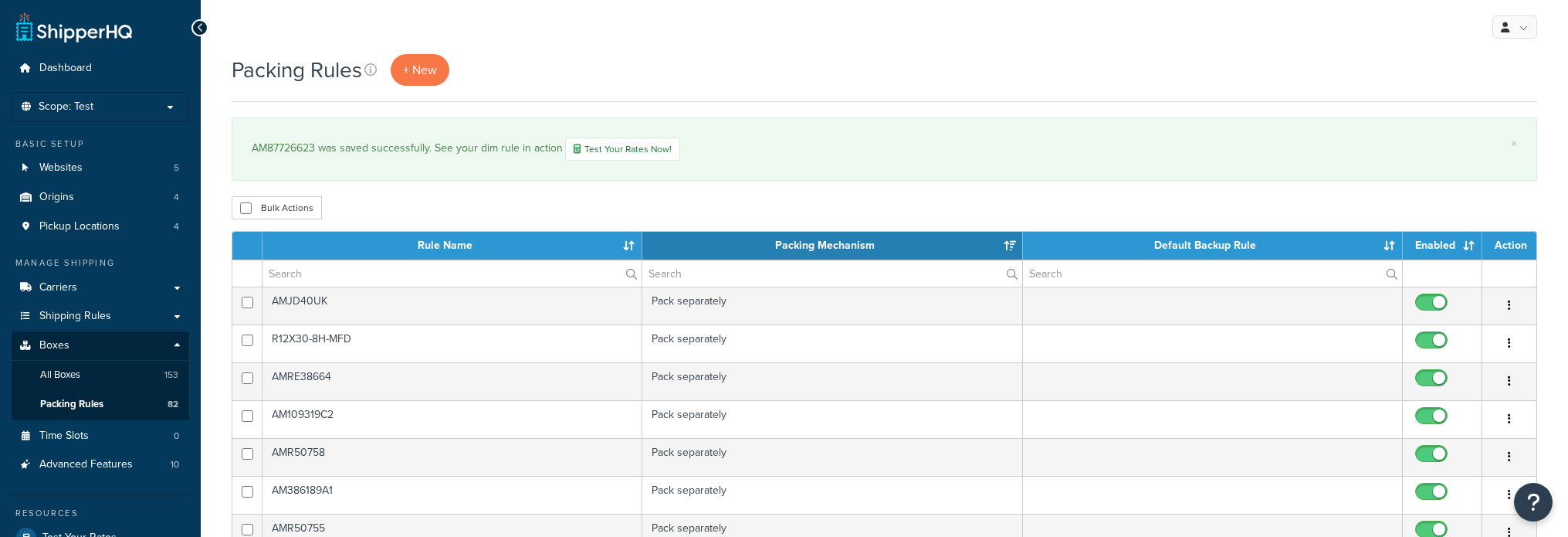
select select "15"
click at [349, 279] on input "text" at bounding box center [451, 272] width 379 height 26
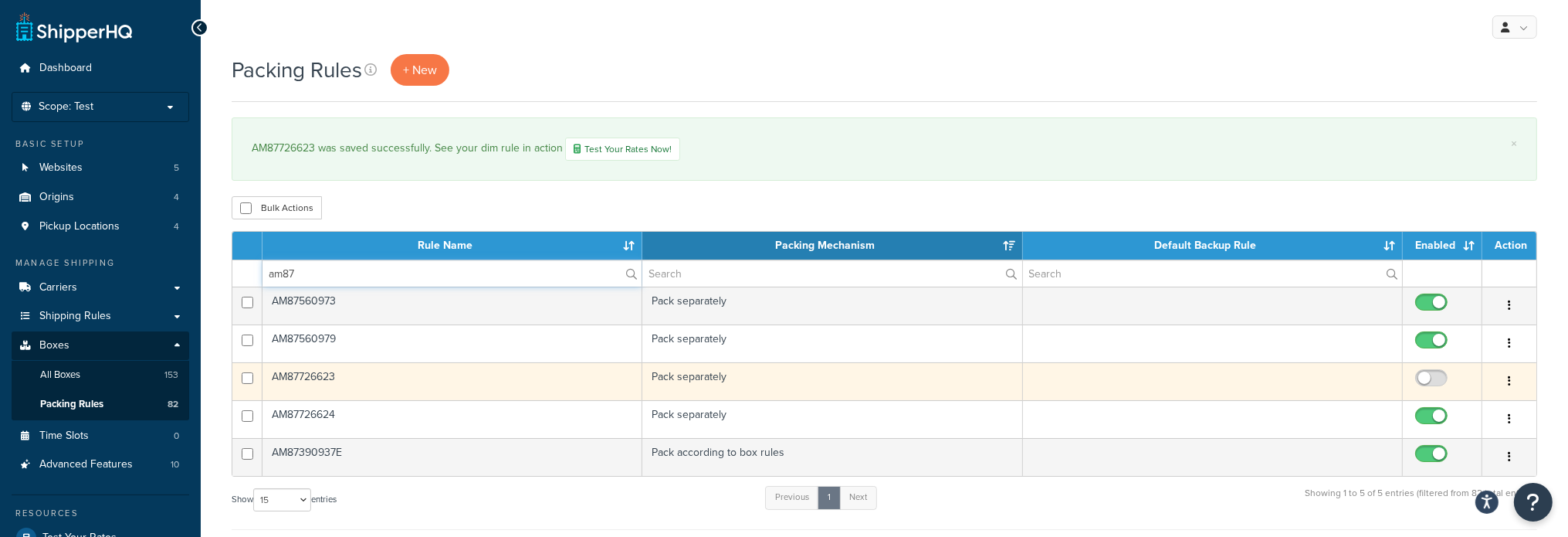
type input "am87"
click at [327, 378] on td "AM87726623" at bounding box center [452, 381] width 380 height 38
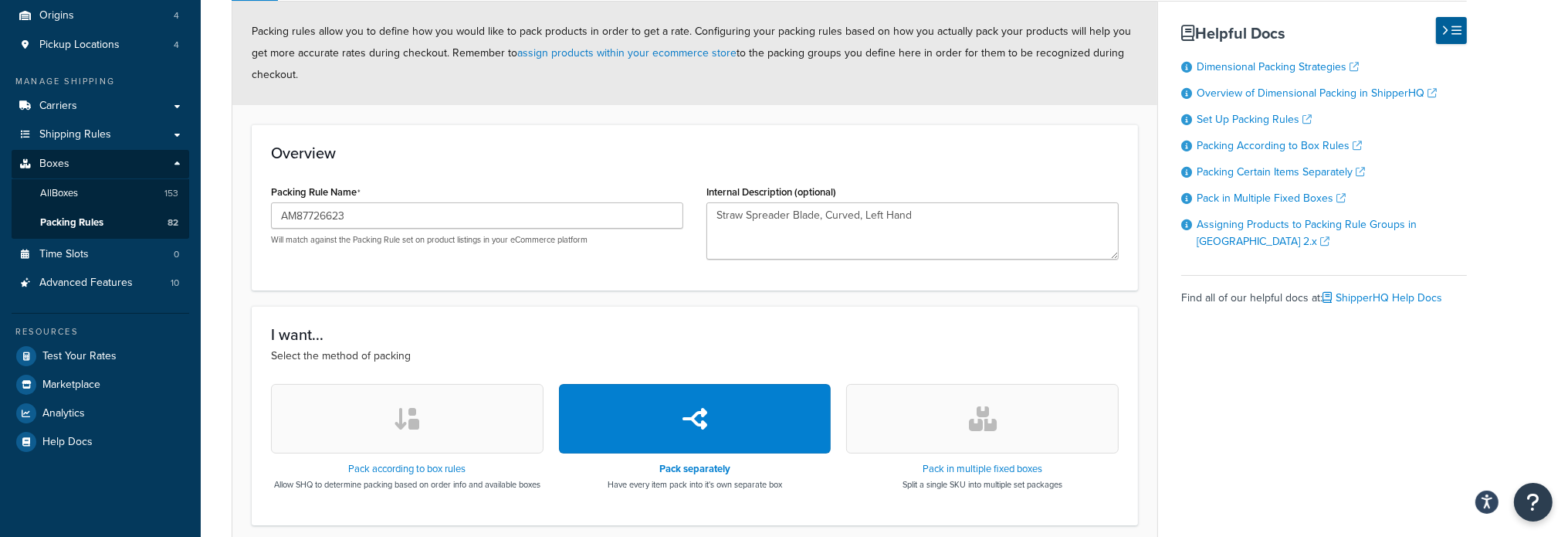
scroll to position [232, 0]
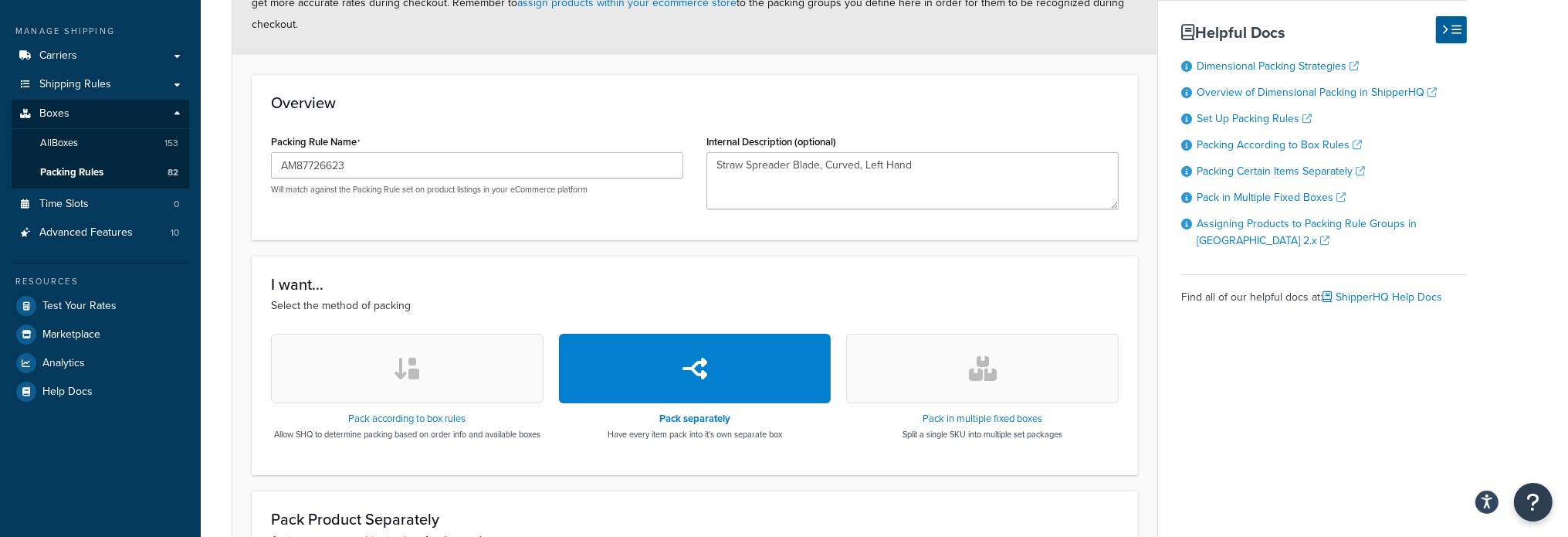
click at [429, 382] on button "button" at bounding box center [407, 368] width 272 height 70
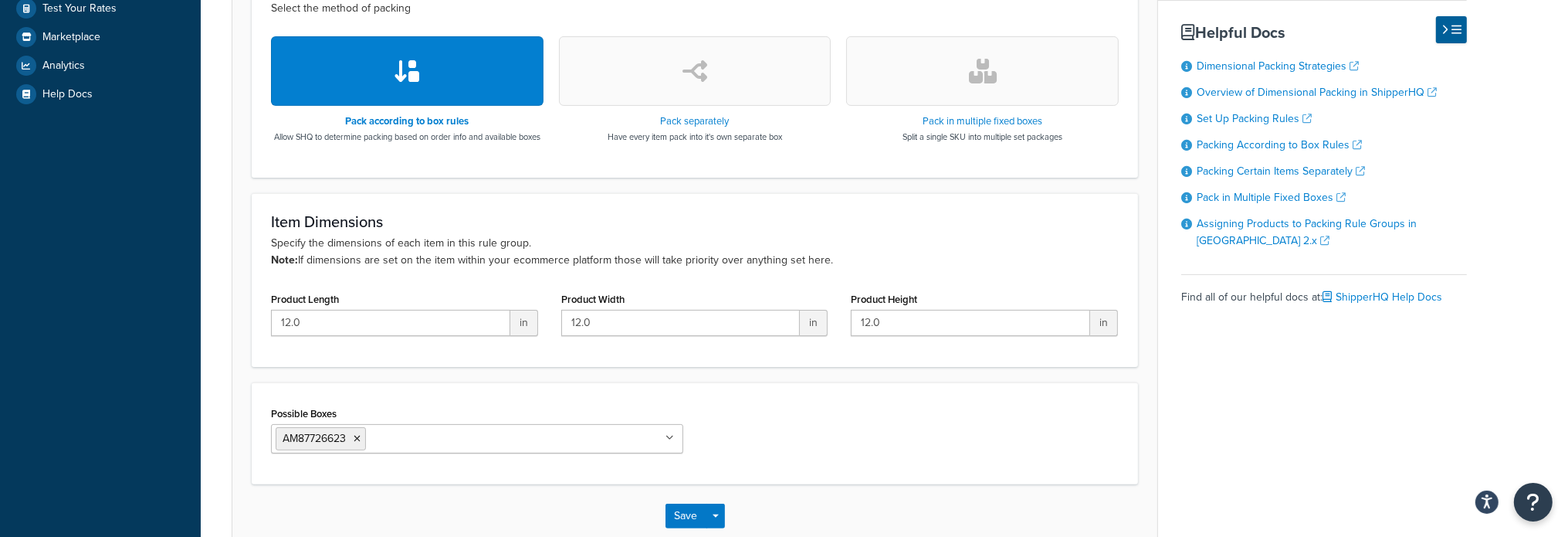
scroll to position [541, 0]
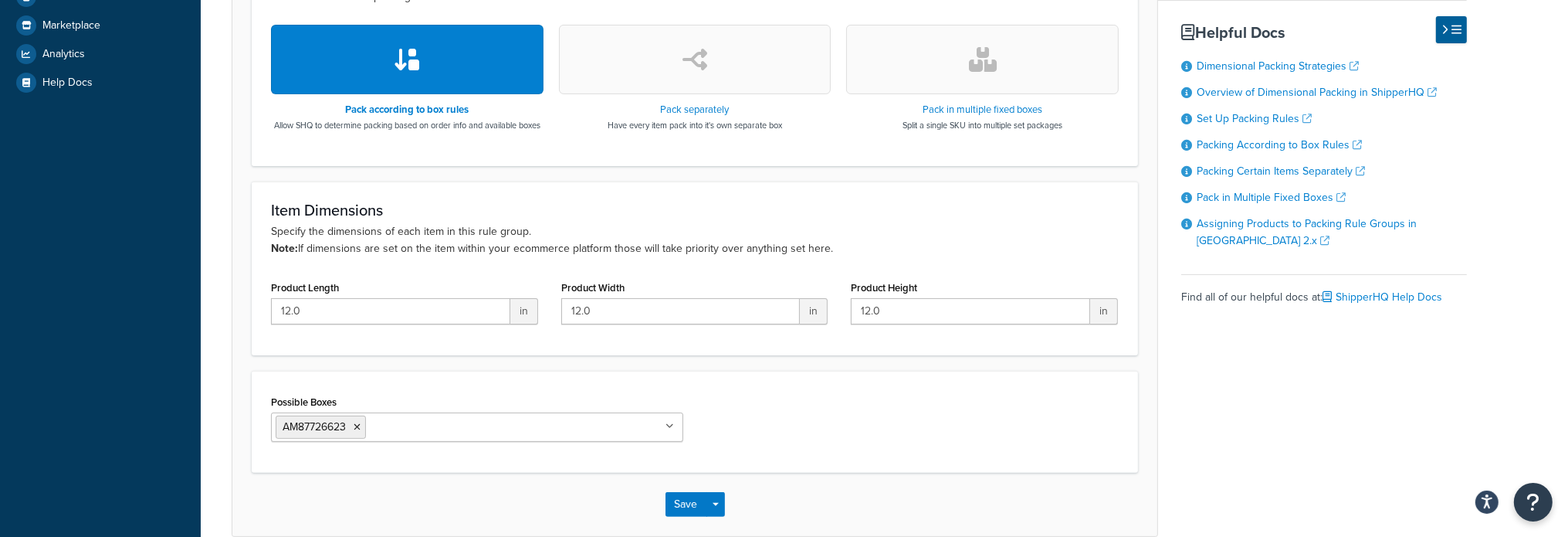
click at [682, 531] on div "Save Save Dropdown Save and Edit Save and Duplicate Save and Create New" at bounding box center [695, 504] width 924 height 64
click at [680, 517] on button "Save" at bounding box center [686, 504] width 42 height 24
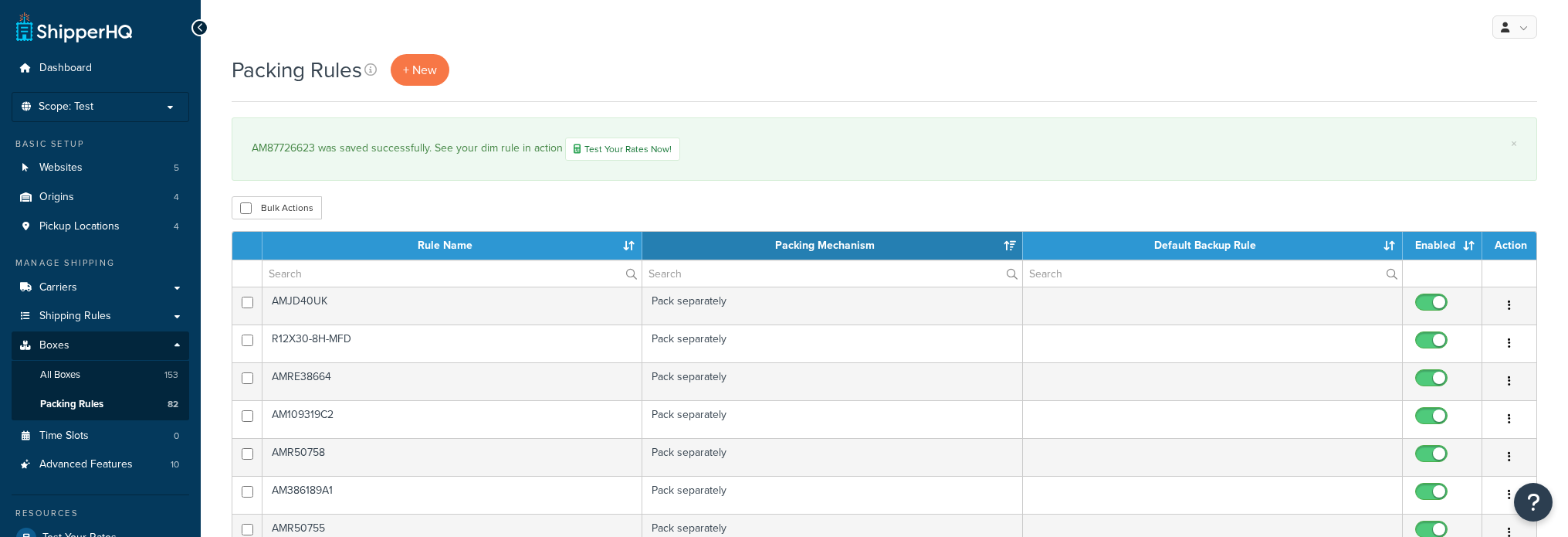
select select "15"
click at [320, 265] on input "text" at bounding box center [451, 272] width 379 height 26
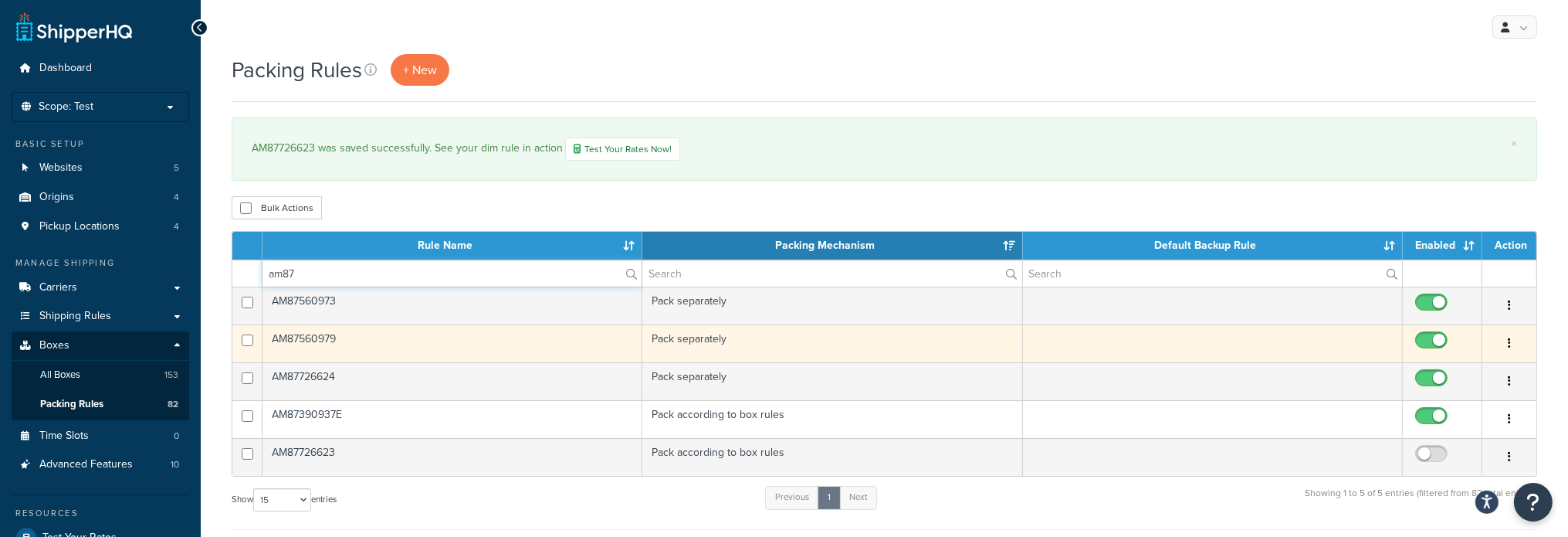
type input "am87"
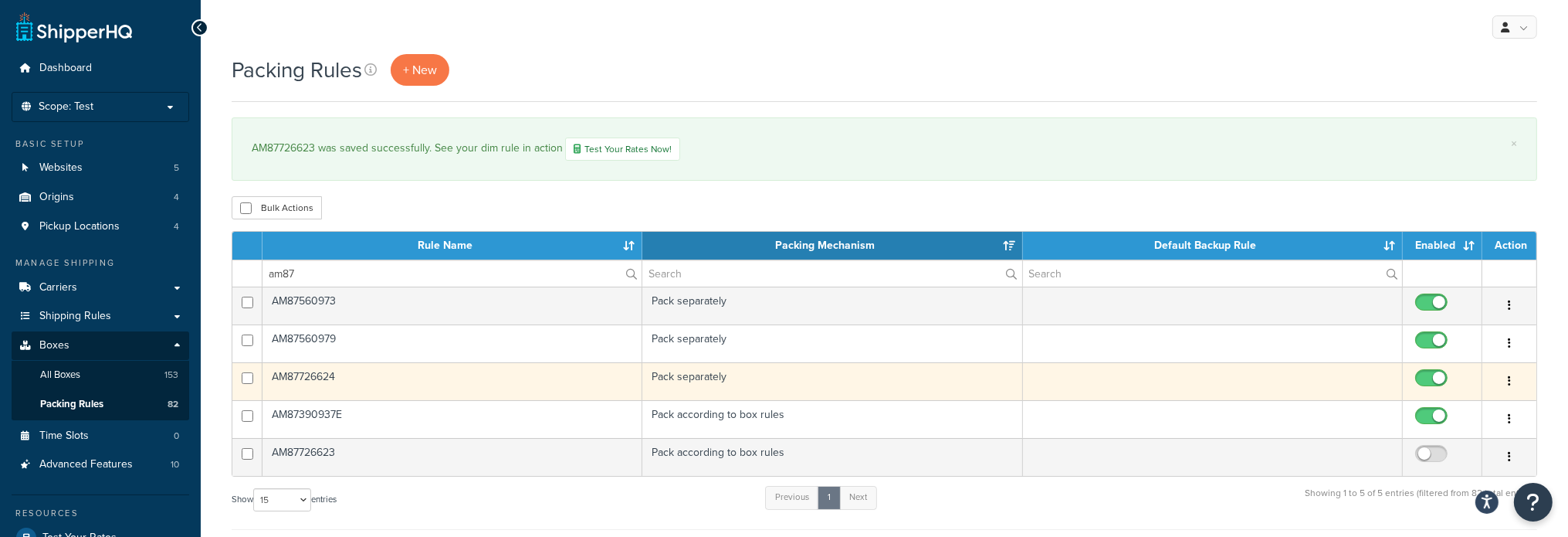
click at [302, 379] on td "AM87726624" at bounding box center [452, 381] width 380 height 38
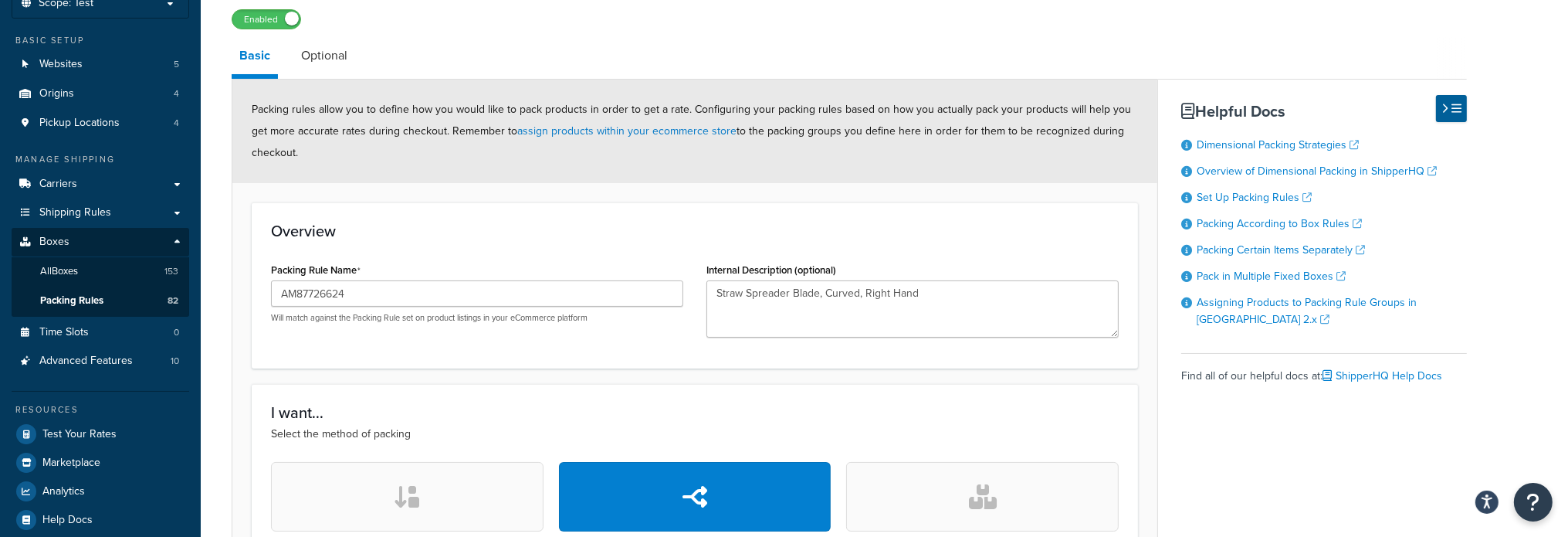
scroll to position [232, 0]
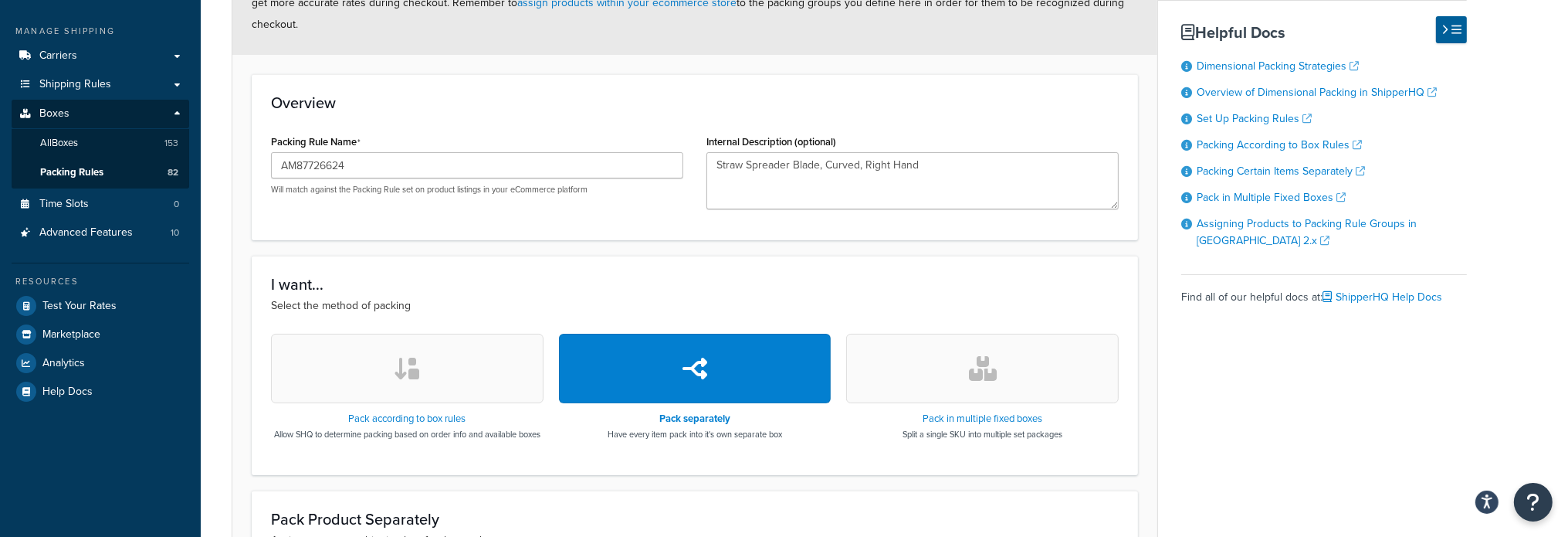
click at [302, 379] on button "button" at bounding box center [407, 368] width 272 height 70
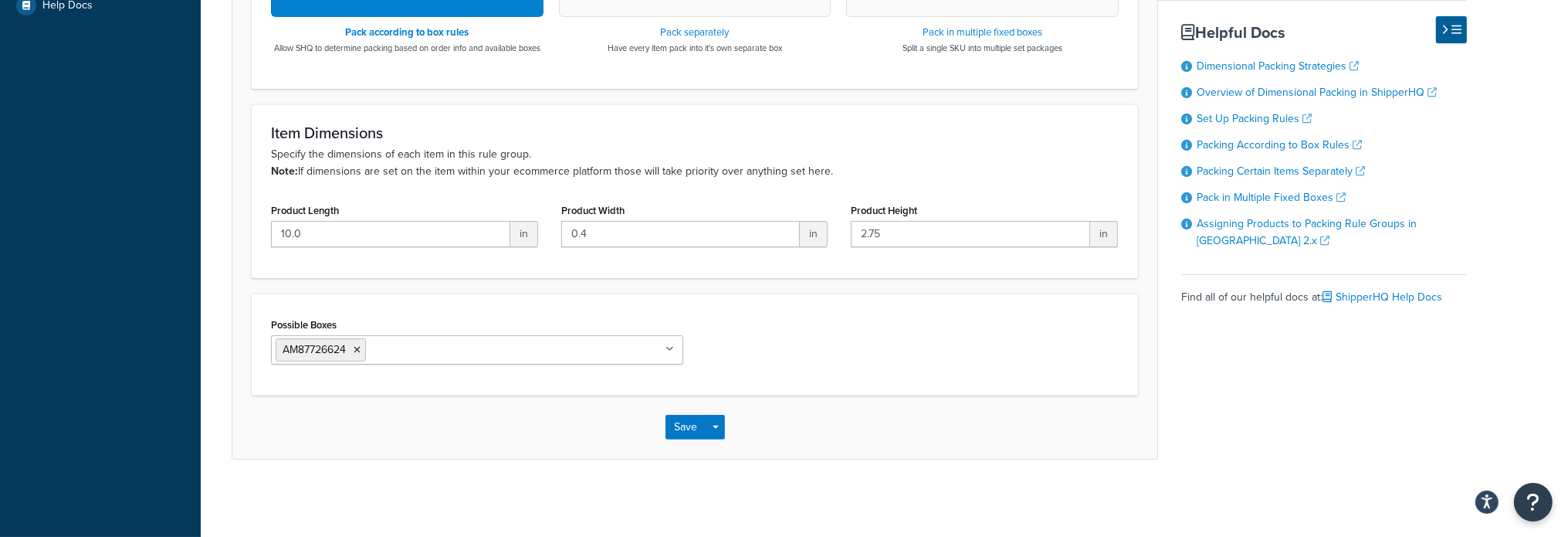
scroll to position [630, 0]
click at [343, 236] on input "10.0" at bounding box center [390, 233] width 239 height 26
click at [868, 294] on form "Packing rules allow you to define how you would like to pack products in order …" at bounding box center [695, 11] width 924 height 893
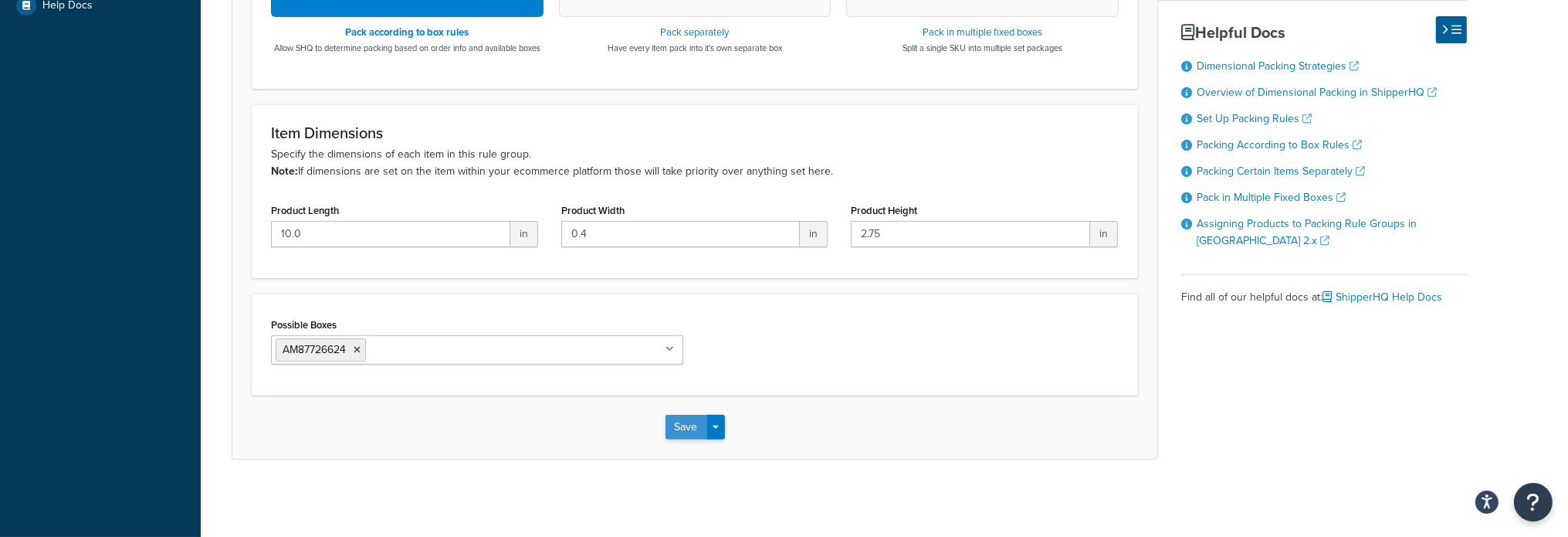
click at [691, 438] on button "Save" at bounding box center [686, 426] width 42 height 24
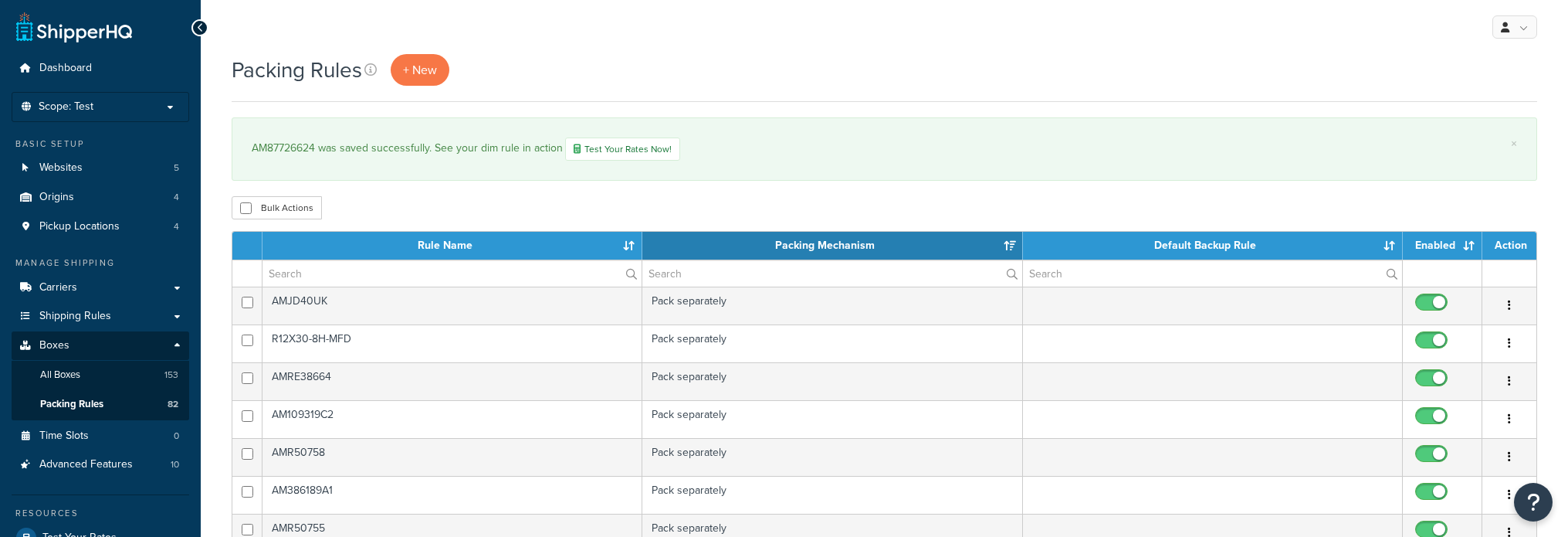
select select "15"
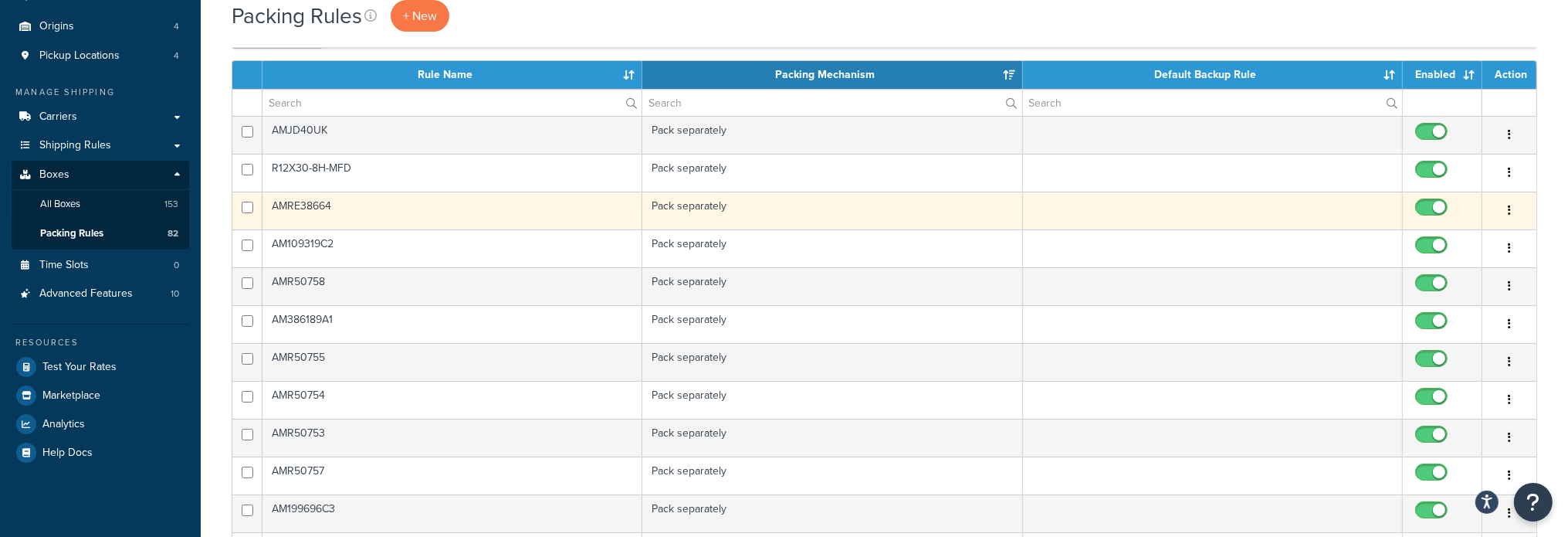
scroll to position [77, 0]
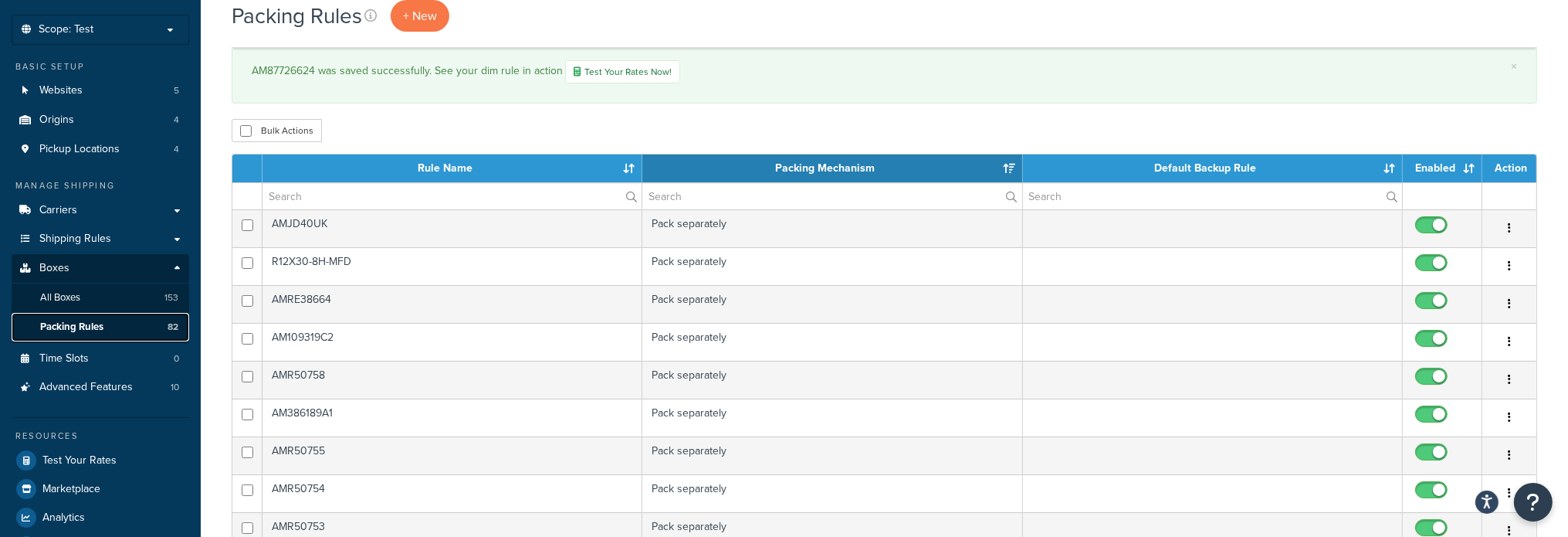
click at [71, 327] on span "Packing Rules" at bounding box center [71, 327] width 64 height 13
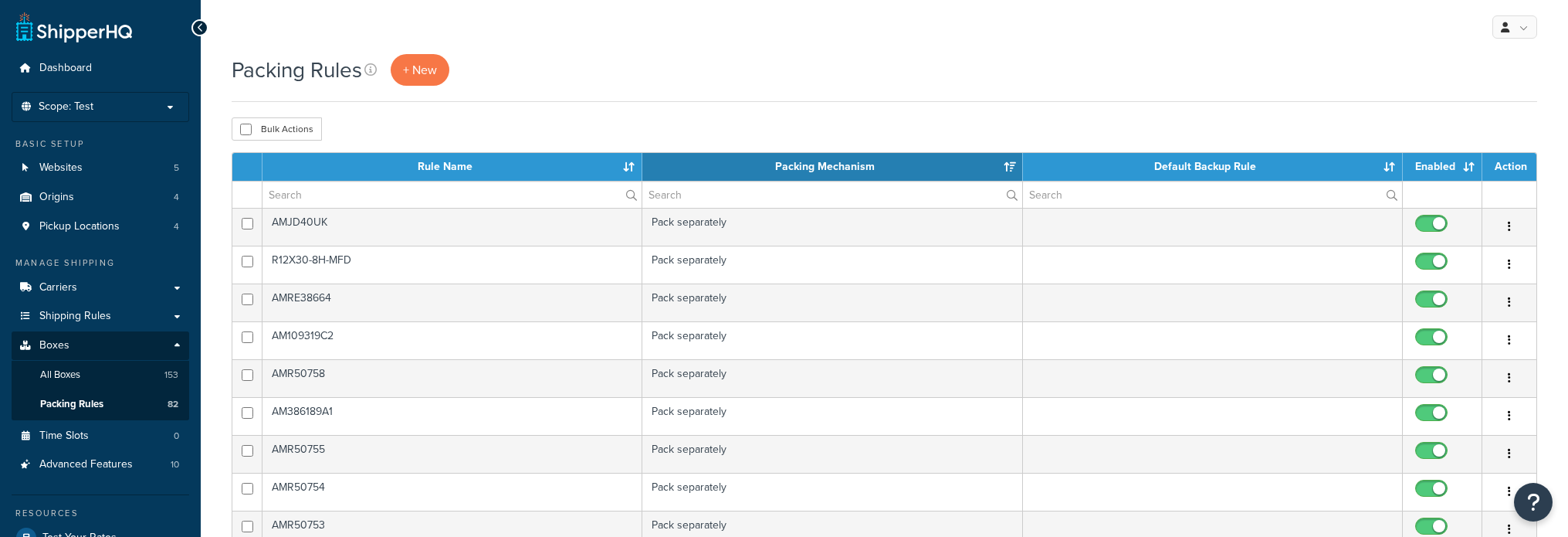
select select "15"
click at [430, 194] on input "text" at bounding box center [451, 194] width 379 height 26
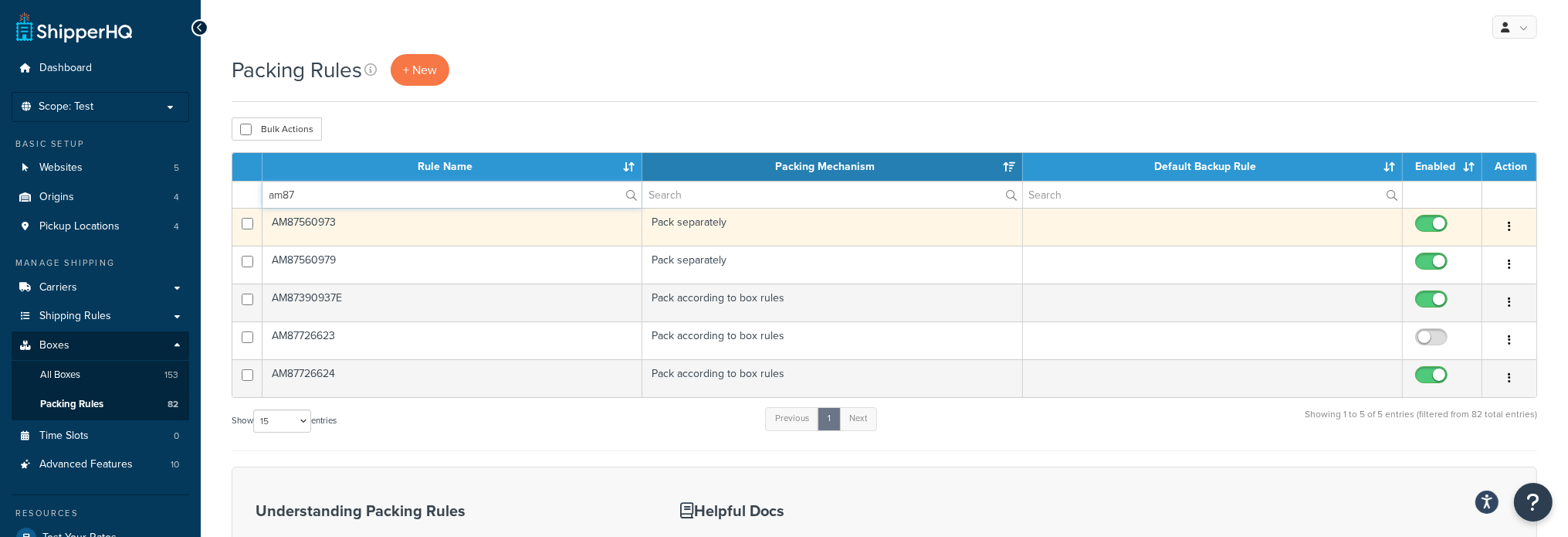
type input "am87"
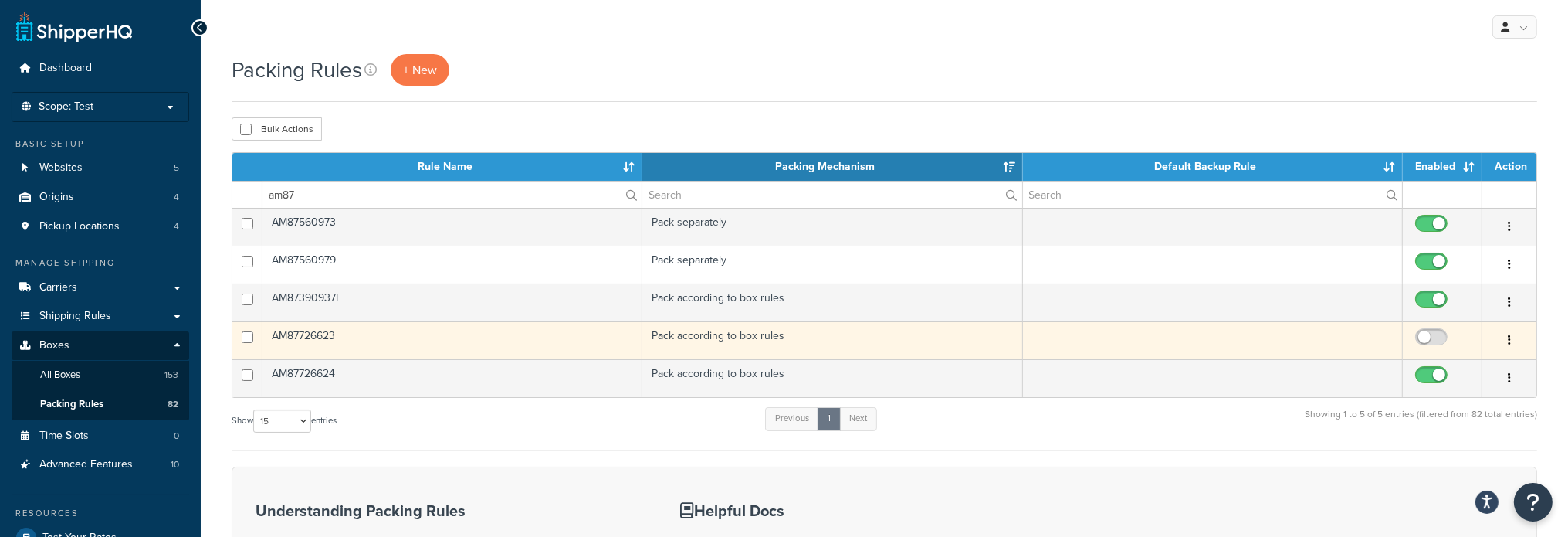
click at [321, 338] on td "AM87726623" at bounding box center [452, 340] width 380 height 38
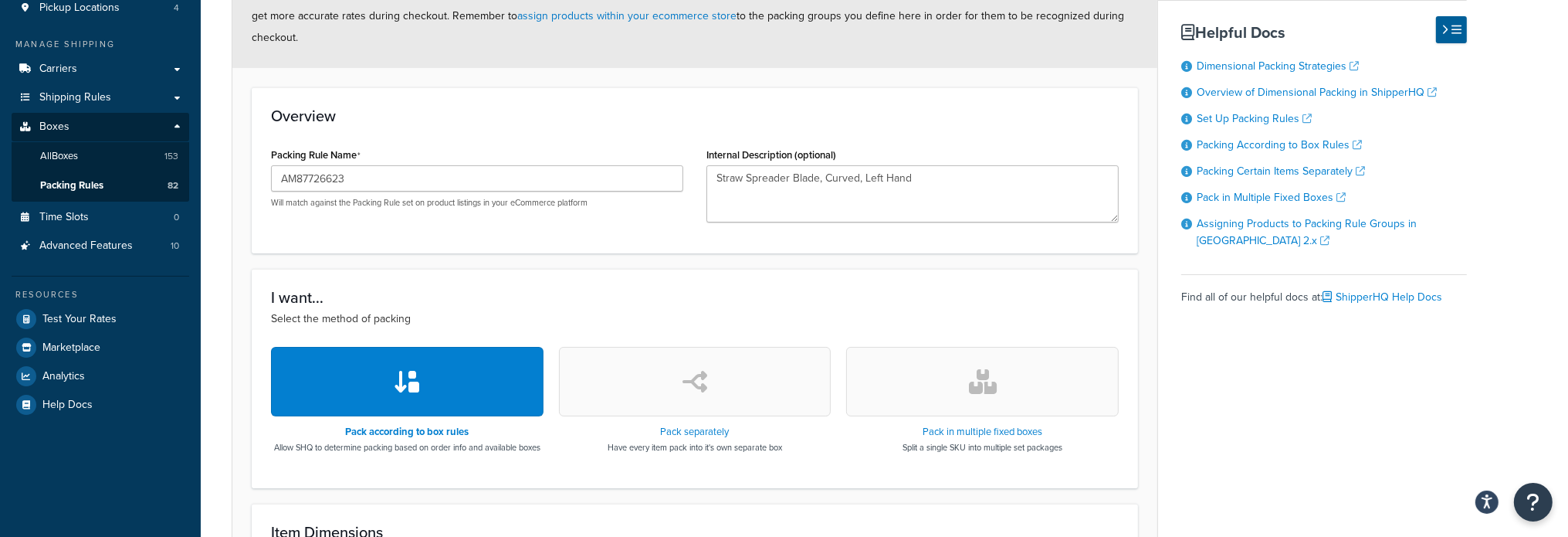
scroll to position [232, 0]
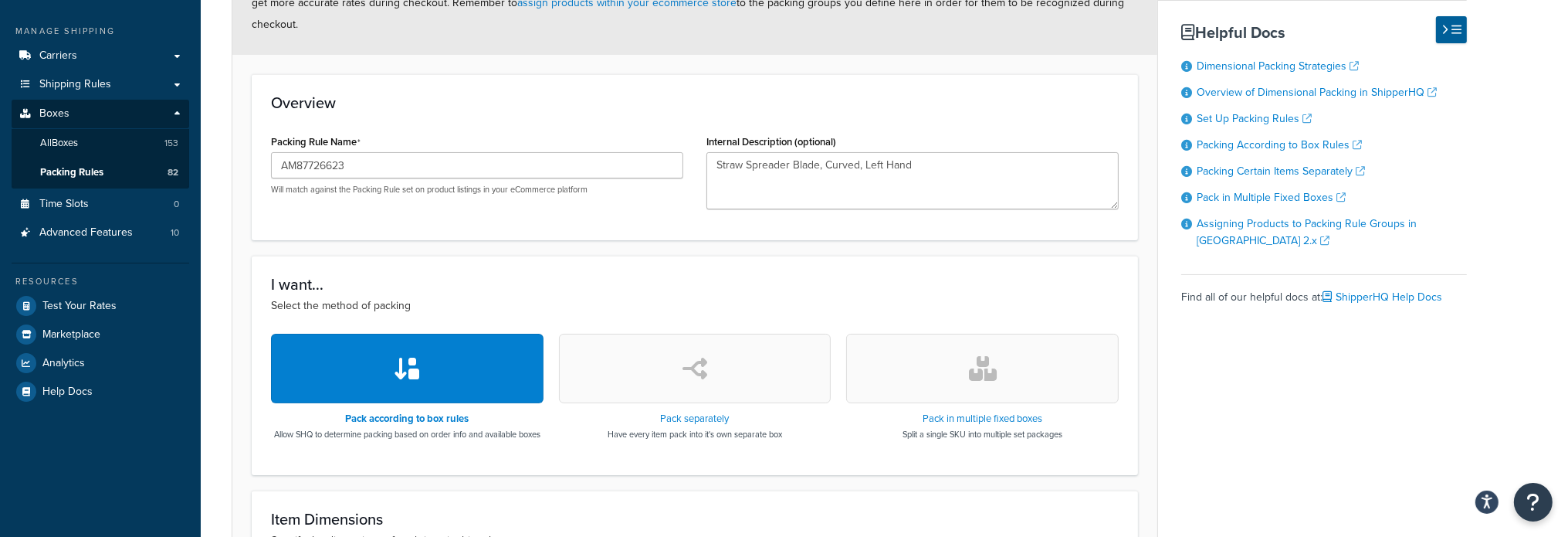
click at [673, 376] on button "button" at bounding box center [695, 368] width 272 height 70
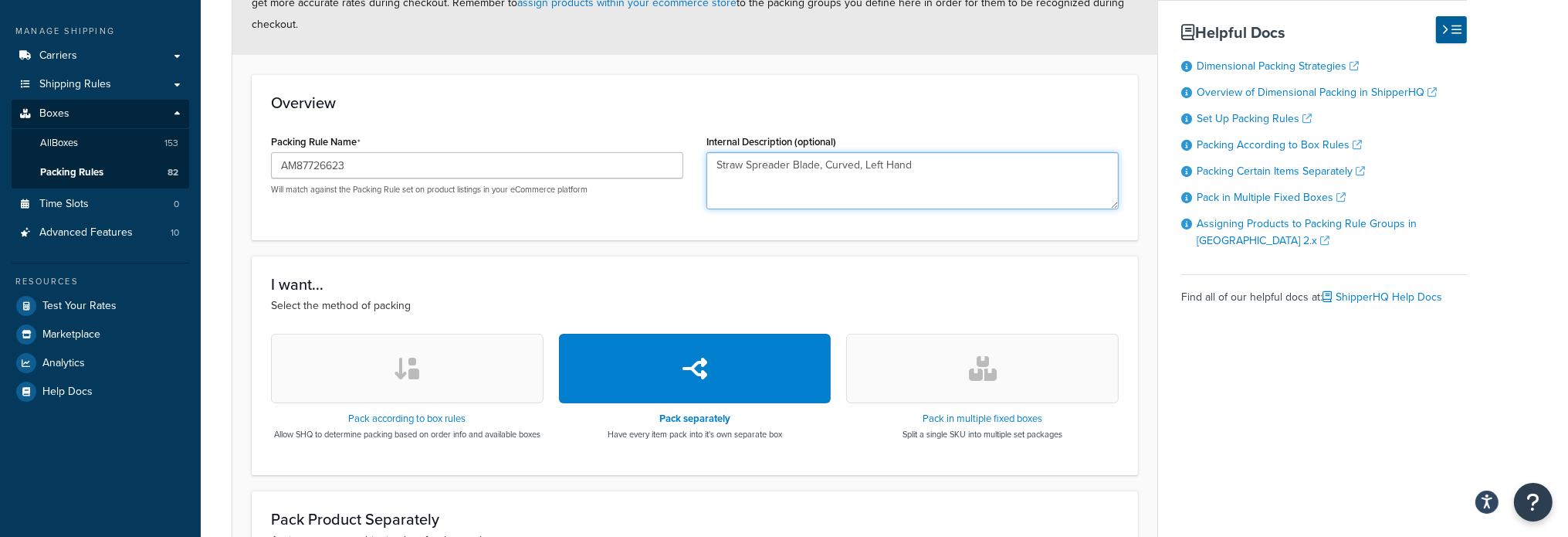
click at [816, 167] on textarea "Straw Spreader Blade, Curved, Left Hand" at bounding box center [912, 181] width 412 height 57
paste textarea "preader Disc"
type textarea "Spreader Disc"
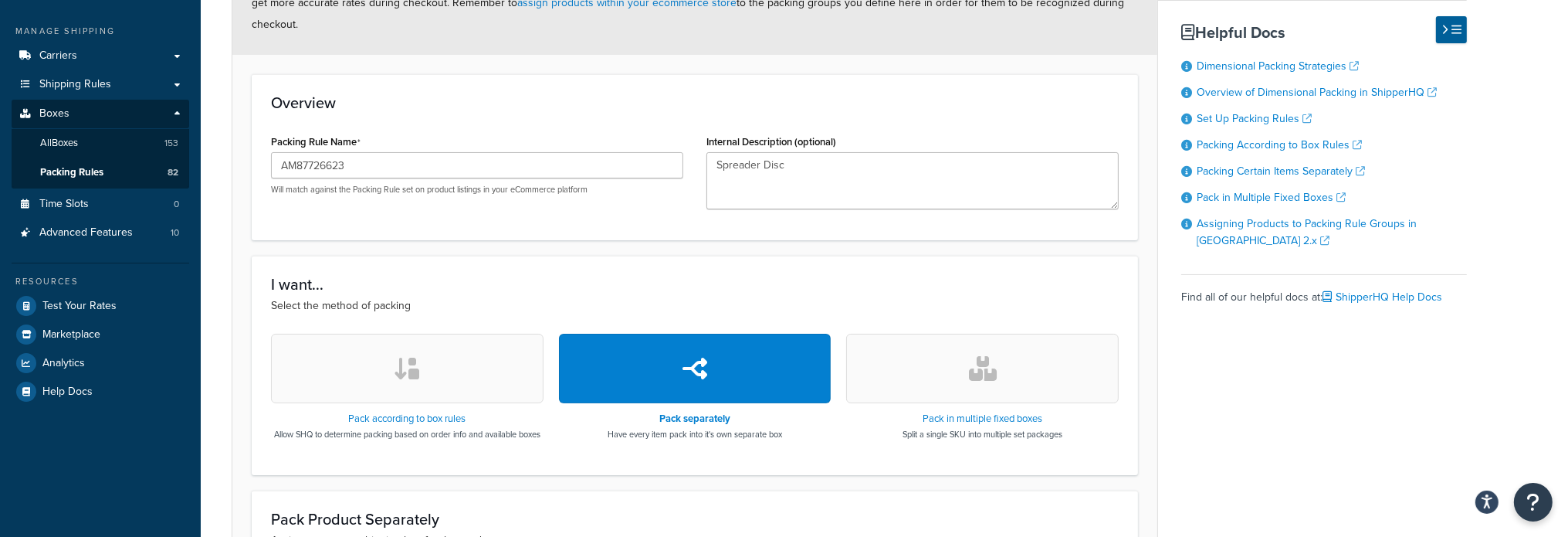
click at [737, 320] on div "I want... Select the method of packing Pack according to box rules Allow SHQ to…" at bounding box center [695, 365] width 886 height 218
click at [92, 140] on link "All Boxes 153" at bounding box center [100, 143] width 177 height 28
click at [68, 147] on span "All Boxes" at bounding box center [59, 143] width 38 height 13
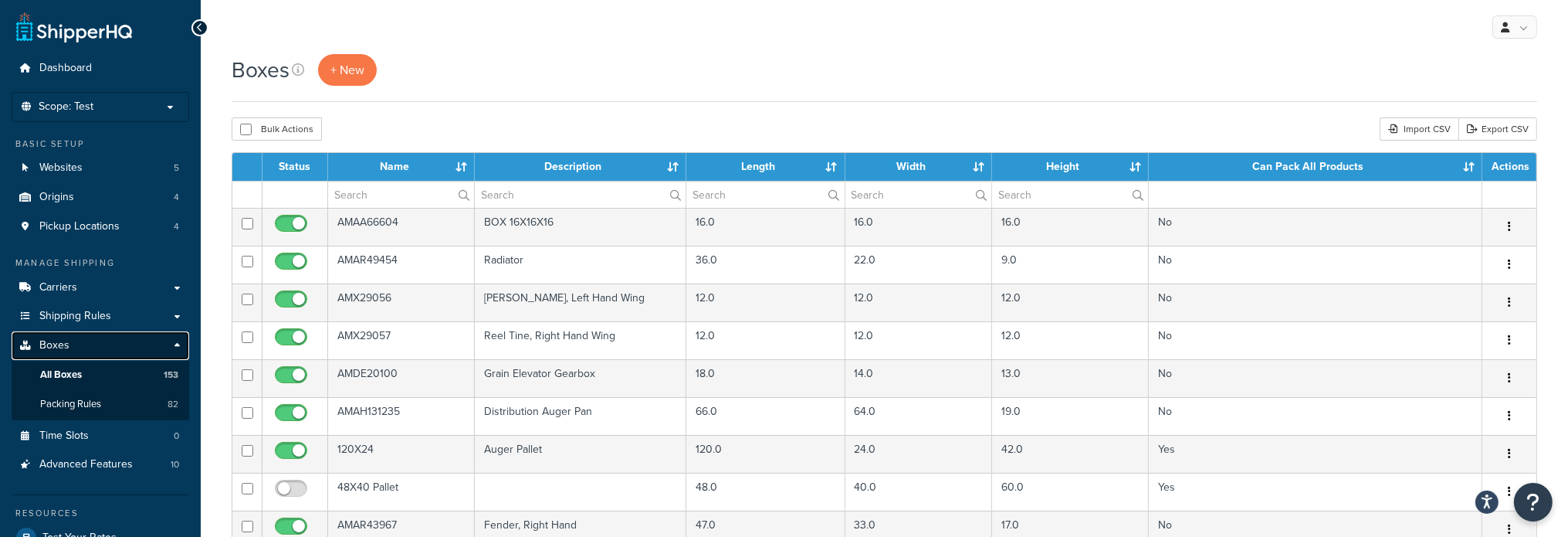
click at [75, 348] on link "Boxes" at bounding box center [100, 345] width 177 height 28
click at [420, 199] on input "text" at bounding box center [401, 194] width 146 height 26
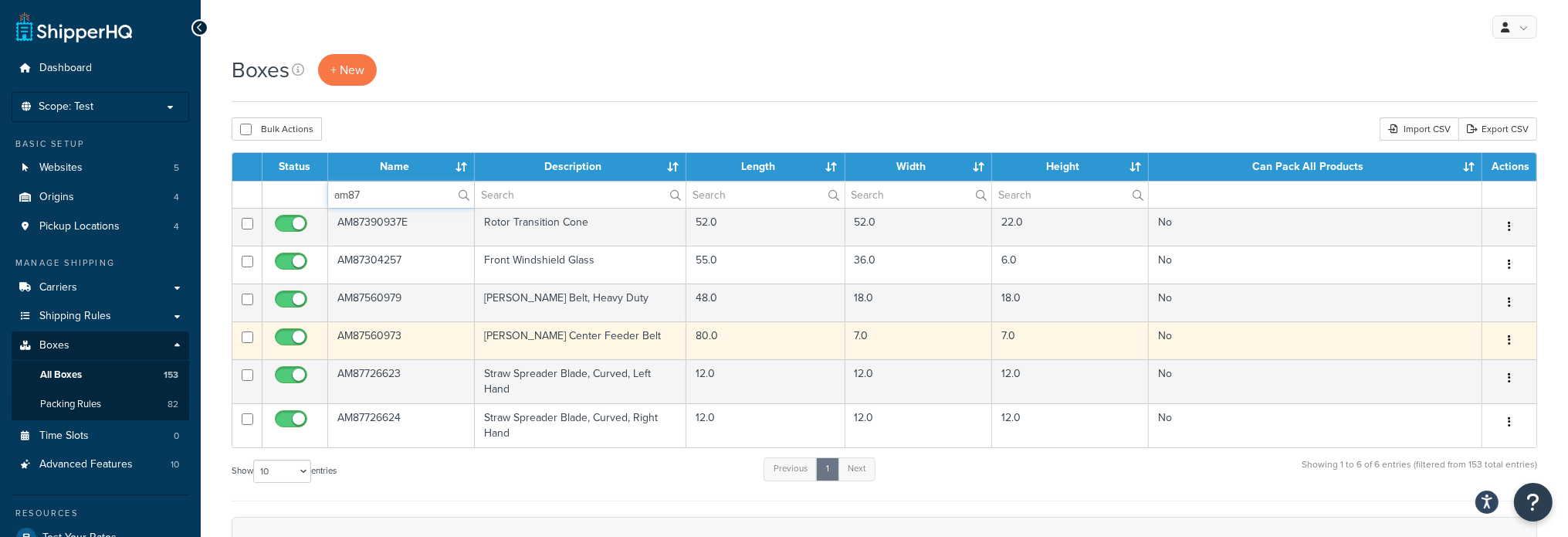
type input "am87"
click at [417, 350] on td "AM87560973" at bounding box center [401, 340] width 147 height 38
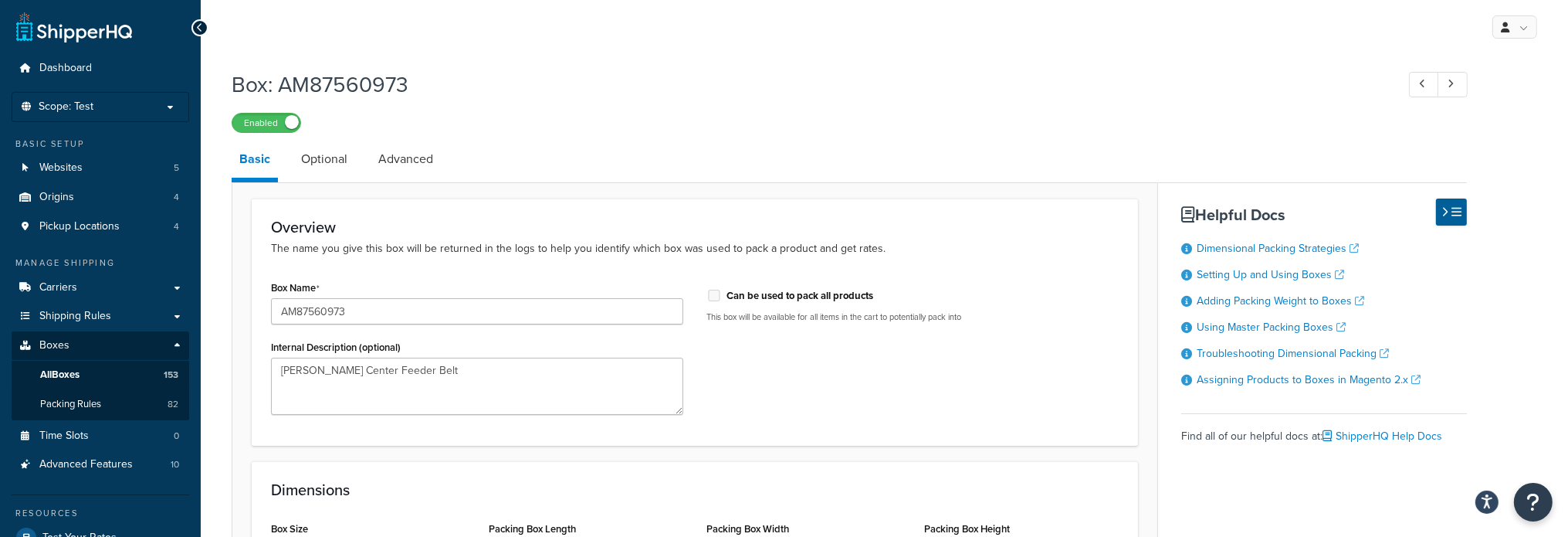
click at [198, 24] on icon at bounding box center [200, 28] width 7 height 11
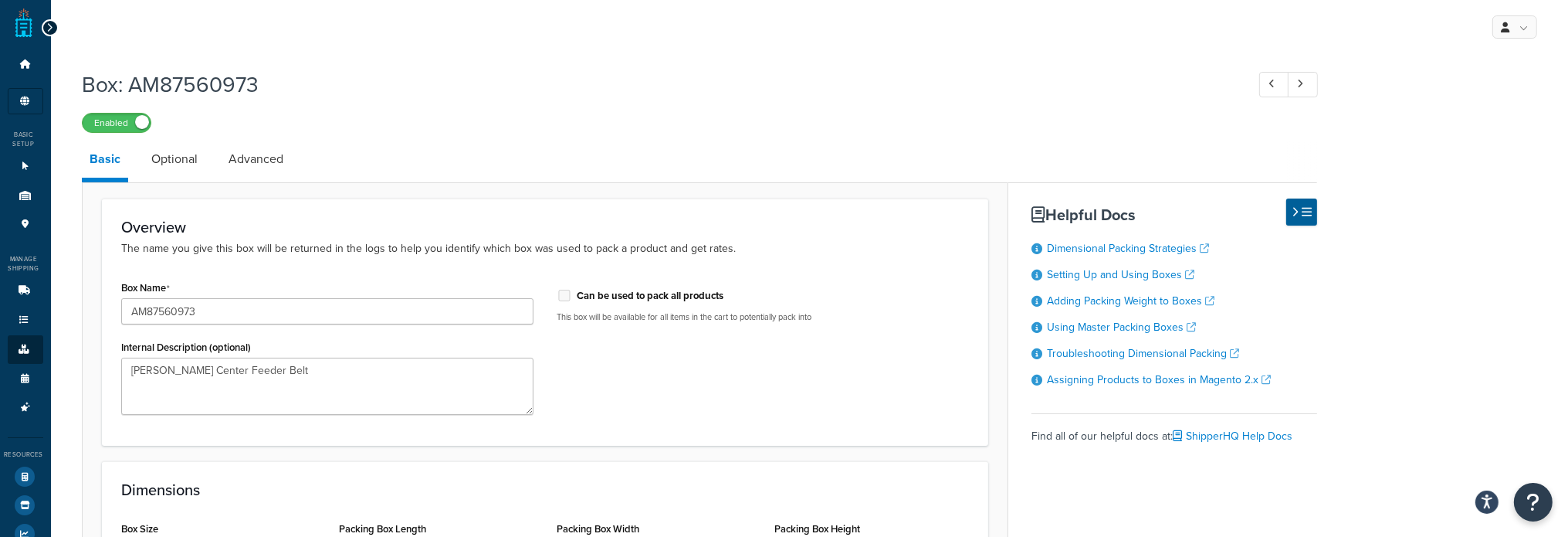
click at [49, 32] on icon at bounding box center [49, 28] width 7 height 11
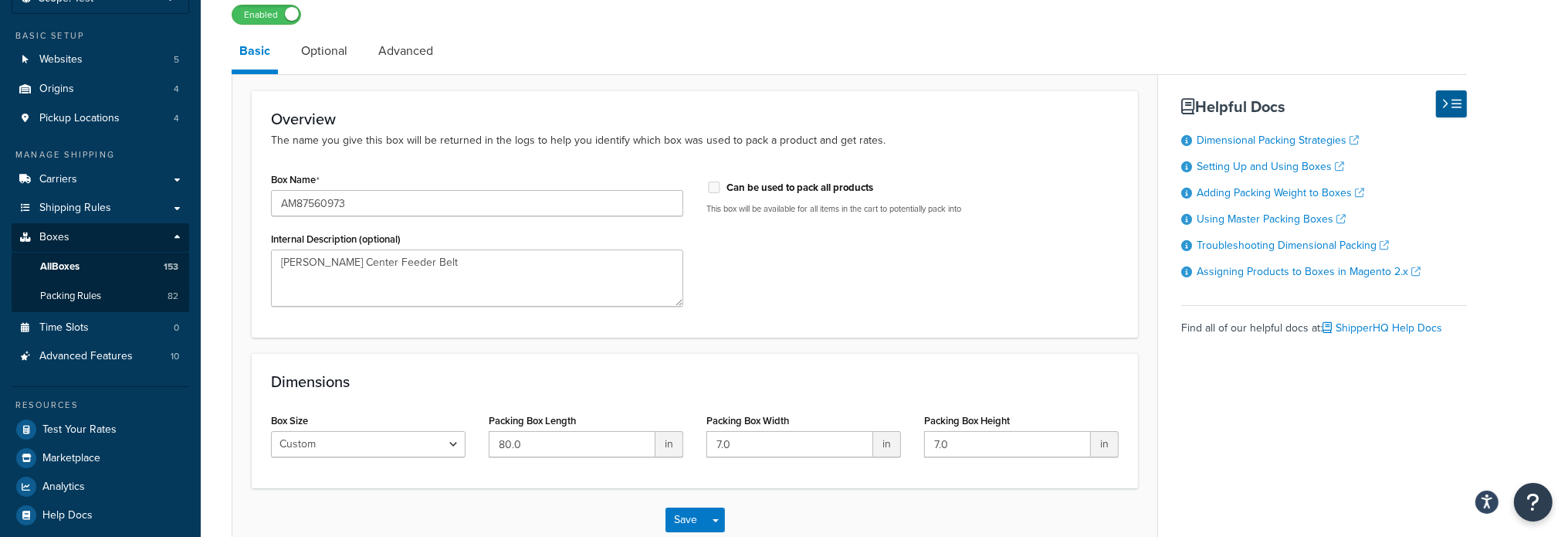
scroll to position [201, 0]
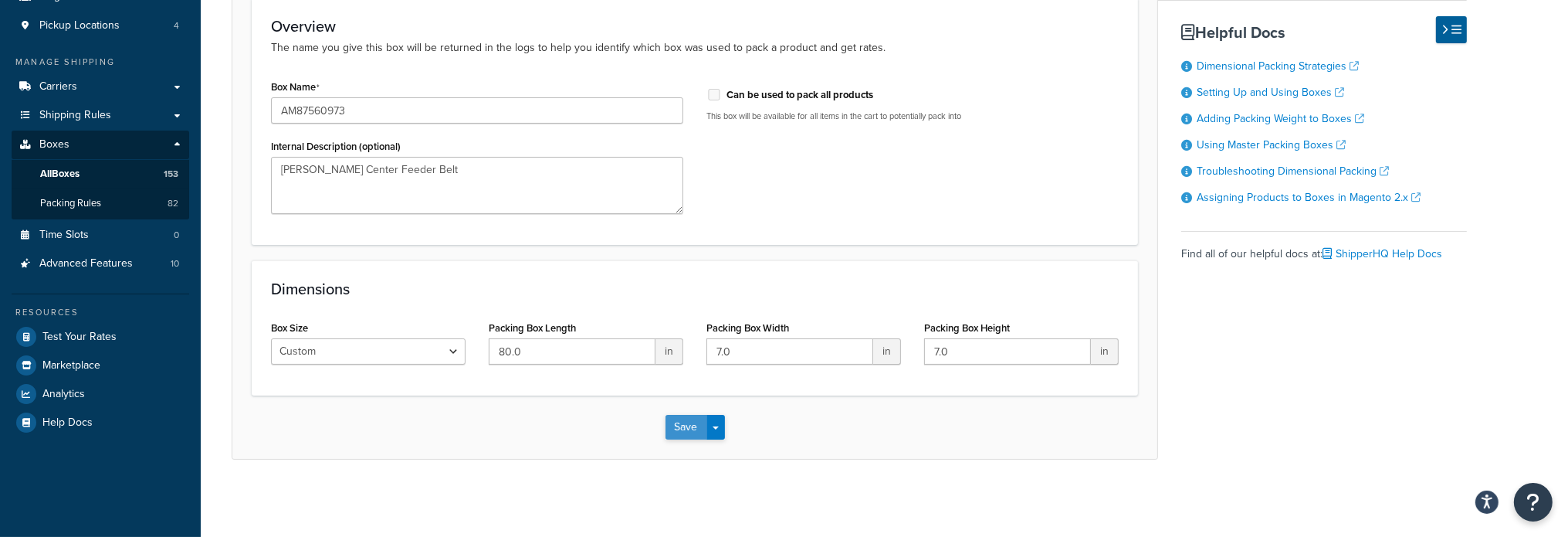
click at [690, 433] on button "Save" at bounding box center [686, 426] width 42 height 24
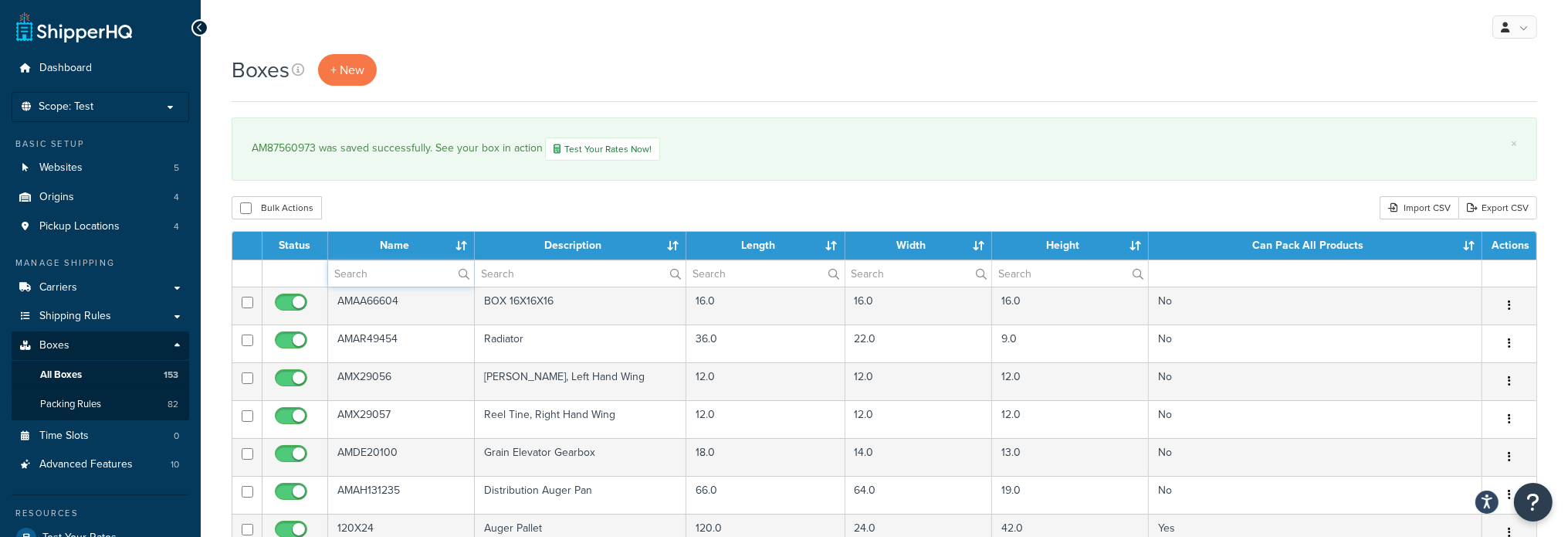
click at [402, 274] on input "text" at bounding box center [401, 272] width 146 height 26
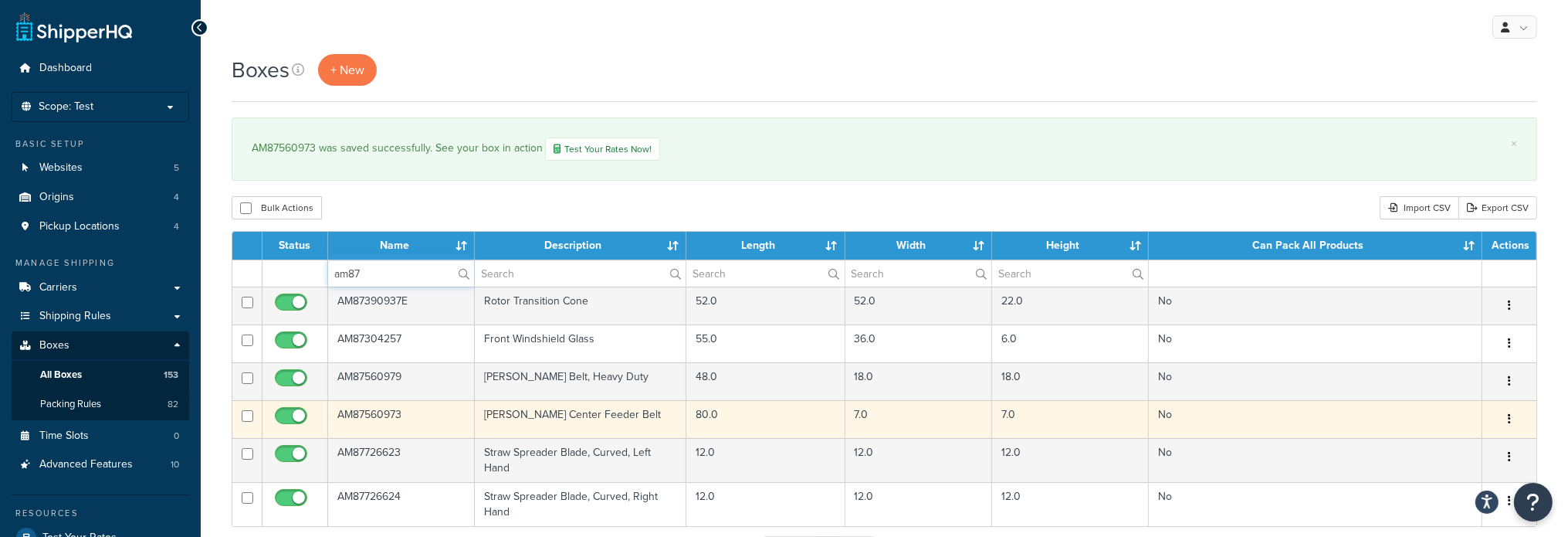
type input "am87"
click at [418, 411] on td "AM87560973" at bounding box center [401, 419] width 147 height 38
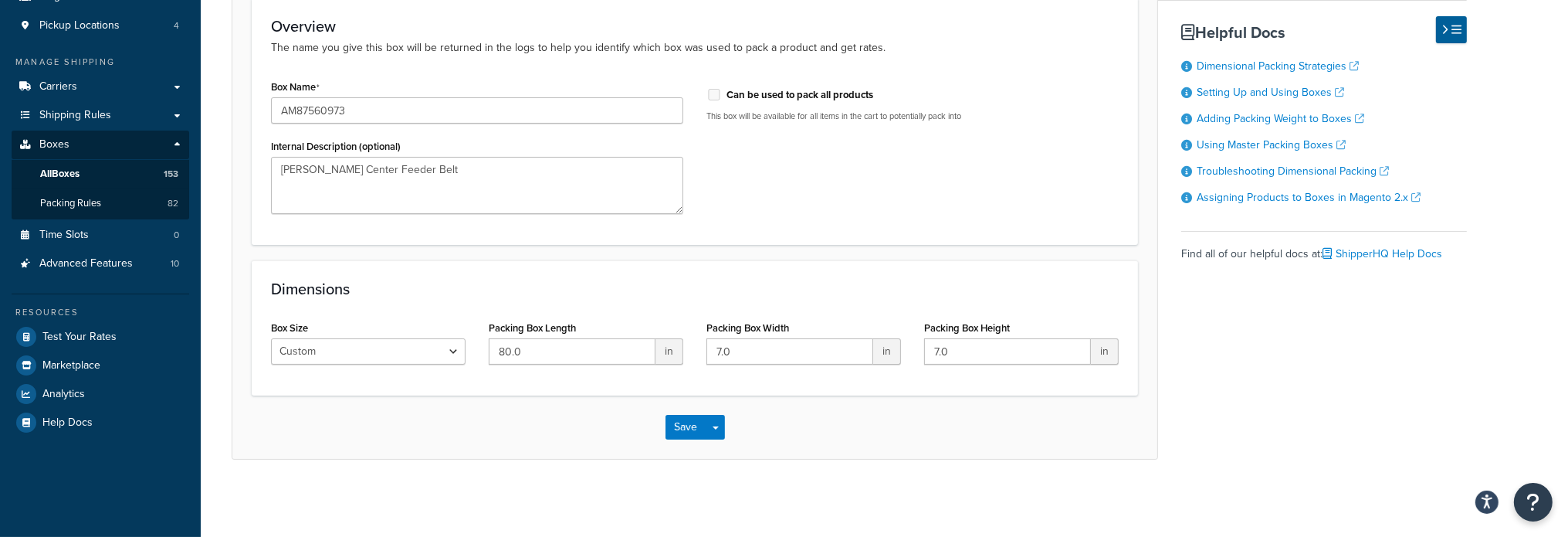
scroll to position [201, 0]
click at [695, 429] on button "Save" at bounding box center [686, 426] width 42 height 24
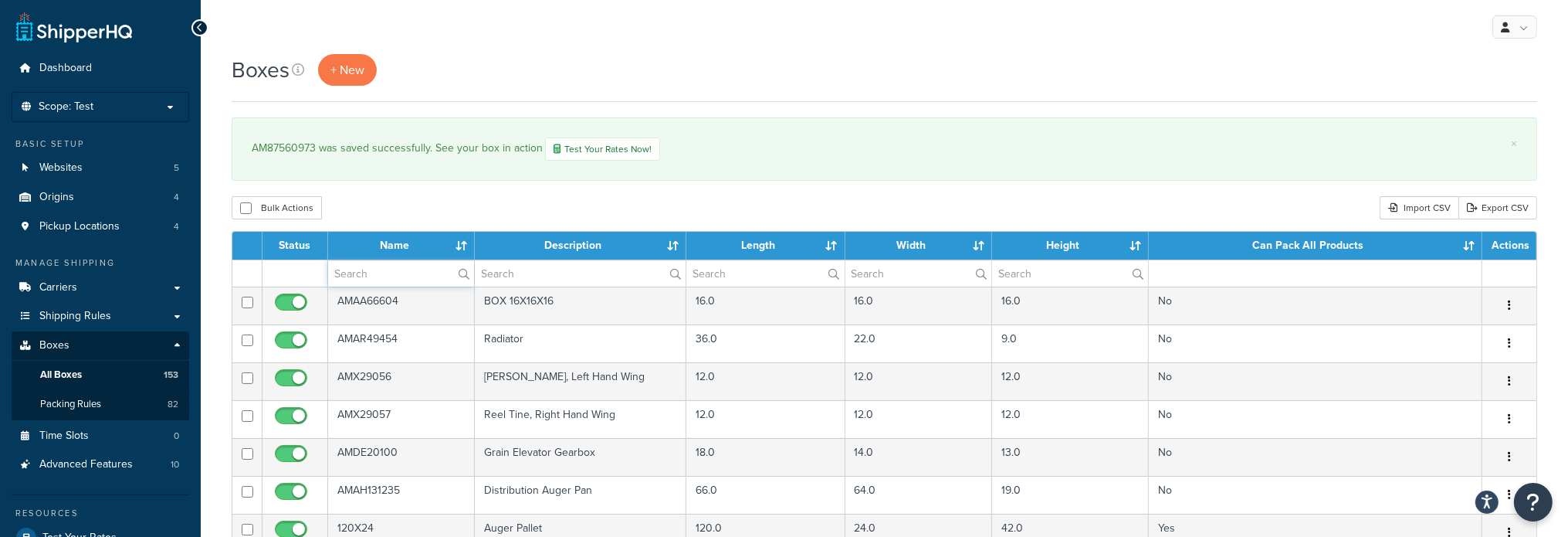
click at [423, 266] on input "text" at bounding box center [401, 272] width 146 height 26
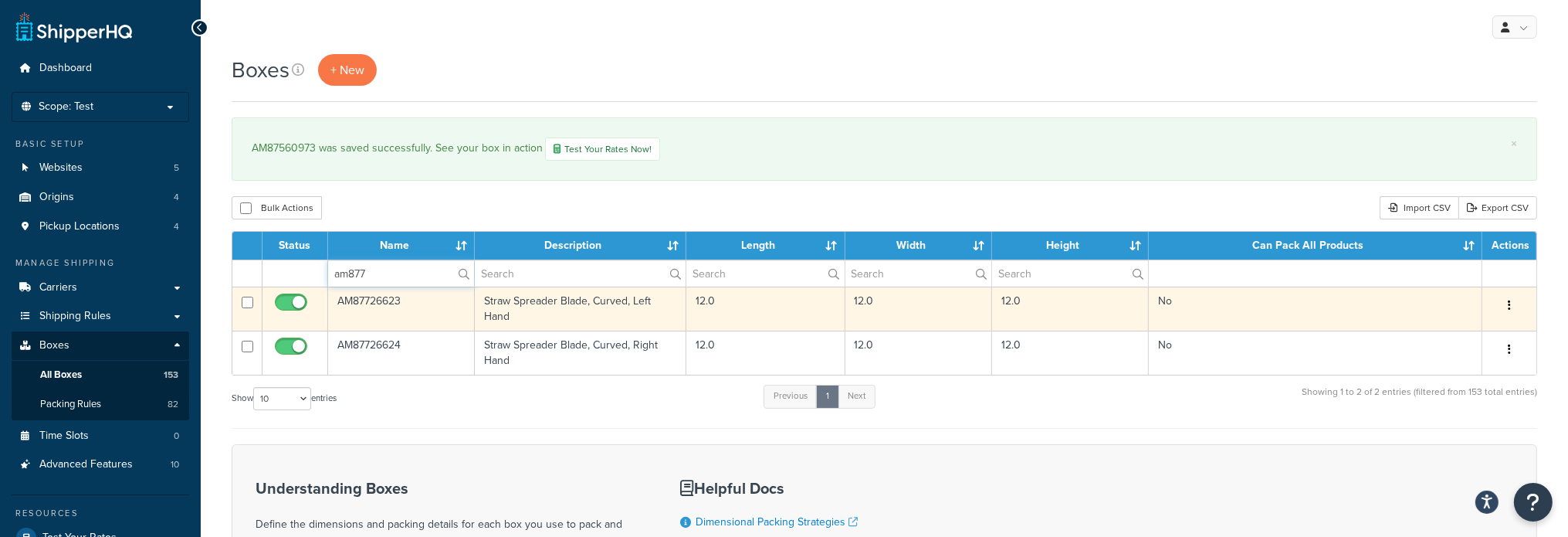
type input "am877"
click at [399, 303] on td "AM87726623" at bounding box center [401, 309] width 147 height 44
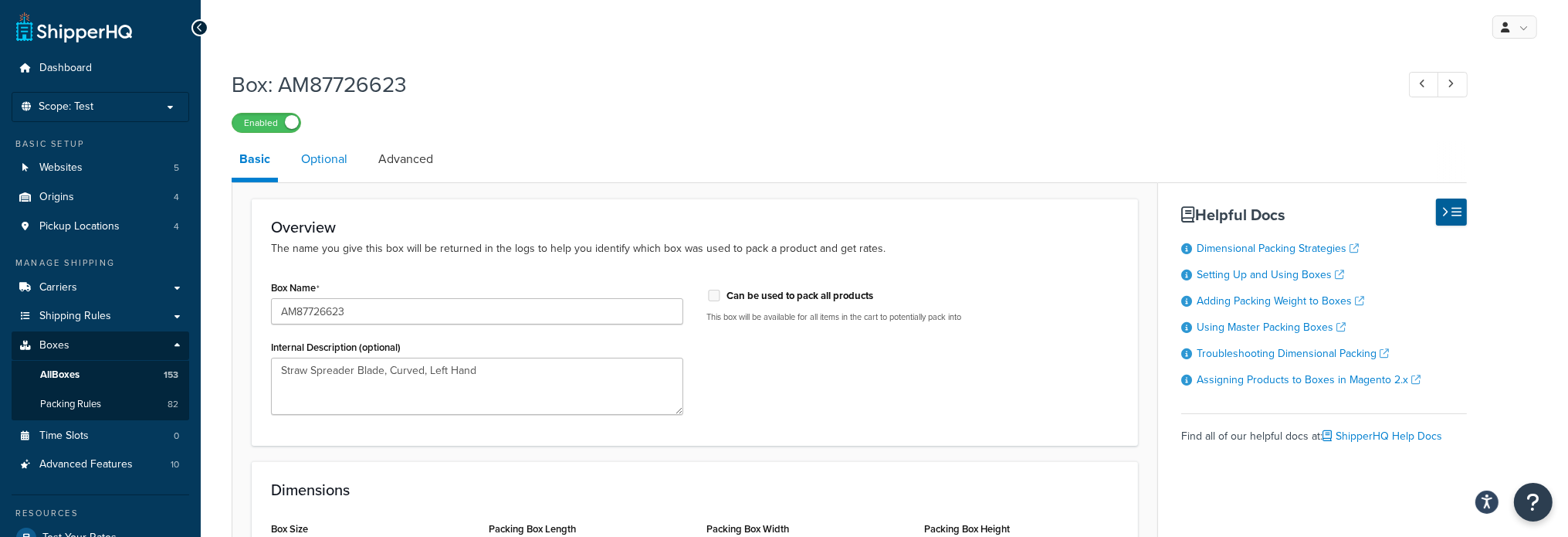
click at [318, 159] on link "Optional" at bounding box center [324, 159] width 62 height 37
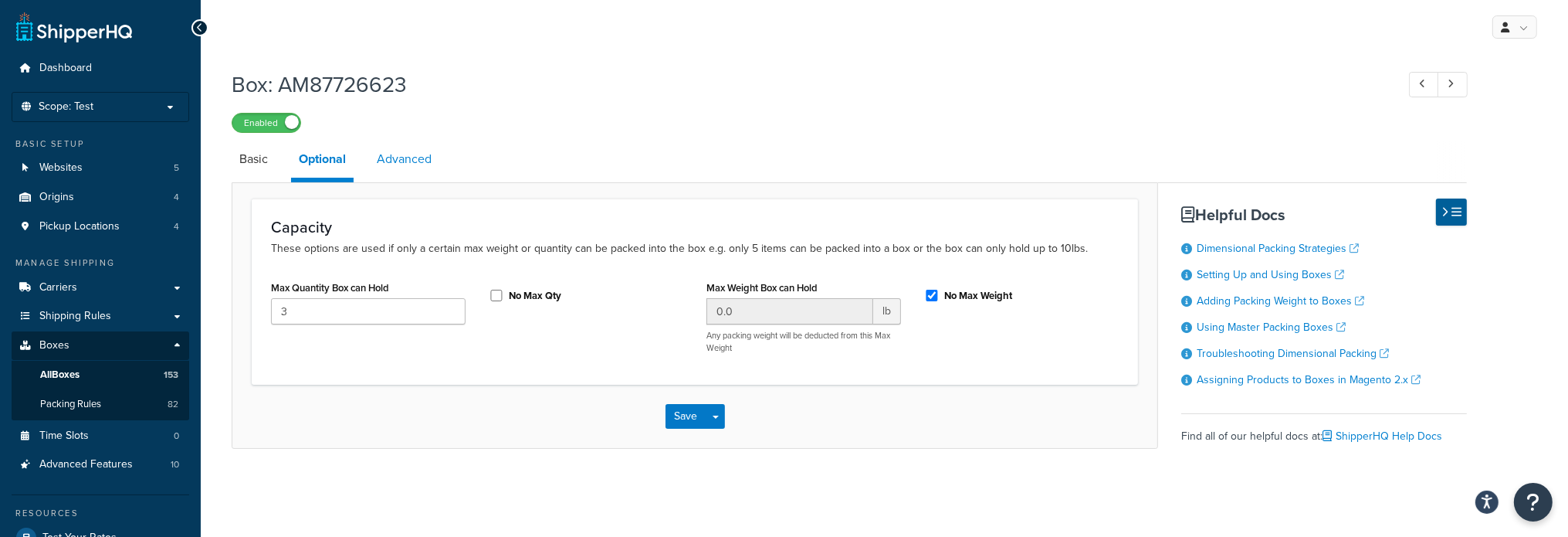
click at [409, 152] on link "Advanced" at bounding box center [404, 159] width 71 height 37
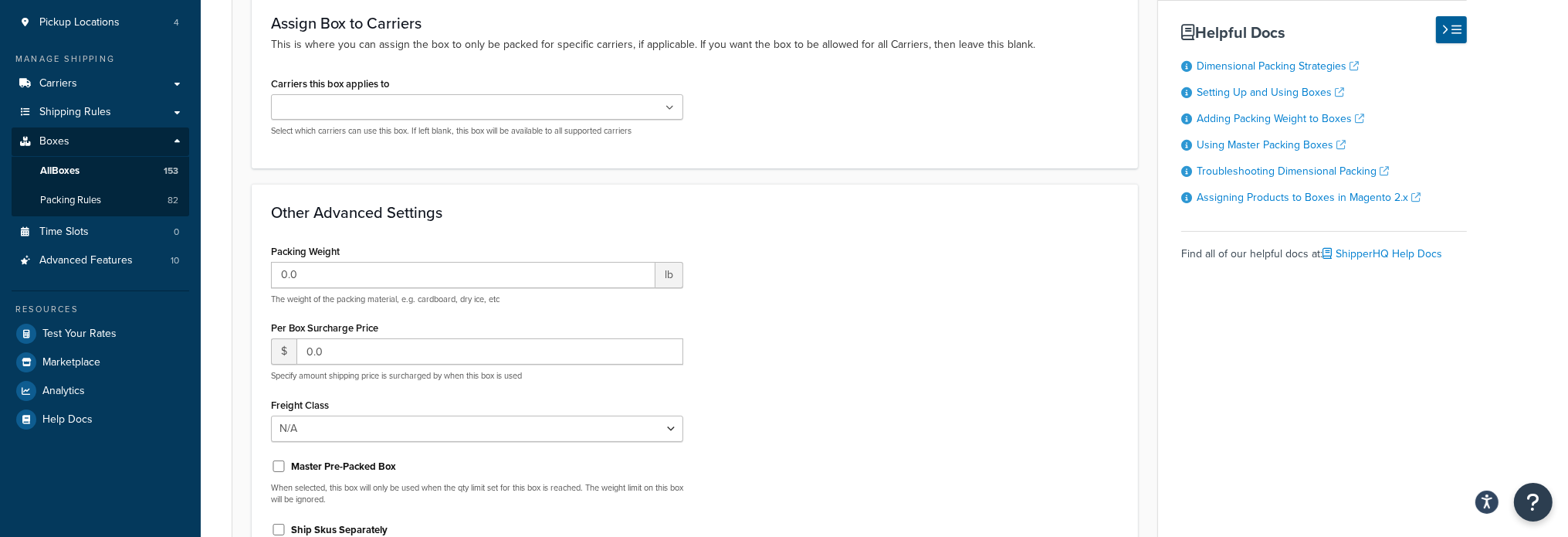
scroll to position [309, 0]
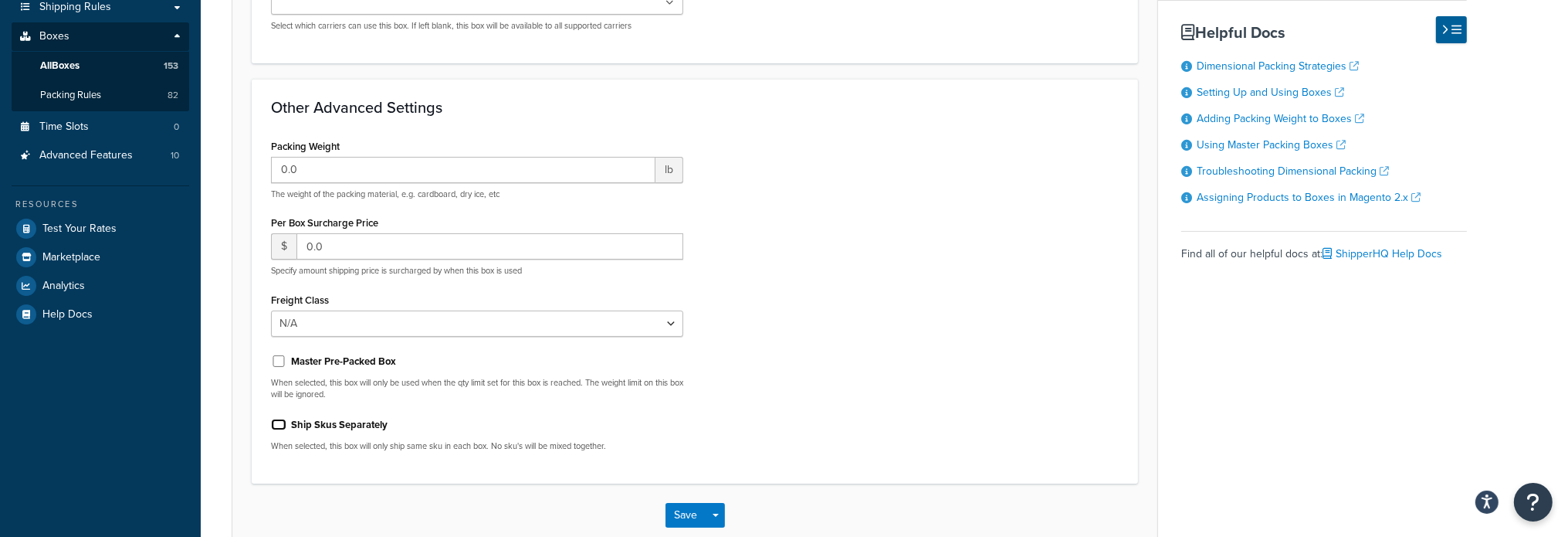
click at [281, 422] on input "Ship Skus Separately" at bounding box center [279, 424] width 16 height 12
checkbox input "true"
click at [683, 508] on button "Save" at bounding box center [686, 514] width 42 height 24
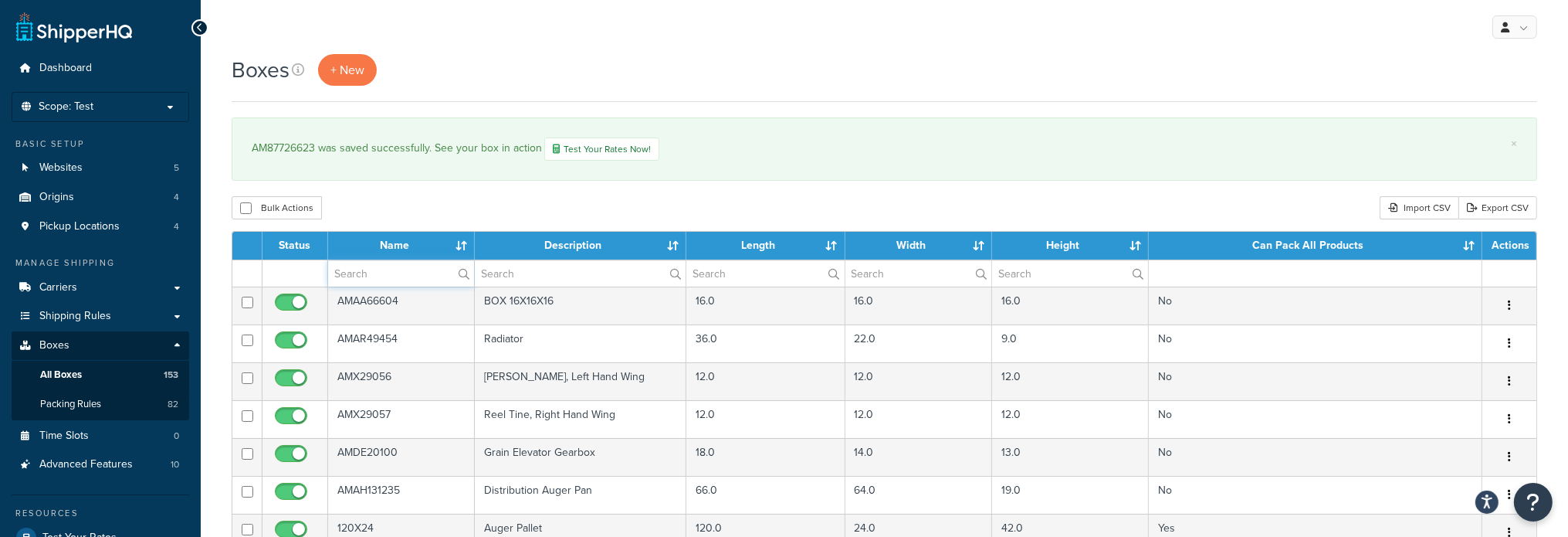
click at [444, 277] on input "text" at bounding box center [401, 272] width 146 height 26
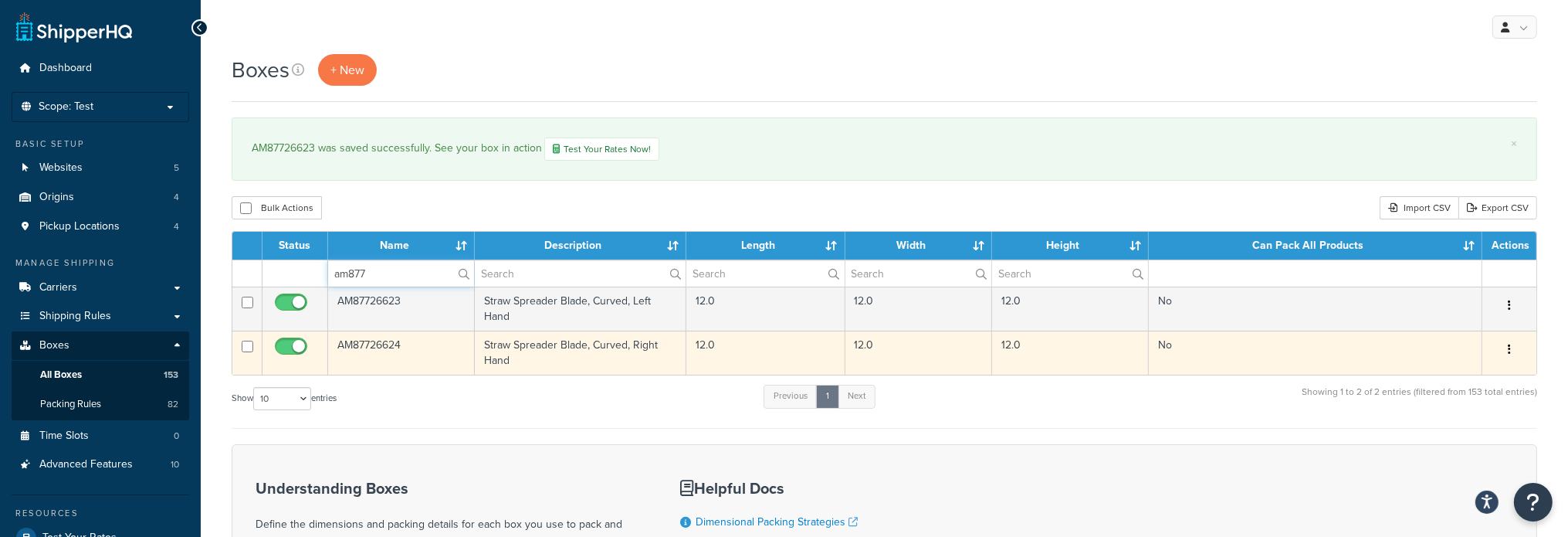
type input "am877"
click at [372, 343] on td "AM87726624" at bounding box center [401, 353] width 147 height 44
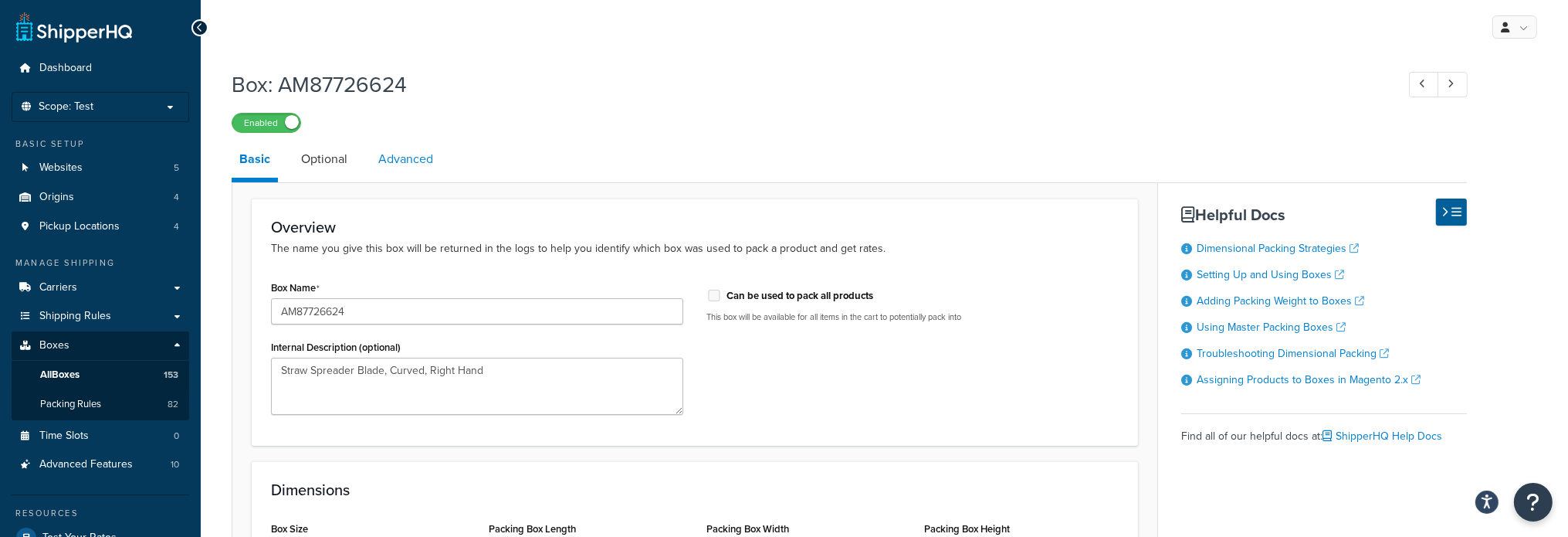
click at [427, 163] on link "Advanced" at bounding box center [406, 159] width 71 height 37
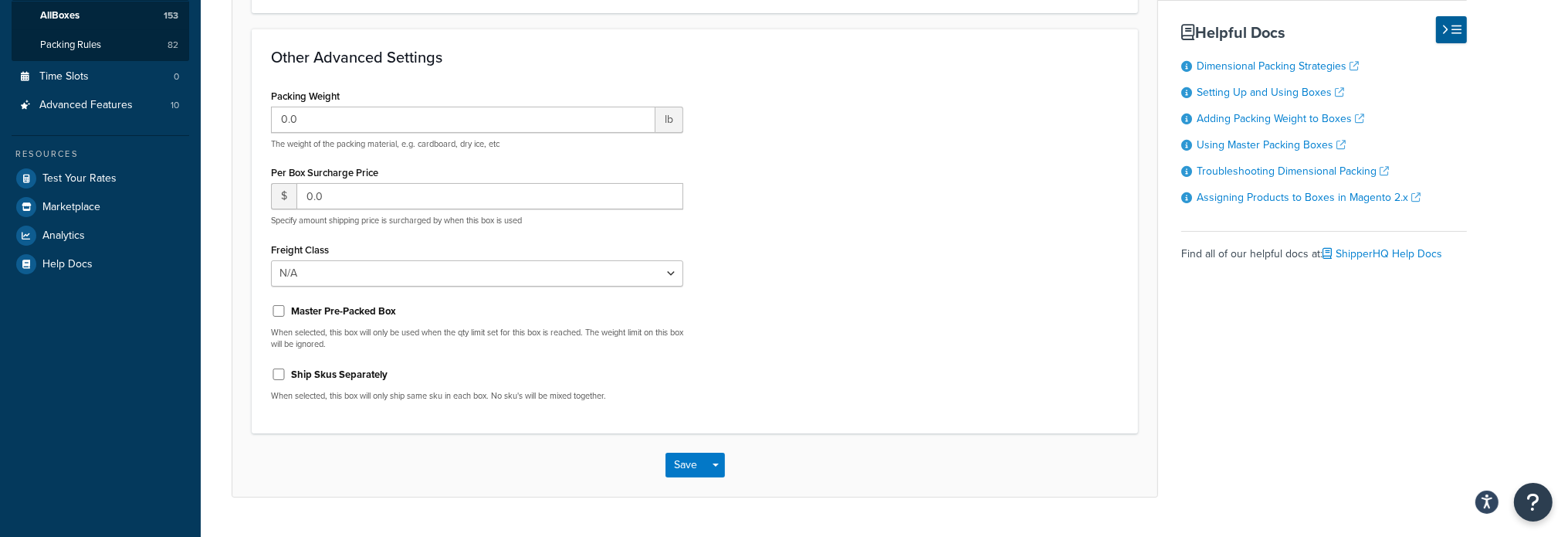
scroll to position [386, 0]
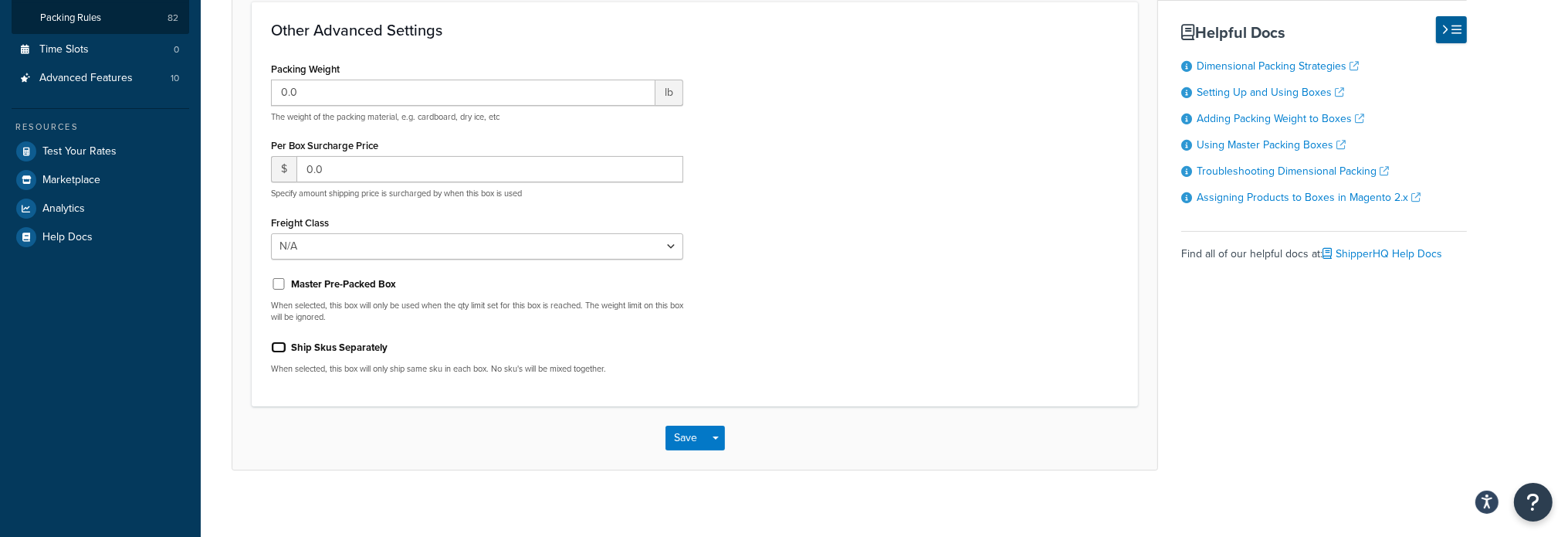
click at [282, 348] on input "Ship Skus Separately" at bounding box center [279, 347] width 16 height 12
checkbox input "true"
click at [676, 433] on button "Save" at bounding box center [686, 437] width 42 height 24
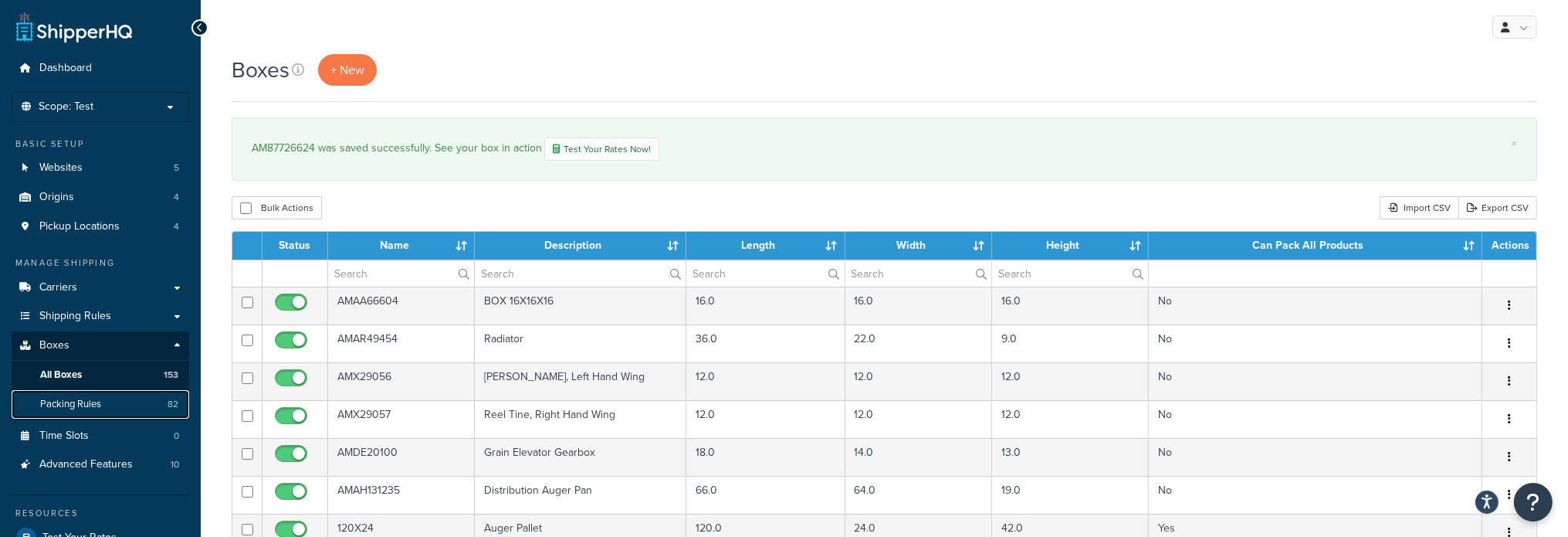
drag, startPoint x: 56, startPoint y: 407, endPoint x: 64, endPoint y: 405, distance: 8.2
click at [56, 407] on span "Packing Rules" at bounding box center [71, 404] width 61 height 13
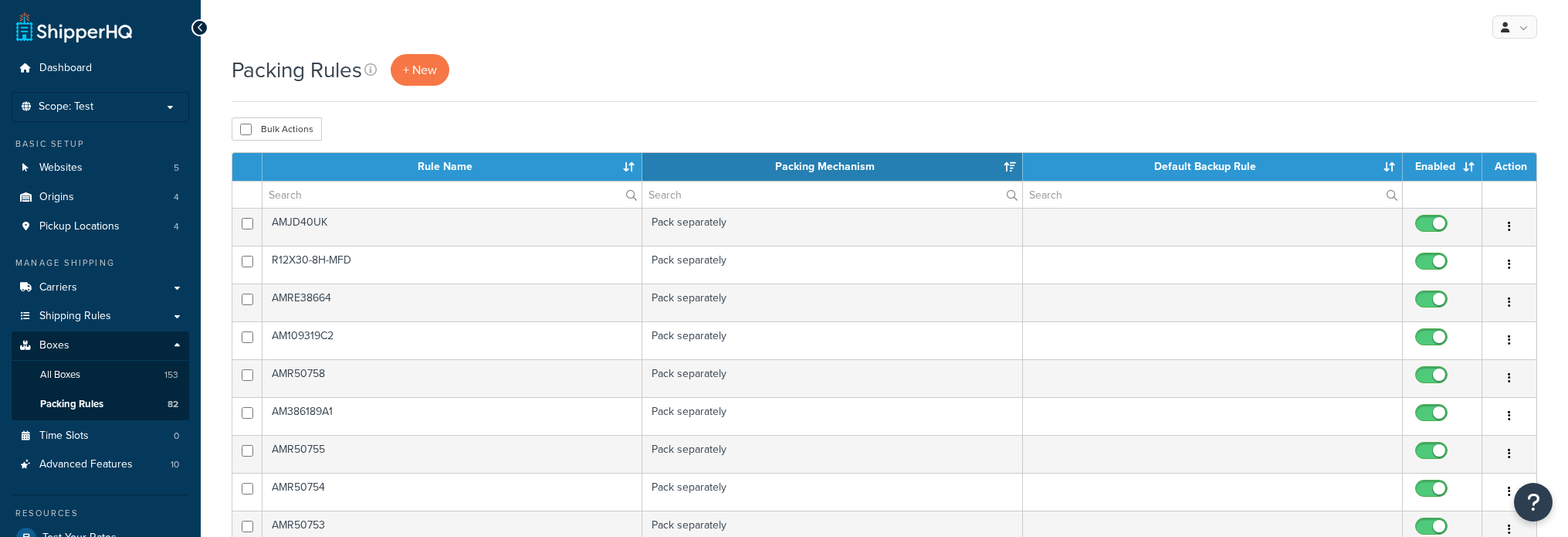
select select "15"
click at [355, 199] on input "text" at bounding box center [451, 194] width 379 height 26
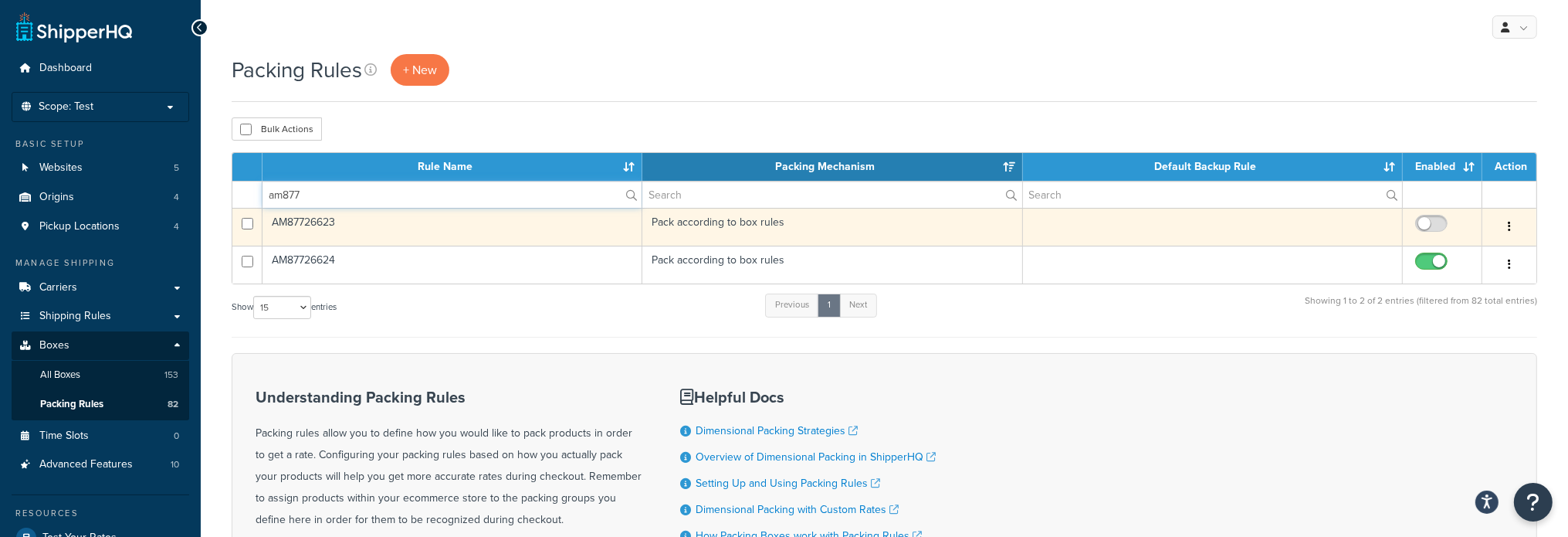
type input "am877"
click at [318, 219] on td "AM87726623" at bounding box center [452, 227] width 380 height 38
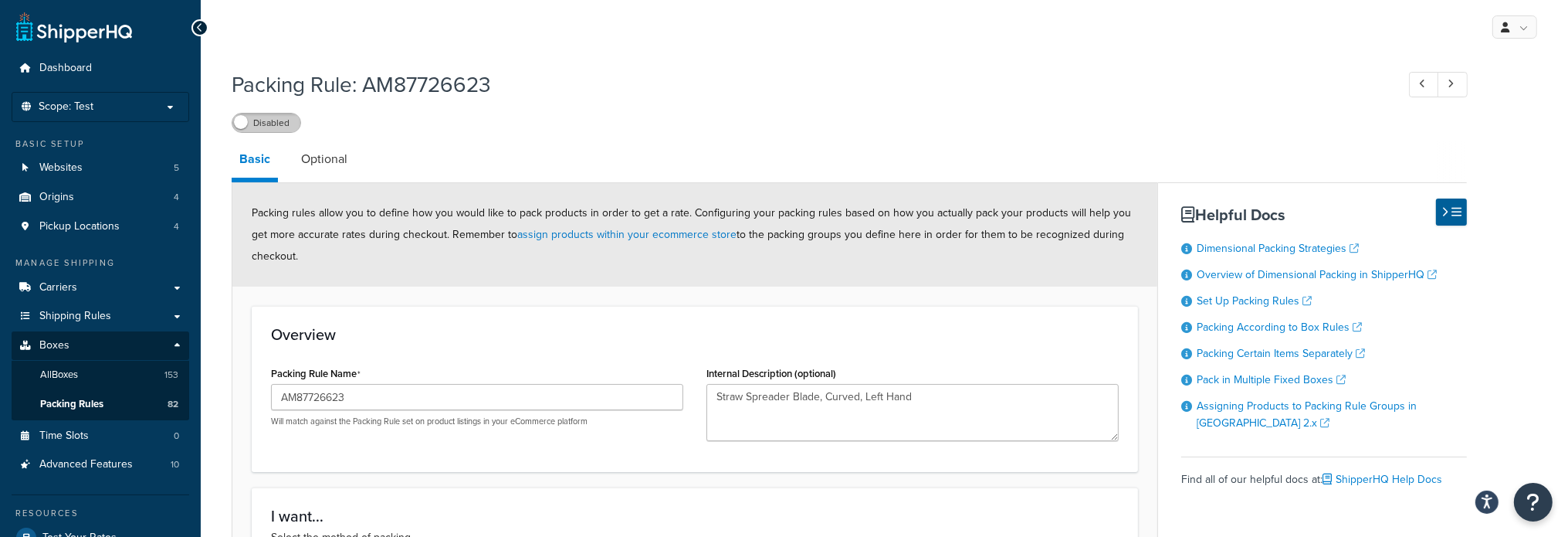
click at [275, 124] on label "Disabled" at bounding box center [266, 123] width 68 height 19
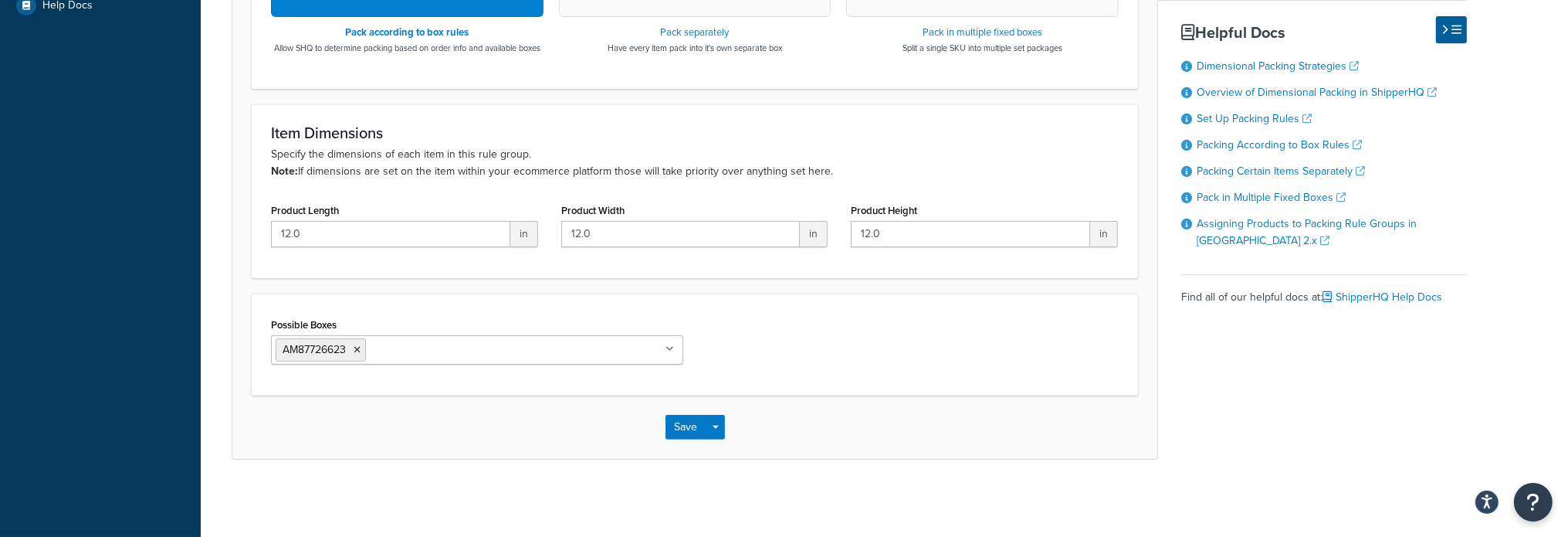
scroll to position [630, 0]
click at [682, 424] on button "Save" at bounding box center [686, 426] width 42 height 24
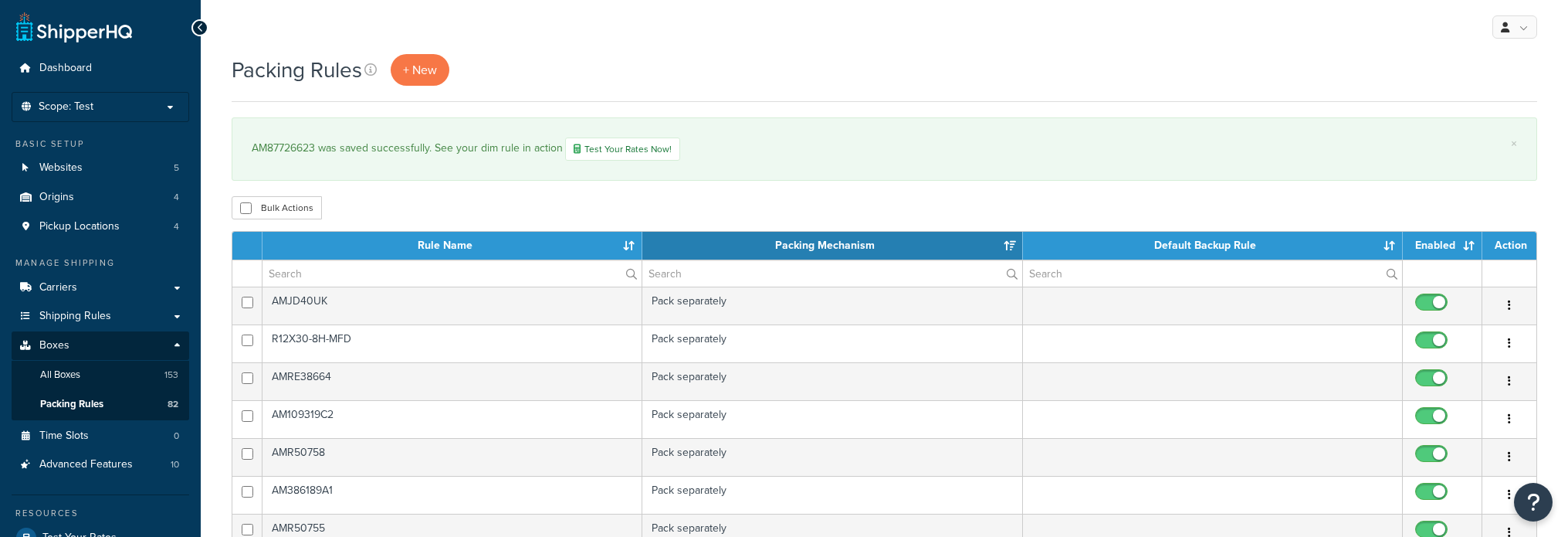
select select "15"
click at [645, 144] on link "Test Your Rates Now!" at bounding box center [622, 149] width 115 height 24
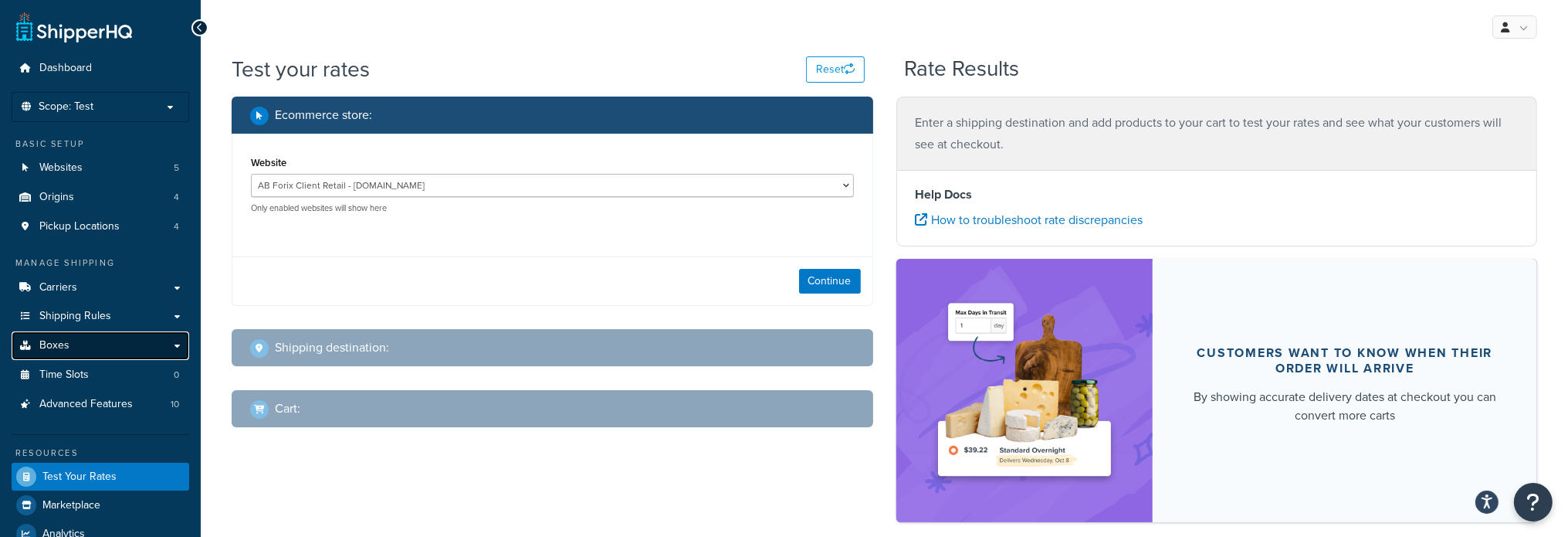
click at [56, 355] on link "Boxes" at bounding box center [100, 345] width 177 height 28
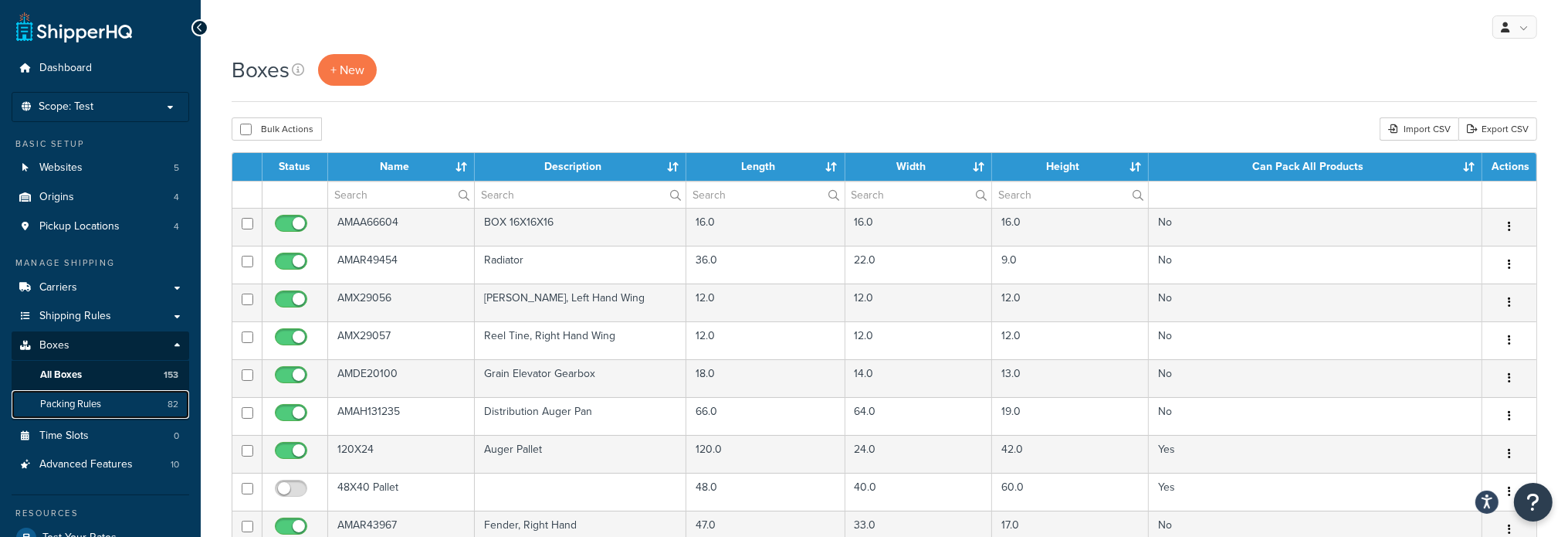
click at [46, 402] on span "Packing Rules" at bounding box center [71, 404] width 61 height 13
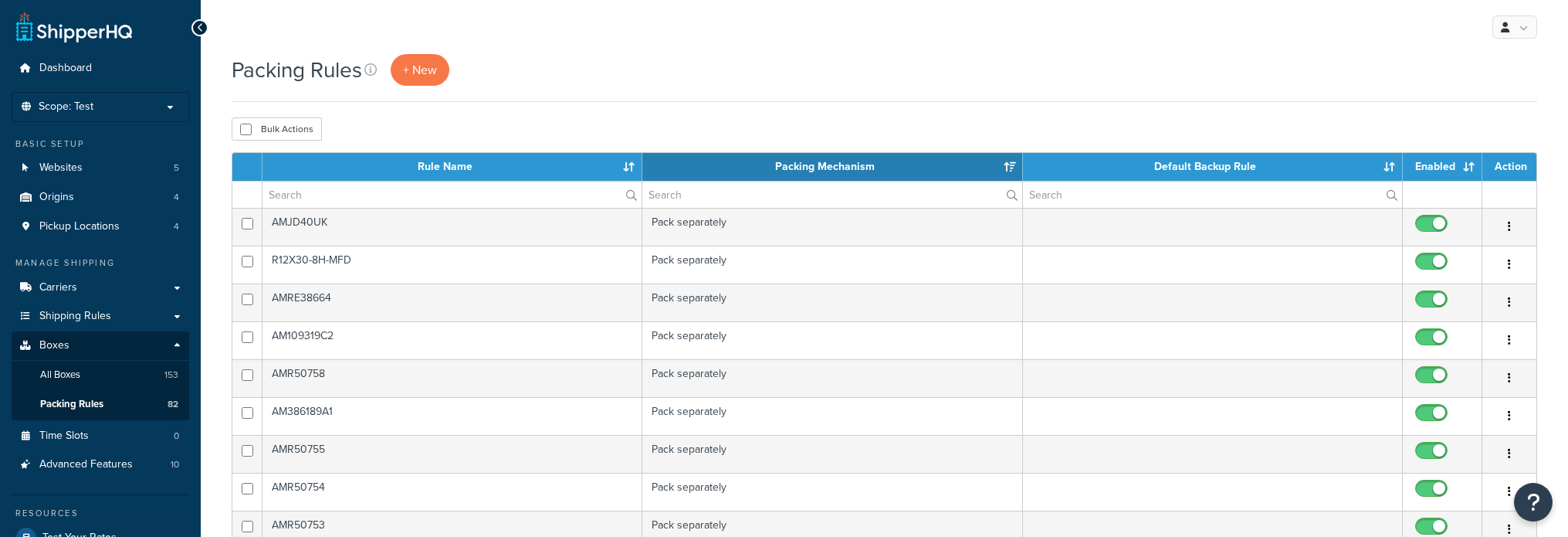
select select "15"
click at [386, 189] on input "text" at bounding box center [451, 194] width 379 height 26
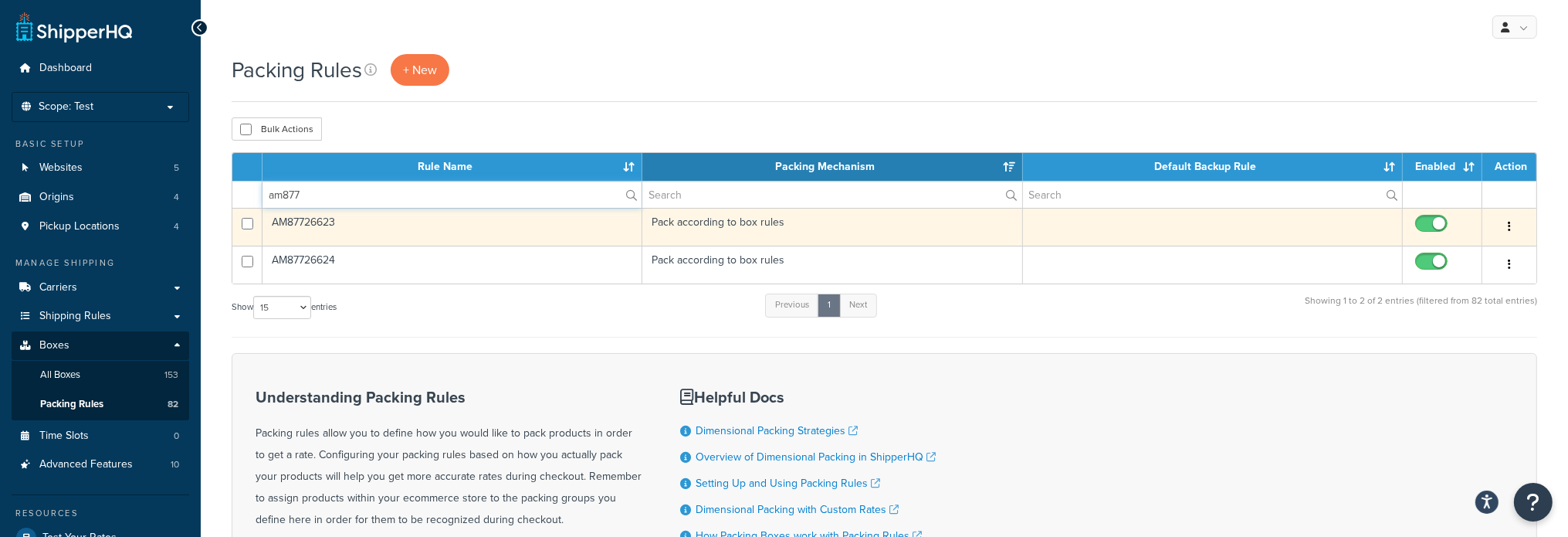
type input "am877"
click at [308, 218] on td "AM87726623" at bounding box center [452, 227] width 380 height 38
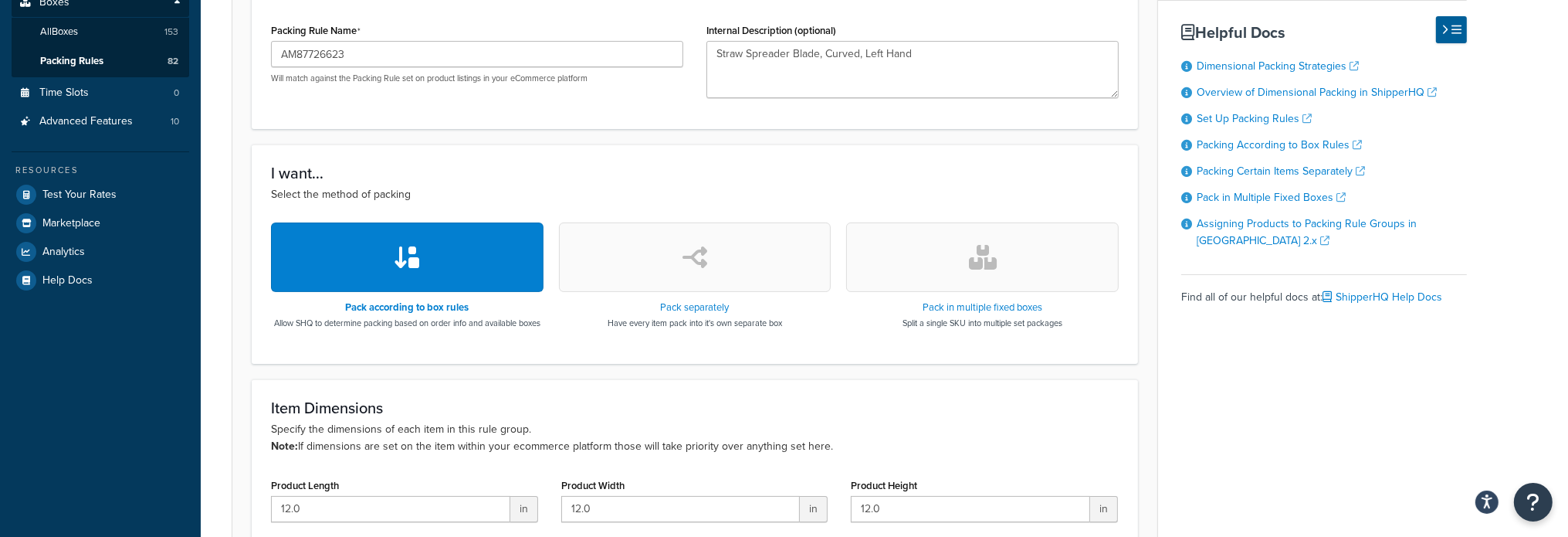
scroll to position [386, 0]
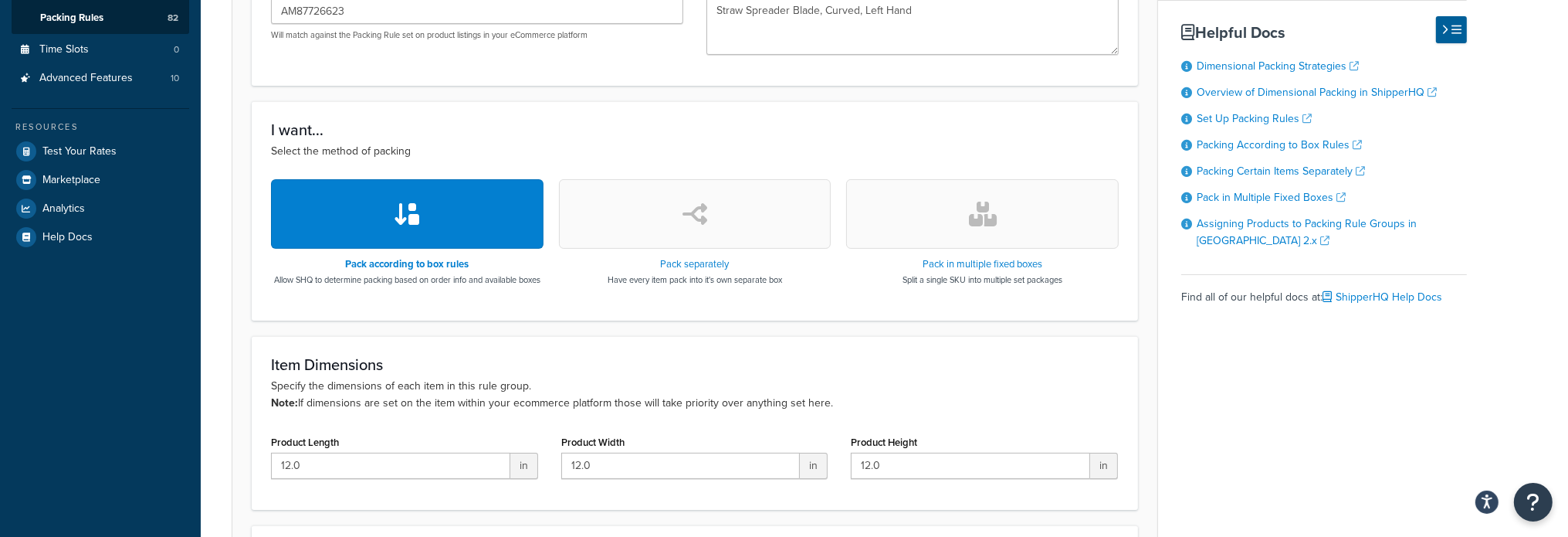
click at [699, 236] on button "button" at bounding box center [695, 214] width 272 height 70
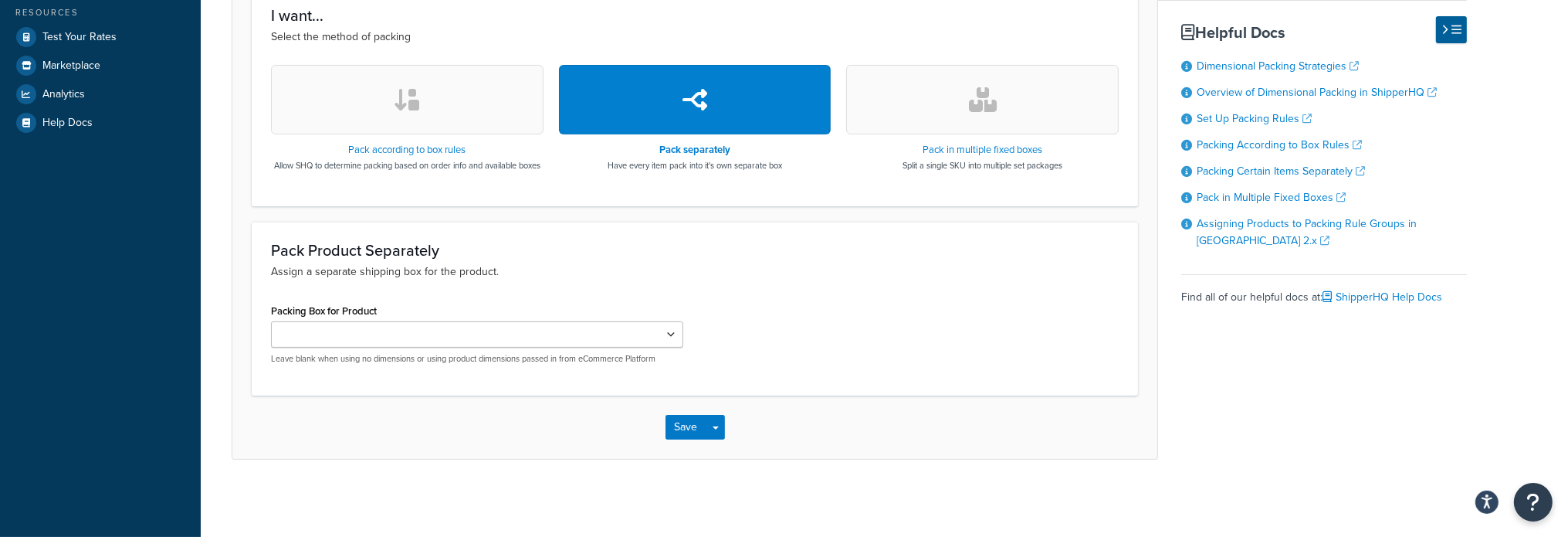
scroll to position [513, 0]
click at [698, 432] on button "Save" at bounding box center [686, 426] width 42 height 24
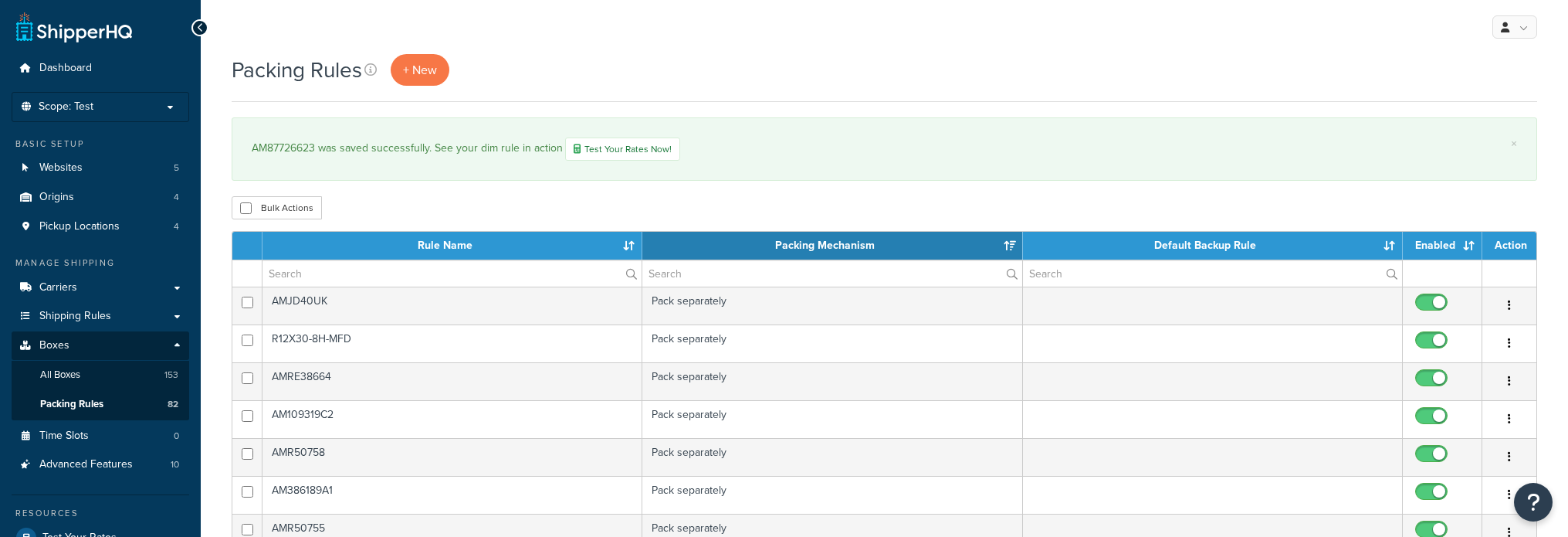
select select "15"
click at [443, 273] on input "text" at bounding box center [451, 272] width 379 height 26
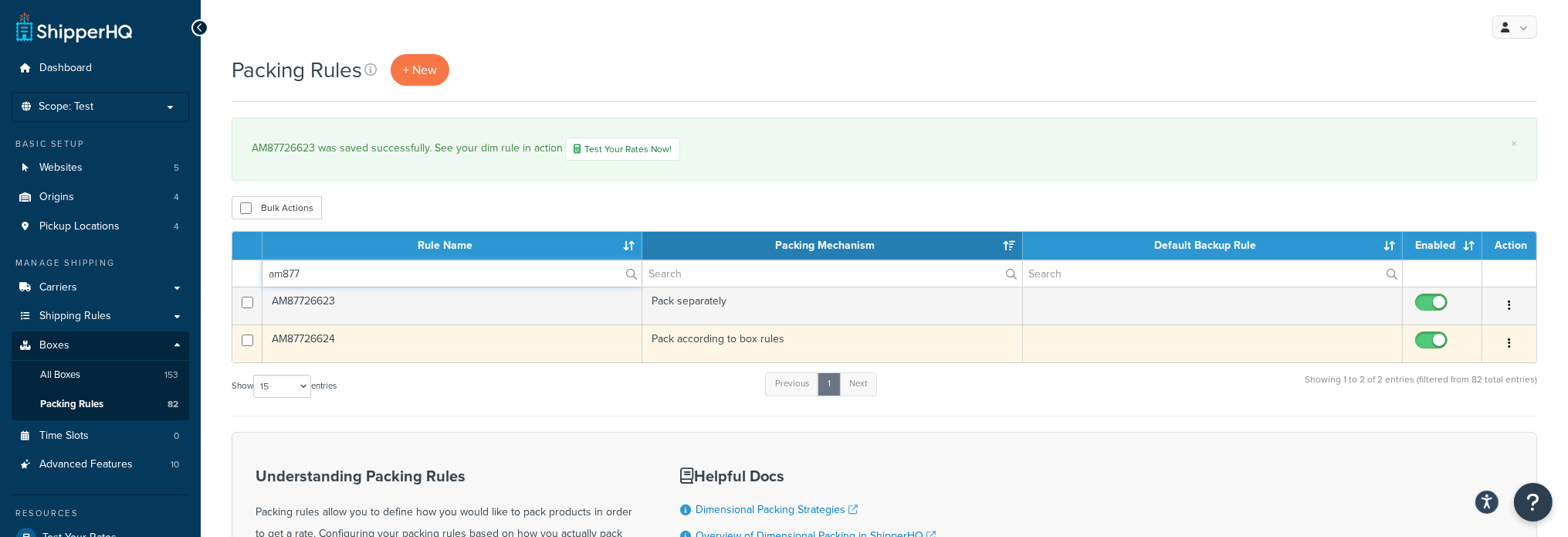
type input "am877"
click at [327, 337] on td "AM87726624" at bounding box center [452, 343] width 380 height 38
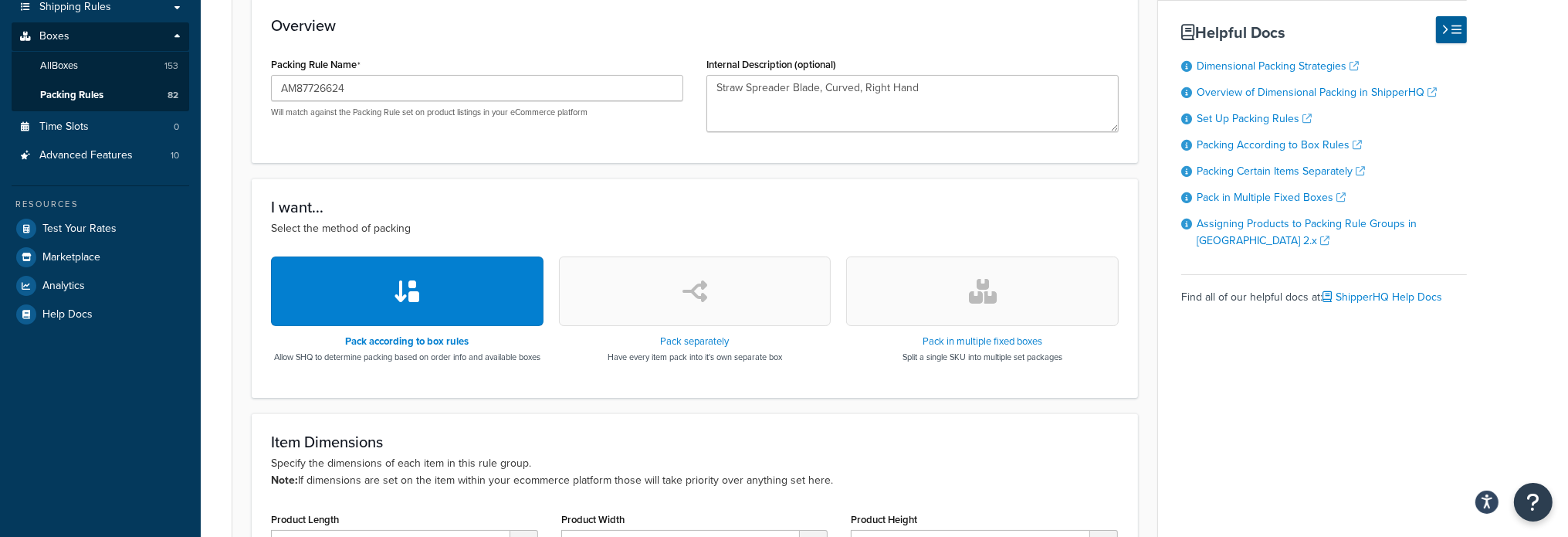
click at [673, 304] on button "button" at bounding box center [695, 291] width 272 height 70
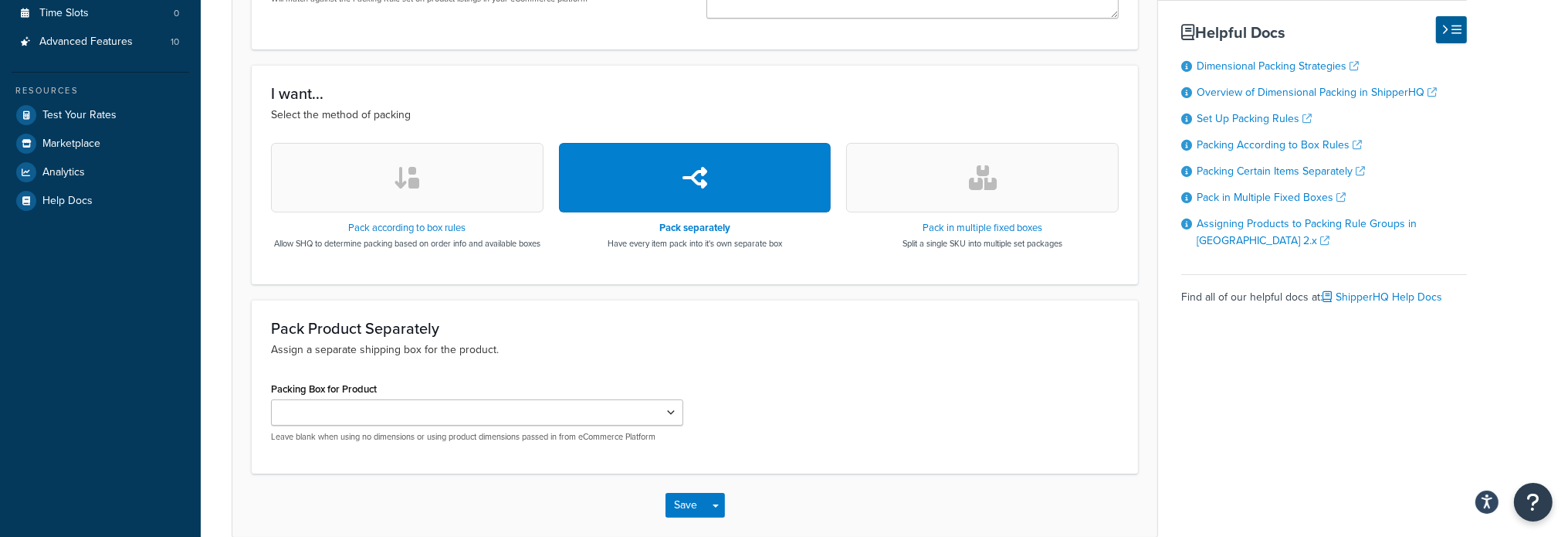
scroll to position [513, 0]
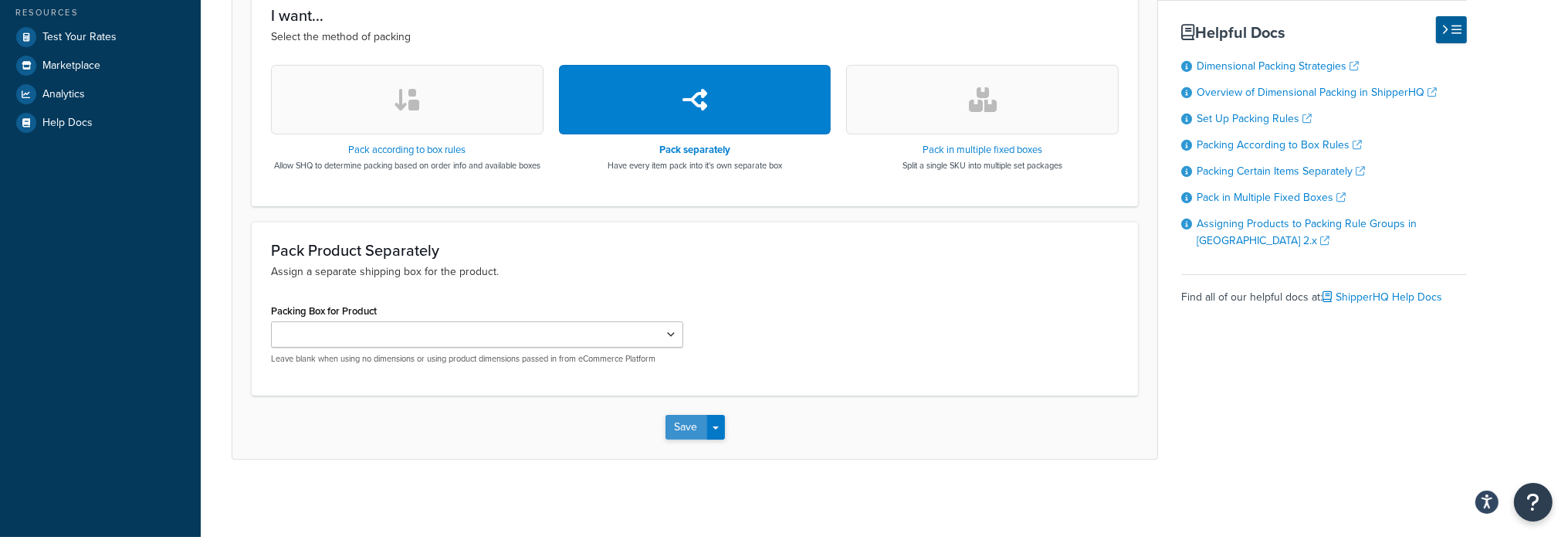
click at [683, 423] on button "Save" at bounding box center [686, 426] width 42 height 24
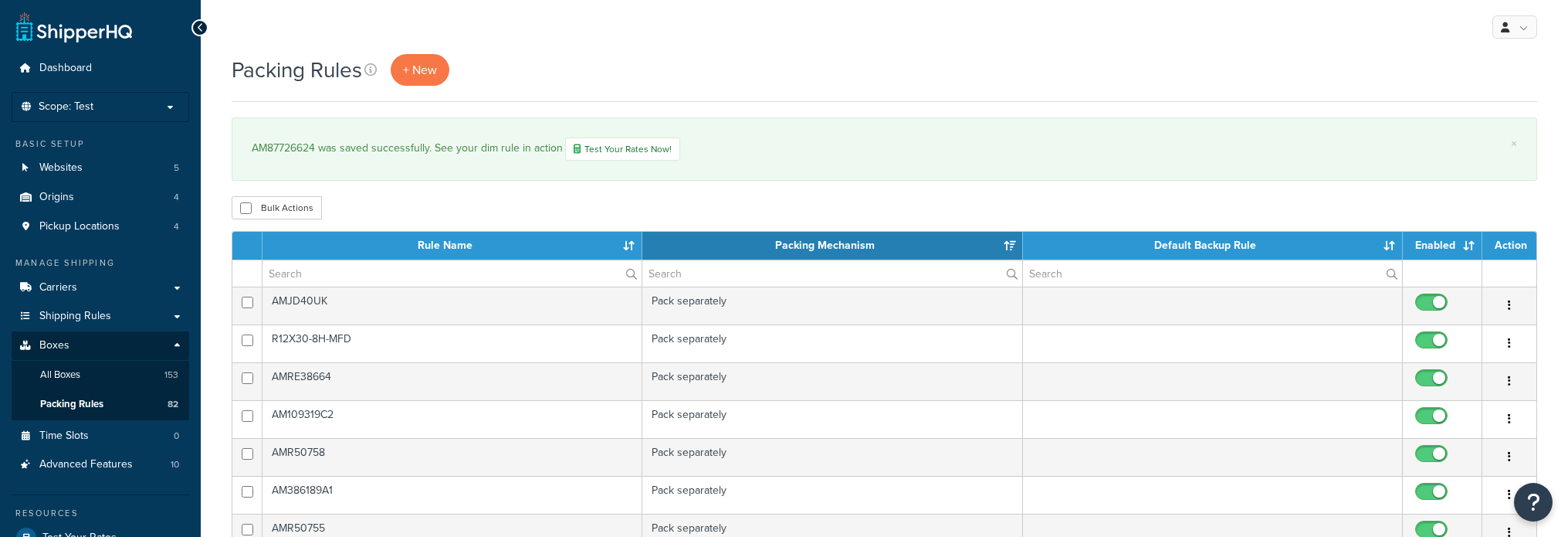
select select "15"
